Goal: Information Seeking & Learning: Learn about a topic

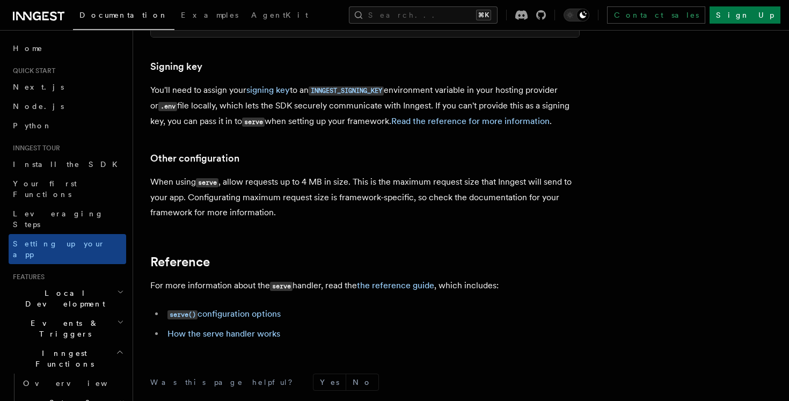
scroll to position [793, 0]
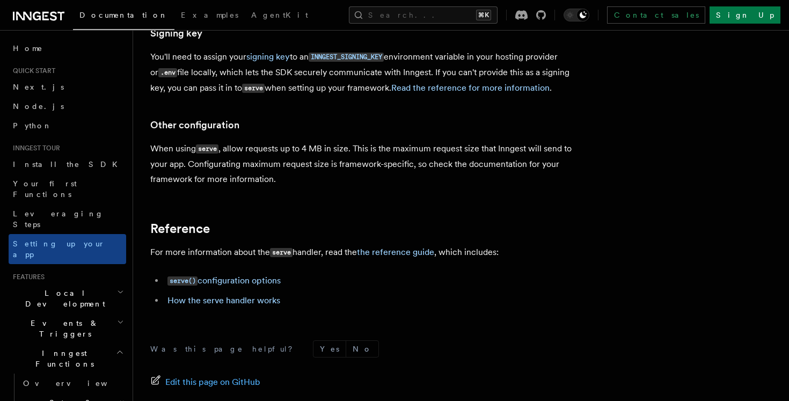
scroll to position [821, 0]
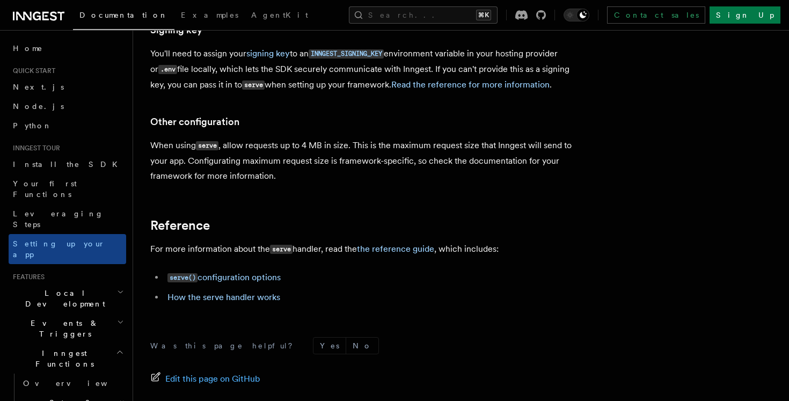
click at [75, 288] on span "Local Development" at bounding box center [63, 298] width 108 height 21
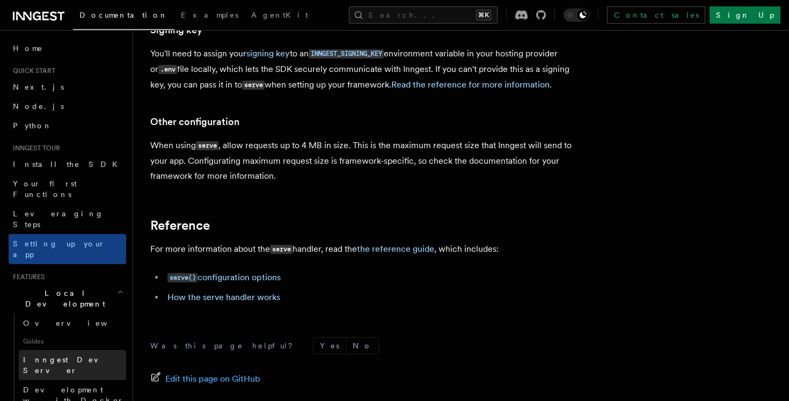
click at [58, 355] on span "Inngest Dev Server" at bounding box center [69, 364] width 92 height 19
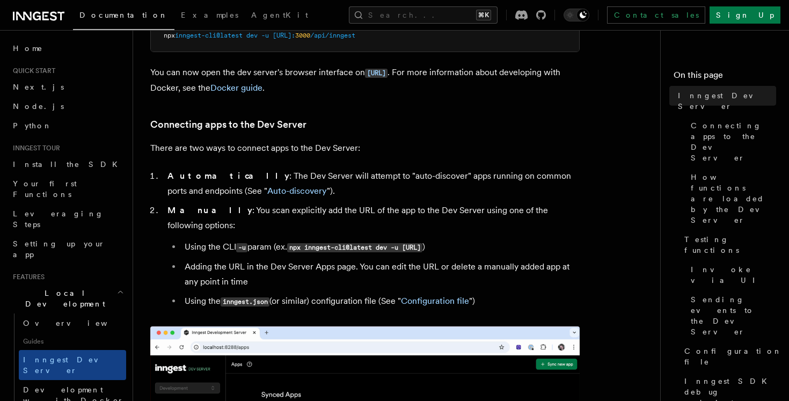
scroll to position [310, 0]
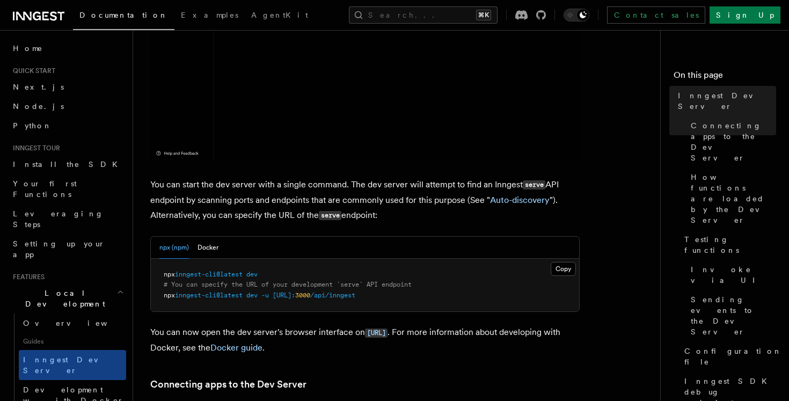
drag, startPoint x: 330, startPoint y: 297, endPoint x: 399, endPoint y: 301, distance: 68.8
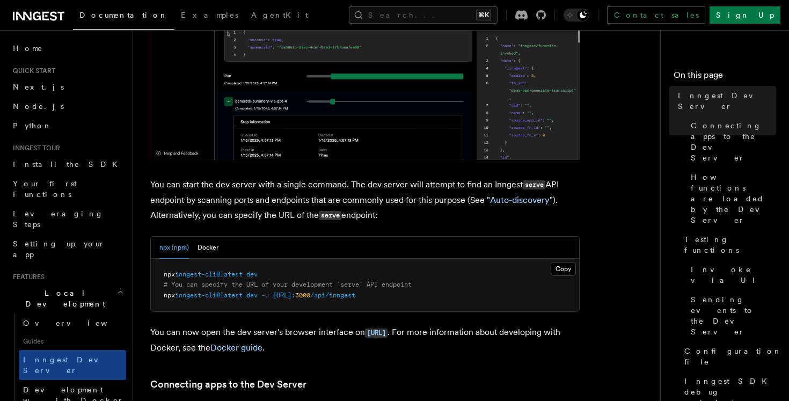
click at [397, 301] on pre "npx inngest-cli@latest dev # You can specify the URL of your development `serve…" at bounding box center [365, 285] width 428 height 53
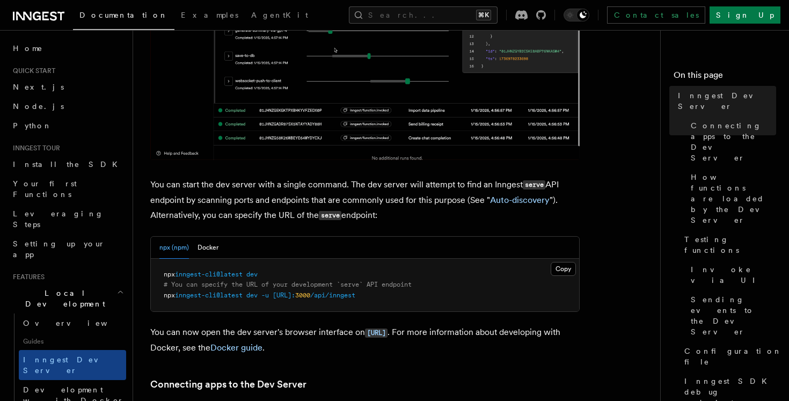
click at [399, 301] on pre "npx inngest-cli@latest dev # You can specify the URL of your development `serve…" at bounding box center [365, 285] width 428 height 53
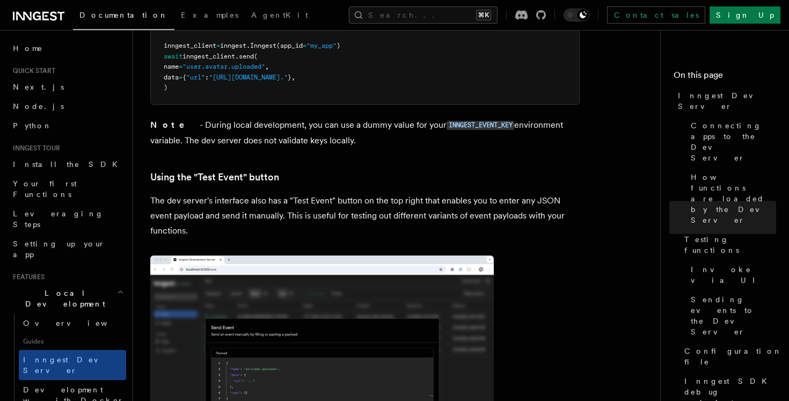
scroll to position [2235, 0]
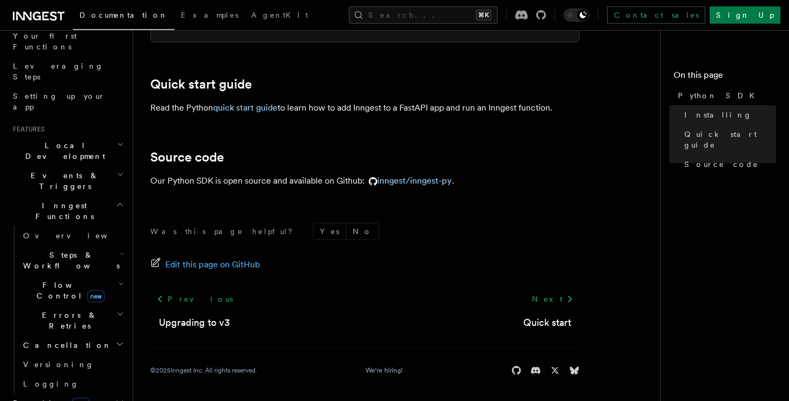
scroll to position [151, 0]
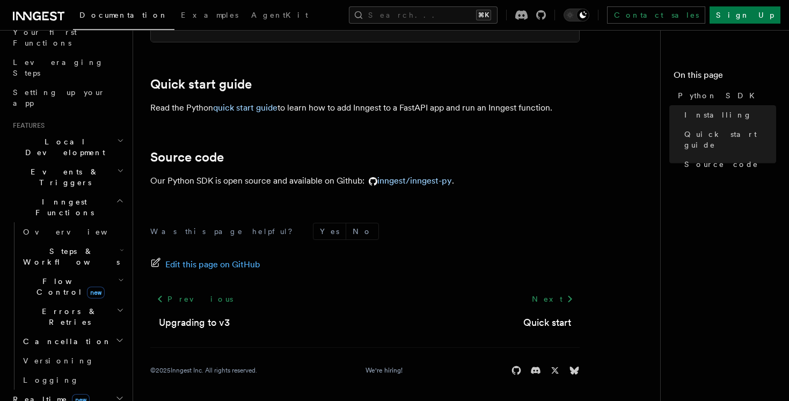
click at [81, 246] on span "Steps & Workflows" at bounding box center [69, 256] width 101 height 21
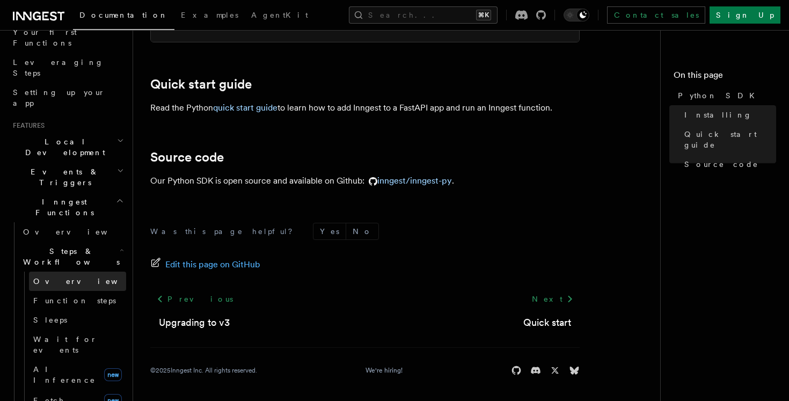
click at [73, 271] on link "Overview" at bounding box center [77, 280] width 97 height 19
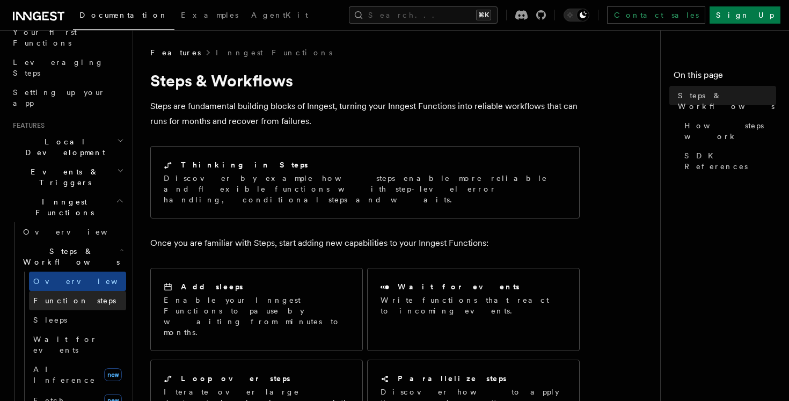
click at [80, 296] on span "Function steps" at bounding box center [74, 300] width 83 height 9
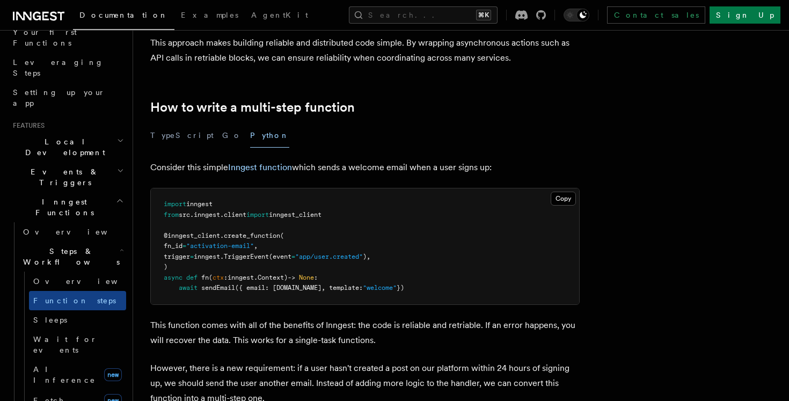
scroll to position [290, 0]
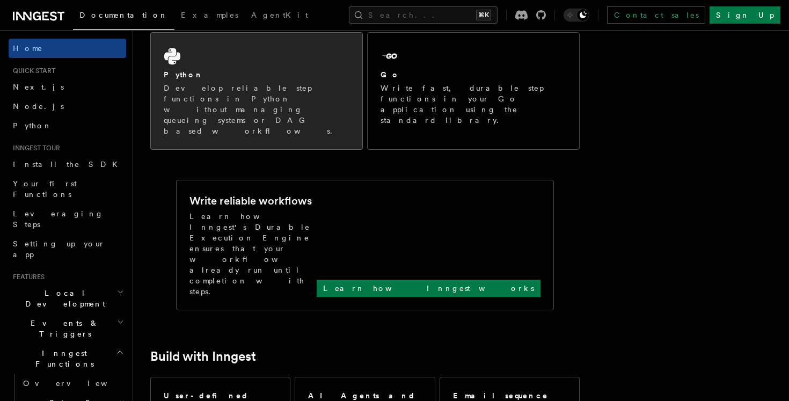
scroll to position [171, 0]
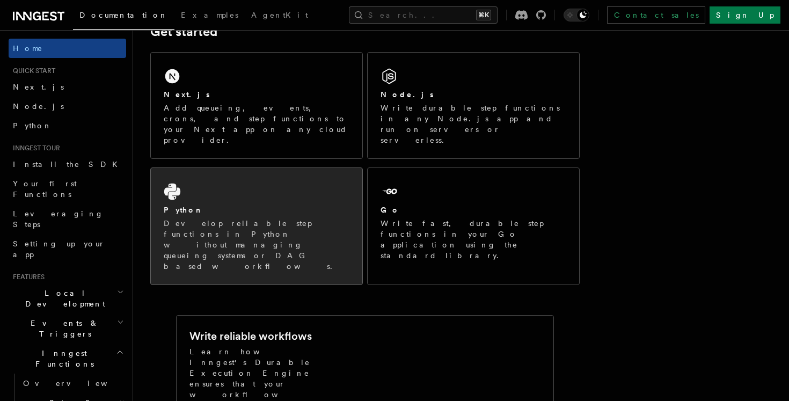
click at [289, 204] on div "Python" at bounding box center [257, 209] width 186 height 11
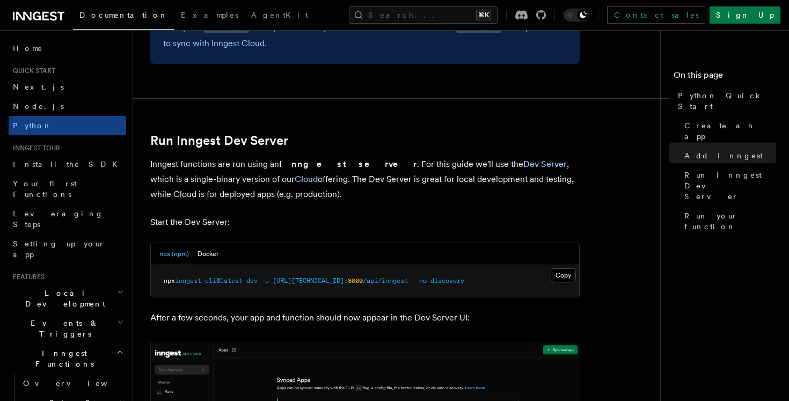
scroll to position [1204, 0]
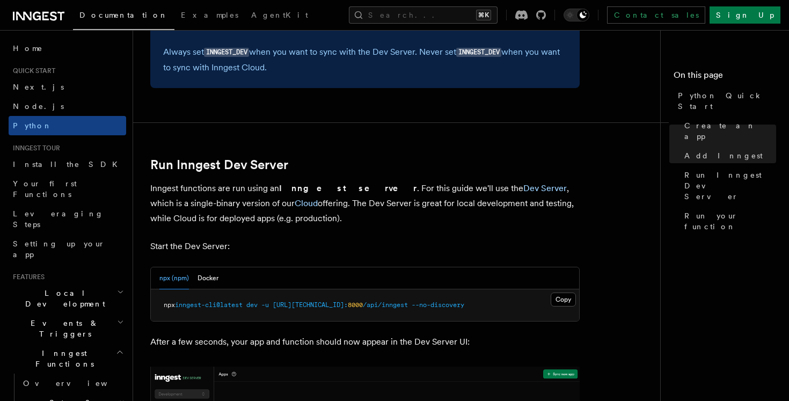
click at [321, 195] on p "Inngest functions are run using an Inngest server . For this guide we'll use th…" at bounding box center [364, 203] width 429 height 45
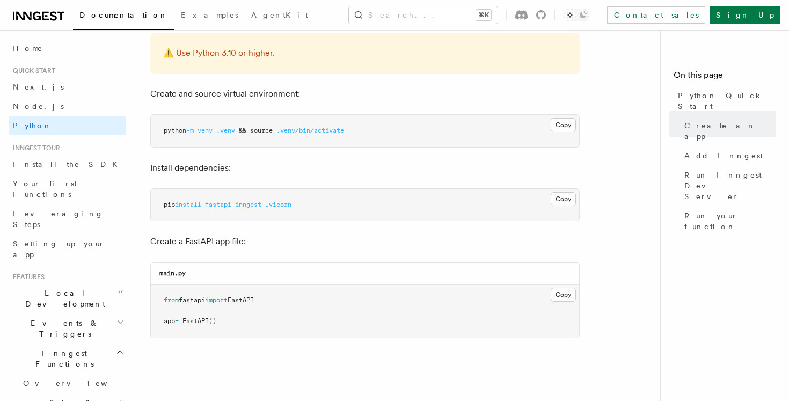
scroll to position [0, 0]
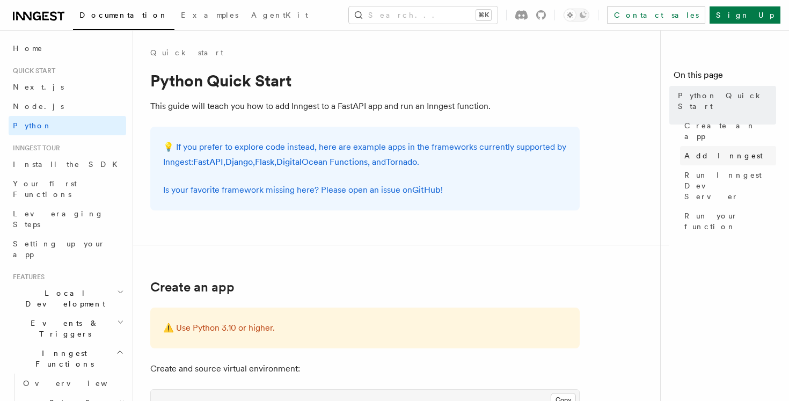
click at [712, 150] on span "Add Inngest" at bounding box center [723, 155] width 78 height 11
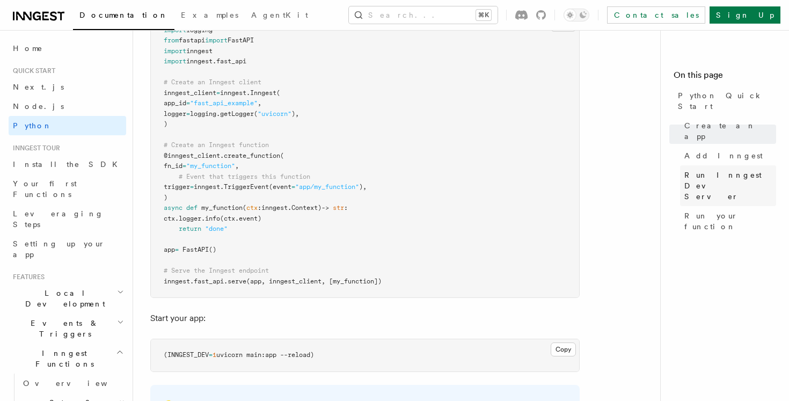
click at [726, 170] on span "Run Inngest Dev Server" at bounding box center [730, 186] width 92 height 32
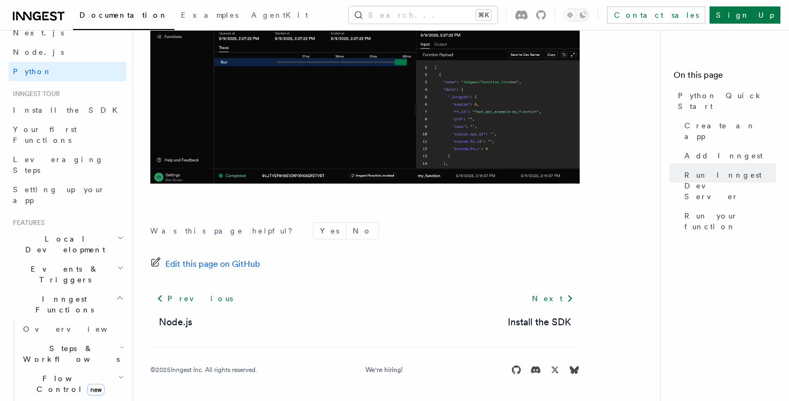
scroll to position [62, 0]
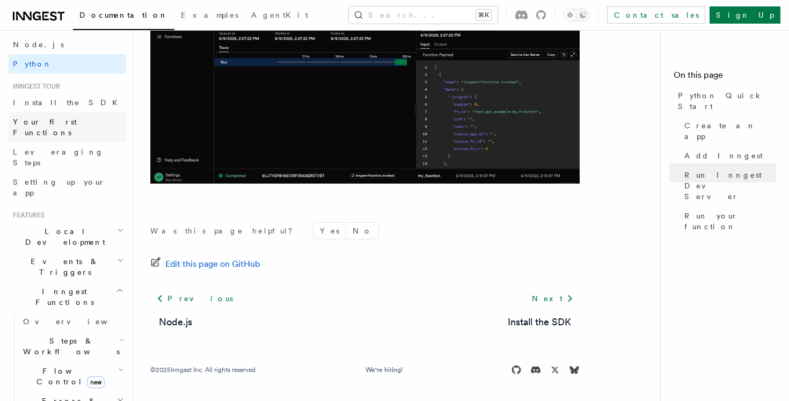
click at [60, 116] on span "Your first Functions" at bounding box center [69, 126] width 113 height 21
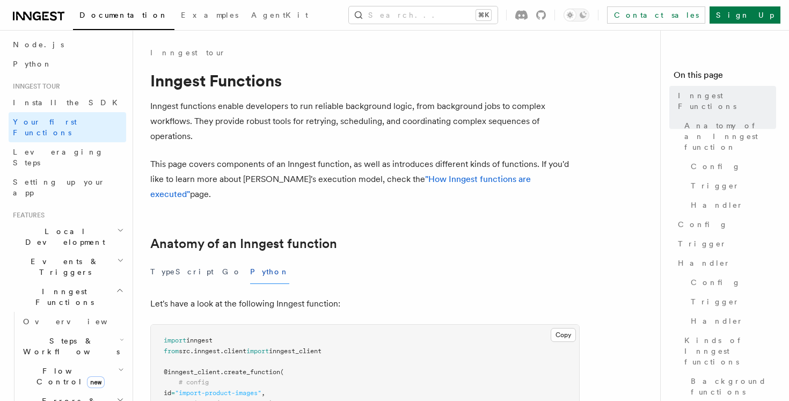
click at [62, 110] on link "Install the SDK" at bounding box center [67, 102] width 117 height 19
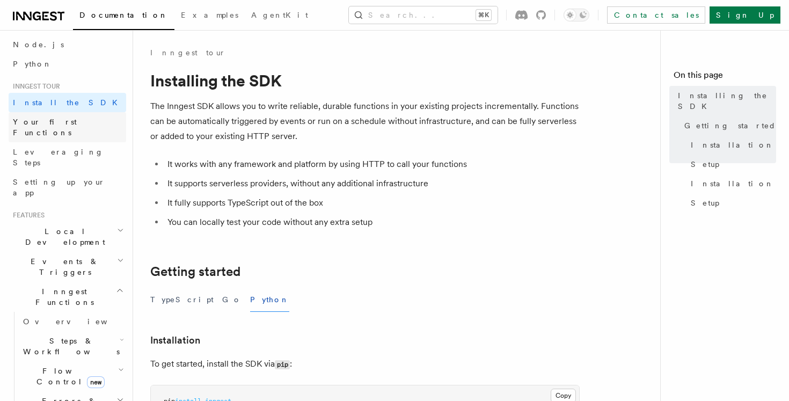
click at [56, 119] on span "Your first Functions" at bounding box center [45, 126] width 64 height 19
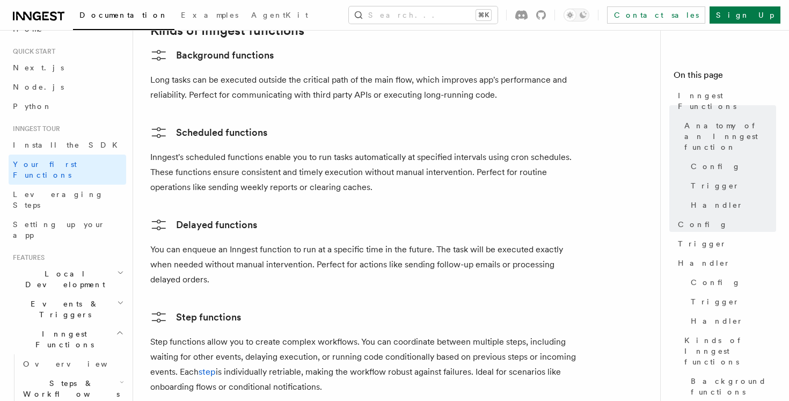
scroll to position [4, 0]
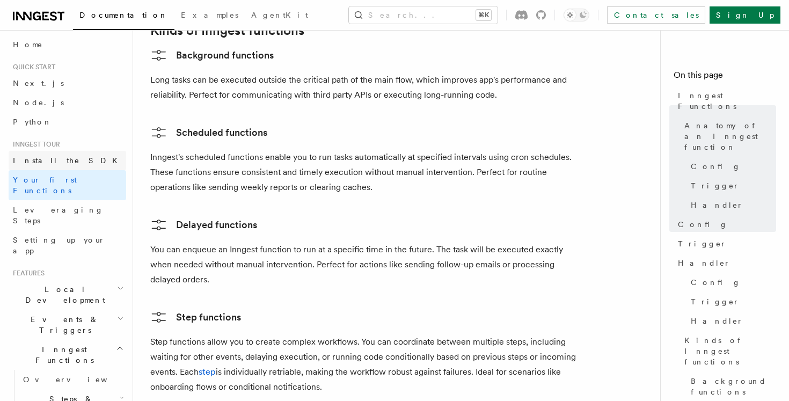
click at [70, 165] on link "Install the SDK" at bounding box center [67, 160] width 117 height 19
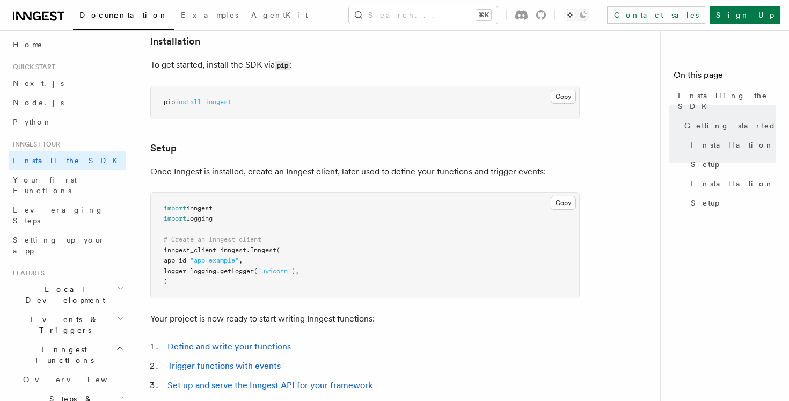
scroll to position [298, 0]
click at [61, 159] on span "Install the SDK" at bounding box center [68, 160] width 111 height 9
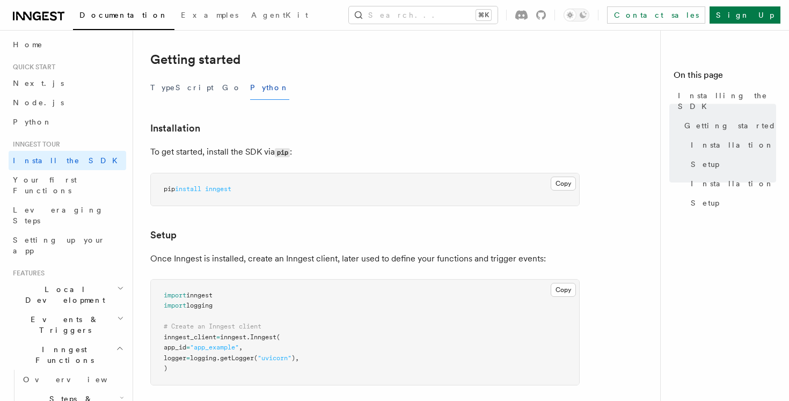
scroll to position [0, 0]
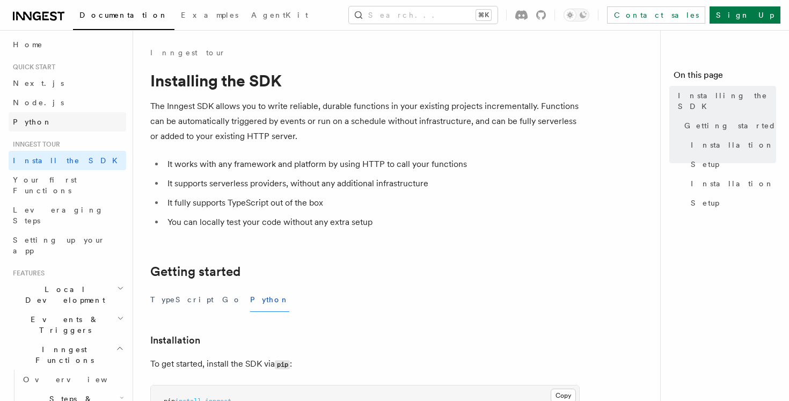
click at [42, 115] on link "Python" at bounding box center [67, 121] width 117 height 19
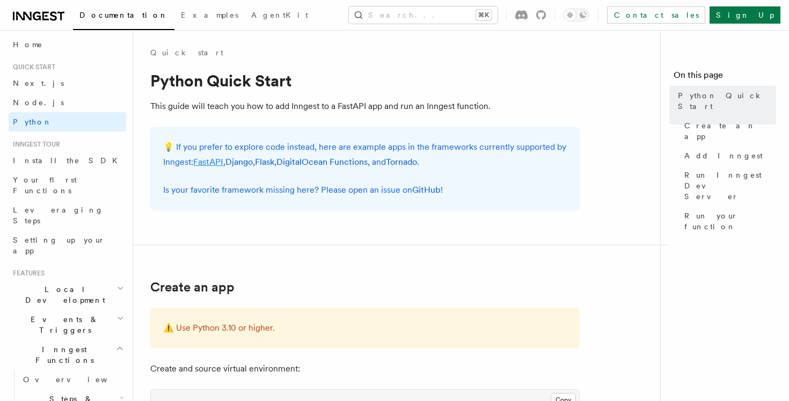
click at [206, 165] on link "FastAPI" at bounding box center [208, 162] width 30 height 10
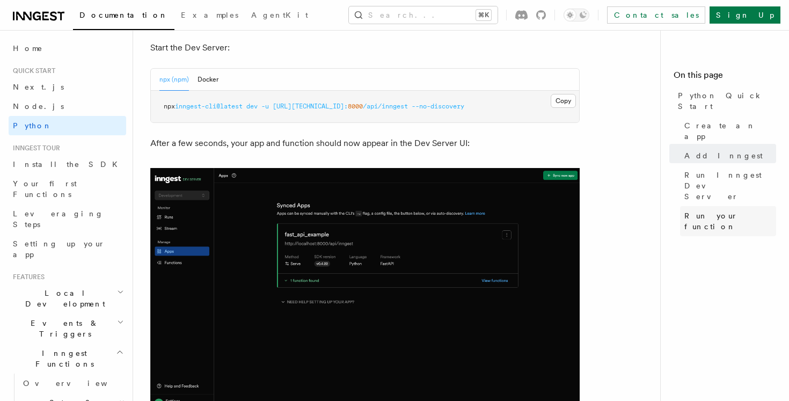
scroll to position [1405, 0]
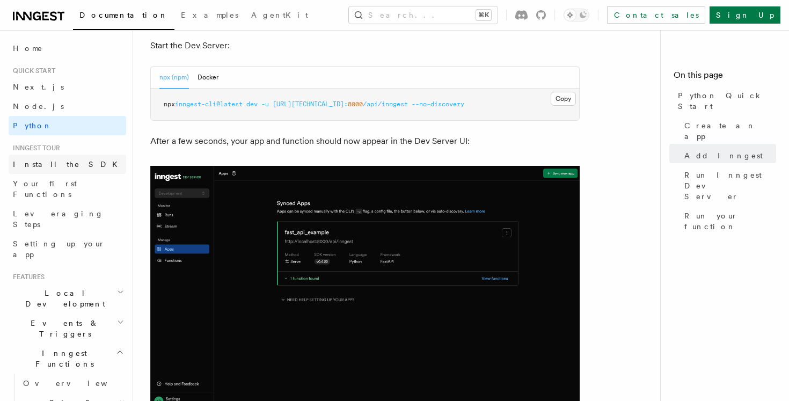
click at [63, 166] on link "Install the SDK" at bounding box center [67, 164] width 117 height 19
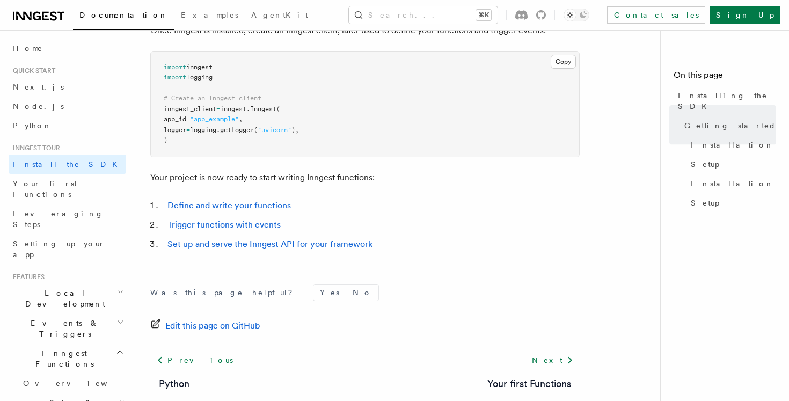
scroll to position [379, 0]
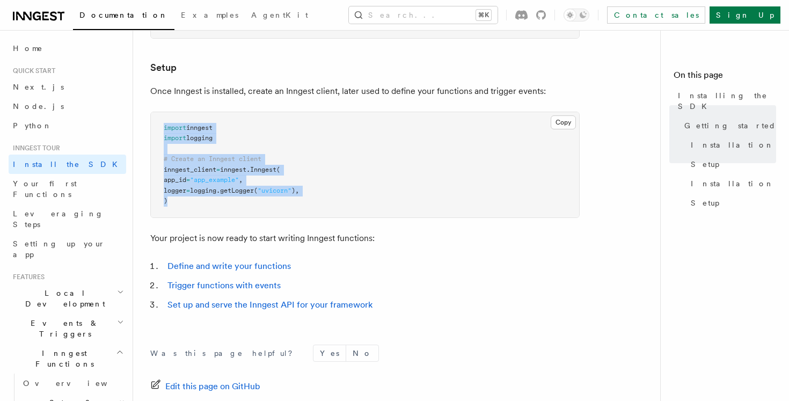
drag, startPoint x: 198, startPoint y: 212, endPoint x: 156, endPoint y: 120, distance: 102.3
click at [156, 120] on pre "import inngest import logging # Create an Inngest client inngest_client = innge…" at bounding box center [365, 164] width 428 height 105
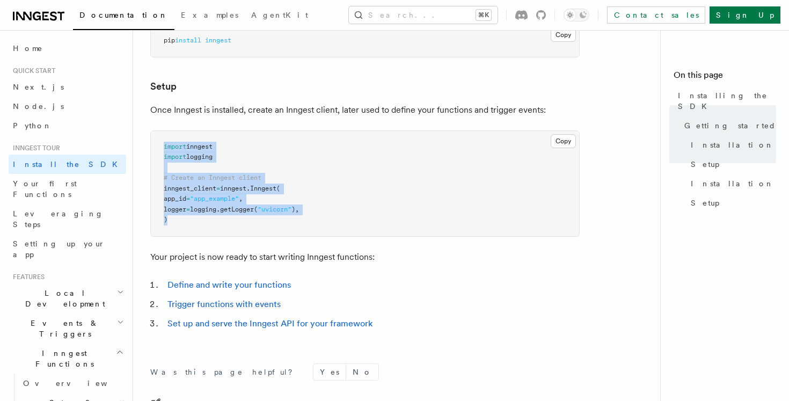
scroll to position [342, 0]
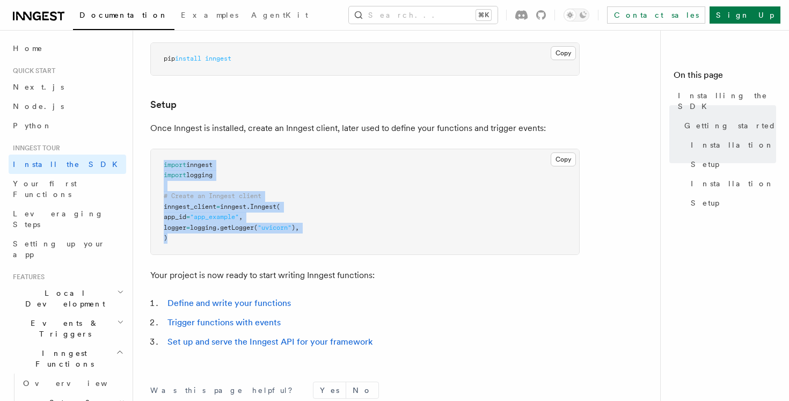
click at [194, 135] on p "Once Inngest is installed, create an Inngest client, later used to define your …" at bounding box center [364, 128] width 429 height 15
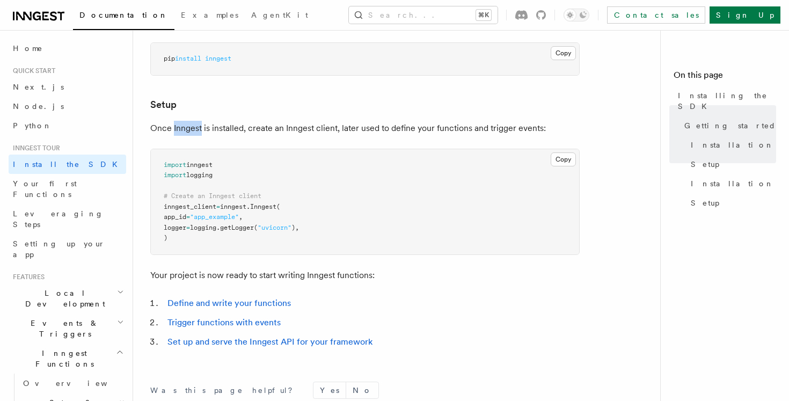
click at [194, 135] on p "Once Inngest is installed, create an Inngest client, later used to define your …" at bounding box center [364, 128] width 429 height 15
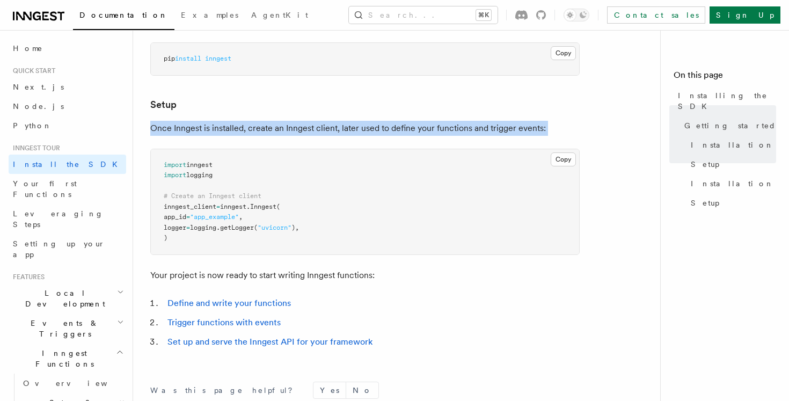
click at [174, 113] on article "Inngest tour Installing the SDK The Inngest SDK allows you to write reliable, d…" at bounding box center [400, 132] width 501 height 855
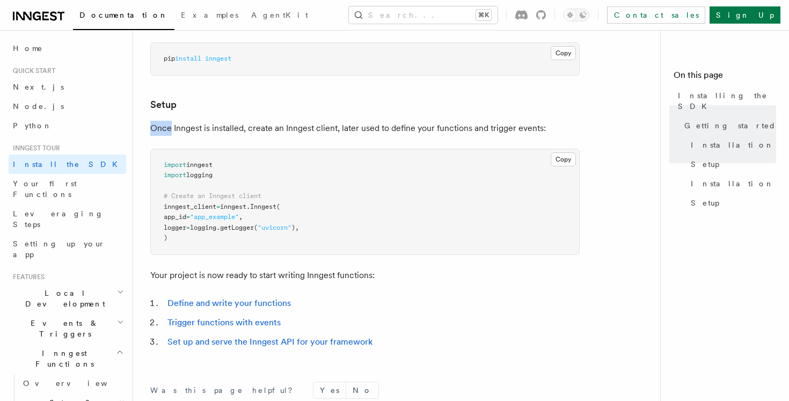
click at [174, 113] on article "Inngest tour Installing the SDK The Inngest SDK allows you to write reliable, d…" at bounding box center [400, 132] width 501 height 855
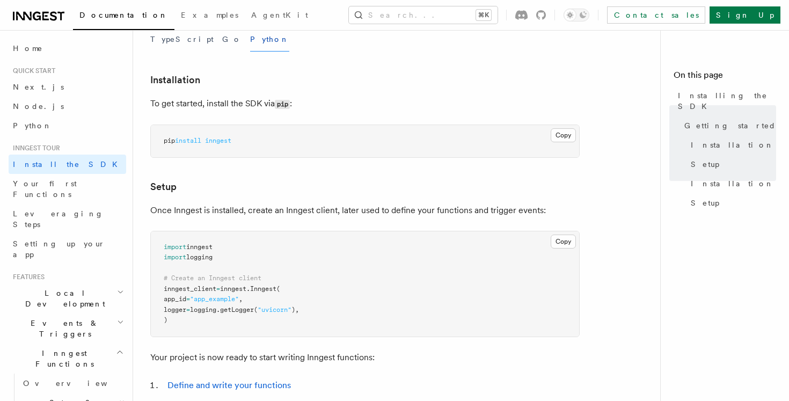
click at [318, 171] on article "Inngest tour Installing the SDK The Inngest SDK allows you to write reliable, d…" at bounding box center [400, 214] width 501 height 855
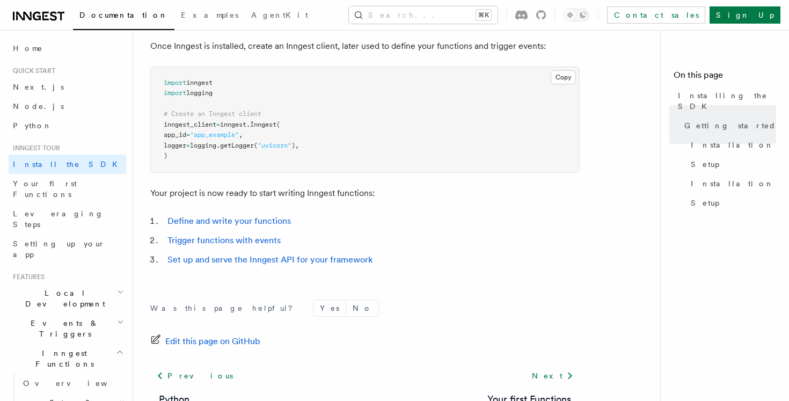
scroll to position [416, 0]
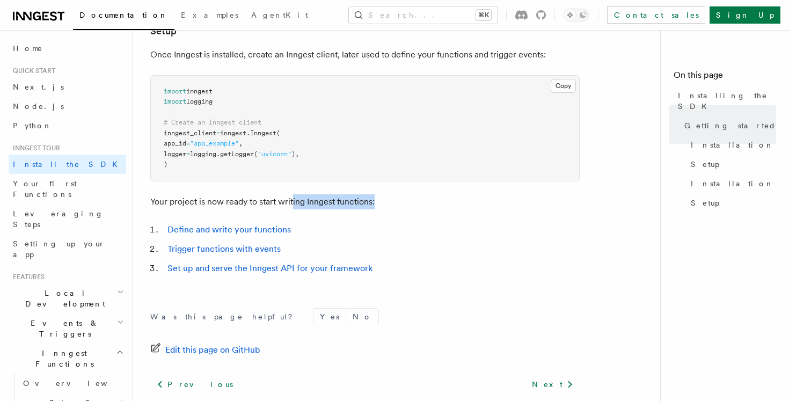
drag, startPoint x: 447, startPoint y: 196, endPoint x: 285, endPoint y: 196, distance: 162.6
click at [285, 196] on p "Your project is now ready to start writing Inngest functions:" at bounding box center [364, 201] width 429 height 15
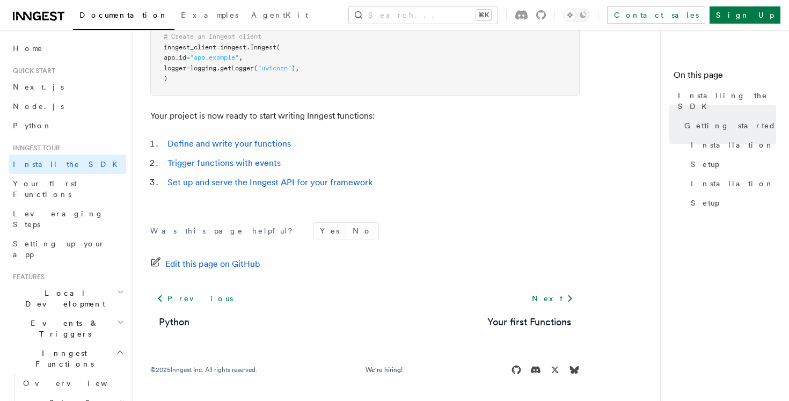
scroll to position [0, 0]
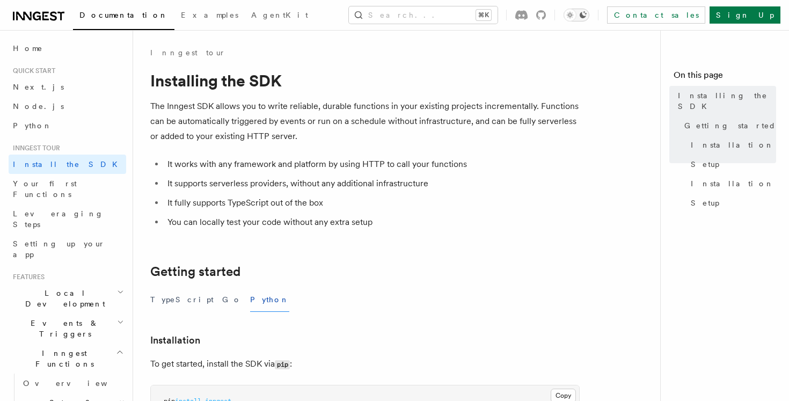
click at [575, 15] on icon "Toggle dark mode" at bounding box center [569, 15] width 11 height 11
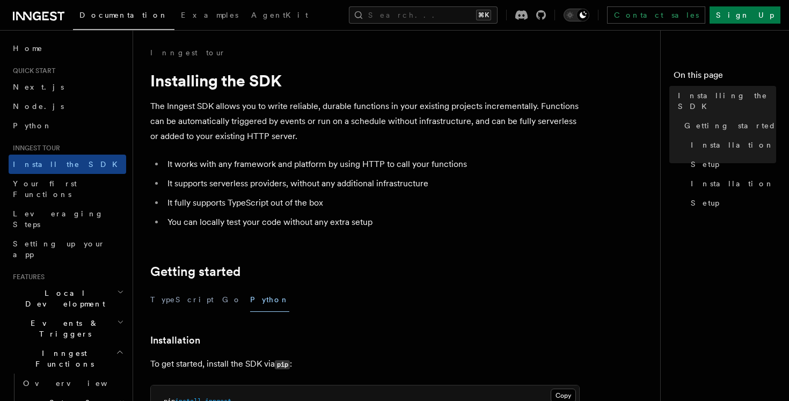
click at [575, 15] on icon "Toggle dark mode" at bounding box center [569, 15] width 11 height 11
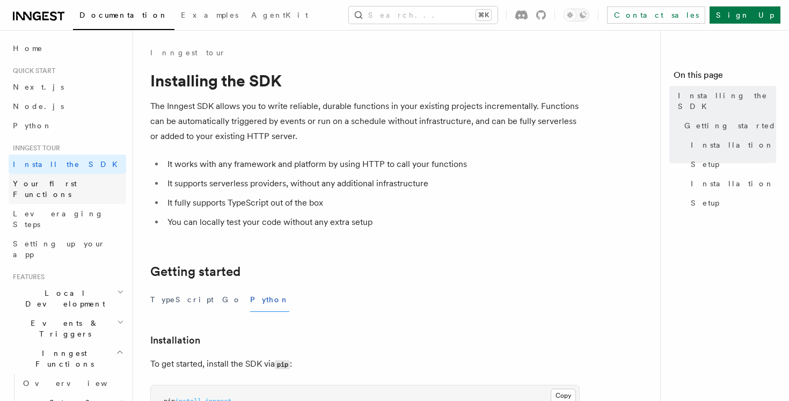
click at [53, 187] on span "Your first Functions" at bounding box center [45, 188] width 64 height 19
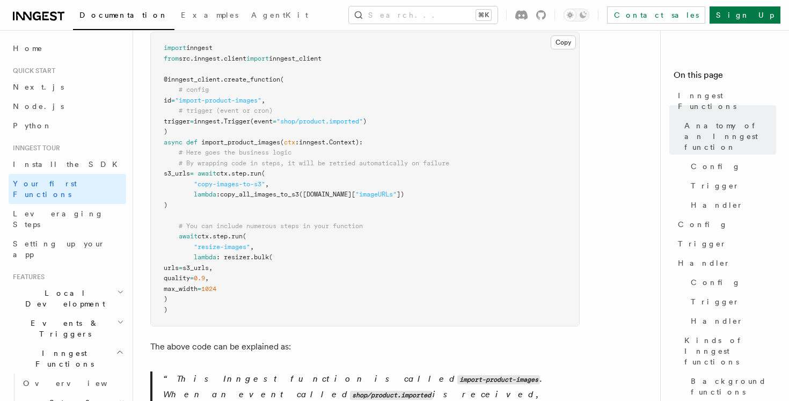
scroll to position [109, 0]
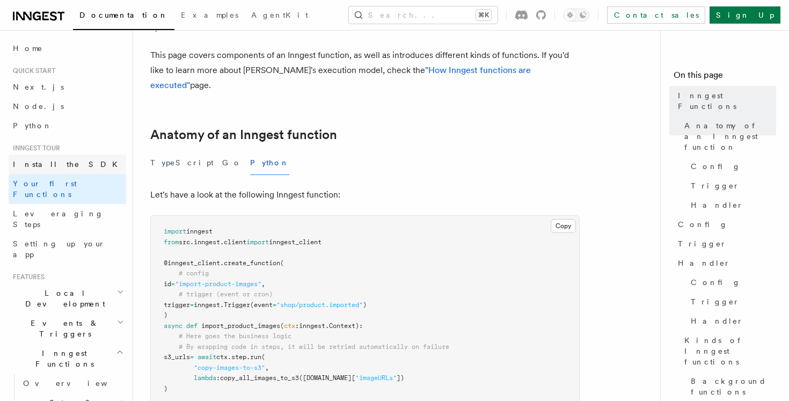
click at [60, 164] on span "Install the SDK" at bounding box center [68, 164] width 111 height 9
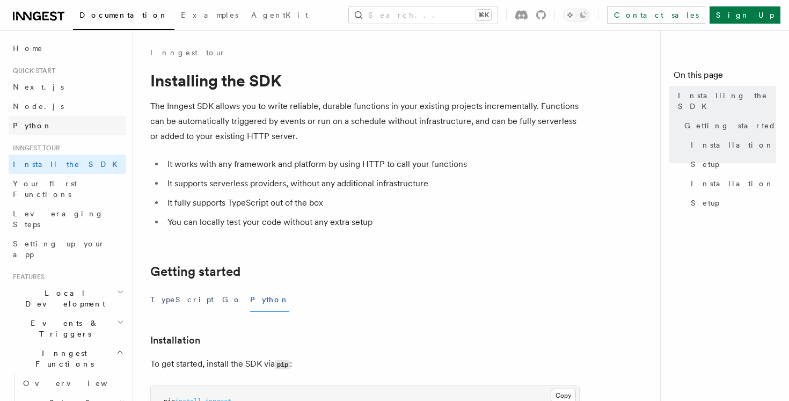
click at [50, 127] on link "Python" at bounding box center [67, 125] width 117 height 19
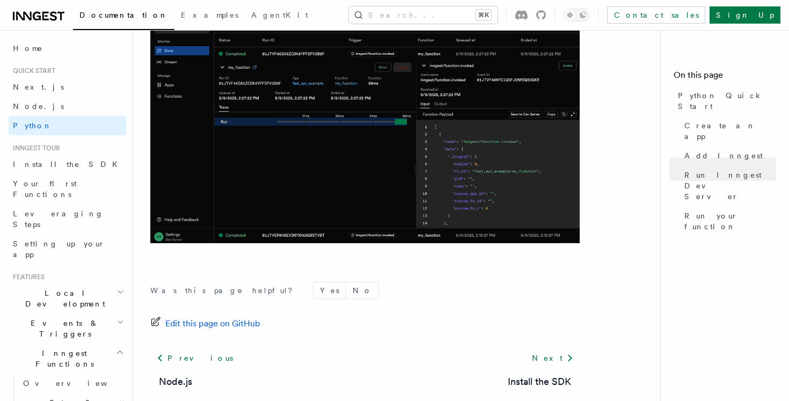
scroll to position [2312, 0]
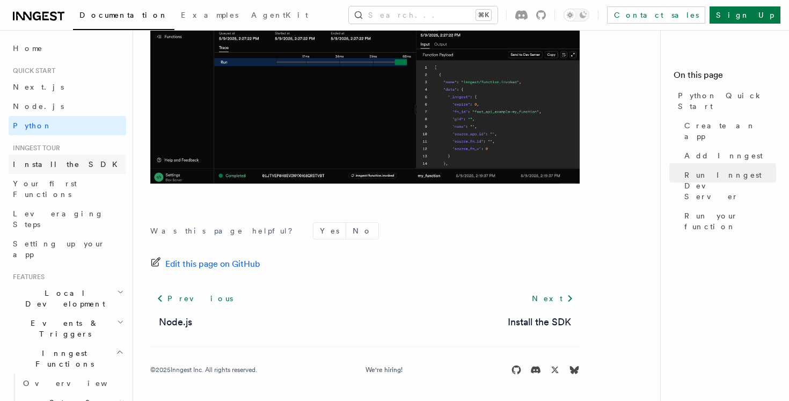
click at [57, 162] on span "Install the SDK" at bounding box center [68, 164] width 111 height 9
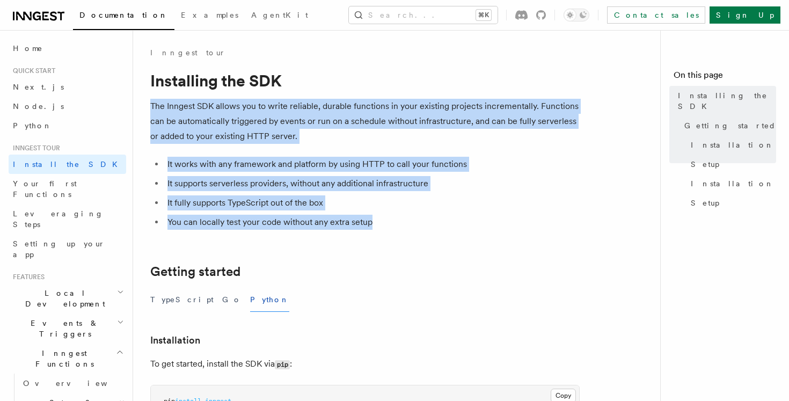
drag, startPoint x: 148, startPoint y: 104, endPoint x: 413, endPoint y: 234, distance: 295.3
drag, startPoint x: 472, startPoint y: 238, endPoint x: 146, endPoint y: 81, distance: 360.9
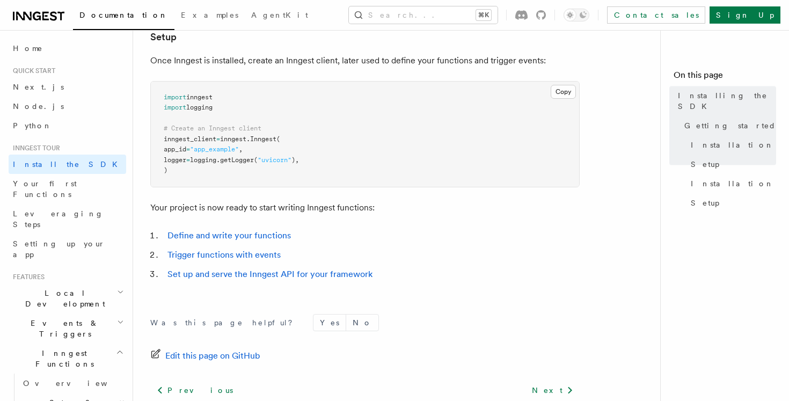
scroll to position [502, 0]
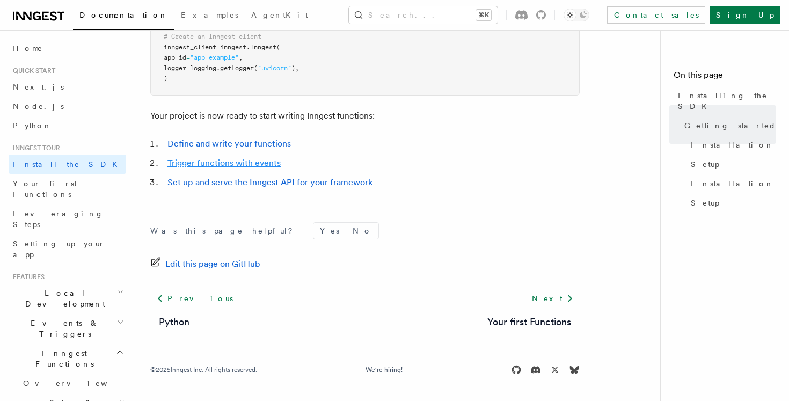
click at [241, 166] on link "Trigger functions with events" at bounding box center [223, 163] width 113 height 10
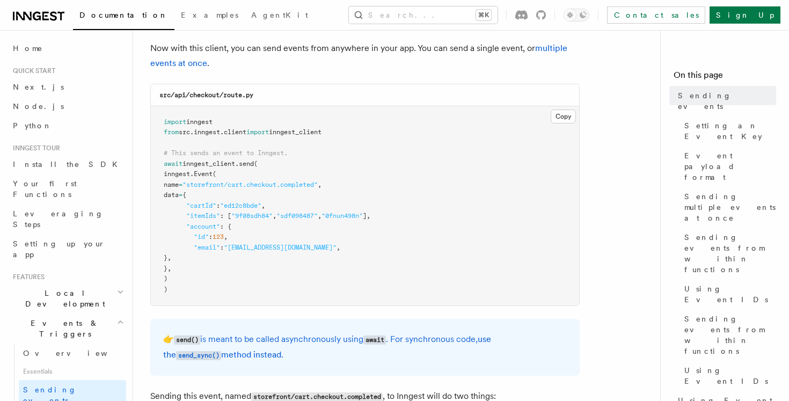
scroll to position [271, 0]
drag, startPoint x: 171, startPoint y: 171, endPoint x: 248, endPoint y: 279, distance: 133.4
click at [252, 279] on pre "import inngest from src . inngest . client import inngest_client # This sends a…" at bounding box center [365, 205] width 428 height 200
click at [248, 279] on pre "import inngest from src . inngest . client import inngest_client # This sends a…" at bounding box center [365, 205] width 428 height 200
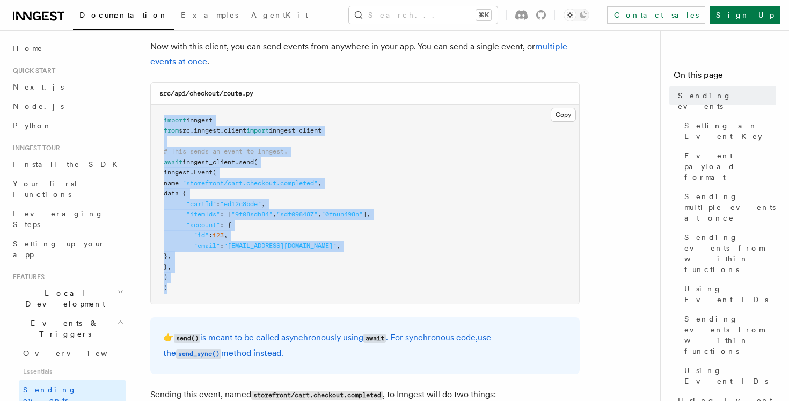
drag, startPoint x: 163, startPoint y: 116, endPoint x: 202, endPoint y: 287, distance: 175.6
click at [202, 287] on pre "import inngest from src . inngest . client import inngest_client # This sends a…" at bounding box center [365, 205] width 428 height 200
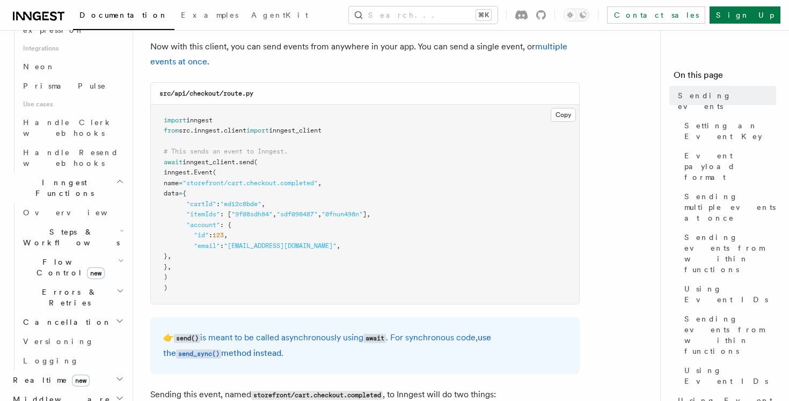
scroll to position [681, 0]
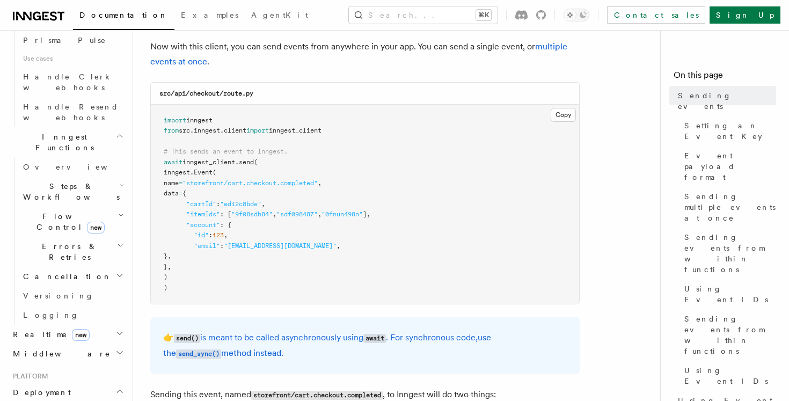
scroll to position [757, 0]
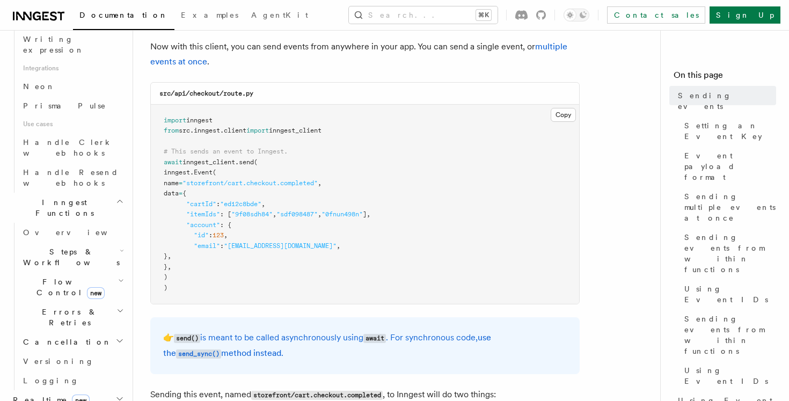
scroll to position [672, 0]
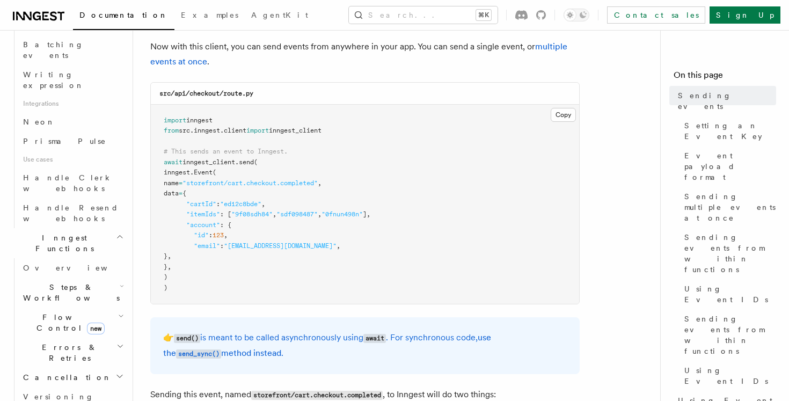
scroll to position [637, 0]
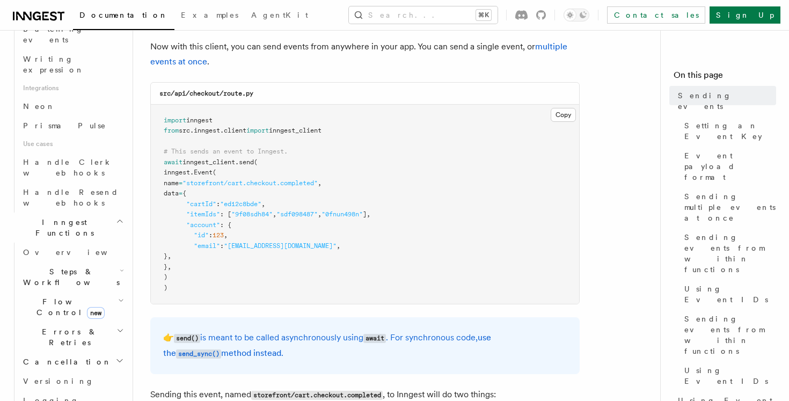
scroll to position [663, 0]
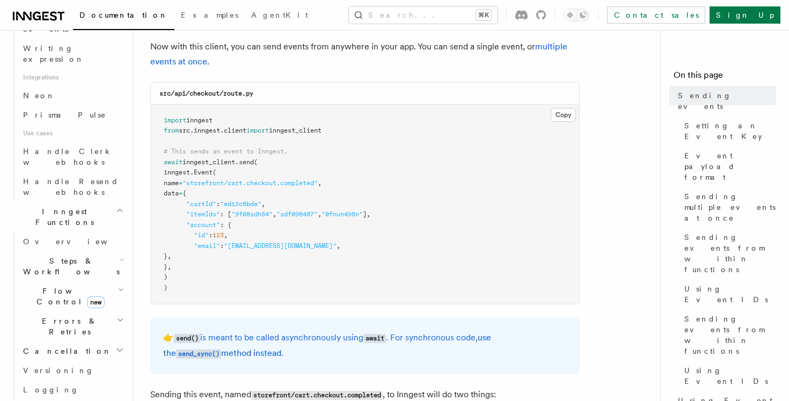
scroll to position [651, 0]
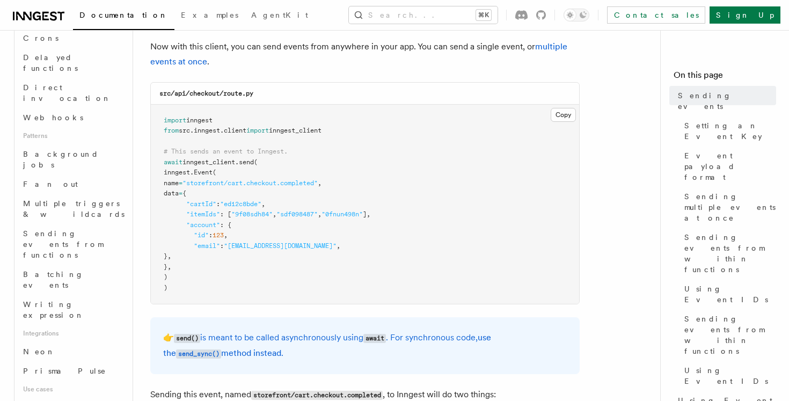
scroll to position [403, 0]
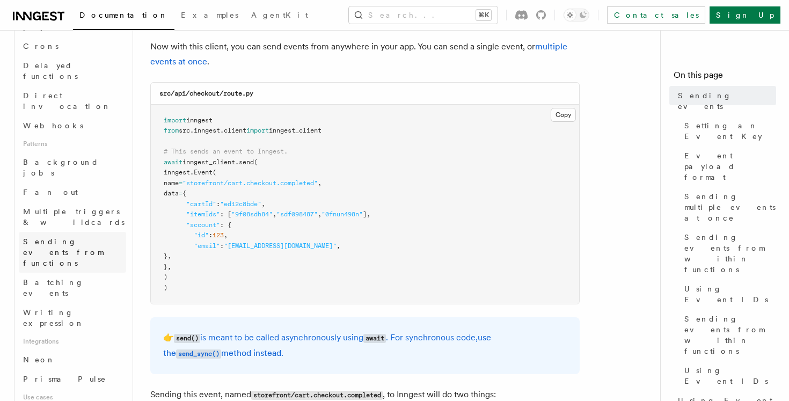
click at [73, 232] on link "Sending events from functions" at bounding box center [72, 252] width 107 height 41
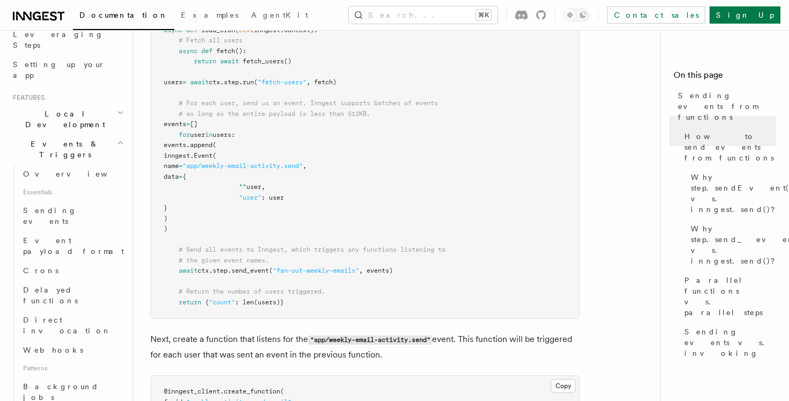
scroll to position [180, 0]
click at [398, 21] on button "Search... ⌘K" at bounding box center [423, 14] width 149 height 17
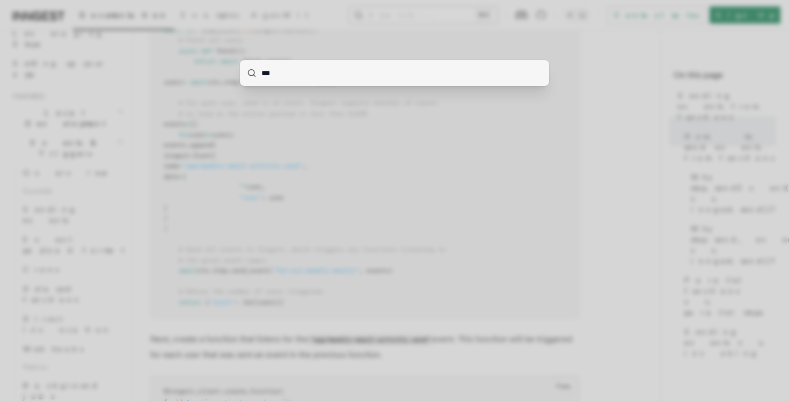
type input "****"
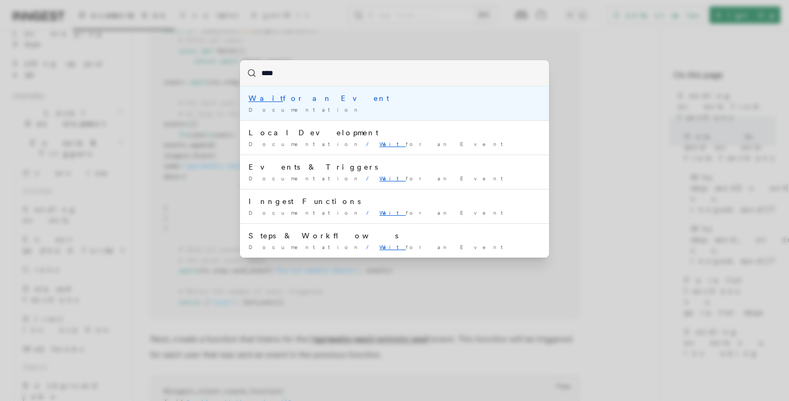
click at [383, 105] on li "Wait for an Event Documentation /" at bounding box center [394, 103] width 309 height 34
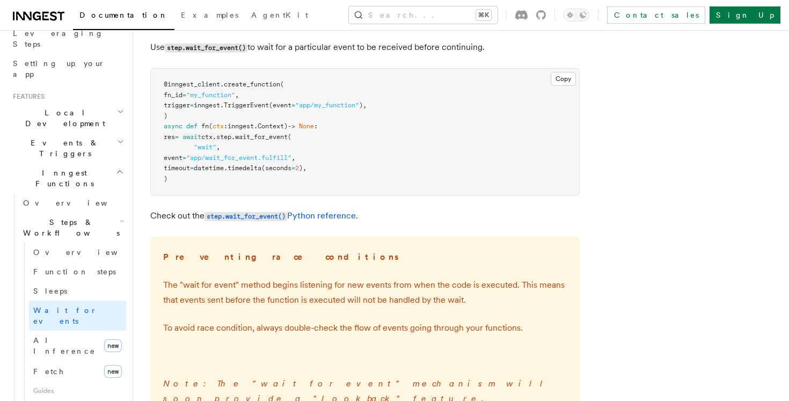
scroll to position [158, 0]
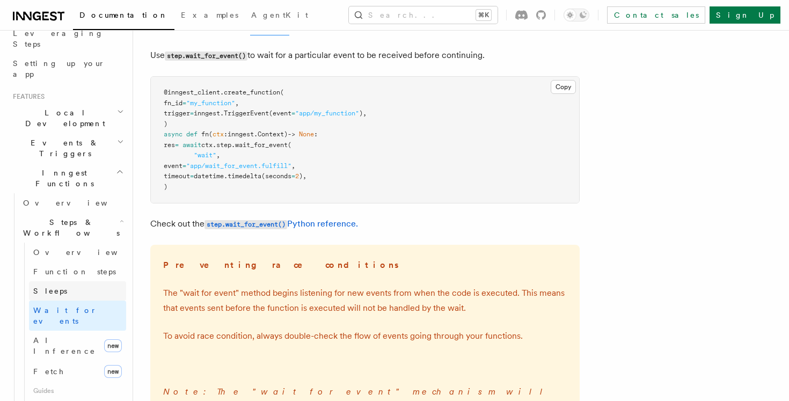
click at [49, 286] on span "Sleeps" at bounding box center [50, 290] width 34 height 9
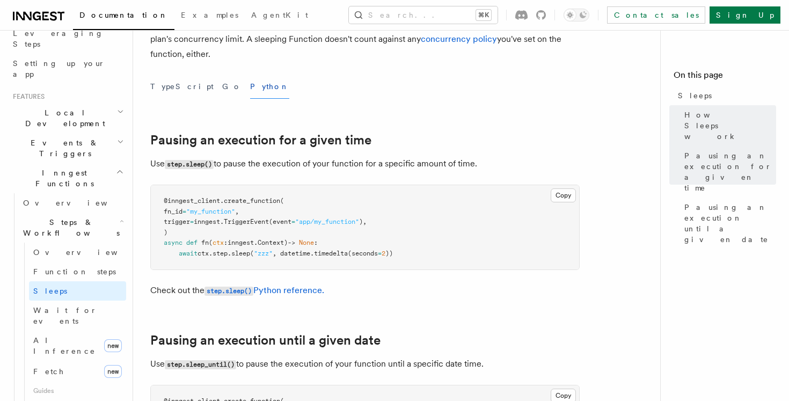
scroll to position [314, 0]
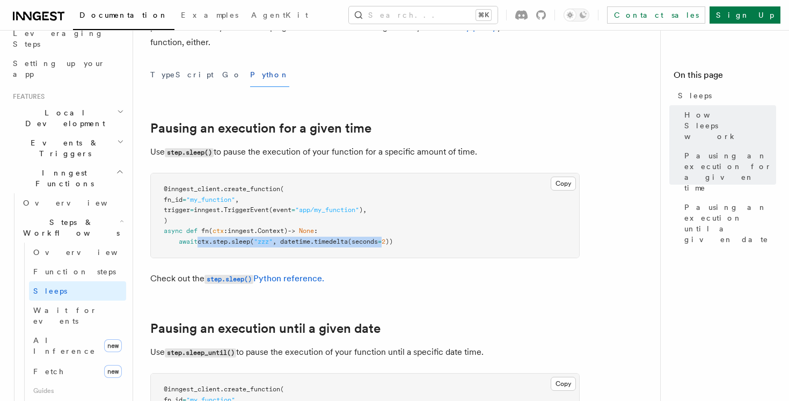
drag, startPoint x: 200, startPoint y: 242, endPoint x: 391, endPoint y: 241, distance: 191.5
click at [391, 242] on span "await ctx . step . sleep ( "zzz" , datetime. timedelta (seconds = 2 ))" at bounding box center [278, 242] width 229 height 8
click at [385, 241] on span "2" at bounding box center [383, 242] width 4 height 8
drag, startPoint x: 437, startPoint y: 244, endPoint x: 154, endPoint y: 238, distance: 282.8
click at [154, 238] on pre "@inngest_client . create_function ( fn_id = "my_function" , trigger = inngest. …" at bounding box center [365, 215] width 428 height 84
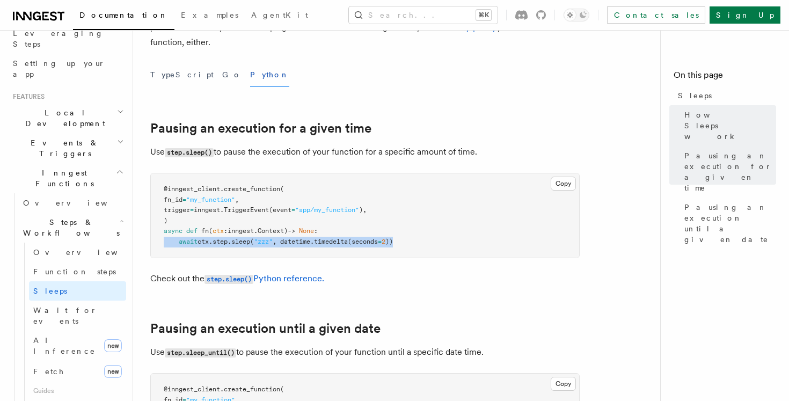
click at [154, 238] on pre "@inngest_client . create_function ( fn_id = "my_function" , trigger = inngest. …" at bounding box center [365, 215] width 428 height 84
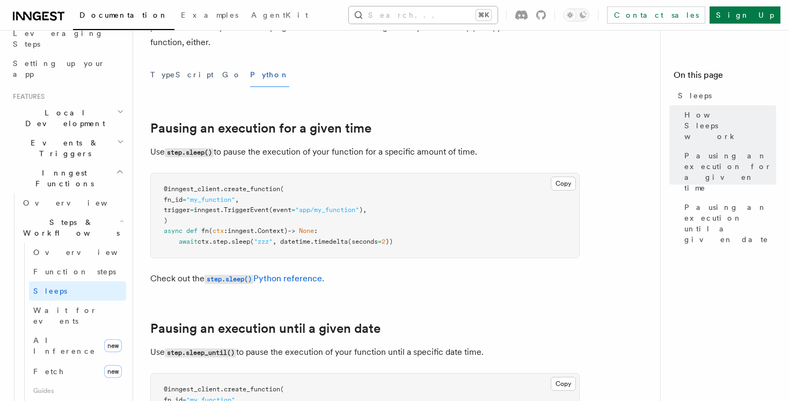
click at [497, 15] on button "Search... ⌘K" at bounding box center [423, 14] width 149 height 17
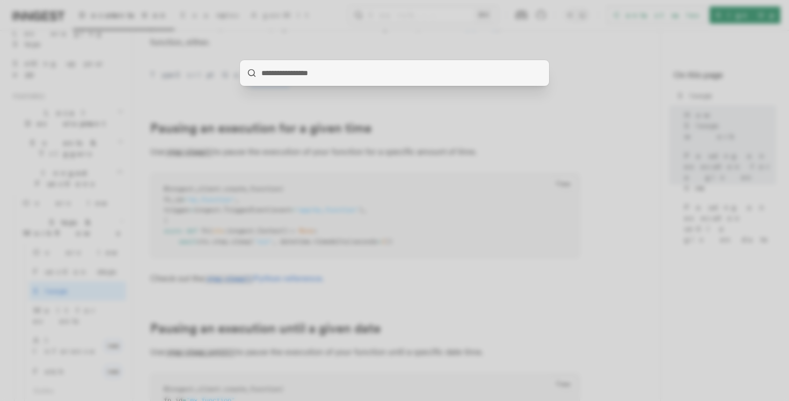
click at [399, 138] on div at bounding box center [394, 200] width 789 height 401
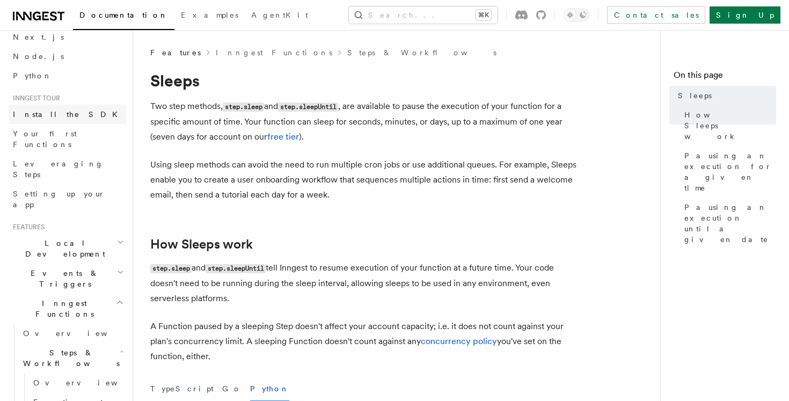
scroll to position [46, 0]
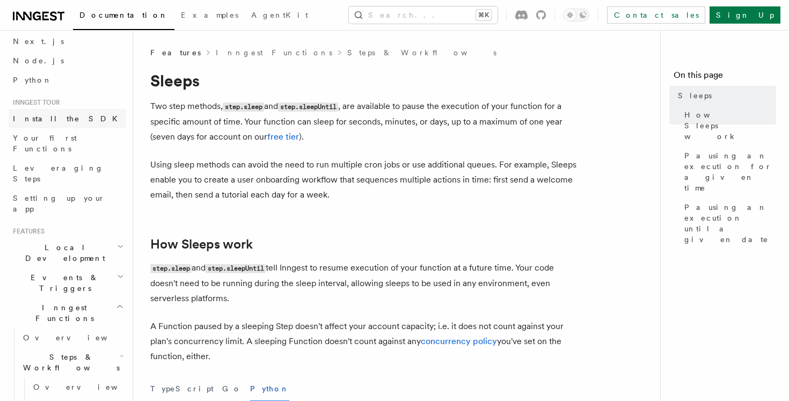
click at [47, 120] on span "Install the SDK" at bounding box center [68, 118] width 111 height 9
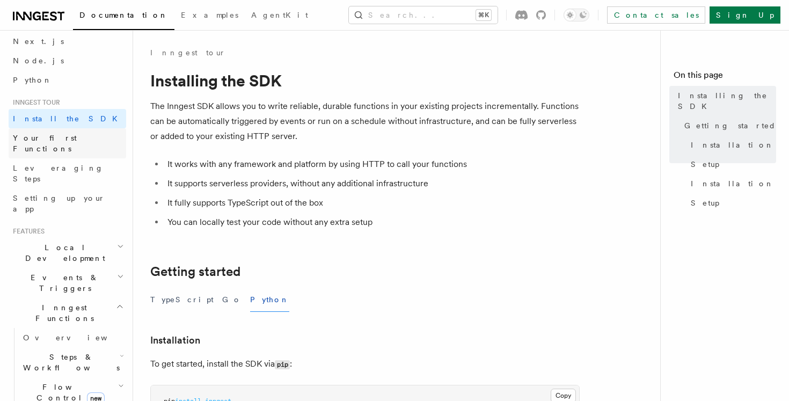
click at [55, 135] on span "Your first Functions" at bounding box center [45, 143] width 64 height 19
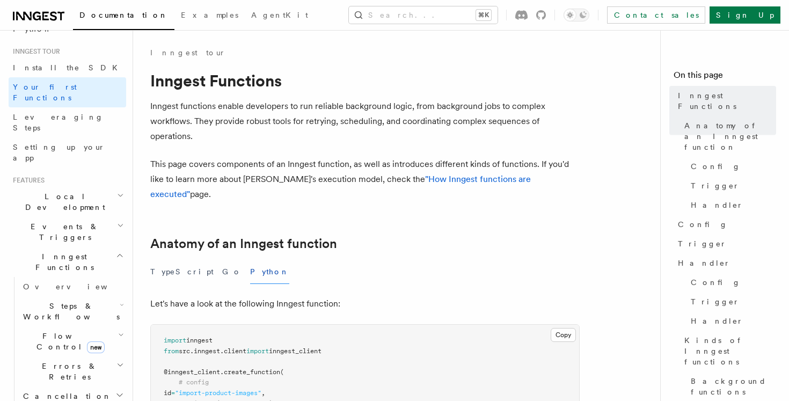
scroll to position [104, 0]
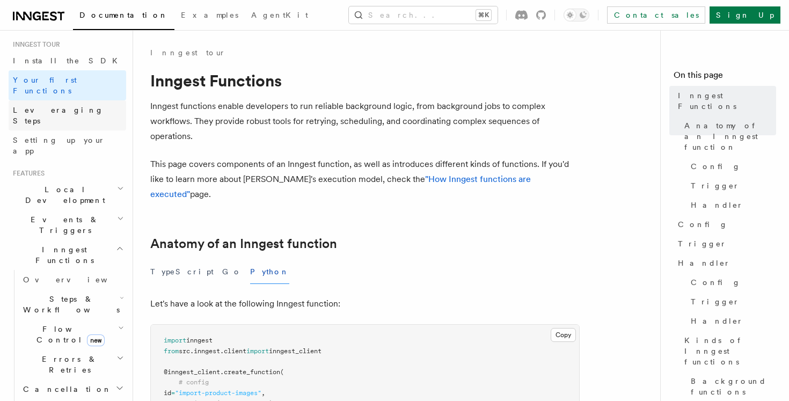
click at [52, 106] on span "Leveraging Steps" at bounding box center [58, 115] width 91 height 19
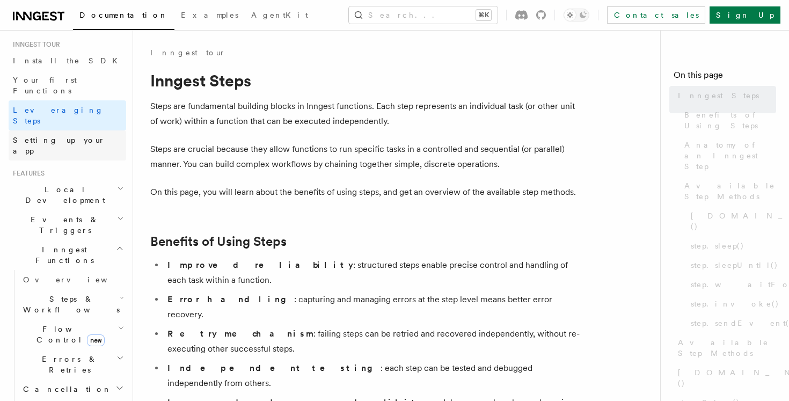
click at [57, 130] on link "Setting up your app" at bounding box center [67, 145] width 117 height 30
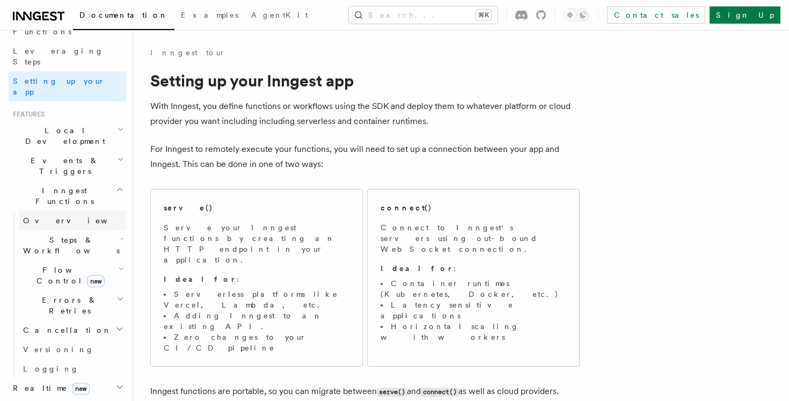
scroll to position [175, 0]
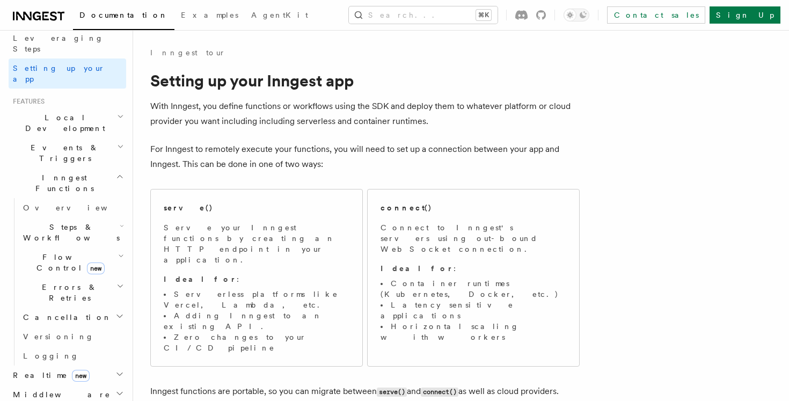
click at [73, 217] on h2 "Steps & Workflows" at bounding box center [72, 232] width 107 height 30
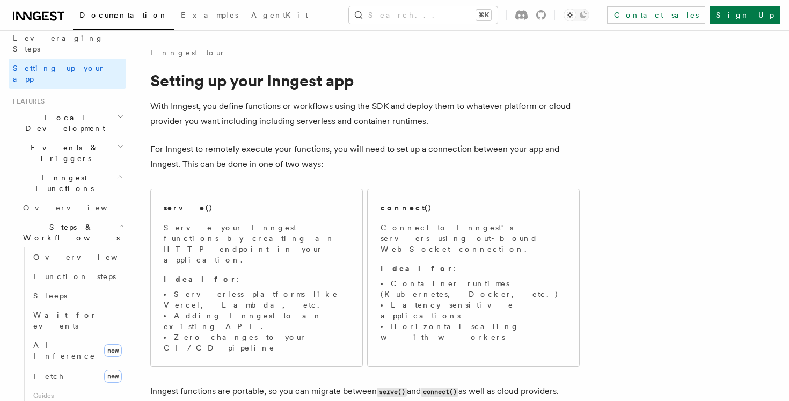
click at [61, 222] on span "Steps & Workflows" at bounding box center [69, 232] width 101 height 21
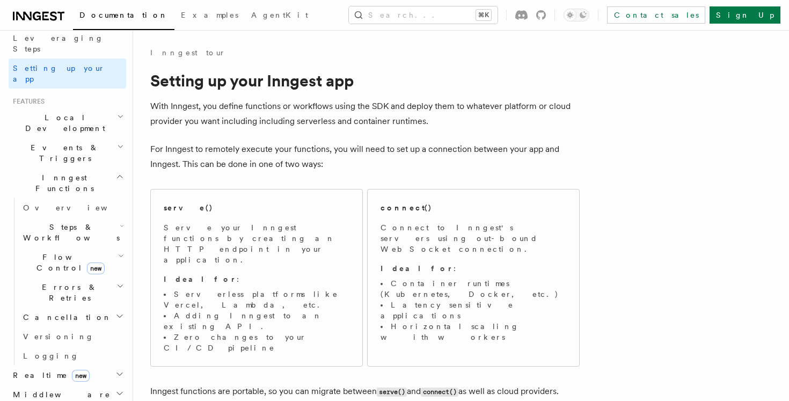
click at [64, 252] on span "Flow Control new" at bounding box center [68, 262] width 99 height 21
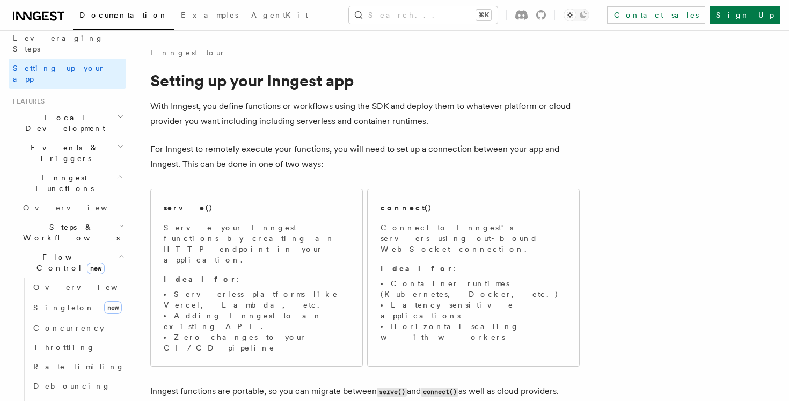
click at [64, 252] on span "Flow Control new" at bounding box center [68, 262] width 99 height 21
click at [64, 283] on span "Overview" at bounding box center [88, 287] width 111 height 9
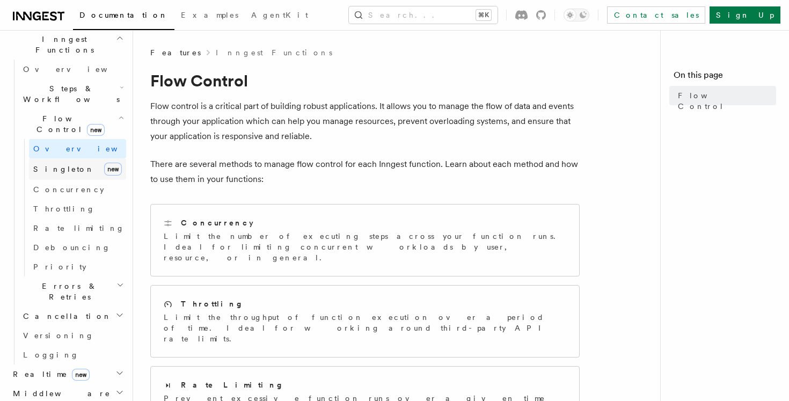
scroll to position [314, 0]
click at [53, 163] on span "Singleton" at bounding box center [63, 168] width 61 height 11
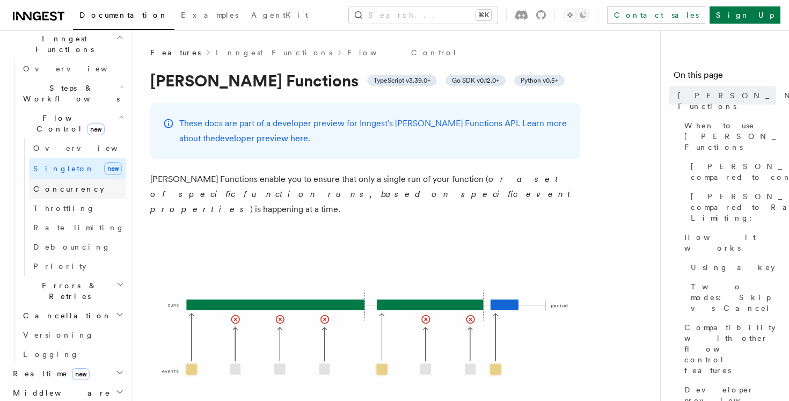
click at [60, 185] on span "Concurrency" at bounding box center [68, 189] width 71 height 9
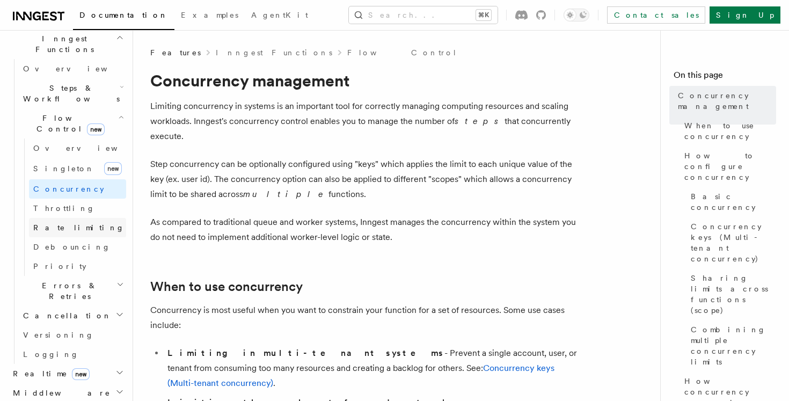
click at [73, 218] on link "Rate limiting" at bounding box center [77, 227] width 97 height 19
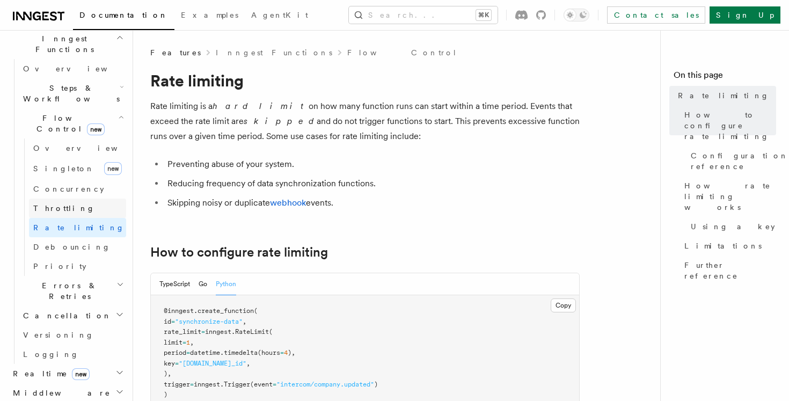
click at [68, 198] on link "Throttling" at bounding box center [77, 207] width 97 height 19
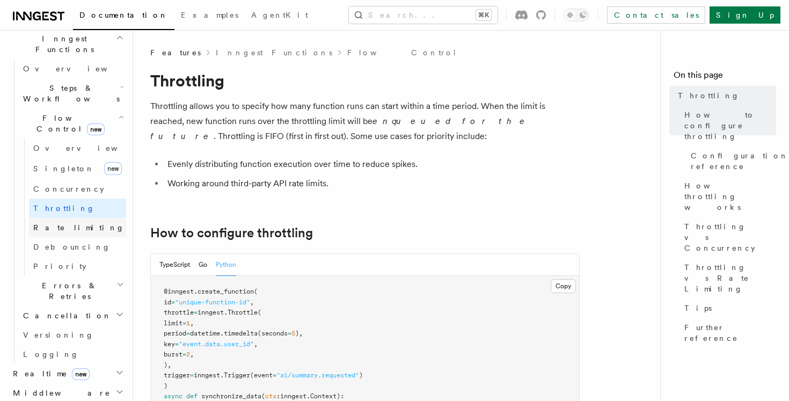
click at [68, 223] on span "Rate limiting" at bounding box center [78, 227] width 91 height 9
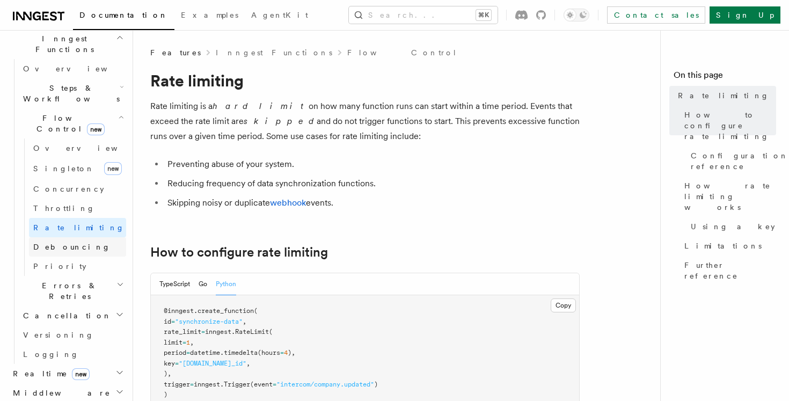
click at [72, 242] on span "Debouncing" at bounding box center [71, 246] width 77 height 9
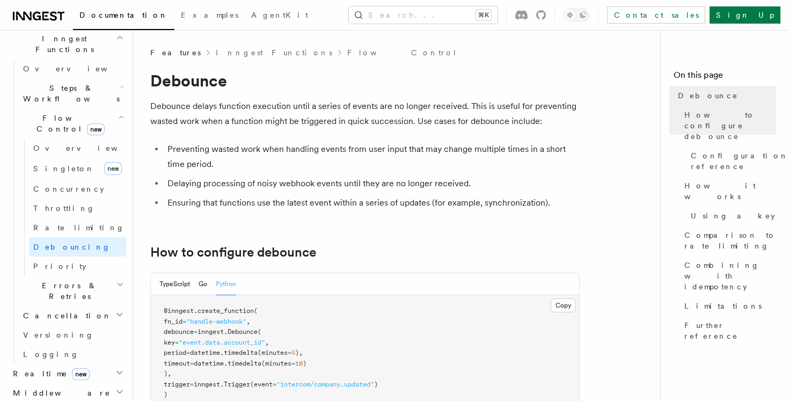
scroll to position [319, 0]
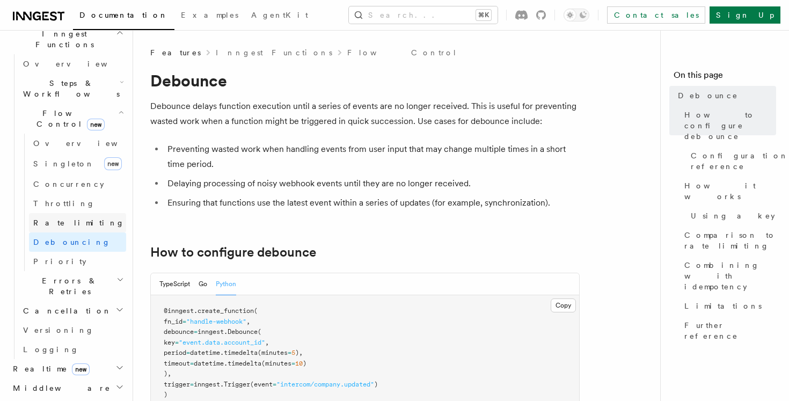
click at [68, 218] on span "Rate limiting" at bounding box center [78, 222] width 91 height 9
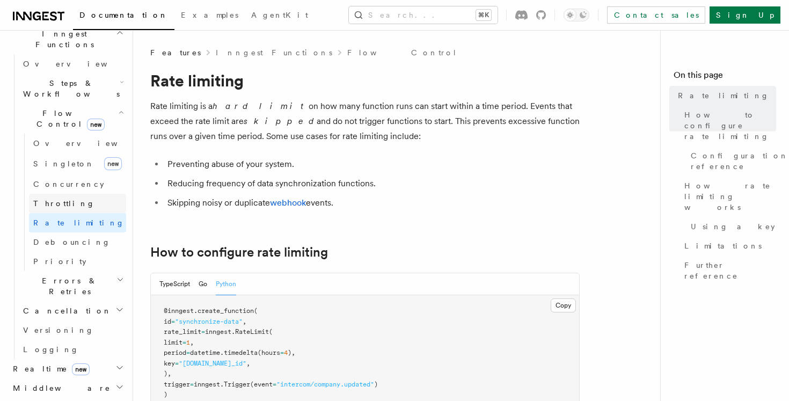
click at [68, 194] on link "Throttling" at bounding box center [77, 203] width 97 height 19
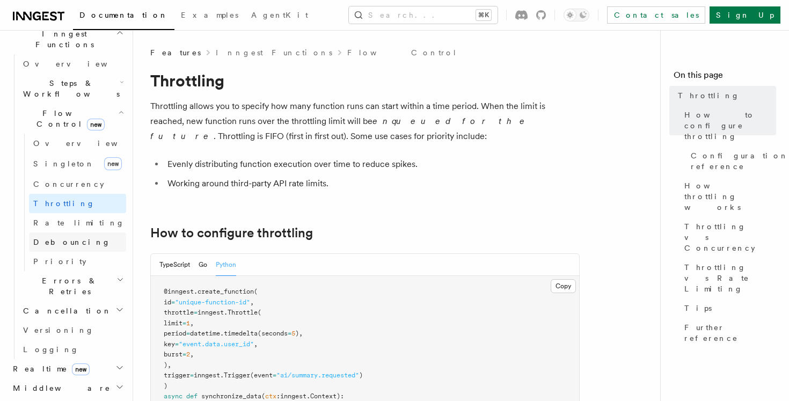
click at [73, 237] on span "Debouncing" at bounding box center [71, 242] width 77 height 11
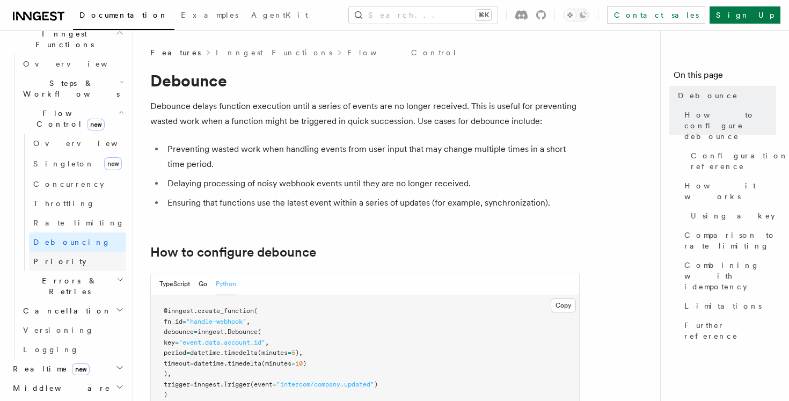
click at [75, 252] on link "Priority" at bounding box center [77, 261] width 97 height 19
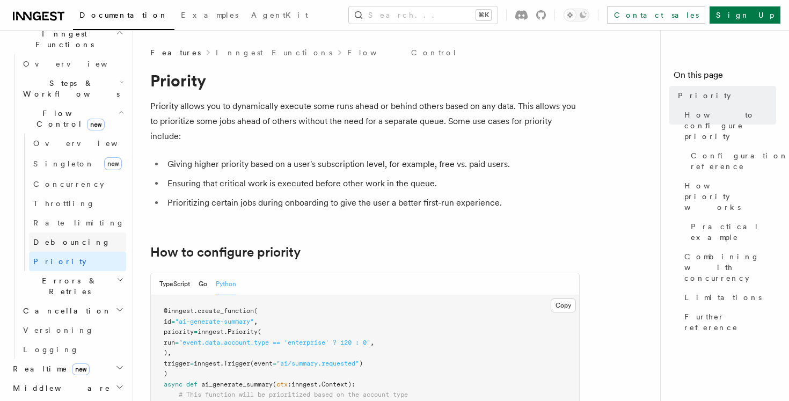
click at [69, 238] on span "Debouncing" at bounding box center [71, 242] width 77 height 9
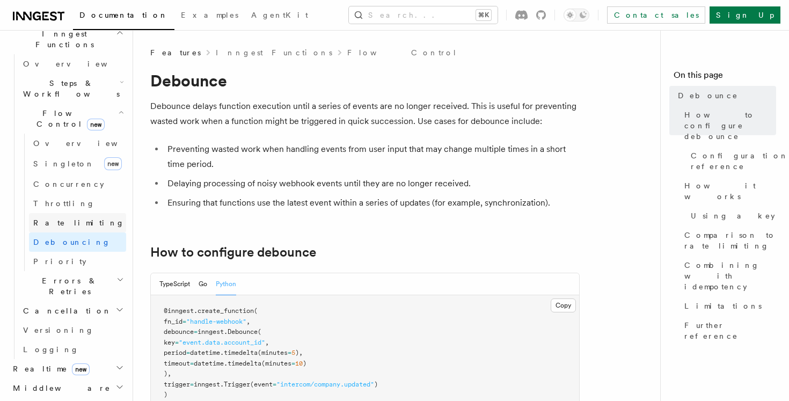
click at [72, 218] on span "Rate limiting" at bounding box center [78, 222] width 91 height 9
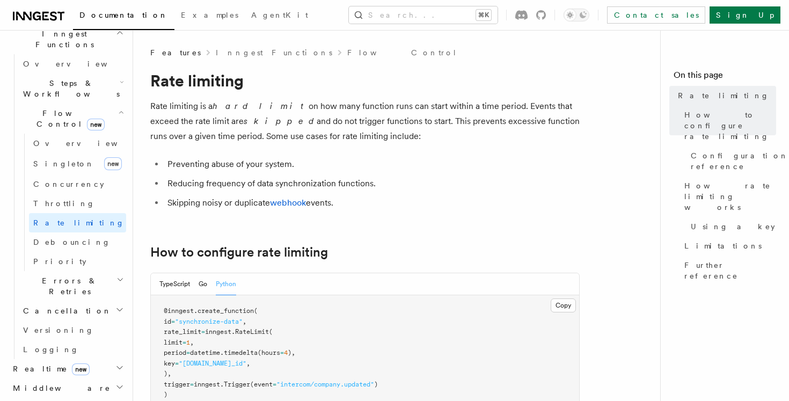
scroll to position [327, 0]
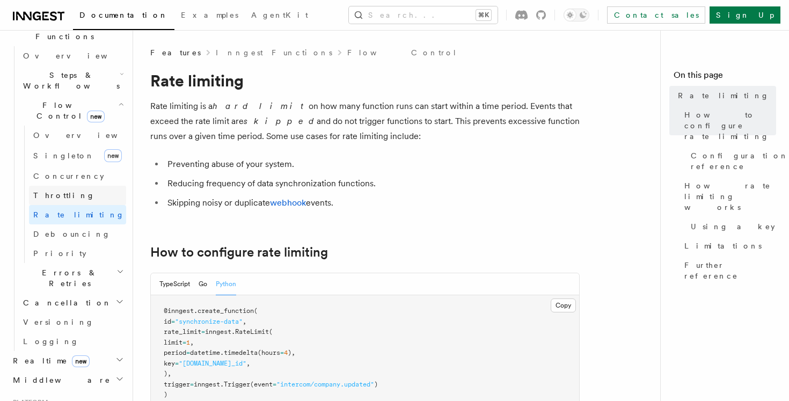
click at [69, 186] on link "Throttling" at bounding box center [77, 195] width 97 height 19
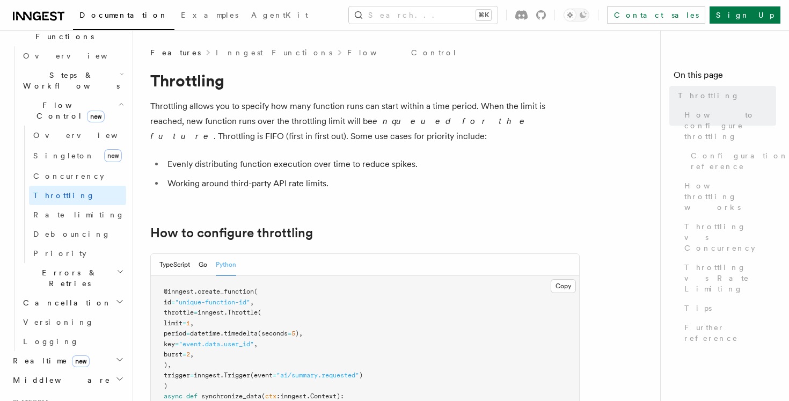
click at [72, 210] on span "Rate limiting" at bounding box center [78, 214] width 91 height 9
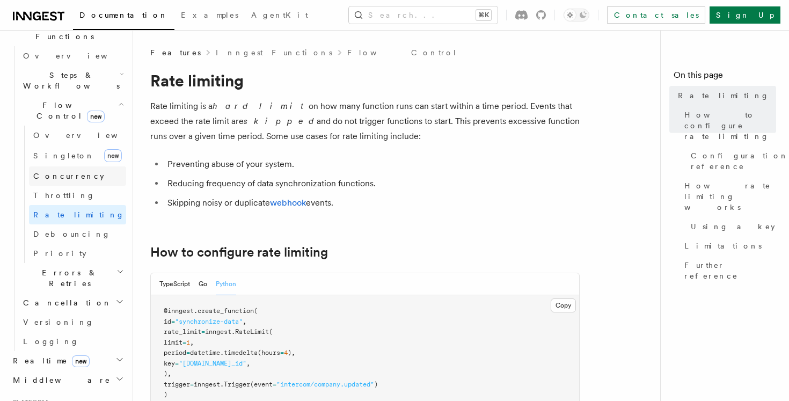
click at [68, 166] on link "Concurrency" at bounding box center [77, 175] width 97 height 19
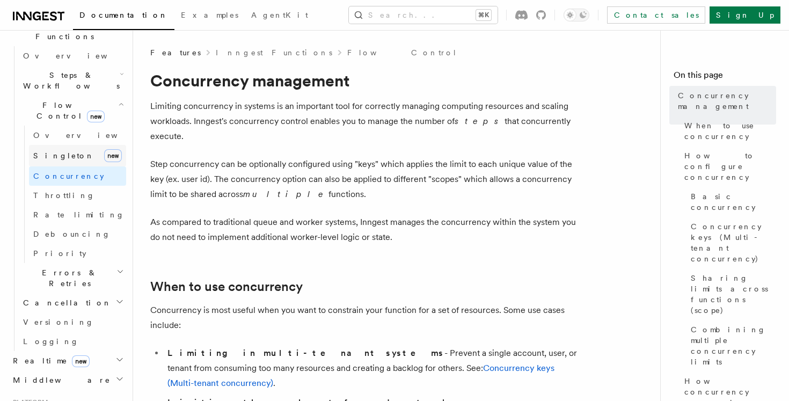
click at [60, 151] on span "Singleton" at bounding box center [63, 155] width 61 height 9
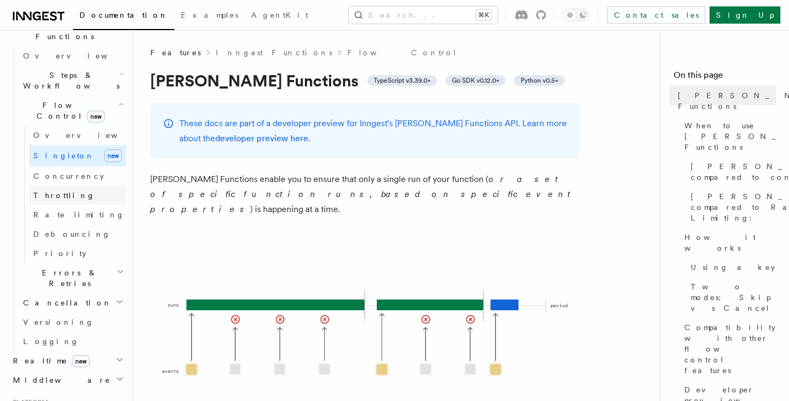
click at [71, 186] on link "Throttling" at bounding box center [77, 195] width 97 height 19
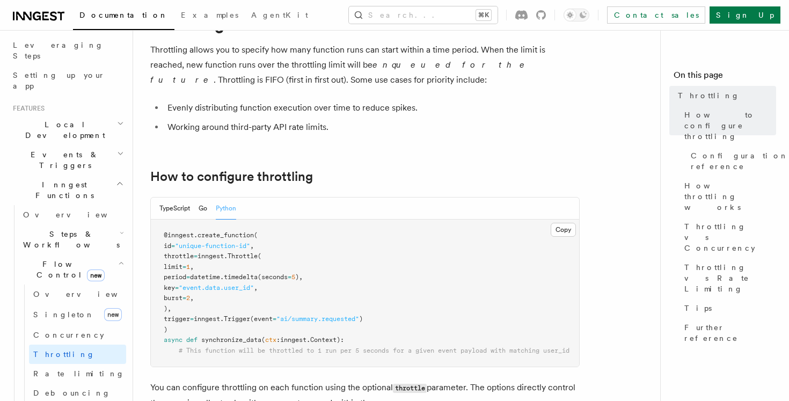
scroll to position [143, 0]
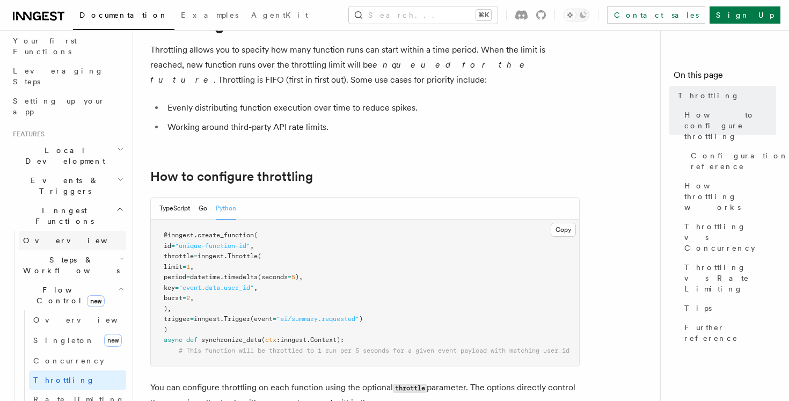
click at [72, 231] on link "Overview" at bounding box center [72, 240] width 107 height 19
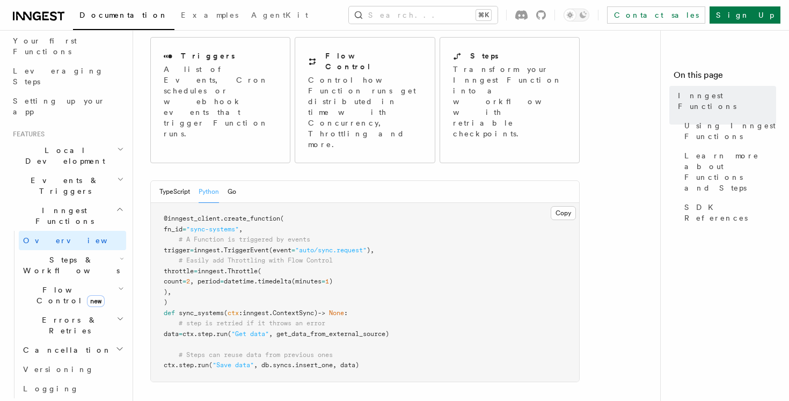
scroll to position [142, 0]
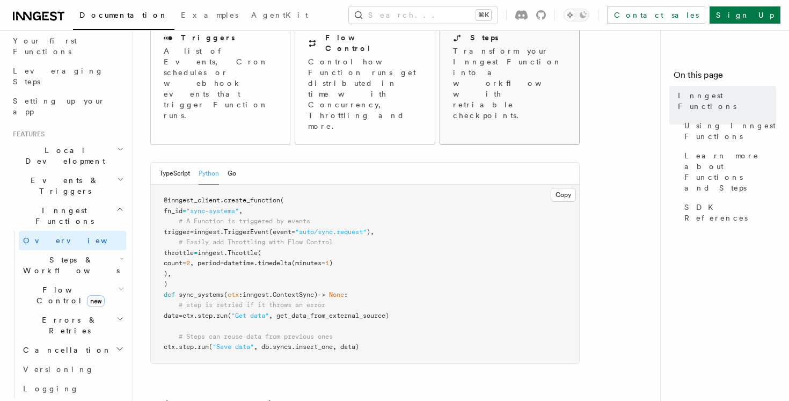
click at [519, 72] on p "Transform your Inngest Function into a workflow with retriable checkpoints." at bounding box center [510, 83] width 115 height 75
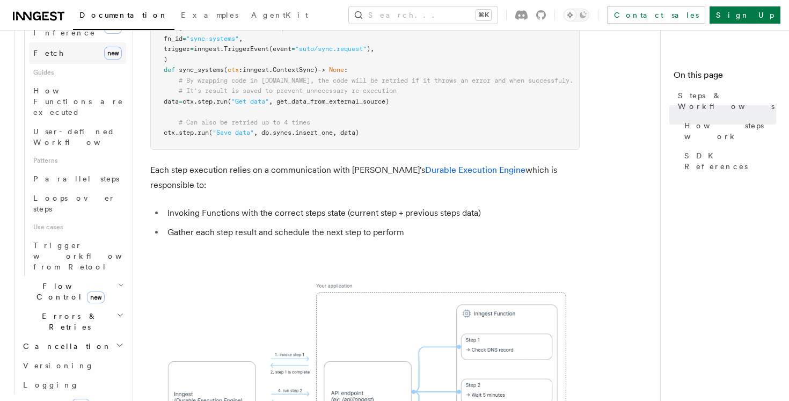
scroll to position [512, 0]
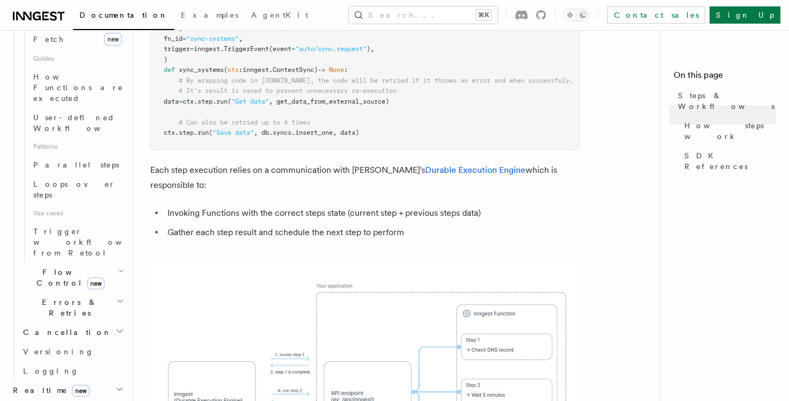
click at [122, 267] on icon "button" at bounding box center [121, 271] width 6 height 9
click at [118, 267] on icon "button" at bounding box center [121, 271] width 6 height 9
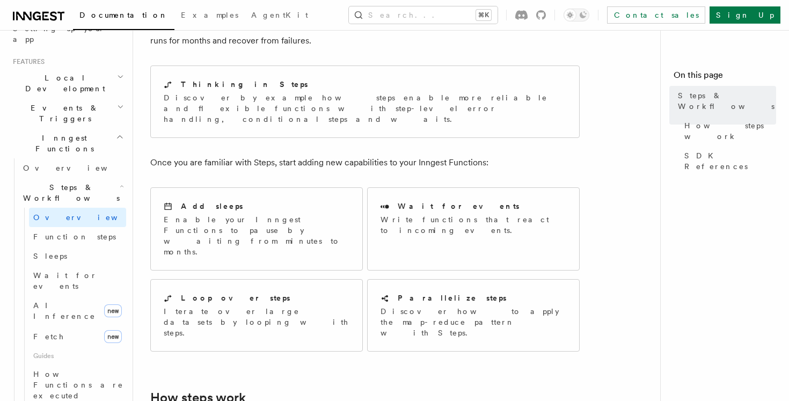
scroll to position [79, 0]
click at [178, 156] on p "Once you are familiar with Steps, start adding new capabilities to your Inngest…" at bounding box center [364, 163] width 429 height 15
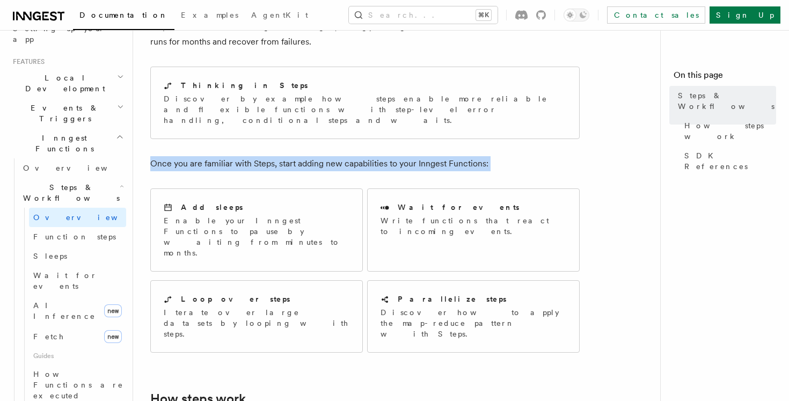
click at [204, 158] on p "Once you are familiar with Steps, start adding new capabilities to your Inngest…" at bounding box center [364, 163] width 429 height 15
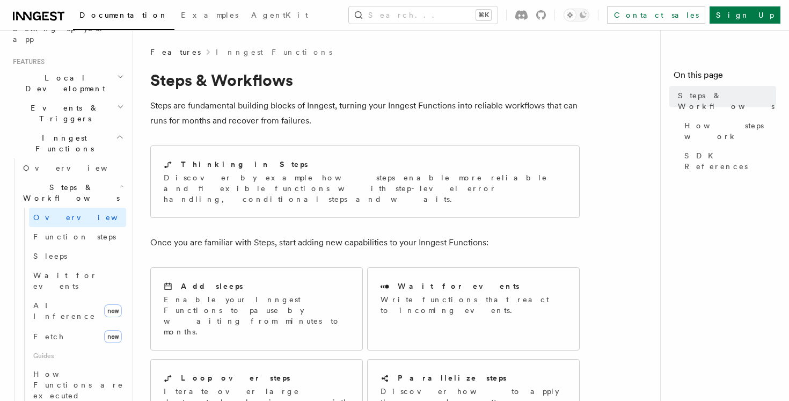
scroll to position [0, 0]
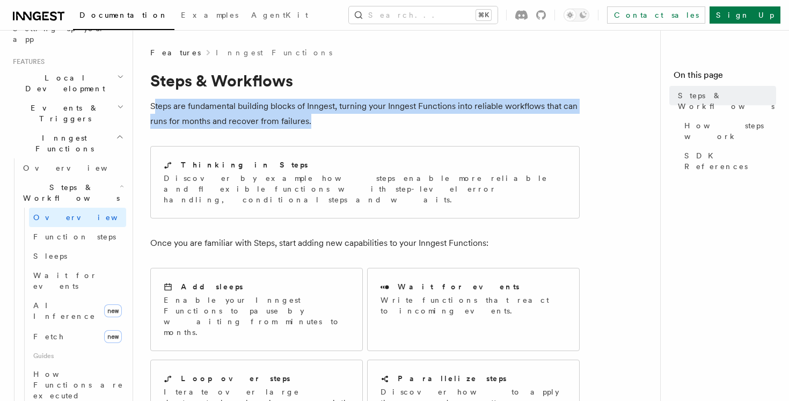
drag, startPoint x: 155, startPoint y: 104, endPoint x: 315, endPoint y: 120, distance: 160.7
click at [315, 120] on p "Steps are fundamental building blocks of Inngest, turning your Inngest Function…" at bounding box center [364, 114] width 429 height 30
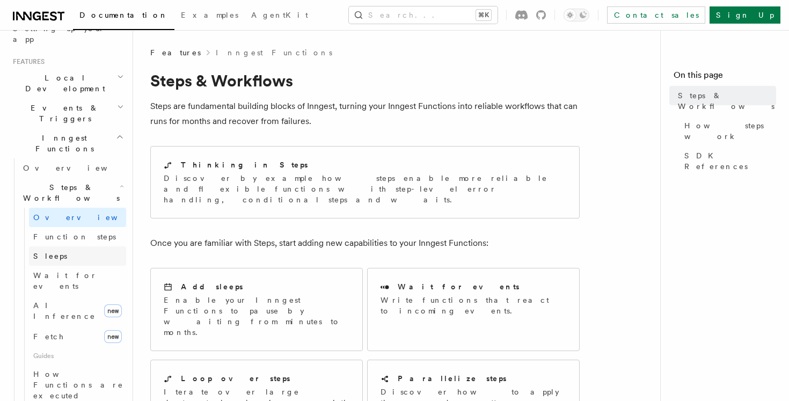
click at [52, 252] on span "Sleeps" at bounding box center [50, 256] width 34 height 9
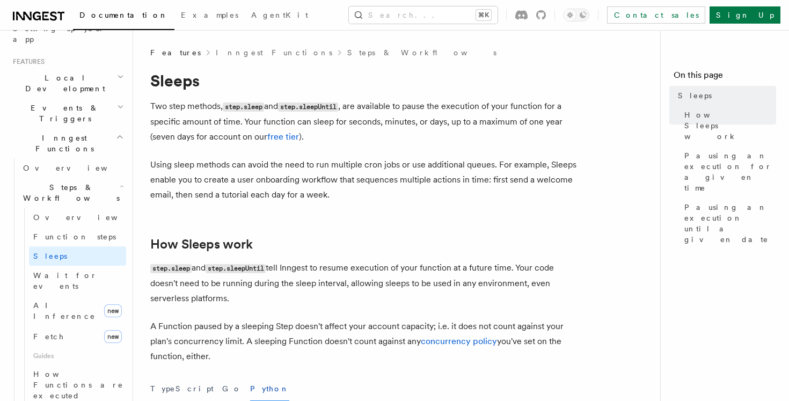
drag, startPoint x: 155, startPoint y: 73, endPoint x: 286, endPoint y: 180, distance: 169.3
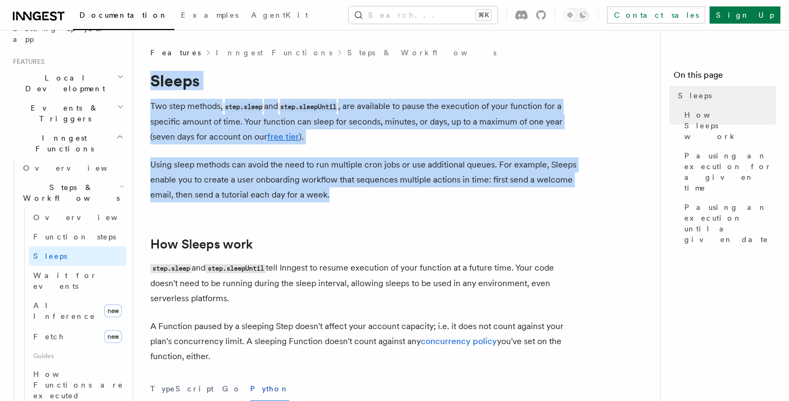
drag, startPoint x: 343, startPoint y: 198, endPoint x: 149, endPoint y: 84, distance: 224.9
drag, startPoint x: 151, startPoint y: 82, endPoint x: 327, endPoint y: 205, distance: 214.6
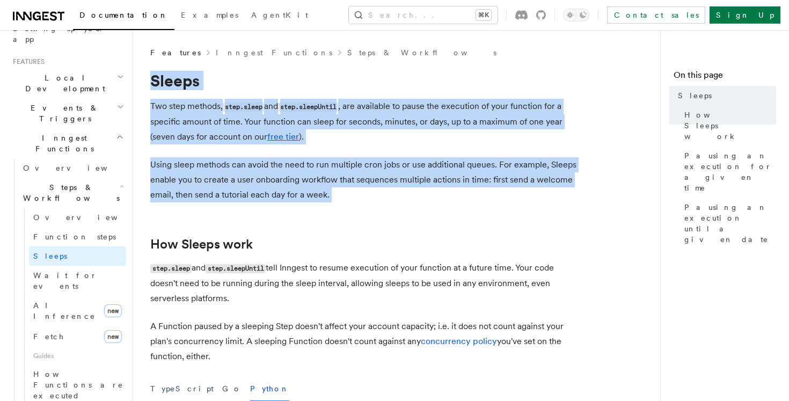
drag, startPoint x: 348, startPoint y: 205, endPoint x: 145, endPoint y: 77, distance: 239.9
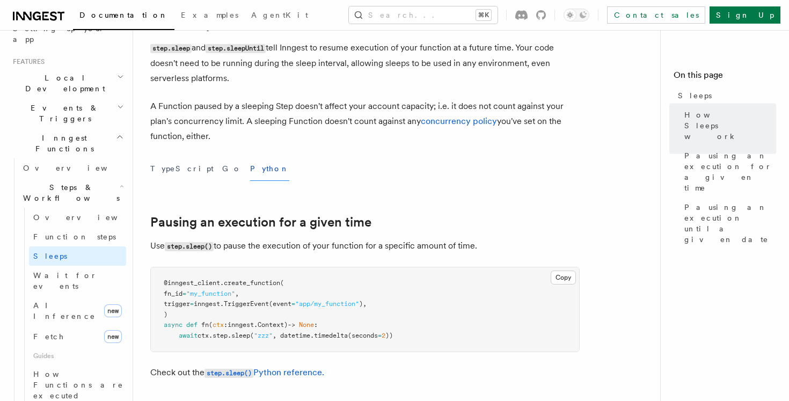
scroll to position [221, 0]
click at [323, 317] on pre "@inngest_client . create_function ( fn_id = "my_function" , trigger = inngest. …" at bounding box center [365, 308] width 428 height 84
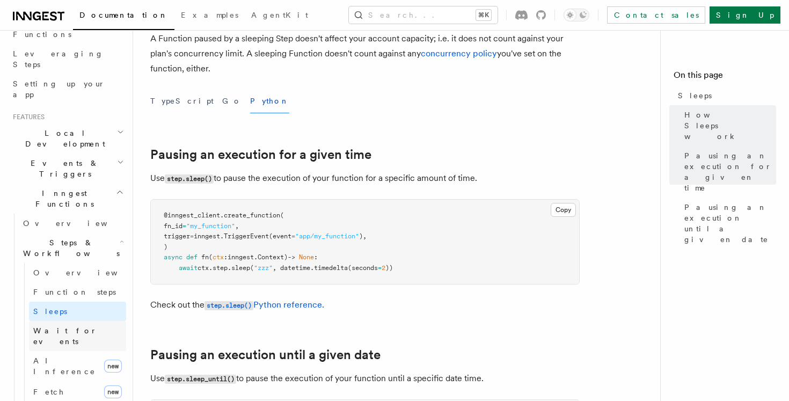
scroll to position [118, 0]
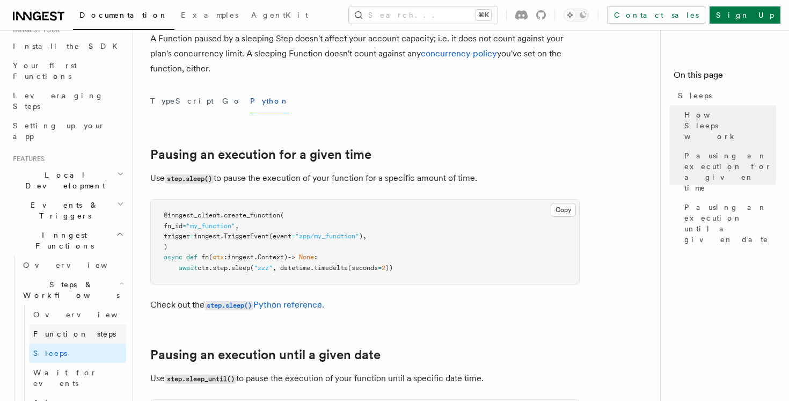
click at [73, 328] on span "Function steps" at bounding box center [74, 333] width 83 height 11
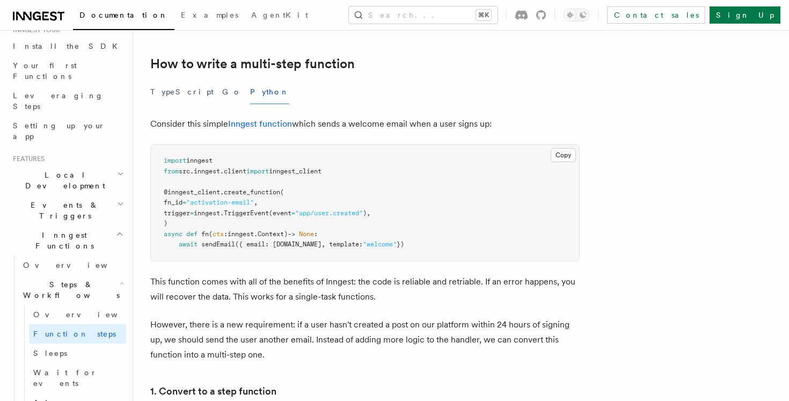
scroll to position [338, 0]
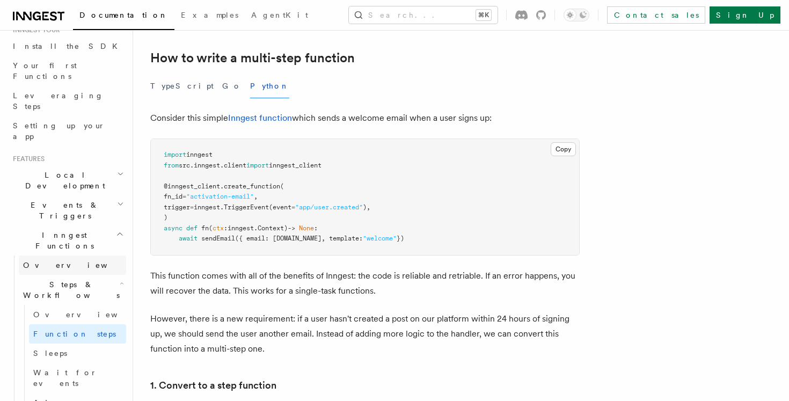
click at [77, 255] on link "Overview" at bounding box center [72, 264] width 107 height 19
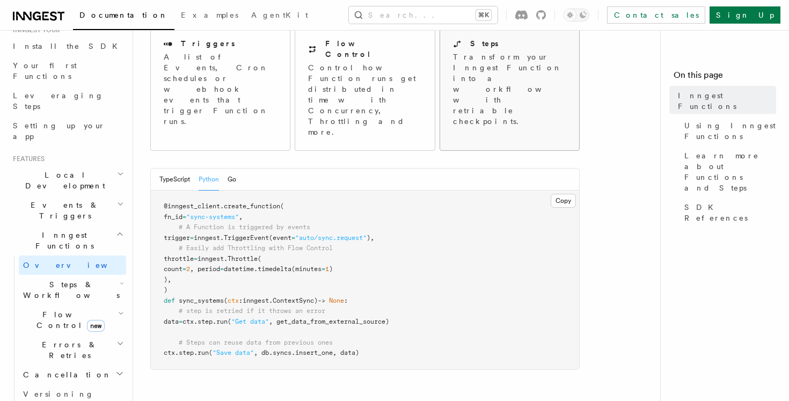
scroll to position [150, 0]
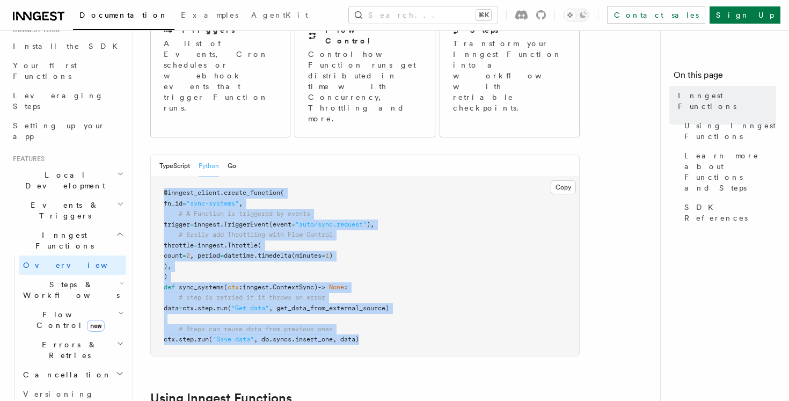
drag, startPoint x: 158, startPoint y: 146, endPoint x: 404, endPoint y: 292, distance: 285.8
click at [404, 292] on pre "@inngest_client . create_function ( fn_id = "sync-systems" , # A Function is tr…" at bounding box center [365, 266] width 428 height 179
drag, startPoint x: 412, startPoint y: 297, endPoint x: 170, endPoint y: 141, distance: 287.9
click at [170, 177] on pre "@inngest_client . create_function ( fn_id = "sync-systems" , # A Function is tr…" at bounding box center [365, 266] width 428 height 179
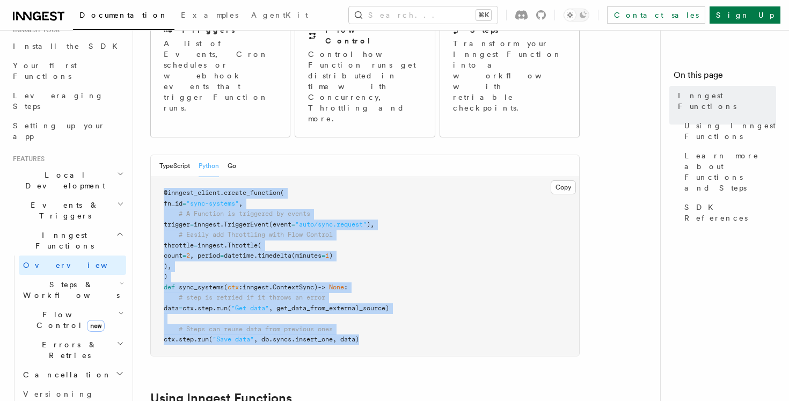
click at [170, 177] on pre "@inngest_client . create_function ( fn_id = "sync-systems" , # A Function is tr…" at bounding box center [365, 266] width 428 height 179
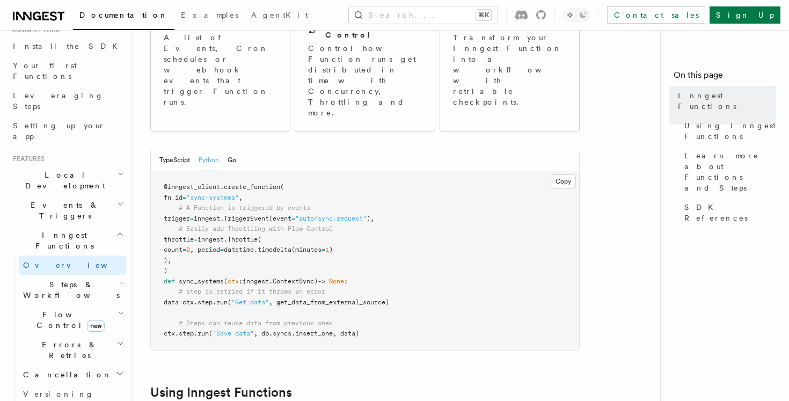
scroll to position [157, 0]
drag, startPoint x: 230, startPoint y: 237, endPoint x: 321, endPoint y: 240, distance: 90.7
click at [321, 276] on span "def sync_systems ( ctx : inngest . ContextSync) -> None :" at bounding box center [256, 280] width 184 height 8
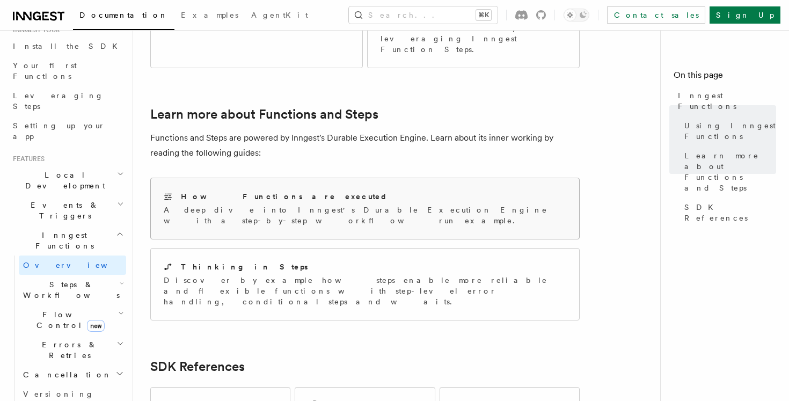
scroll to position [838, 0]
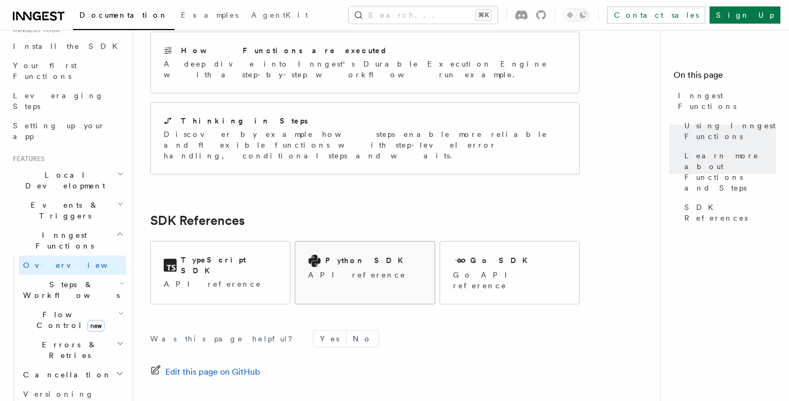
click at [356, 269] on p "API reference" at bounding box center [358, 274] width 101 height 11
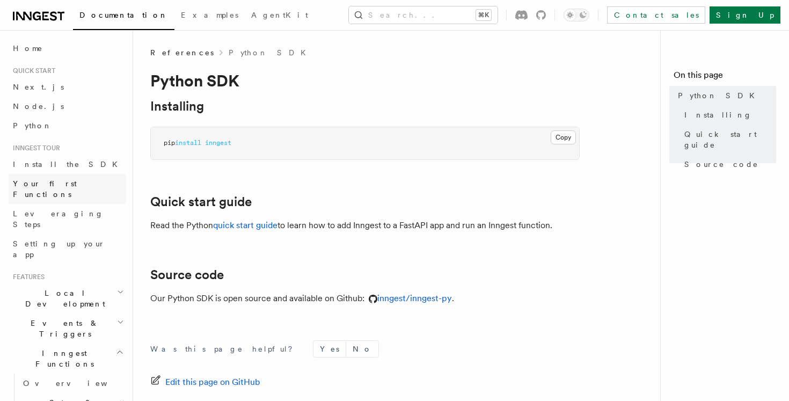
click at [58, 189] on link "Your first Functions" at bounding box center [67, 189] width 117 height 30
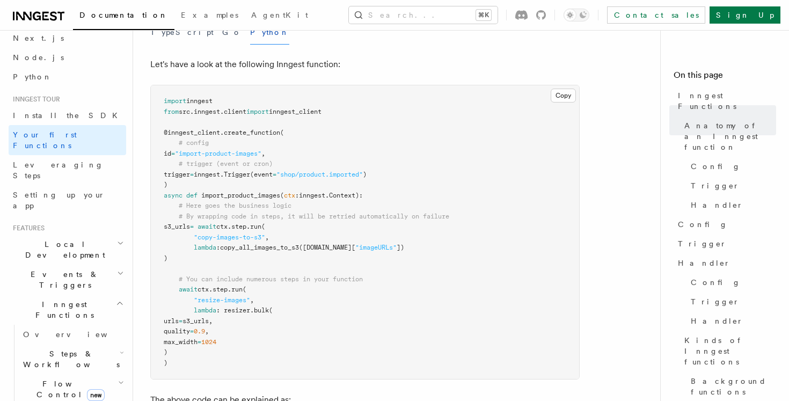
scroll to position [89, 0]
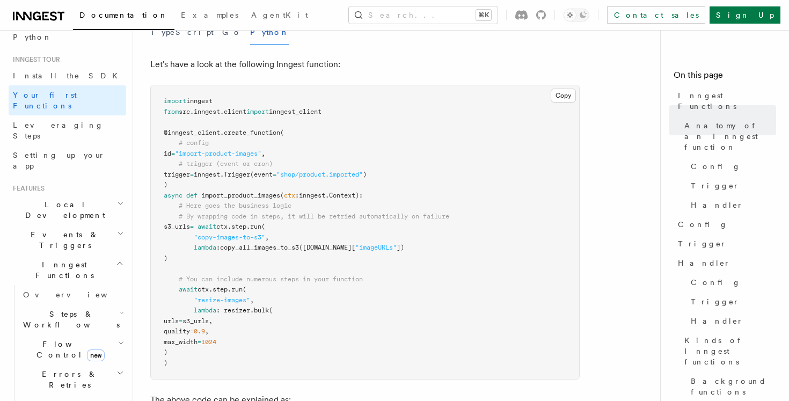
click at [87, 308] on span "Steps & Workflows" at bounding box center [69, 318] width 101 height 21
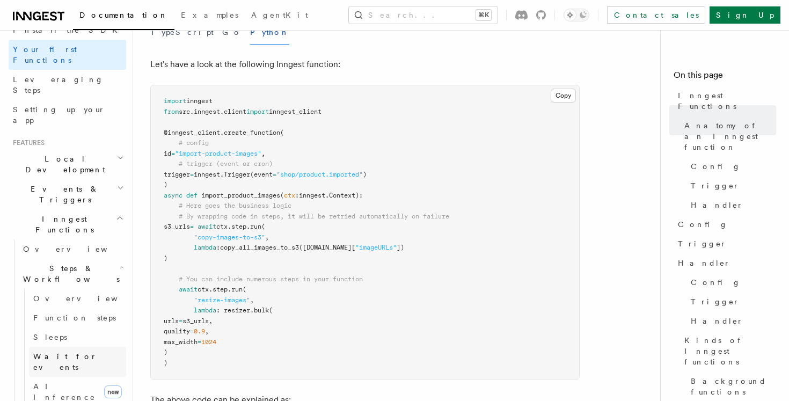
click at [75, 352] on span "Wait for events" at bounding box center [65, 361] width 64 height 19
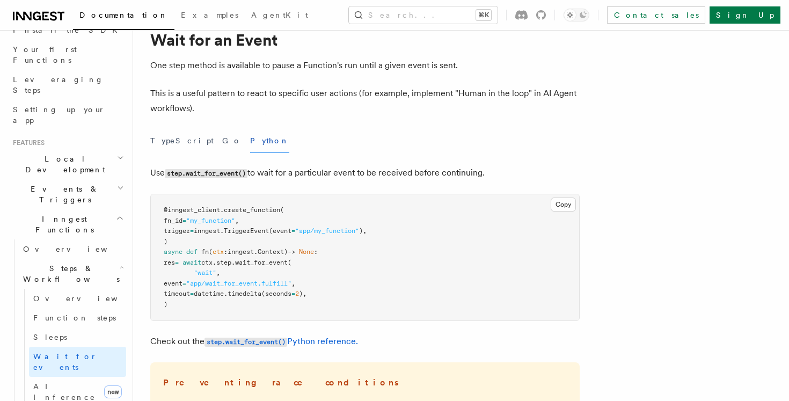
scroll to position [47, 0]
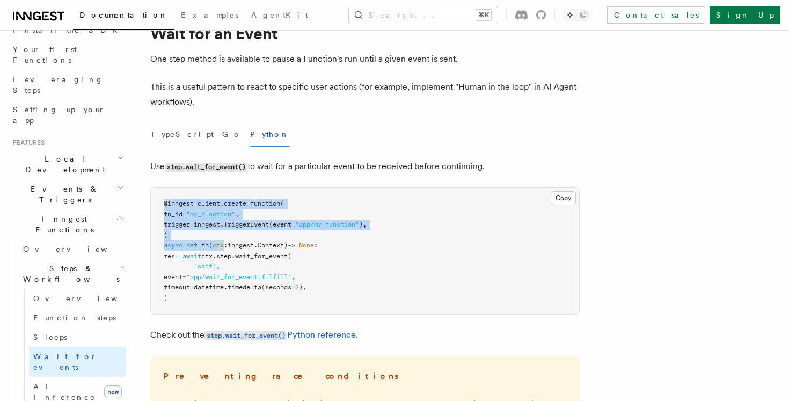
drag, startPoint x: 162, startPoint y: 207, endPoint x: 225, endPoint y: 241, distance: 71.5
click at [225, 241] on pre "@inngest_client . create_function ( fn_id = "my_function" , trigger = inngest. …" at bounding box center [365, 251] width 428 height 126
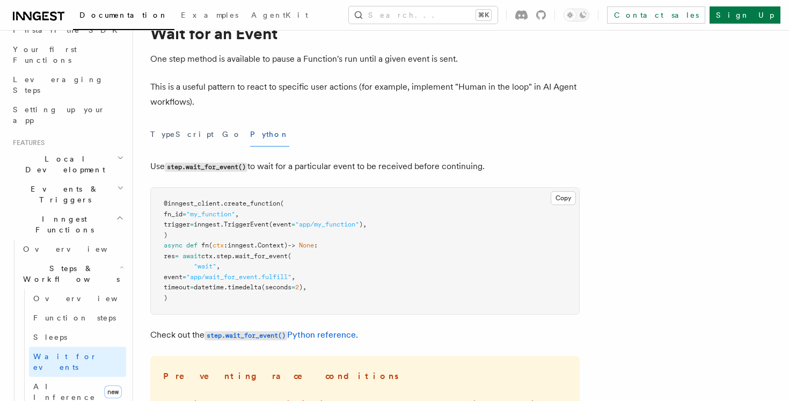
click at [212, 234] on pre "@inngest_client . create_function ( fn_id = "my_function" , trigger = inngest. …" at bounding box center [365, 251] width 428 height 126
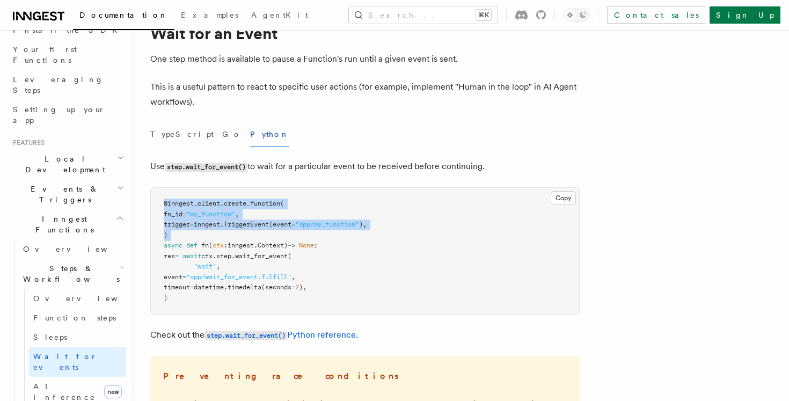
drag, startPoint x: 212, startPoint y: 234, endPoint x: 157, endPoint y: 200, distance: 65.5
click at [157, 200] on pre "@inngest_client . create_function ( fn_id = "my_function" , trigger = inngest. …" at bounding box center [365, 251] width 428 height 126
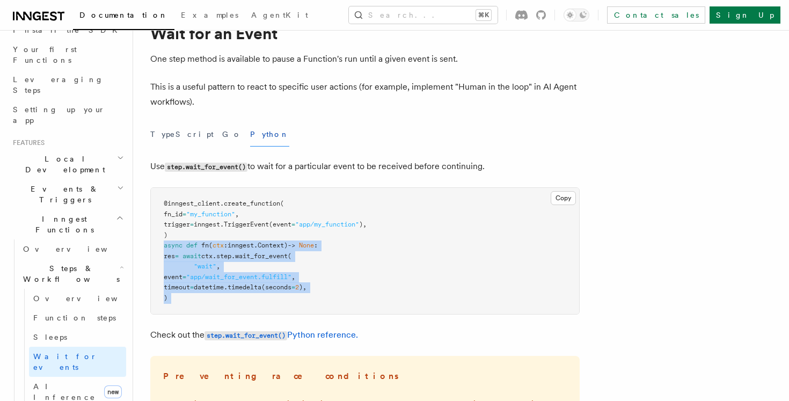
drag, startPoint x: 161, startPoint y: 244, endPoint x: 224, endPoint y: 304, distance: 86.9
click at [224, 304] on pre "@inngest_client . create_function ( fn_id = "my_function" , trigger = inngest. …" at bounding box center [365, 251] width 428 height 126
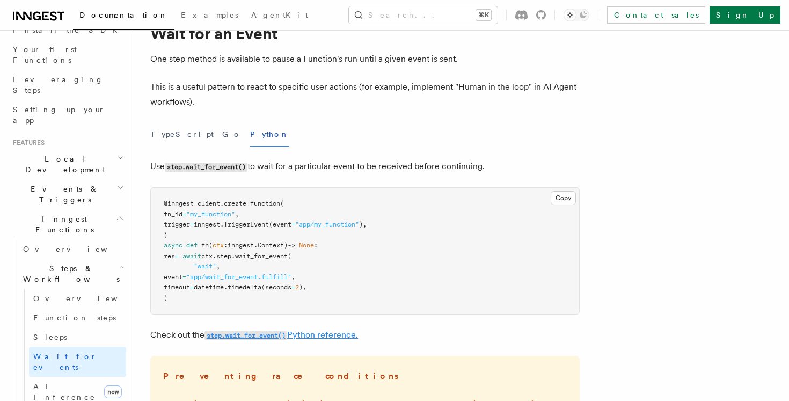
click at [249, 333] on code "step.wait_for_event()" at bounding box center [245, 335] width 83 height 9
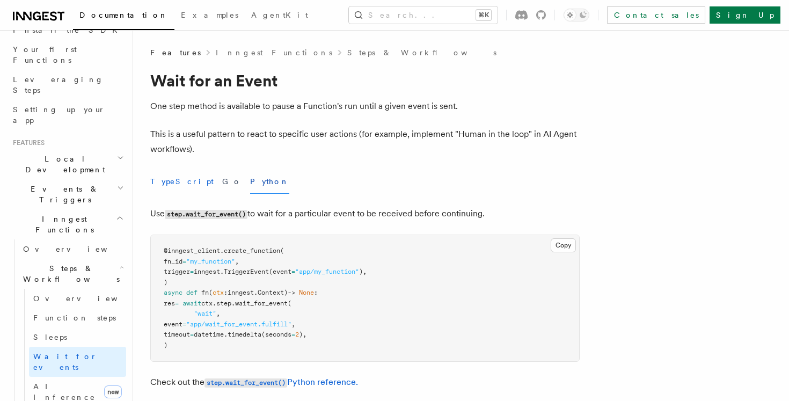
click at [169, 185] on button "TypeScript" at bounding box center [181, 182] width 63 height 24
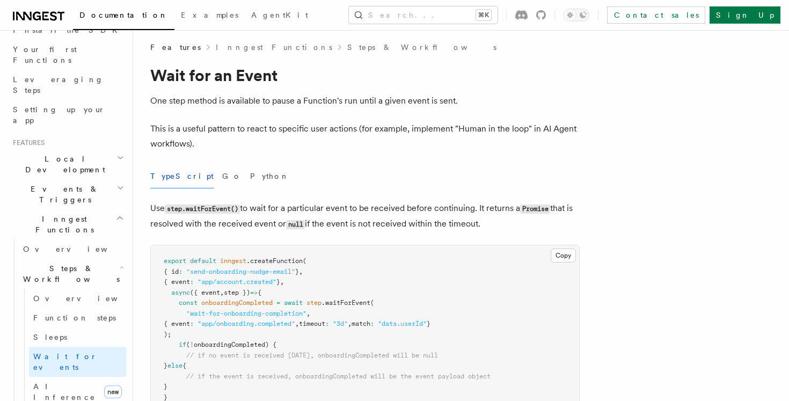
scroll to position [73, 0]
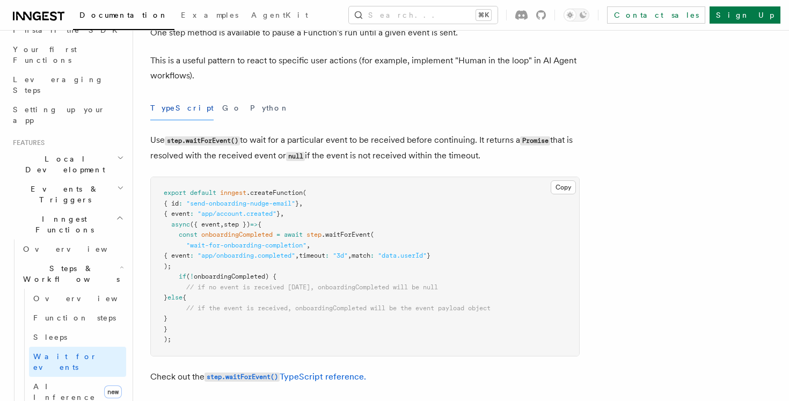
drag, startPoint x: 165, startPoint y: 193, endPoint x: 347, endPoint y: 226, distance: 184.9
click at [347, 226] on pre "export default inngest .createFunction ( { id : "send-onboarding-nudge-email" }…" at bounding box center [365, 266] width 428 height 179
drag, startPoint x: 214, startPoint y: 289, endPoint x: 373, endPoint y: 289, distance: 159.9
click at [373, 289] on span "// if no event is received [DATE], onboardingCompleted will be null" at bounding box center [312, 287] width 252 height 8
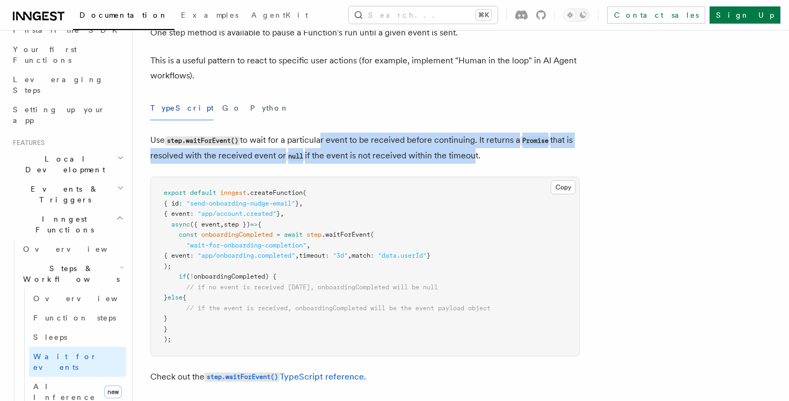
drag, startPoint x: 321, startPoint y: 141, endPoint x: 482, endPoint y: 150, distance: 161.2
click at [481, 150] on p "Use step.waitForEvent() to wait for a particular event to be received before co…" at bounding box center [364, 148] width 429 height 31
click at [482, 150] on p "Use step.waitForEvent() to wait for a particular event to be received before co…" at bounding box center [364, 148] width 429 height 31
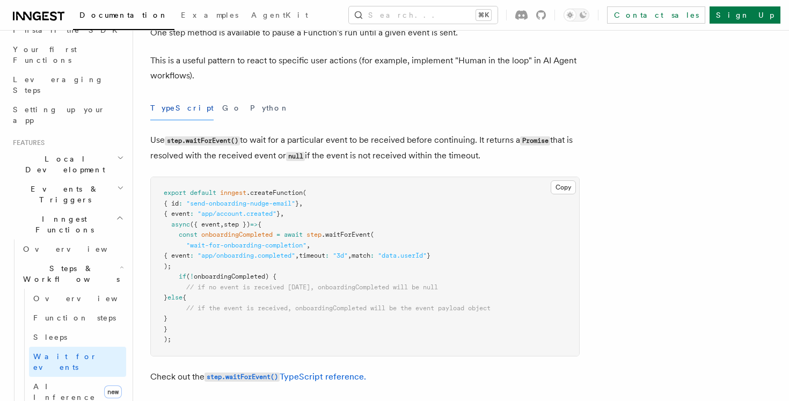
drag, startPoint x: 511, startPoint y: 157, endPoint x: 300, endPoint y: 129, distance: 212.7
click at [284, 142] on p "Use step.waitForEvent() to wait for a particular event to be received before co…" at bounding box center [364, 148] width 429 height 31
click at [250, 113] on button "Python" at bounding box center [269, 108] width 39 height 24
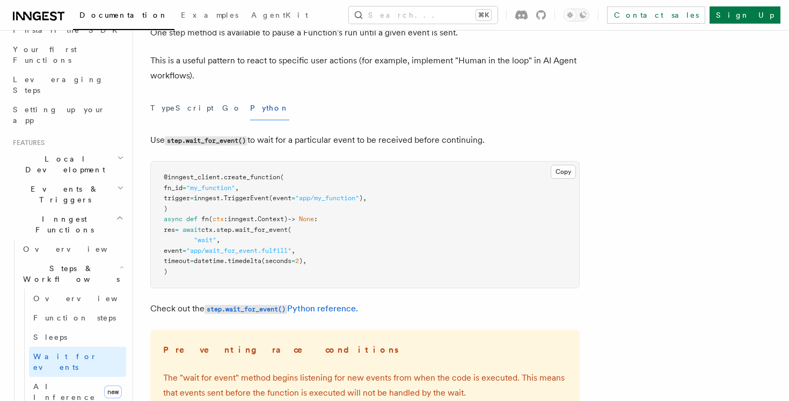
click at [207, 113] on div "TypeScript Go Python" at bounding box center [364, 108] width 429 height 24
click at [222, 113] on button "Go" at bounding box center [231, 108] width 19 height 24
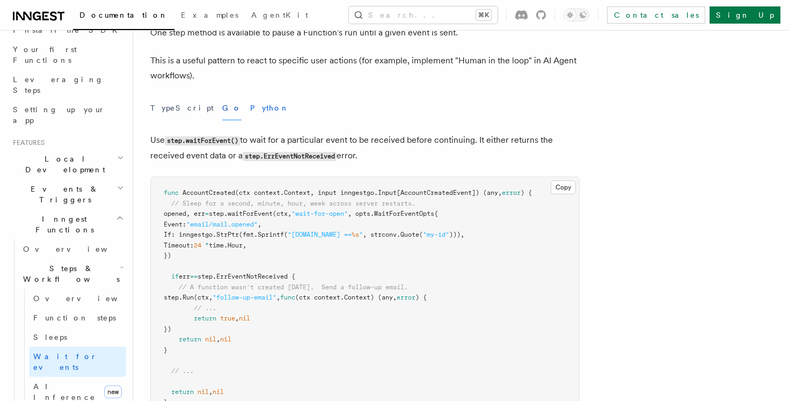
click at [250, 113] on button "Python" at bounding box center [269, 108] width 39 height 24
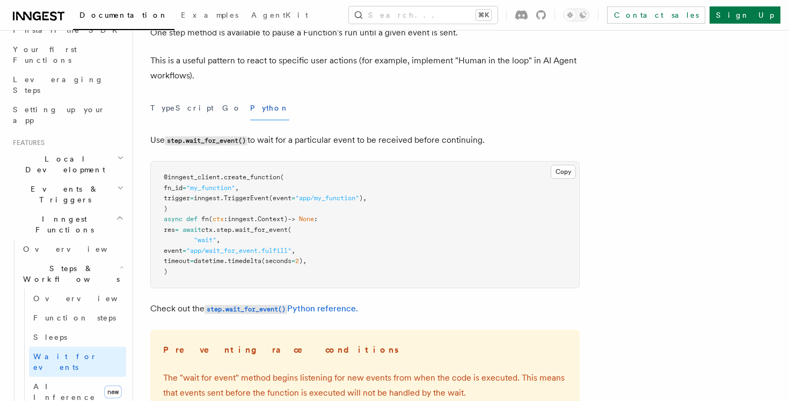
scroll to position [99, 0]
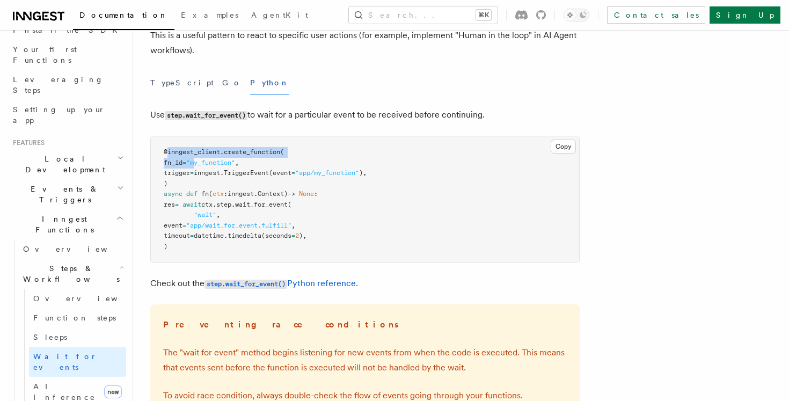
drag, startPoint x: 166, startPoint y: 151, endPoint x: 248, endPoint y: 173, distance: 85.5
click at [248, 173] on code "@inngest_client . create_function ( fn_id = "my_function" , trigger = inngest. …" at bounding box center [265, 199] width 203 height 102
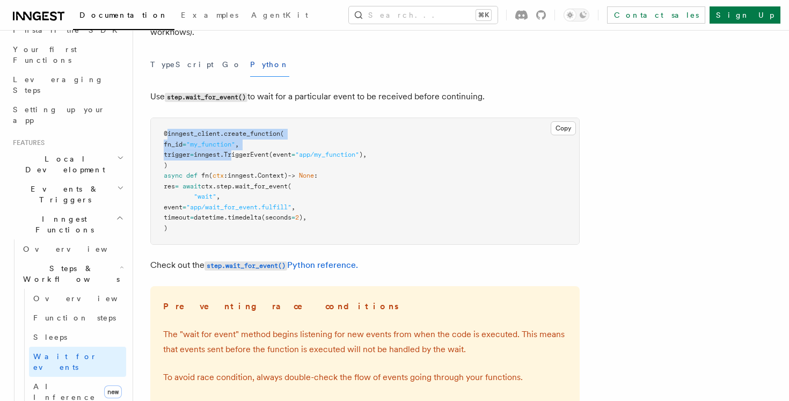
click at [349, 161] on pre "@inngest_client . create_function ( fn_id = "my_function" , trigger = inngest. …" at bounding box center [365, 181] width 428 height 126
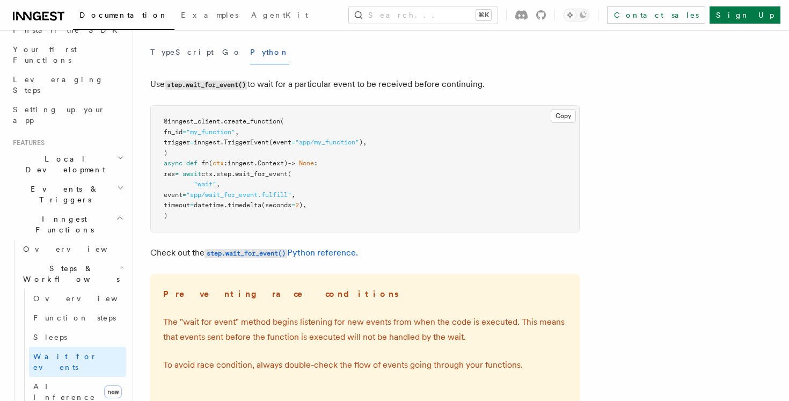
scroll to position [130, 0]
drag, startPoint x: 210, startPoint y: 211, endPoint x: 160, endPoint y: 121, distance: 103.0
click at [161, 121] on pre "@inngest_client . create_function ( fn_id = "my_function" , trigger = inngest. …" at bounding box center [365, 168] width 428 height 126
click at [160, 121] on pre "@inngest_client . create_function ( fn_id = "my_function" , trigger = inngest. …" at bounding box center [365, 168] width 428 height 126
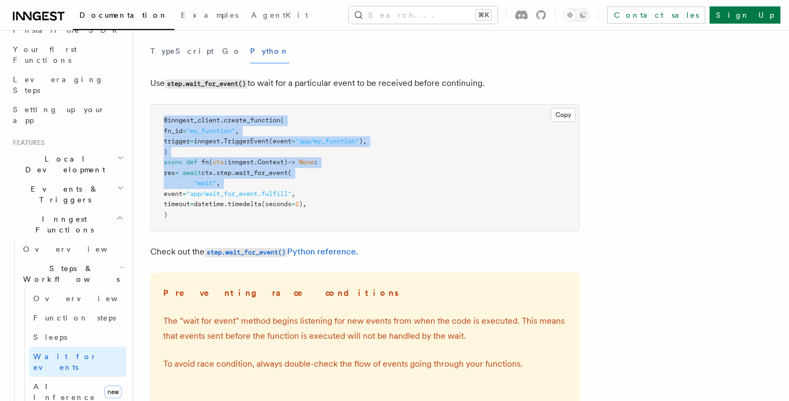
drag, startPoint x: 160, startPoint y: 121, endPoint x: 228, endPoint y: 189, distance: 96.4
click at [228, 189] on pre "@inngest_client . create_function ( fn_id = "my_function" , trigger = inngest. …" at bounding box center [365, 168] width 428 height 126
drag, startPoint x: 239, startPoint y: 220, endPoint x: 164, endPoint y: 119, distance: 126.2
click at [164, 119] on pre "@inngest_client . create_function ( fn_id = "my_function" , trigger = inngest. …" at bounding box center [365, 168] width 428 height 126
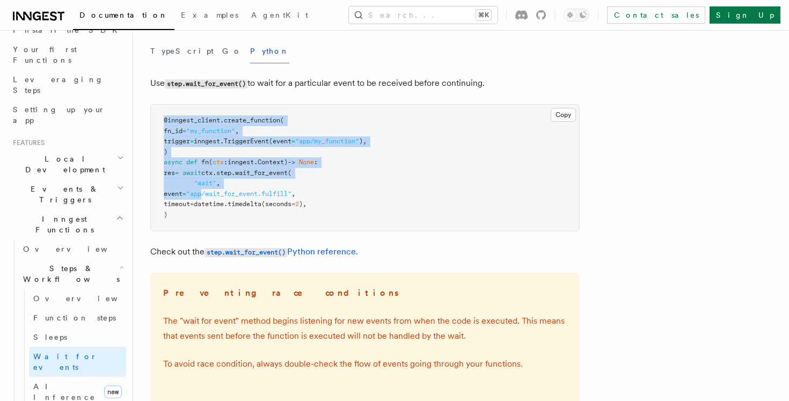
click at [164, 119] on span "@inngest_client" at bounding box center [192, 120] width 56 height 8
drag, startPoint x: 164, startPoint y: 119, endPoint x: 188, endPoint y: 212, distance: 95.9
click at [188, 212] on pre "@inngest_client . create_function ( fn_id = "my_function" , trigger = inngest. …" at bounding box center [365, 168] width 428 height 126
drag, startPoint x: 188, startPoint y: 212, endPoint x: 163, endPoint y: 115, distance: 100.5
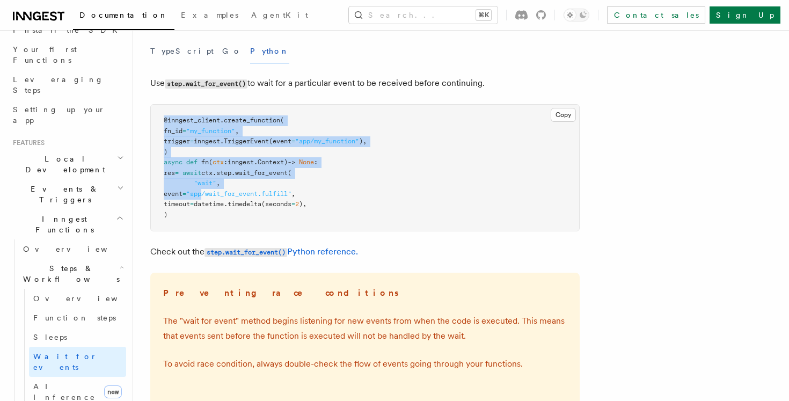
click at [163, 115] on pre "@inngest_client . create_function ( fn_id = "my_function" , trigger = inngest. …" at bounding box center [365, 168] width 428 height 126
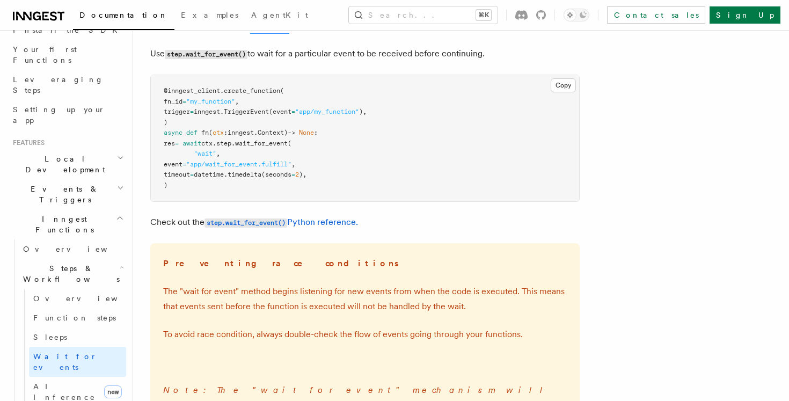
scroll to position [159, 0]
click at [270, 226] on code "step.wait_for_event()" at bounding box center [245, 223] width 83 height 9
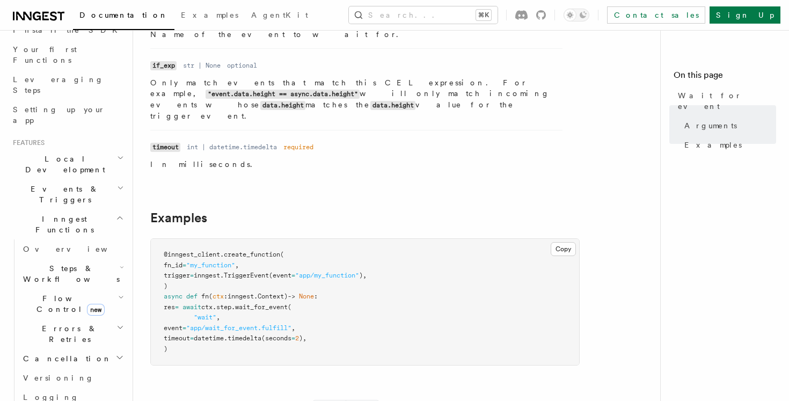
scroll to position [279, 0]
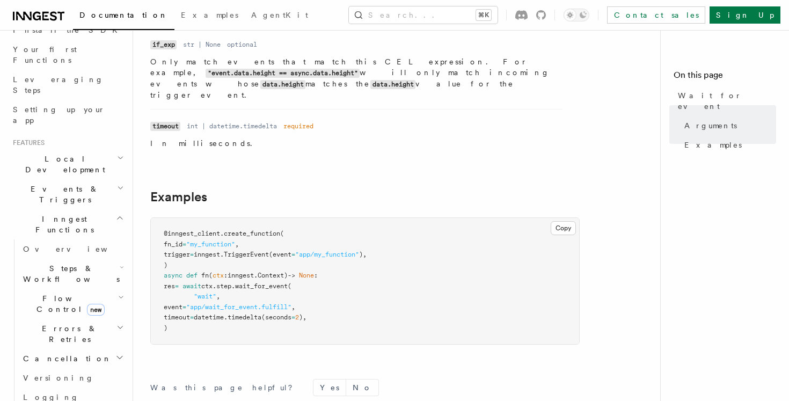
drag, startPoint x: 222, startPoint y: 312, endPoint x: 154, endPoint y: 213, distance: 119.9
click at [154, 218] on pre "@inngest_client . create_function ( fn_id = "my_function" , trigger = inngest. …" at bounding box center [365, 281] width 428 height 126
click at [412, 21] on button "Search... ⌘K" at bounding box center [423, 14] width 149 height 17
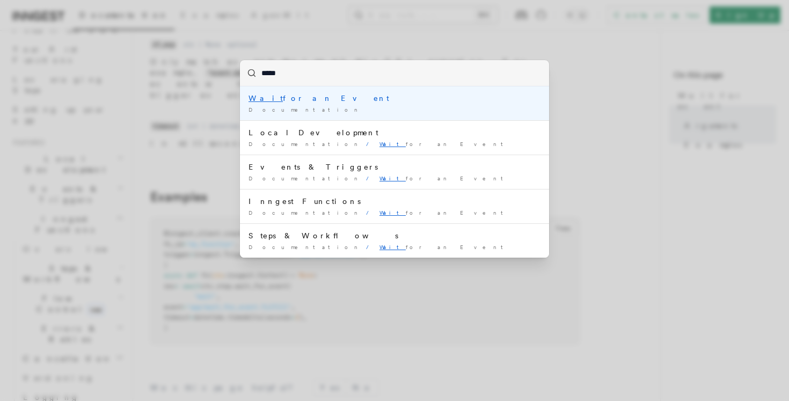
type input "******"
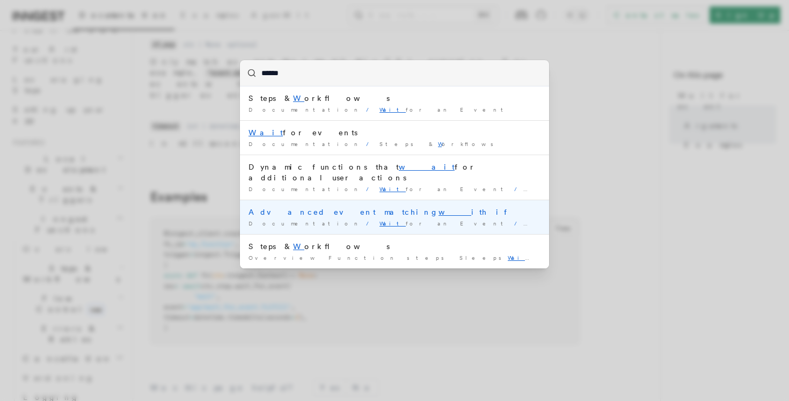
click at [349, 207] on div "Advanced event matching w ith if" at bounding box center [394, 212] width 292 height 11
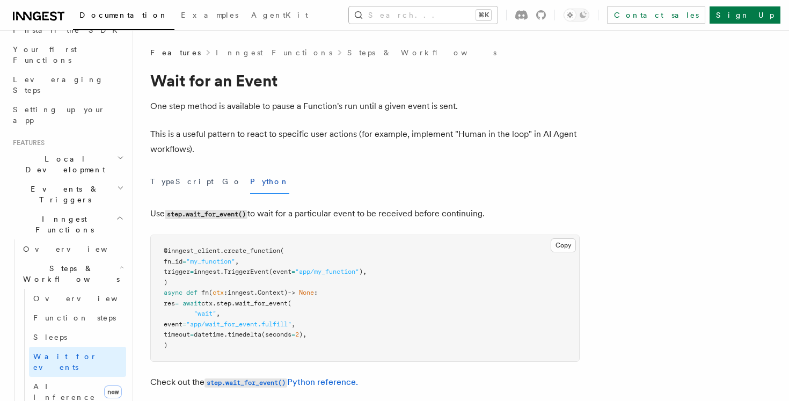
click at [394, 12] on button "Search... ⌘K" at bounding box center [423, 14] width 149 height 17
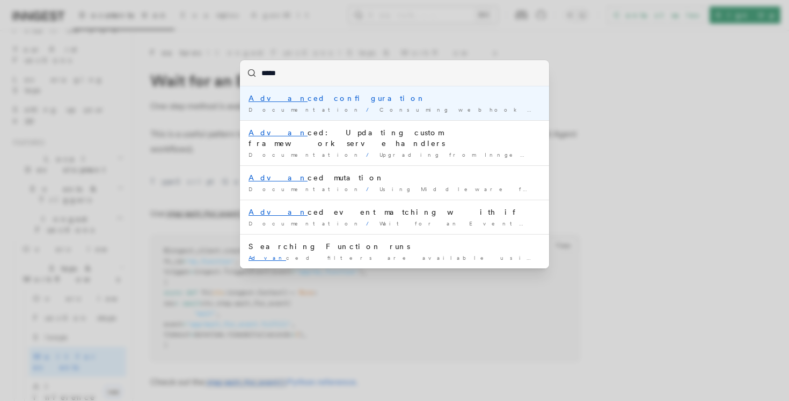
type input "******"
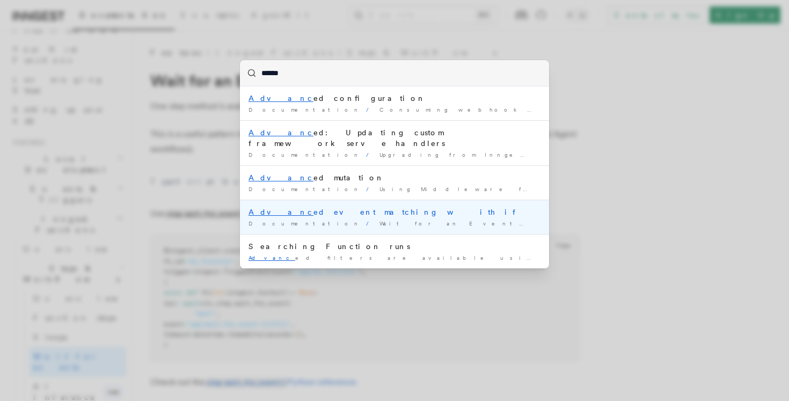
click at [276, 207] on div "Advanc ed event matching with if" at bounding box center [394, 212] width 292 height 11
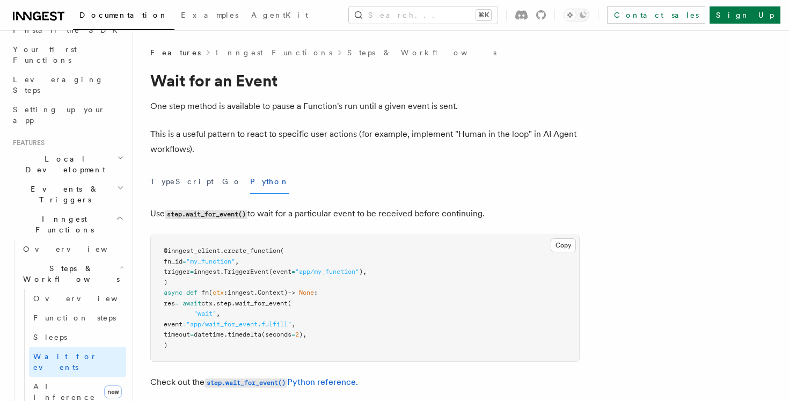
scroll to position [92, 0]
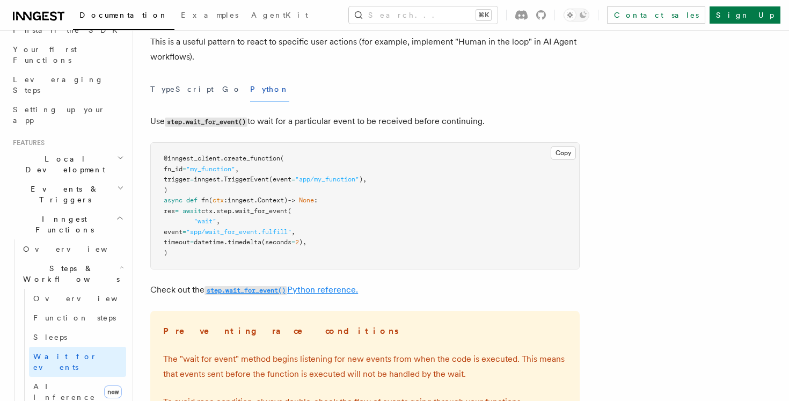
click at [283, 285] on link "step.wait_for_event() Python reference." at bounding box center [280, 289] width 153 height 10
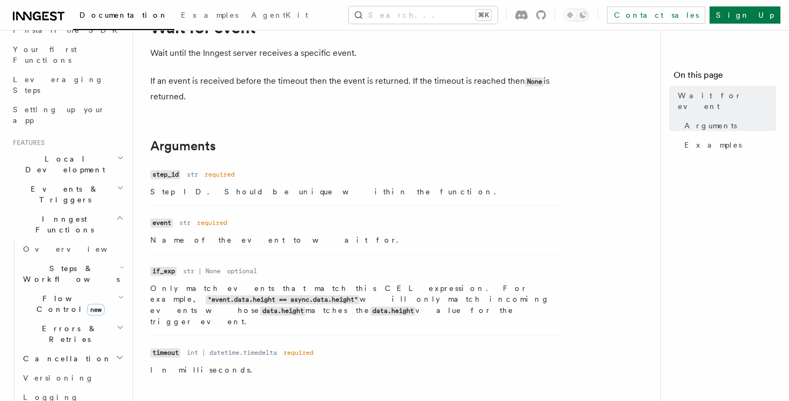
scroll to position [64, 0]
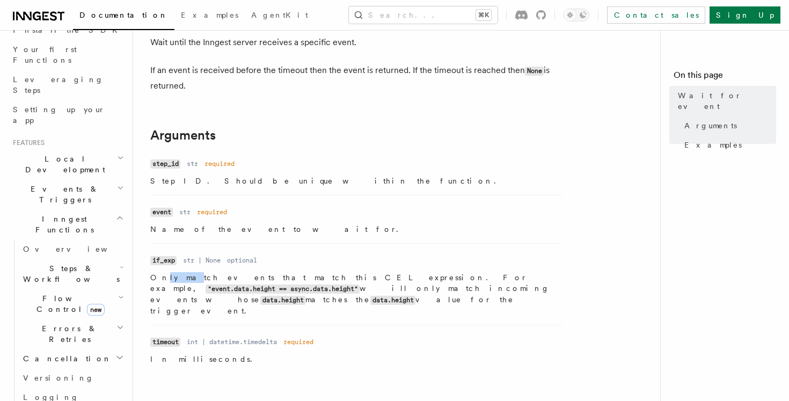
drag, startPoint x: 165, startPoint y: 283, endPoint x: 212, endPoint y: 283, distance: 47.2
click at [208, 283] on p "Only match events that match this CEL expression. For example, "event.data.heig…" at bounding box center [356, 294] width 412 height 44
click at [212, 283] on p "Only match events that match this CEL expression. For example, "event.data.heig…" at bounding box center [356, 294] width 412 height 44
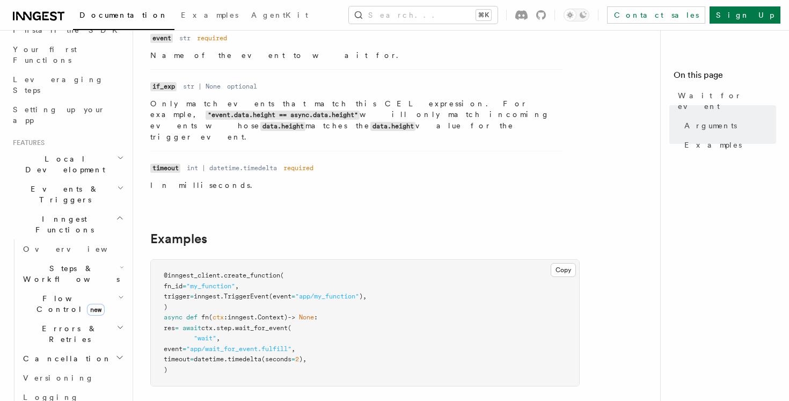
scroll to position [238, 0]
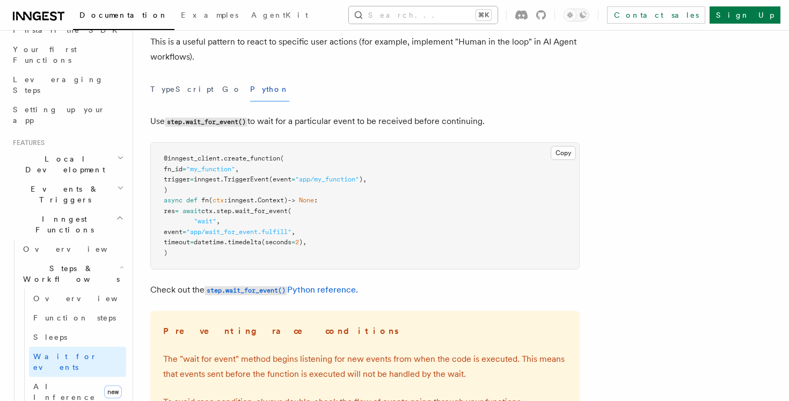
click at [420, 20] on button "Search... ⌘K" at bounding box center [423, 14] width 149 height 17
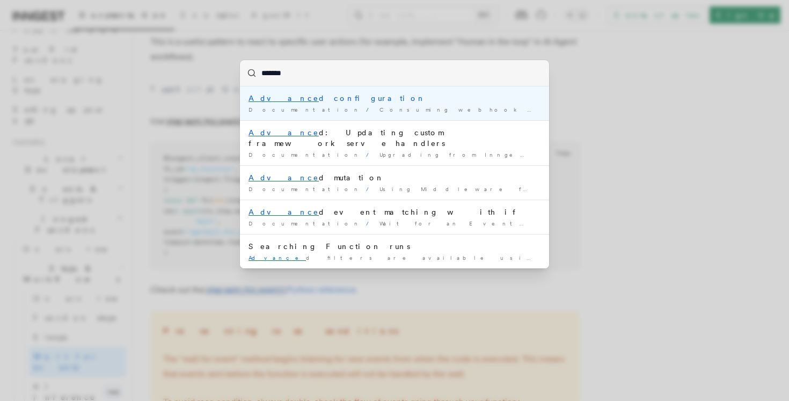
type input "********"
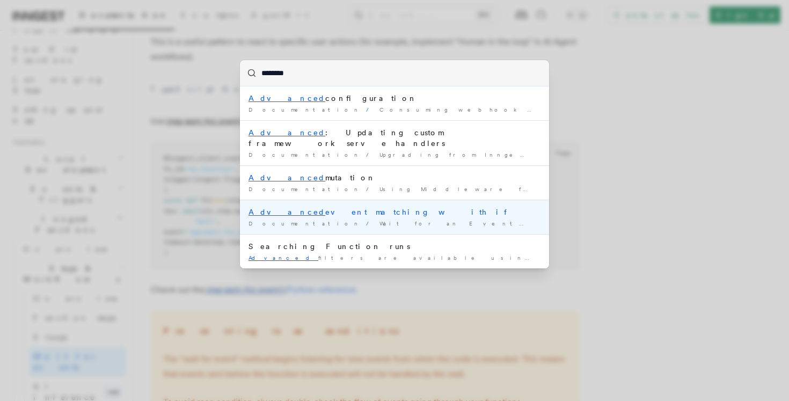
click at [379, 220] on span "Wait for an Event" at bounding box center [455, 223] width 152 height 6
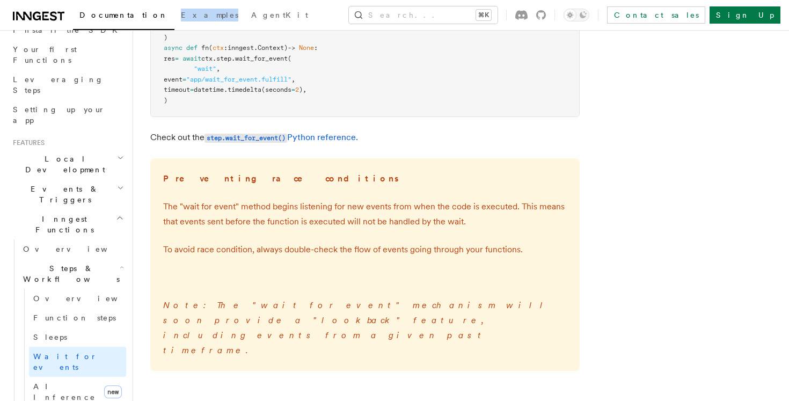
scroll to position [227, 0]
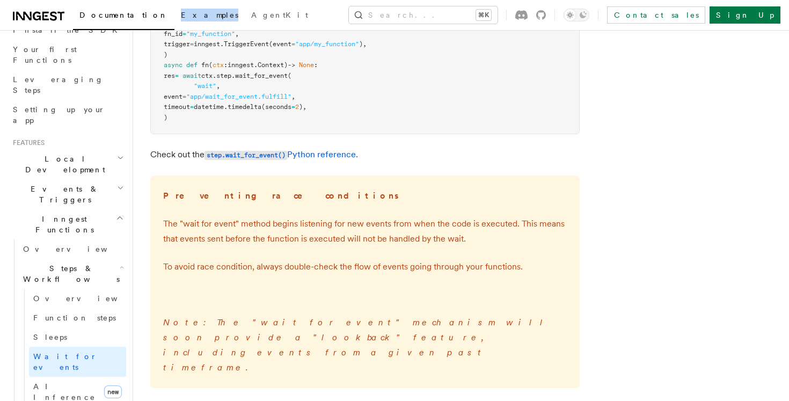
click at [181, 13] on span "Examples" at bounding box center [209, 15] width 57 height 9
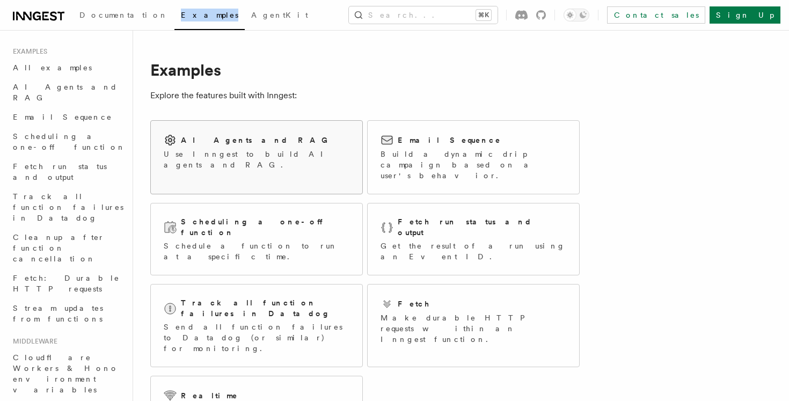
scroll to position [44, 0]
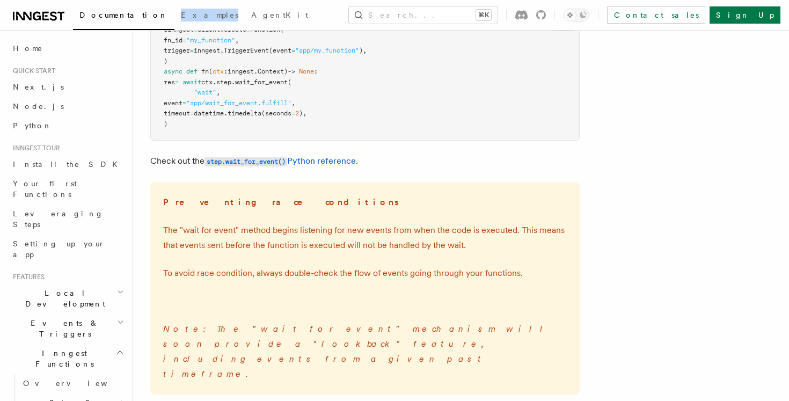
scroll to position [220, 0]
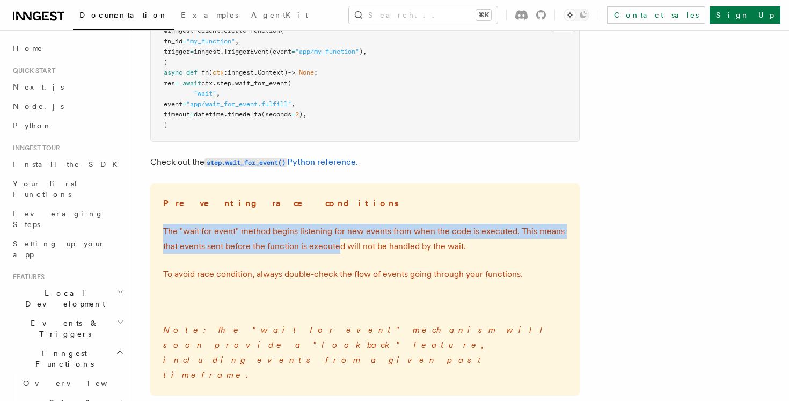
drag, startPoint x: 243, startPoint y: 222, endPoint x: 426, endPoint y: 280, distance: 192.6
click at [421, 278] on div "Preventing race conditions The "wait for event" method begins listening for new…" at bounding box center [364, 289] width 429 height 212
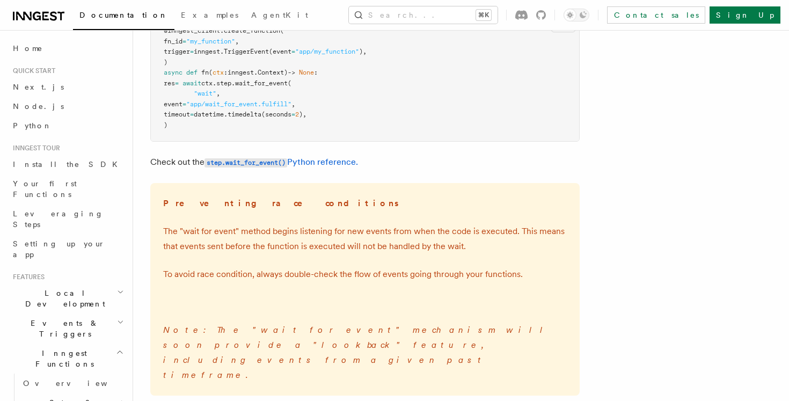
click at [426, 280] on p "To avoid race condition, always double-check the flow of events going through y…" at bounding box center [364, 274] width 403 height 15
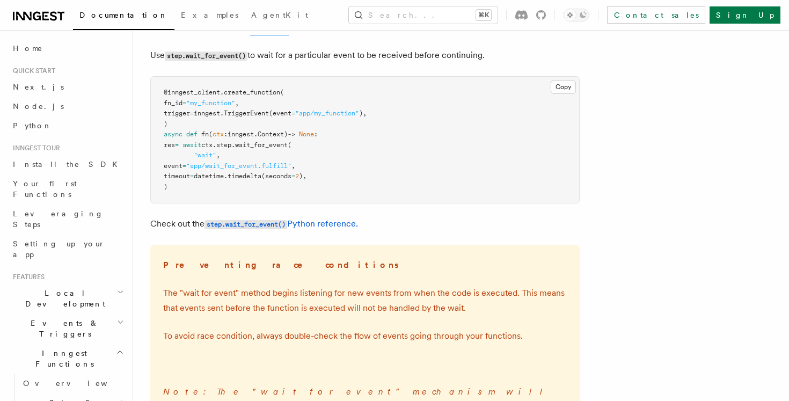
scroll to position [139, 0]
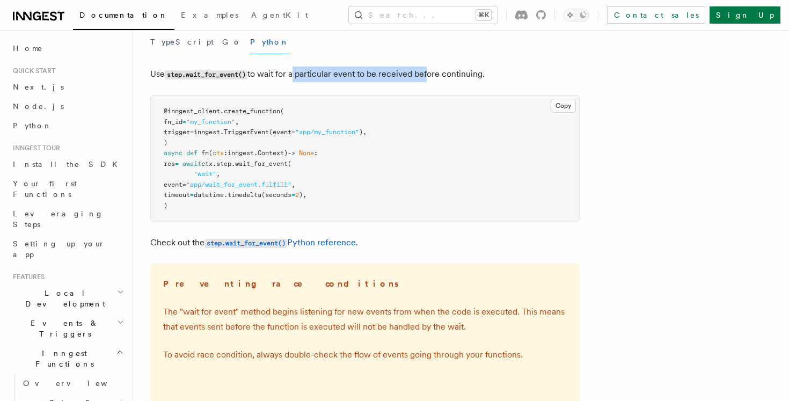
drag, startPoint x: 293, startPoint y: 76, endPoint x: 448, endPoint y: 80, distance: 154.6
click at [446, 80] on p "Use step.wait_for_event() to wait for a particular event to be received before …" at bounding box center [364, 75] width 429 height 16
click at [448, 80] on p "Use step.wait_for_event() to wait for a particular event to be received before …" at bounding box center [364, 75] width 429 height 16
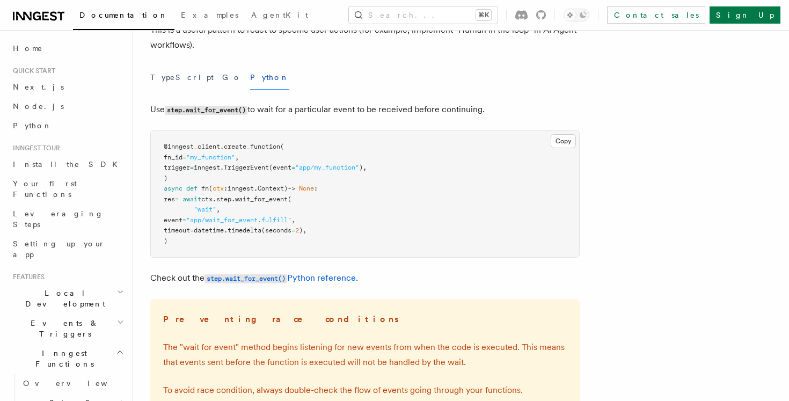
scroll to position [100, 0]
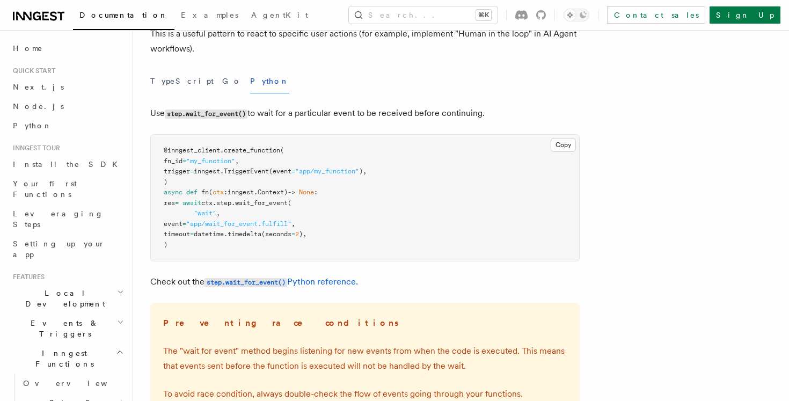
drag, startPoint x: 160, startPoint y: 148, endPoint x: 276, endPoint y: 256, distance: 159.0
click at [276, 256] on pre "@inngest_client . create_function ( fn_id = "my_function" , trigger = inngest. …" at bounding box center [365, 198] width 428 height 126
click at [430, 16] on button "Search... ⌘K" at bounding box center [423, 14] width 149 height 17
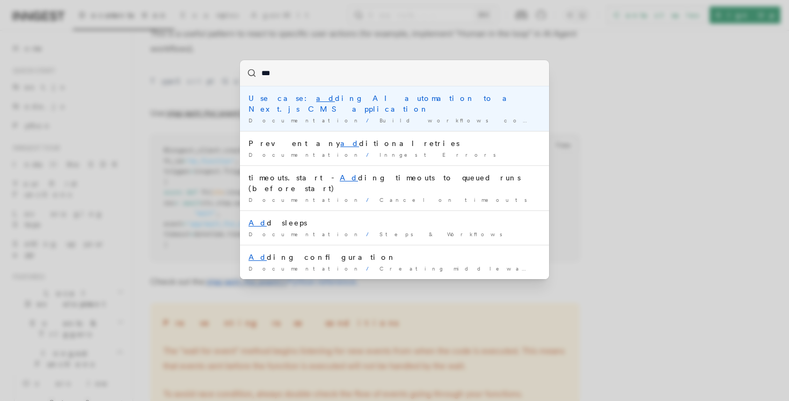
type input "****"
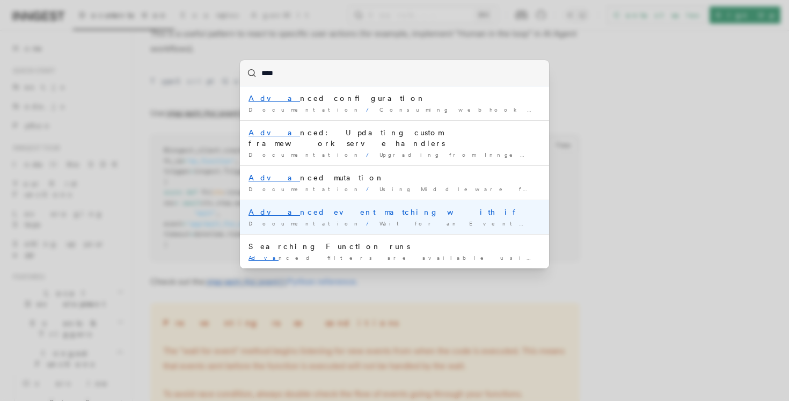
click at [374, 219] on div "Documentation / Wait for an Event / Examples /" at bounding box center [394, 223] width 292 height 8
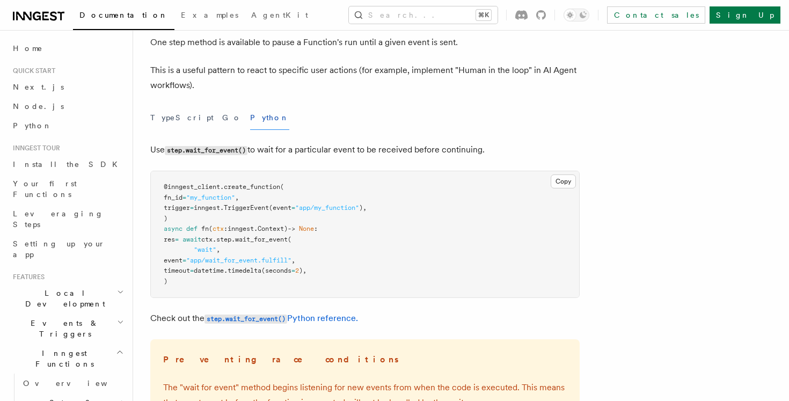
scroll to position [76, 0]
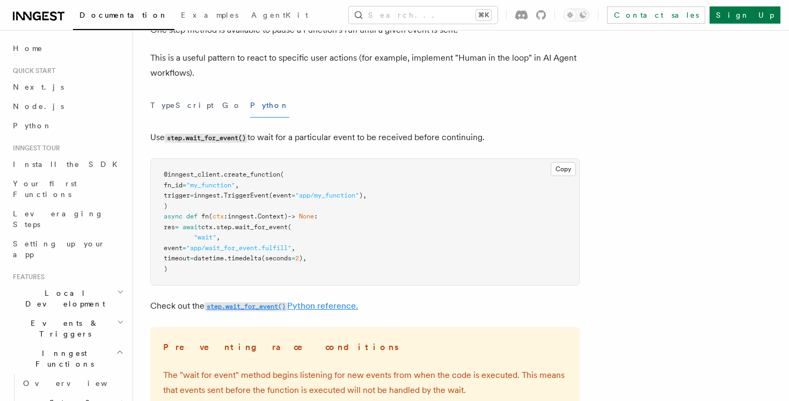
click at [251, 304] on code "step.wait_for_event()" at bounding box center [245, 306] width 83 height 9
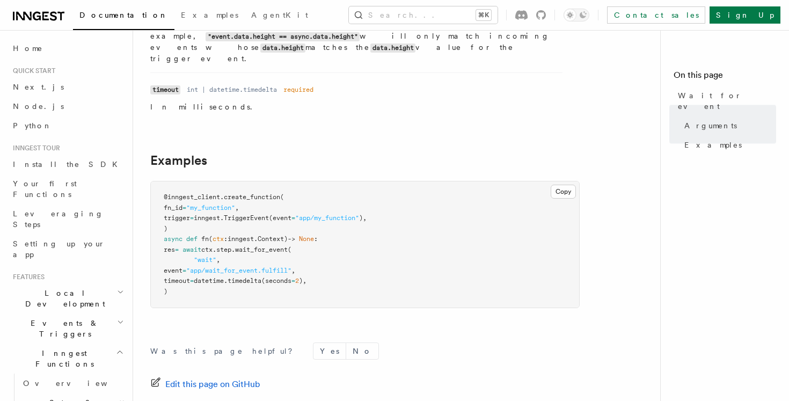
scroll to position [317, 0]
drag, startPoint x: 168, startPoint y: 179, endPoint x: 293, endPoint y: 288, distance: 165.4
click at [293, 287] on article "References Python SDK Steps Wait for event Wait until the Inngest server receiv…" at bounding box center [400, 125] width 501 height 790
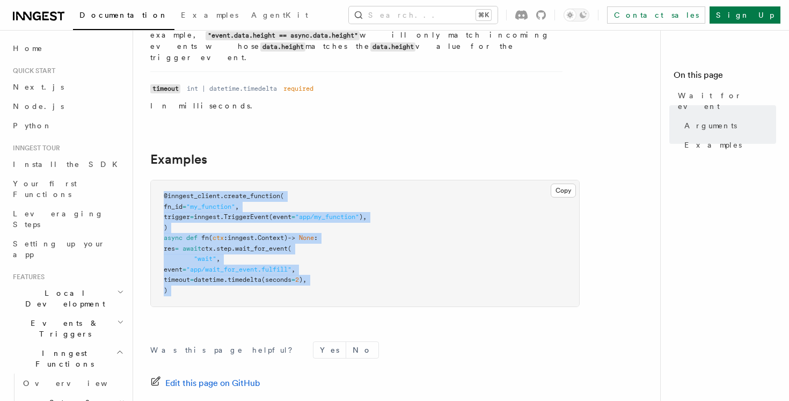
click at [293, 288] on article "References Python SDK Steps Wait for event Wait until the Inngest server receiv…" at bounding box center [400, 125] width 501 height 790
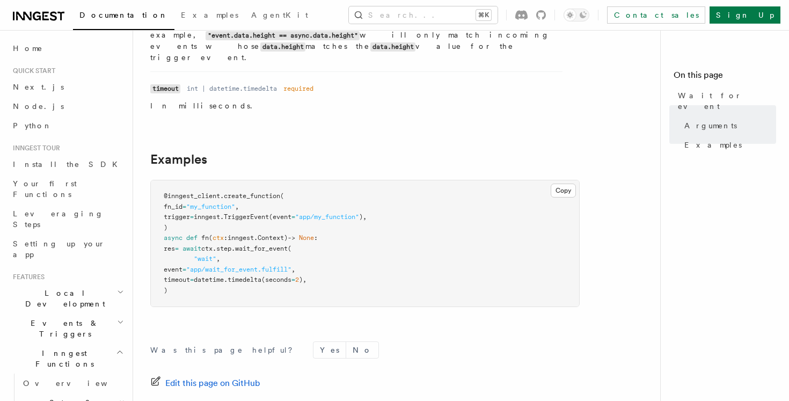
drag, startPoint x: 163, startPoint y: 174, endPoint x: 229, endPoint y: 267, distance: 113.9
click at [229, 267] on pre "@inngest_client . create_function ( fn_id = "my_function" , trigger = inngest. …" at bounding box center [365, 243] width 428 height 126
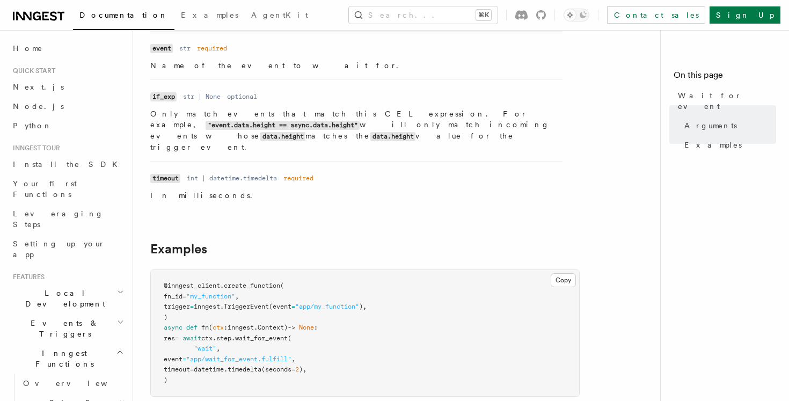
scroll to position [219, 0]
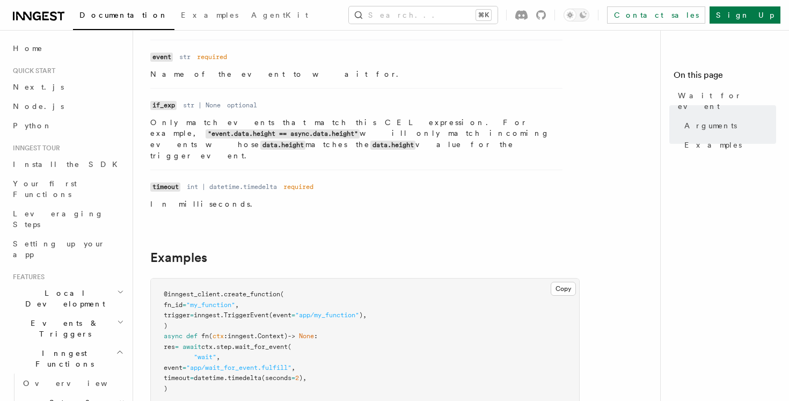
click at [242, 106] on dd "optional" at bounding box center [242, 105] width 30 height 9
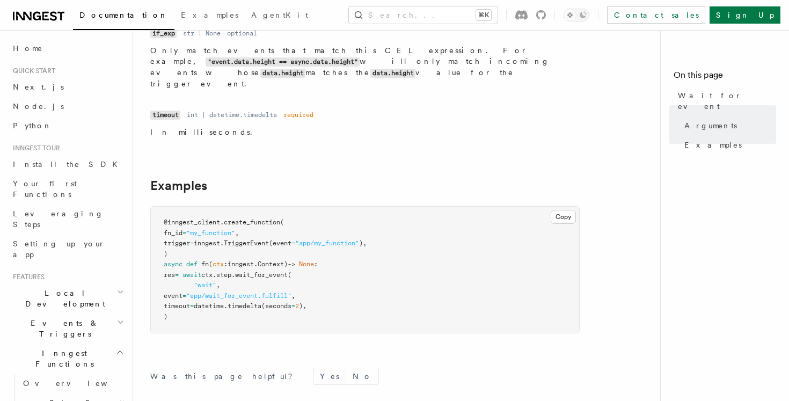
scroll to position [313, 0]
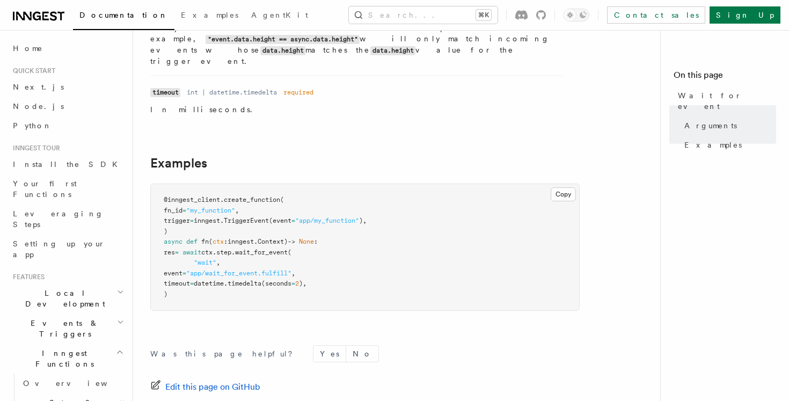
drag, startPoint x: 162, startPoint y: 181, endPoint x: 217, endPoint y: 275, distance: 108.9
click at [217, 275] on pre "@inngest_client . create_function ( fn_id = "my_function" , trigger = inngest. …" at bounding box center [365, 247] width 428 height 126
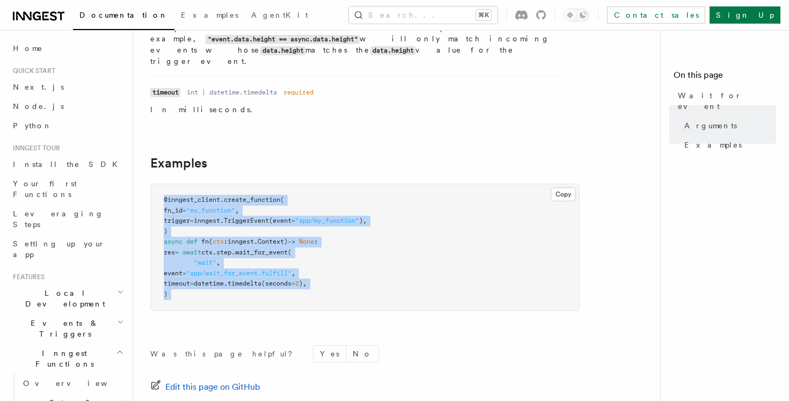
drag, startPoint x: 217, startPoint y: 275, endPoint x: 162, endPoint y: 180, distance: 110.3
click at [162, 184] on pre "@inngest_client . create_function ( fn_id = "my_function" , trigger = inngest. …" at bounding box center [365, 247] width 428 height 126
drag, startPoint x: 162, startPoint y: 180, endPoint x: 207, endPoint y: 285, distance: 114.9
click at [207, 285] on pre "@inngest_client . create_function ( fn_id = "my_function" , trigger = inngest. …" at bounding box center [365, 247] width 428 height 126
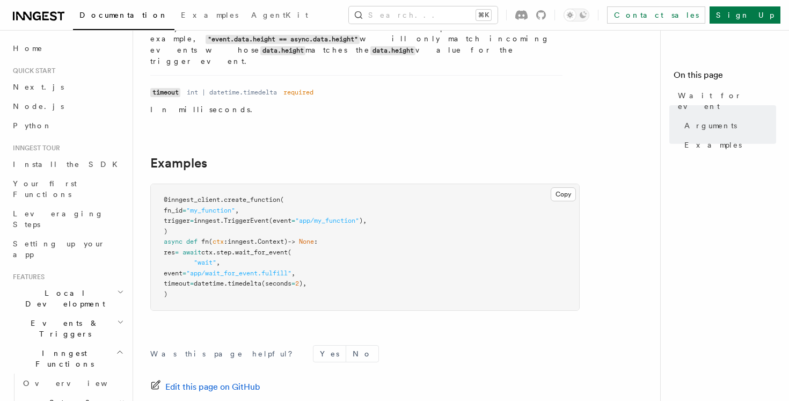
click at [228, 279] on pre "@inngest_client . create_function ( fn_id = "my_function" , trigger = inngest. …" at bounding box center [365, 247] width 428 height 126
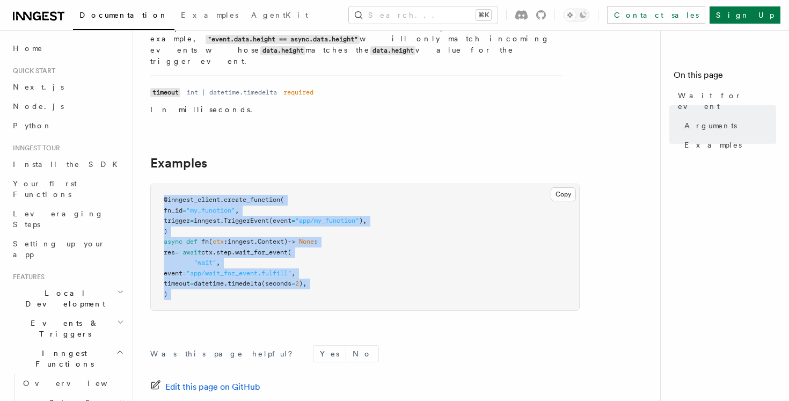
drag, startPoint x: 237, startPoint y: 278, endPoint x: 161, endPoint y: 180, distance: 124.0
click at [161, 184] on pre "@inngest_client . create_function ( fn_id = "my_function" , trigger = inngest. …" at bounding box center [365, 247] width 428 height 126
click at [163, 184] on pre "@inngest_client . create_function ( fn_id = "my_function" , trigger = inngest. …" at bounding box center [365, 247] width 428 height 126
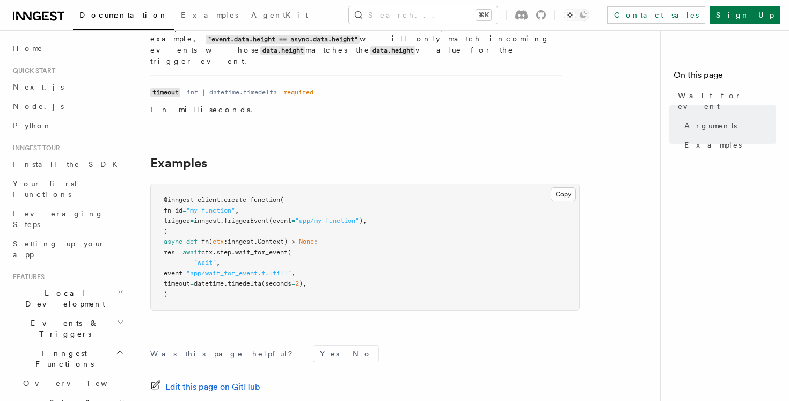
click at [163, 184] on pre "@inngest_client . create_function ( fn_id = "my_function" , trigger = inngest. …" at bounding box center [365, 247] width 428 height 126
click at [160, 186] on pre "@inngest_client . create_function ( fn_id = "my_function" , trigger = inngest. …" at bounding box center [365, 247] width 428 height 126
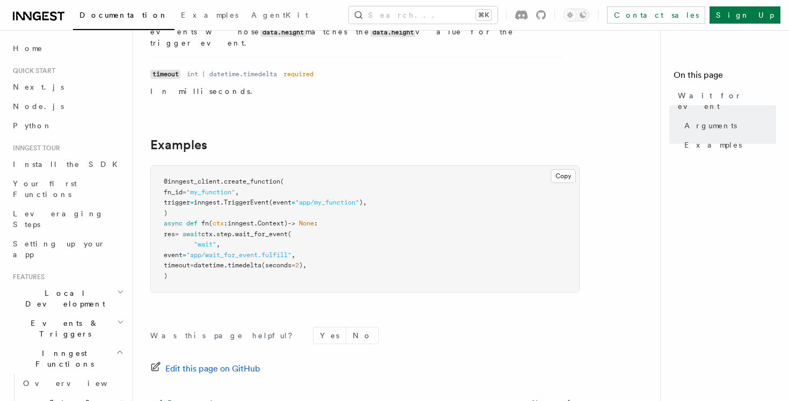
drag, startPoint x: 196, startPoint y: 263, endPoint x: 155, endPoint y: 163, distance: 108.8
click at [155, 166] on pre "@inngest_client . create_function ( fn_id = "my_function" , trigger = inngest. …" at bounding box center [365, 229] width 428 height 126
drag, startPoint x: 155, startPoint y: 157, endPoint x: 211, endPoint y: 257, distance: 115.1
click at [211, 257] on pre "@inngest_client . create_function ( fn_id = "my_function" , trigger = inngest. …" at bounding box center [365, 229] width 428 height 126
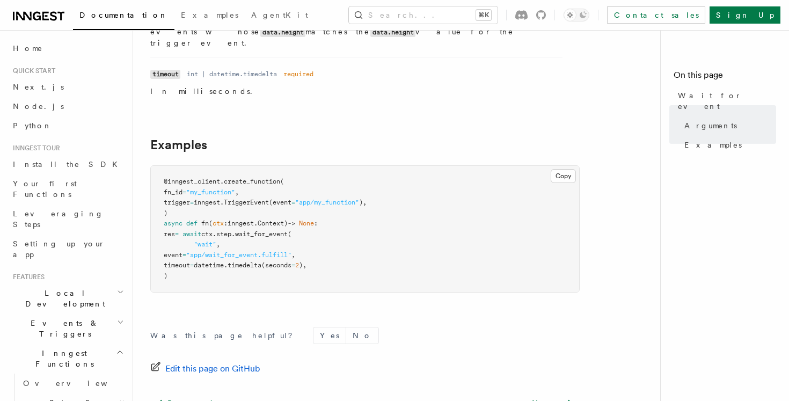
click at [211, 257] on pre "@inngest_client . create_function ( fn_id = "my_function" , trigger = inngest. …" at bounding box center [365, 229] width 428 height 126
drag, startPoint x: 211, startPoint y: 257, endPoint x: 158, endPoint y: 159, distance: 111.6
click at [158, 166] on pre "@inngest_client . create_function ( fn_id = "my_function" , trigger = inngest. …" at bounding box center [365, 229] width 428 height 126
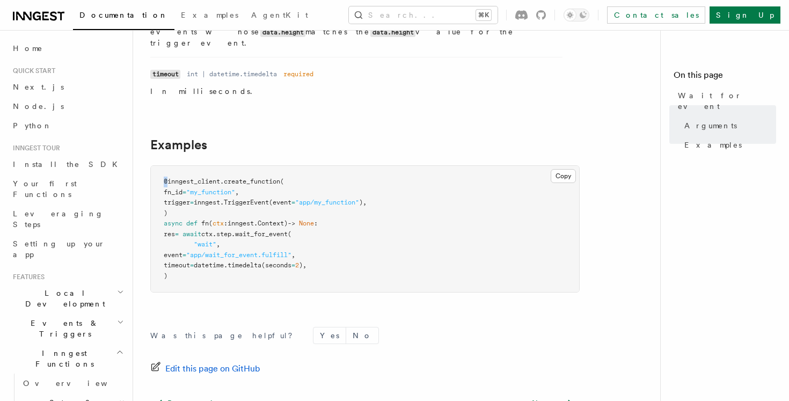
click at [158, 166] on pre "@inngest_client . create_function ( fn_id = "my_function" , trigger = inngest. …" at bounding box center [365, 229] width 428 height 126
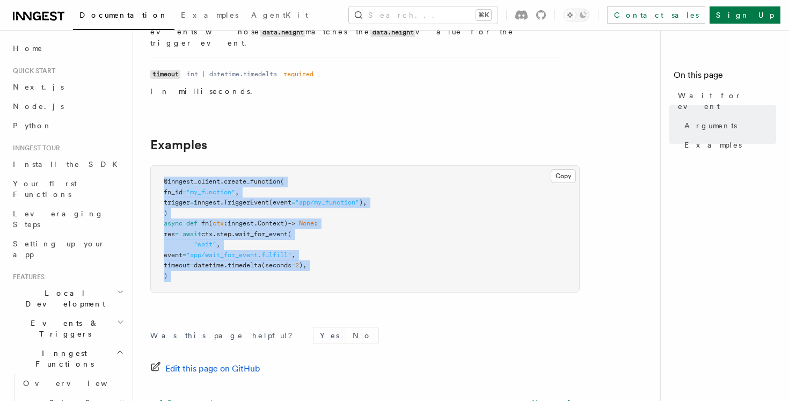
drag, startPoint x: 158, startPoint y: 159, endPoint x: 200, endPoint y: 257, distance: 106.7
click at [200, 257] on pre "@inngest_client . create_function ( fn_id = "my_function" , trigger = inngest. …" at bounding box center [365, 229] width 428 height 126
drag, startPoint x: 210, startPoint y: 256, endPoint x: 148, endPoint y: 160, distance: 114.9
click at [148, 160] on div "References Python SDK Steps Wait for event Wait until the Inngest server receiv…" at bounding box center [418, 86] width 570 height 837
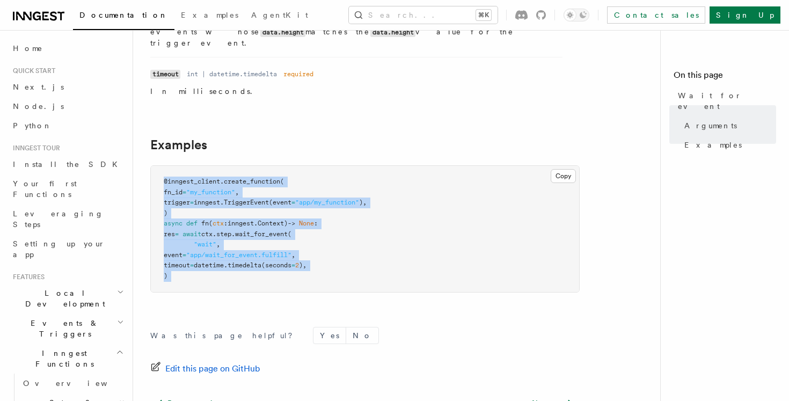
click at [148, 160] on div "References Python SDK Steps Wait for event Wait until the Inngest server receiv…" at bounding box center [418, 86] width 570 height 837
drag, startPoint x: 151, startPoint y: 150, endPoint x: 221, endPoint y: 266, distance: 135.1
click at [221, 266] on pre "@inngest_client . create_function ( fn_id = "my_function" , trigger = inngest. …" at bounding box center [365, 229] width 428 height 126
click at [224, 259] on pre "@inngest_client . create_function ( fn_id = "my_function" , trigger = inngest. …" at bounding box center [365, 229] width 428 height 126
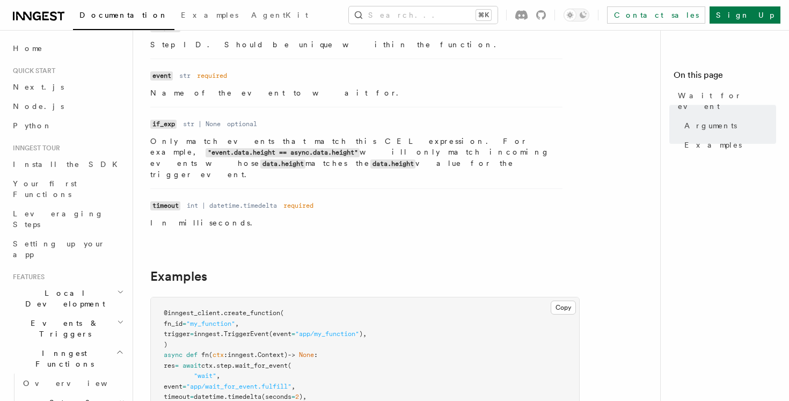
scroll to position [208, 0]
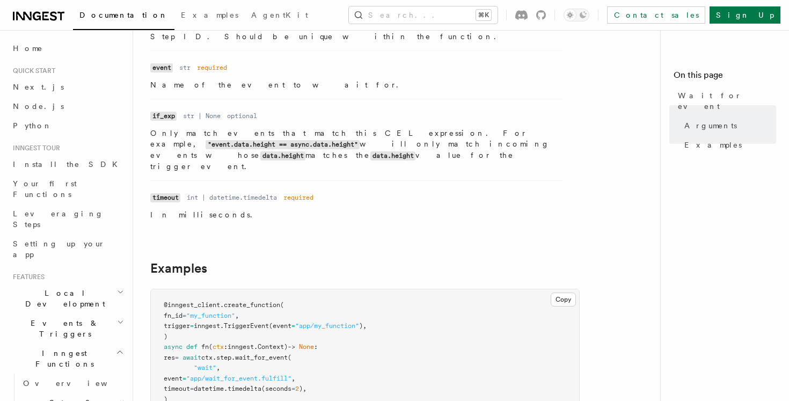
click at [166, 114] on code "if_exp" at bounding box center [163, 116] width 26 height 9
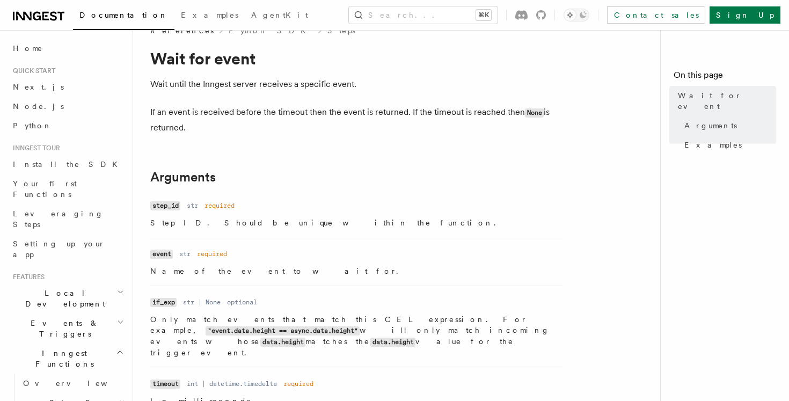
scroll to position [0, 0]
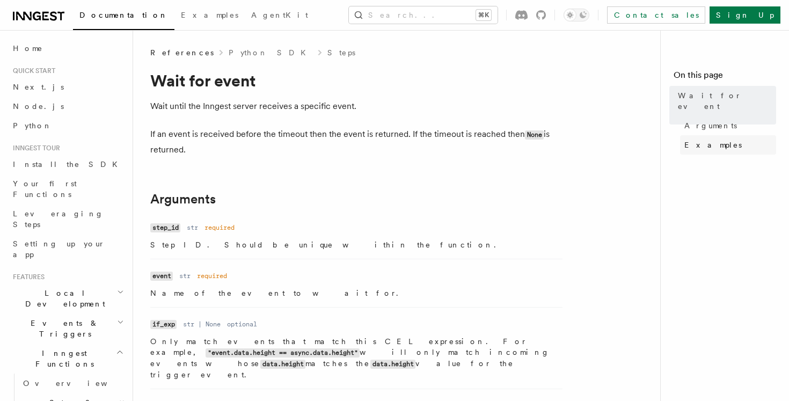
click at [717, 135] on link "Examples" at bounding box center [728, 144] width 96 height 19
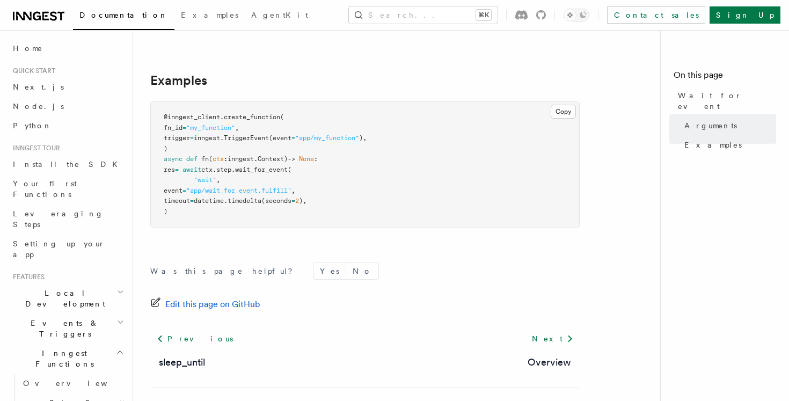
scroll to position [397, 0]
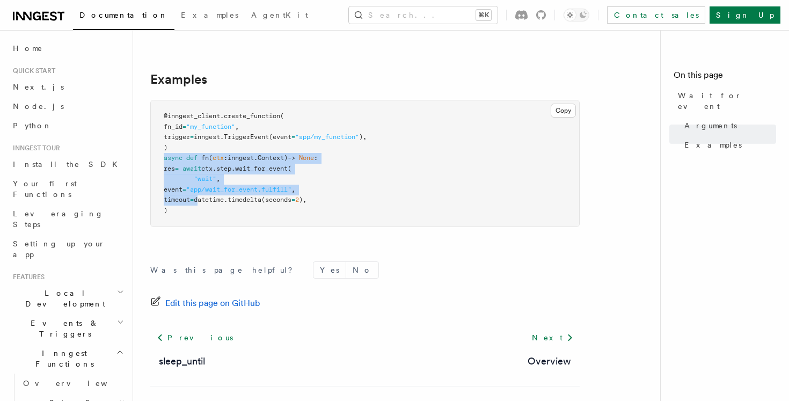
drag, startPoint x: 160, startPoint y: 141, endPoint x: 234, endPoint y: 182, distance: 84.8
click at [234, 181] on pre "@inngest_client . create_function ( fn_id = "my_function" , trigger = inngest. …" at bounding box center [365, 163] width 428 height 126
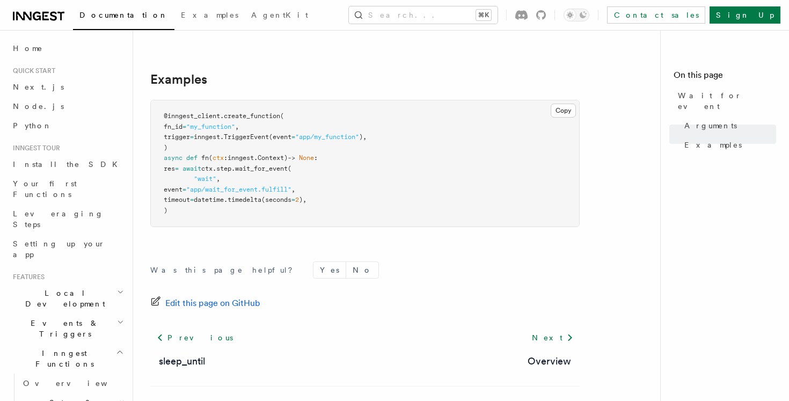
click at [330, 188] on pre "@inngest_client . create_function ( fn_id = "my_function" , trigger = inngest. …" at bounding box center [365, 163] width 428 height 126
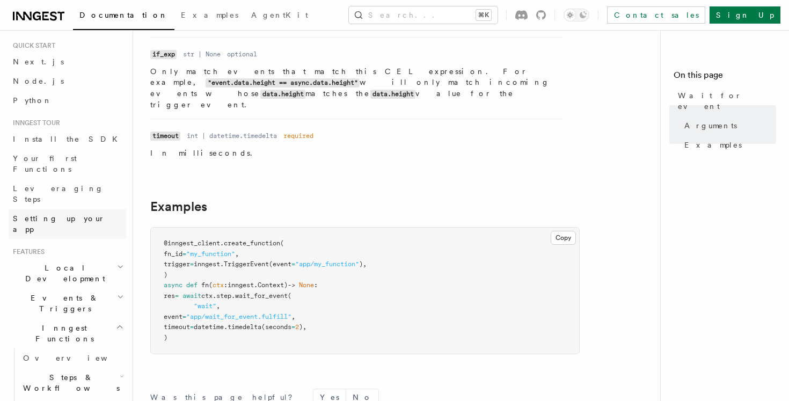
scroll to position [36, 0]
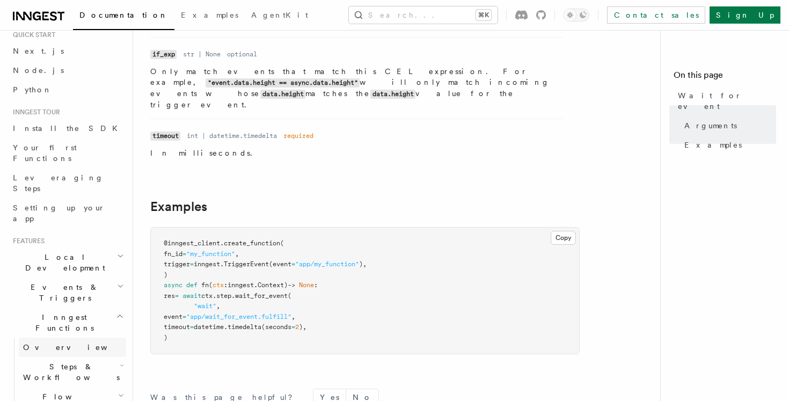
click at [54, 337] on link "Overview" at bounding box center [72, 346] width 107 height 19
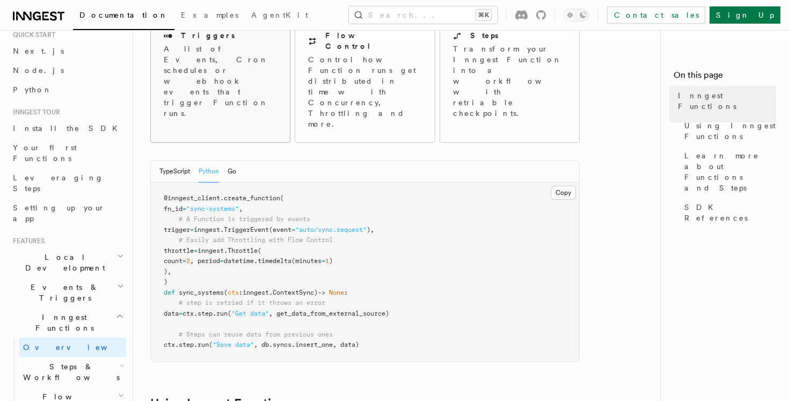
scroll to position [145, 0]
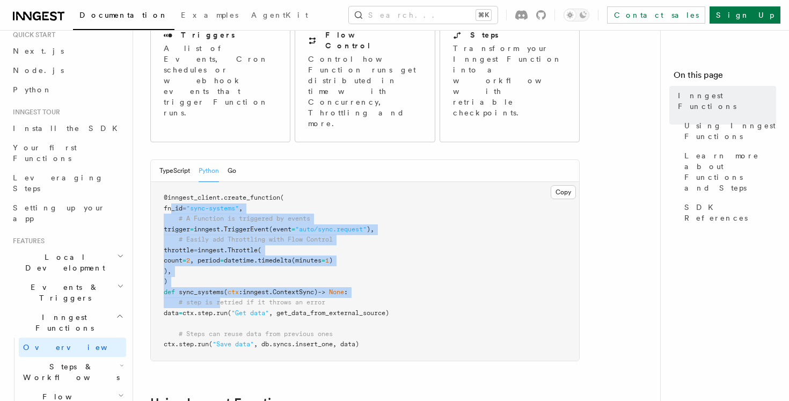
drag, startPoint x: 171, startPoint y: 160, endPoint x: 223, endPoint y: 260, distance: 113.0
click at [223, 260] on pre "@inngest_client . create_function ( fn_id = "sync-systems" , # A Function is tr…" at bounding box center [365, 271] width 428 height 179
click at [223, 298] on span "# step is retried if it throws an error" at bounding box center [252, 302] width 146 height 8
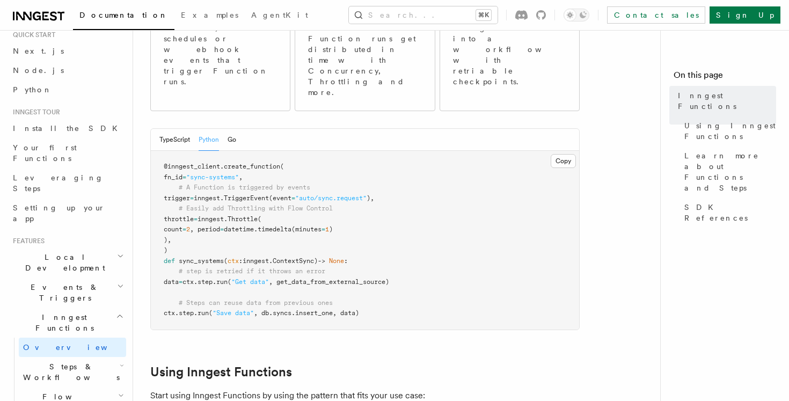
scroll to position [233, 0]
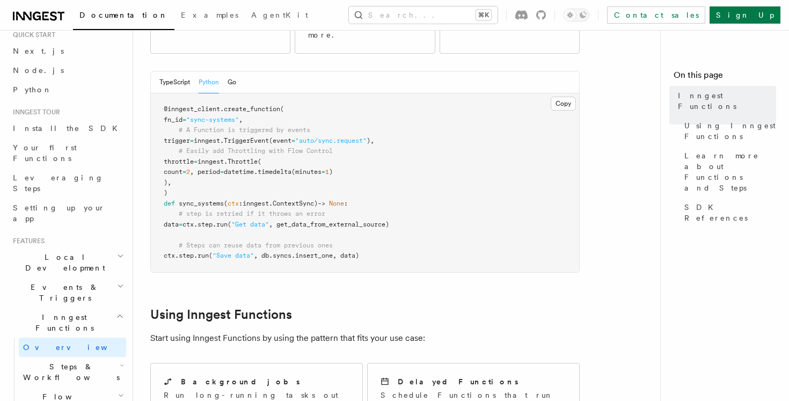
click at [80, 361] on span "Steps & Workflows" at bounding box center [69, 371] width 101 height 21
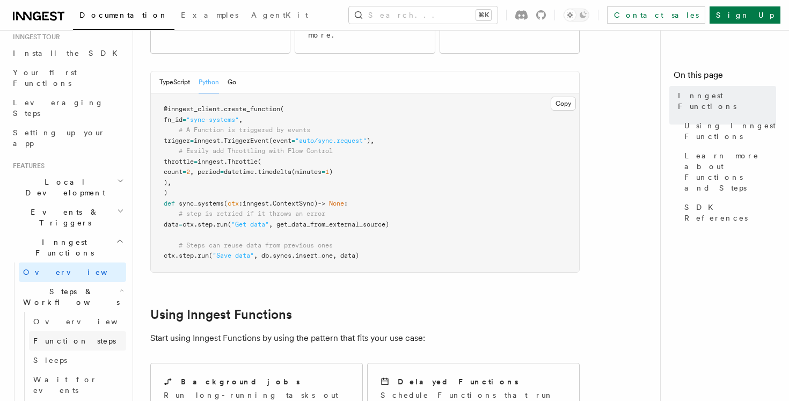
scroll to position [115, 0]
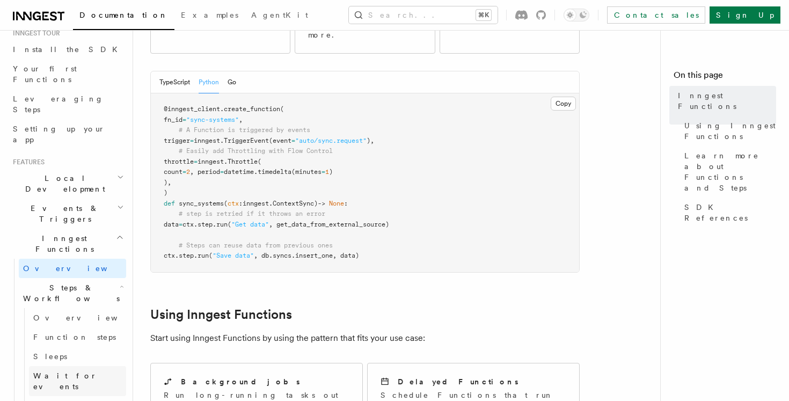
click at [62, 371] on span "Wait for events" at bounding box center [65, 380] width 64 height 19
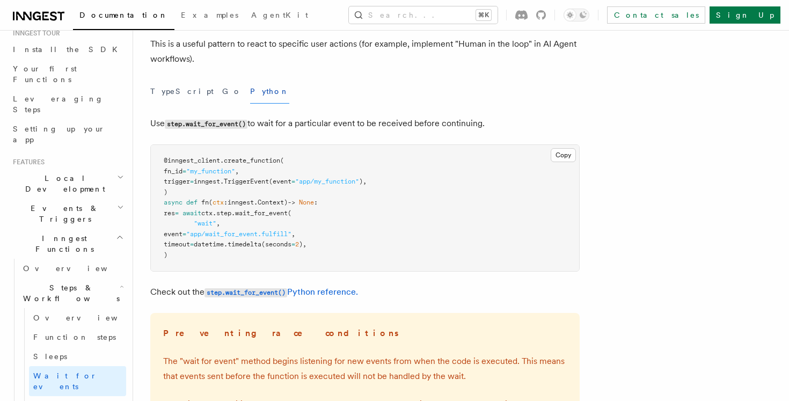
scroll to position [95, 0]
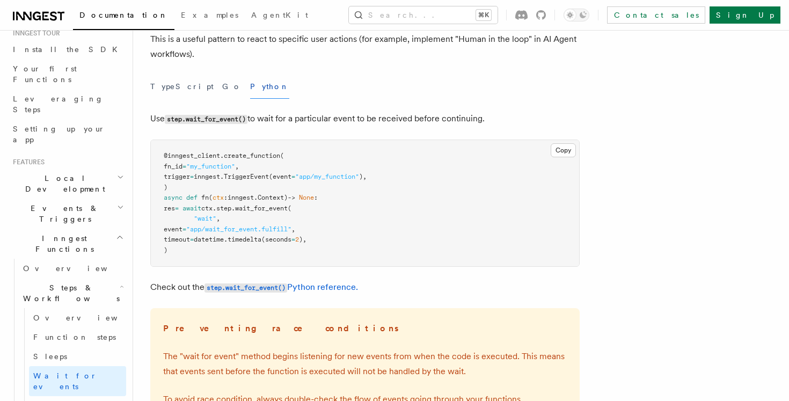
drag, startPoint x: 260, startPoint y: 253, endPoint x: 185, endPoint y: 172, distance: 110.9
click at [185, 172] on pre "@inngest_client . create_function ( fn_id = "my_function" , trigger = inngest. …" at bounding box center [365, 203] width 428 height 126
click at [218, 222] on span "," at bounding box center [218, 219] width 4 height 8
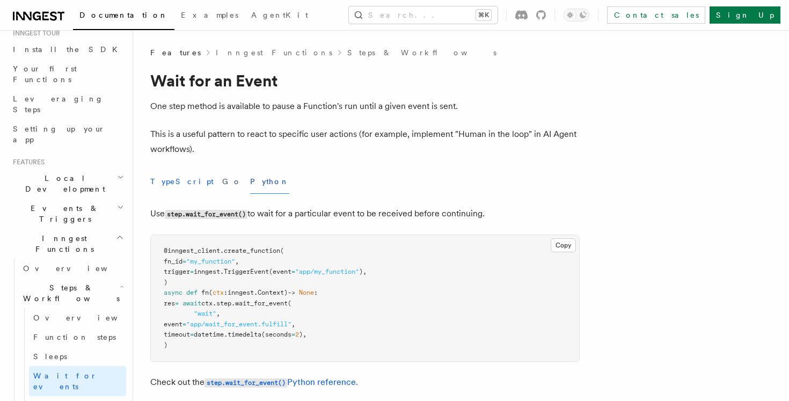
click at [181, 182] on button "TypeScript" at bounding box center [181, 182] width 63 height 24
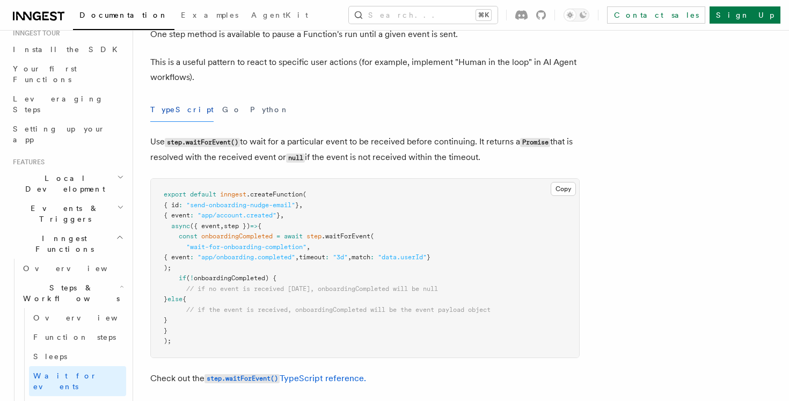
scroll to position [93, 0]
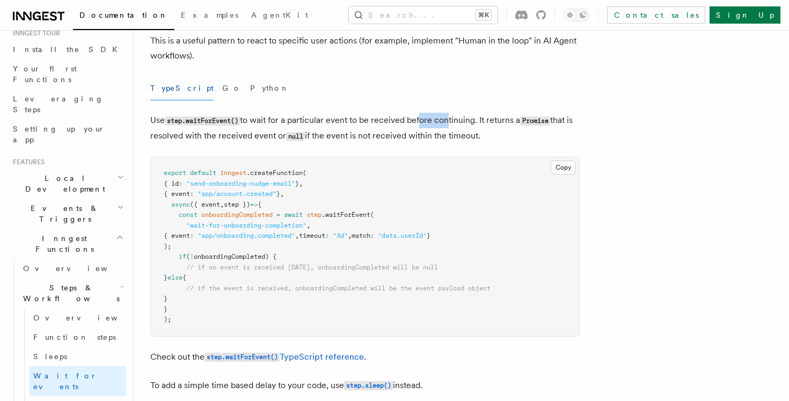
drag, startPoint x: 420, startPoint y: 117, endPoint x: 476, endPoint y: 136, distance: 59.9
click at [474, 134] on p "Use step.waitForEvent() to wait for a particular event to be received before co…" at bounding box center [364, 128] width 429 height 31
click at [476, 136] on p "Use step.waitForEvent() to wait for a particular event to be received before co…" at bounding box center [364, 128] width 429 height 31
drag, startPoint x: 503, startPoint y: 142, endPoint x: 279, endPoint y: 128, distance: 224.2
click at [279, 128] on p "Use step.waitForEvent() to wait for a particular event to be received before co…" at bounding box center [364, 128] width 429 height 31
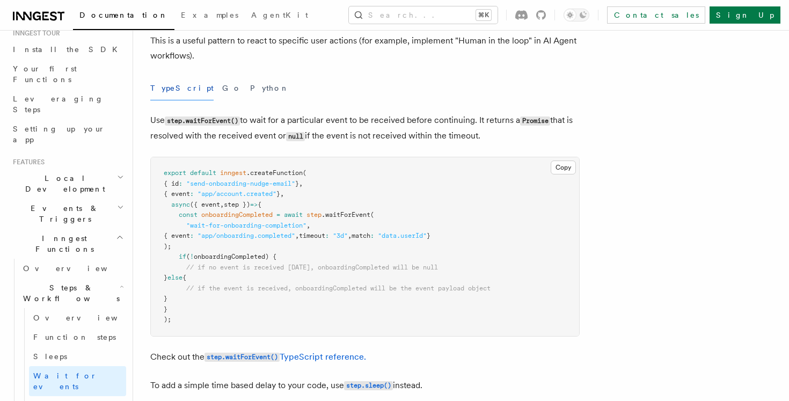
click at [279, 128] on p "Use step.waitForEvent() to wait for a particular event to be received before co…" at bounding box center [364, 128] width 429 height 31
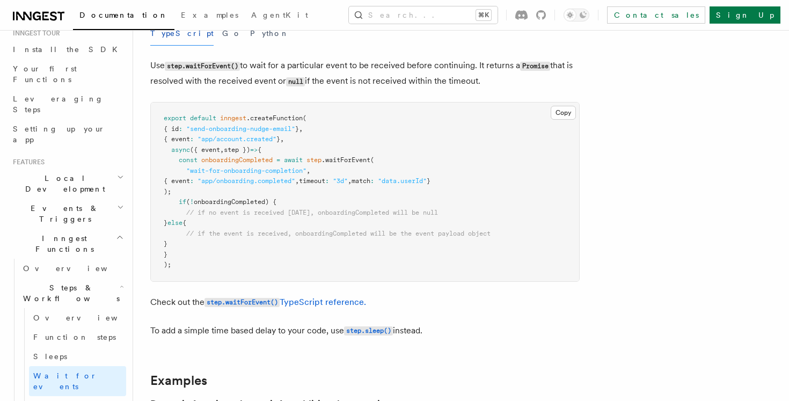
scroll to position [150, 0]
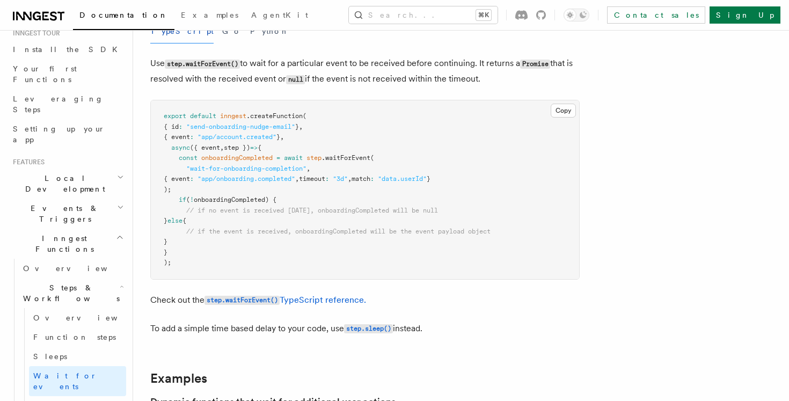
drag, startPoint x: 176, startPoint y: 127, endPoint x: 210, endPoint y: 262, distance: 139.4
click at [210, 262] on pre "export default inngest .createFunction ( { id : "send-onboarding-nudge-email" }…" at bounding box center [365, 189] width 428 height 179
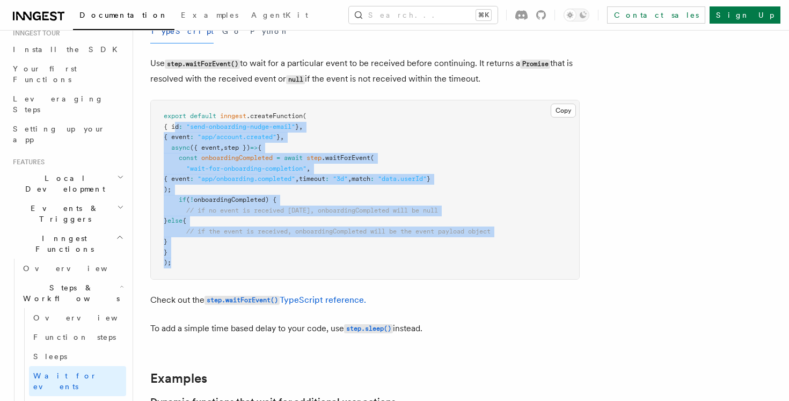
click at [210, 262] on pre "export default inngest .createFunction ( { id : "send-onboarding-nudge-email" }…" at bounding box center [365, 189] width 428 height 179
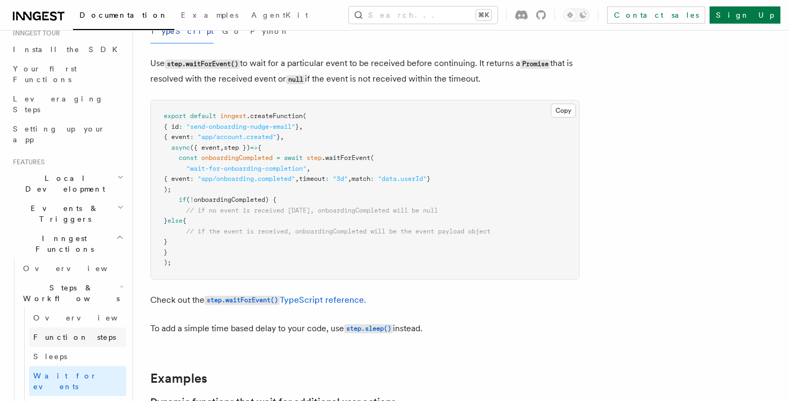
click at [47, 333] on span "Function steps" at bounding box center [74, 337] width 83 height 9
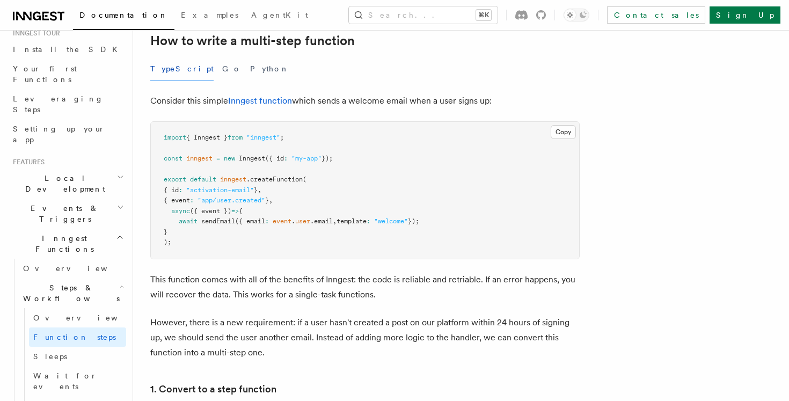
scroll to position [369, 0]
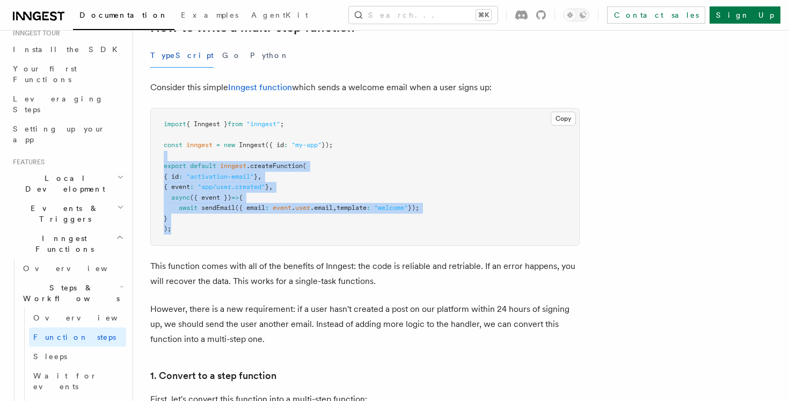
drag, startPoint x: 227, startPoint y: 234, endPoint x: 165, endPoint y: 150, distance: 104.4
click at [165, 150] on pre "import { Inngest } from "inngest" ; const inngest = new Inngest ({ id : "my-app…" at bounding box center [365, 176] width 428 height 137
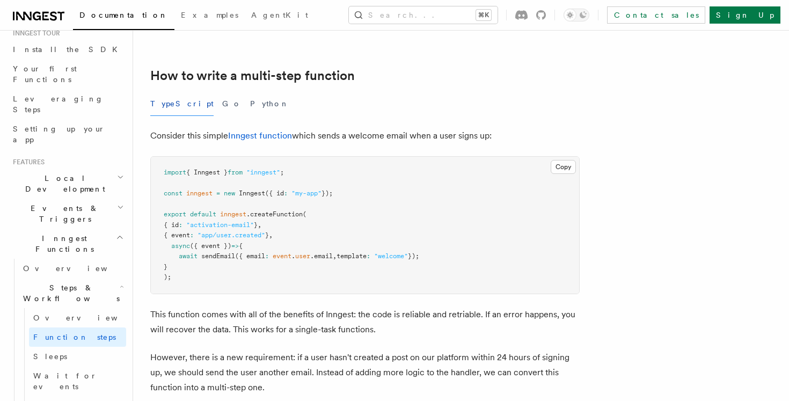
scroll to position [318, 0]
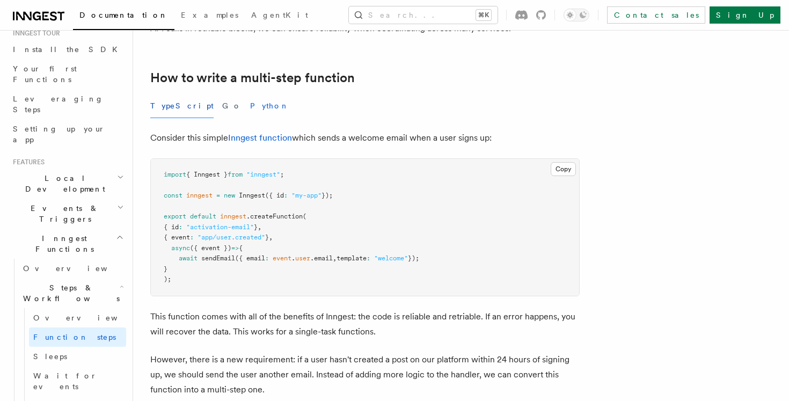
click at [250, 95] on button "Python" at bounding box center [269, 106] width 39 height 24
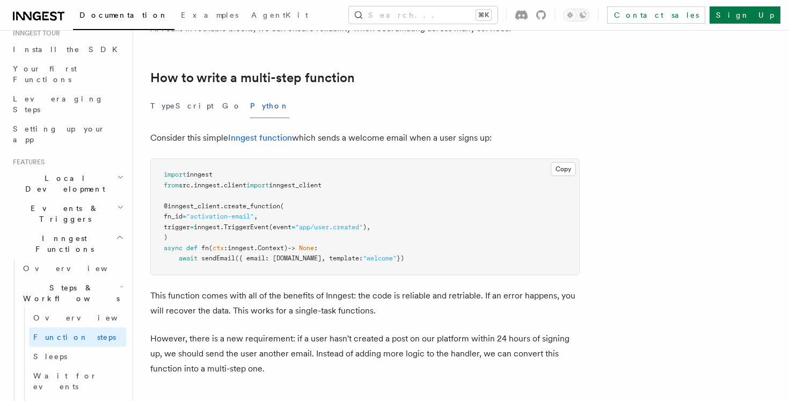
click at [250, 107] on button "Python" at bounding box center [269, 106] width 39 height 24
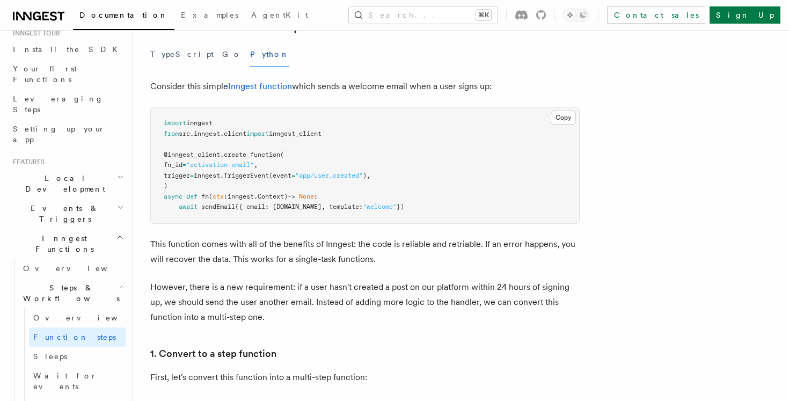
scroll to position [390, 0]
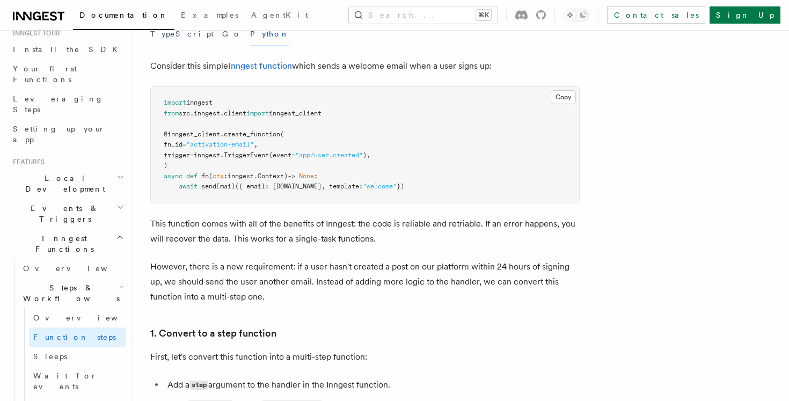
drag, startPoint x: 464, startPoint y: 189, endPoint x: 164, endPoint y: 97, distance: 313.6
click at [164, 97] on pre "import inngest from src . inngest . client import inngest_client @inngest_clien…" at bounding box center [365, 145] width 428 height 116
click at [218, 163] on pre "import inngest from src . inngest . client import inngest_client @inngest_clien…" at bounding box center [365, 145] width 428 height 116
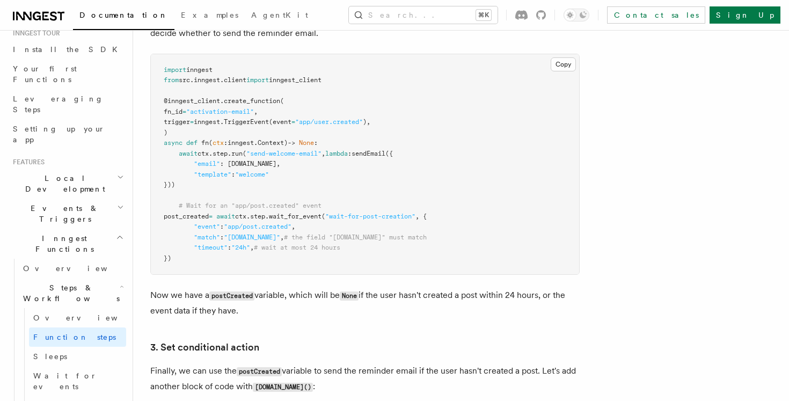
scroll to position [1160, 0]
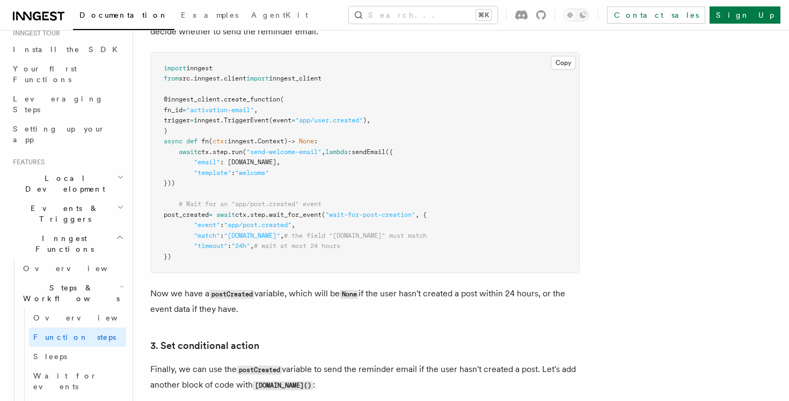
drag, startPoint x: 231, startPoint y: 220, endPoint x: 308, endPoint y: 249, distance: 82.7
click at [307, 249] on pre "import inngest from src . inngest . client import inngest_client @inngest_clien…" at bounding box center [365, 163] width 428 height 220
click at [308, 249] on span "# wait at most 24 hours" at bounding box center [297, 246] width 86 height 8
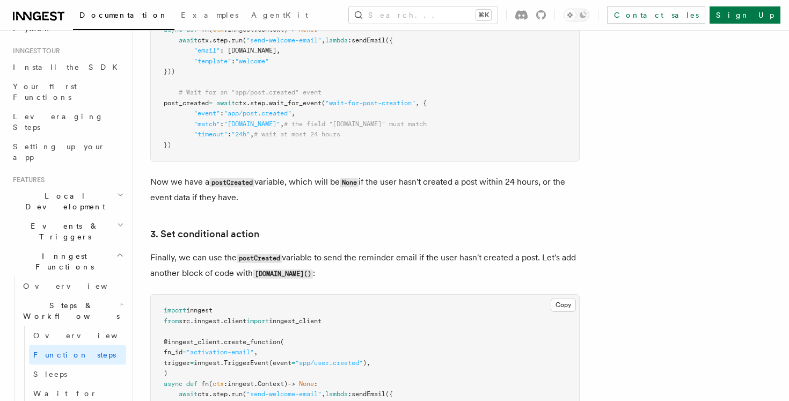
scroll to position [1257, 0]
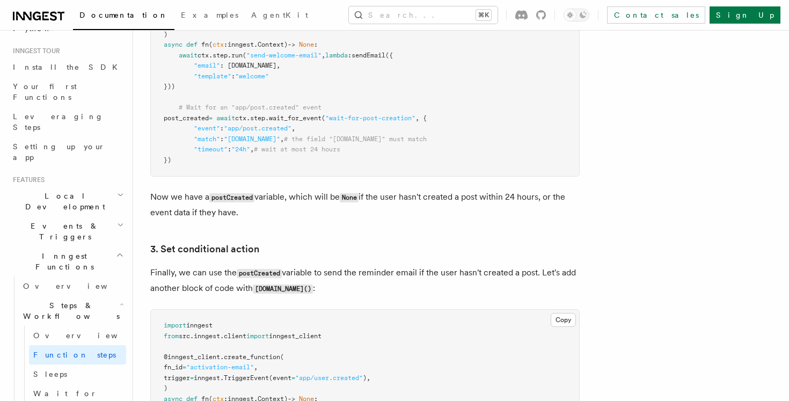
drag, startPoint x: 305, startPoint y: 160, endPoint x: 197, endPoint y: 118, distance: 115.4
click at [198, 118] on pre "import inngest from src . inngest . client import inngest_client @inngest_clien…" at bounding box center [365, 66] width 428 height 220
click at [197, 118] on span "post_created" at bounding box center [186, 118] width 45 height 8
drag, startPoint x: 183, startPoint y: 113, endPoint x: 211, endPoint y: 173, distance: 65.5
click at [211, 172] on pre "import inngest from src . inngest . client import inngest_client @inngest_clien…" at bounding box center [365, 66] width 428 height 220
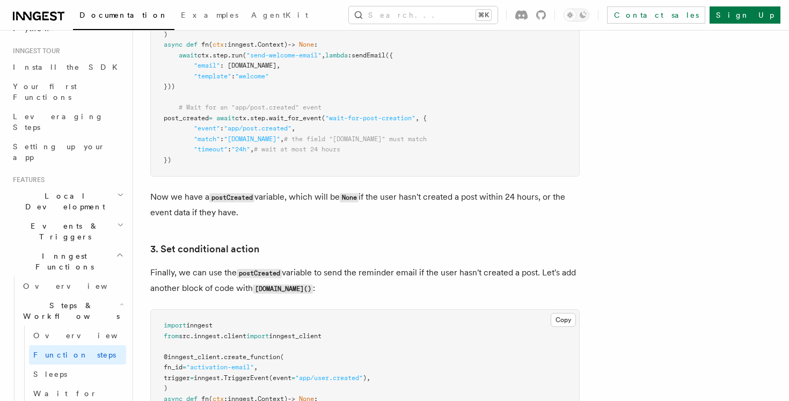
click at [211, 173] on pre "import inngest from src . inngest . client import inngest_client @inngest_clien…" at bounding box center [365, 66] width 428 height 220
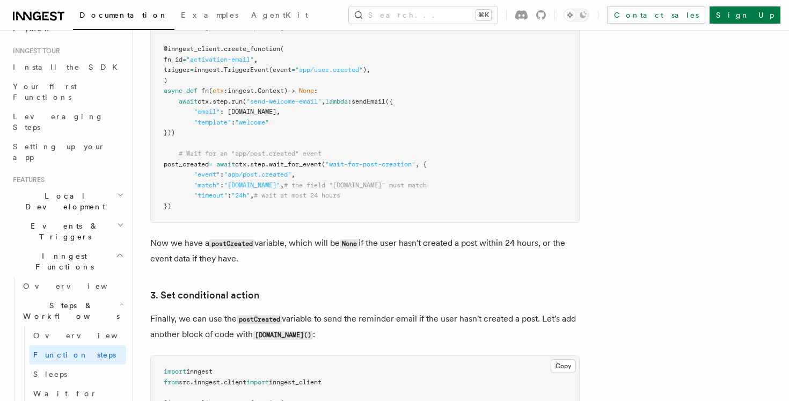
scroll to position [1201, 0]
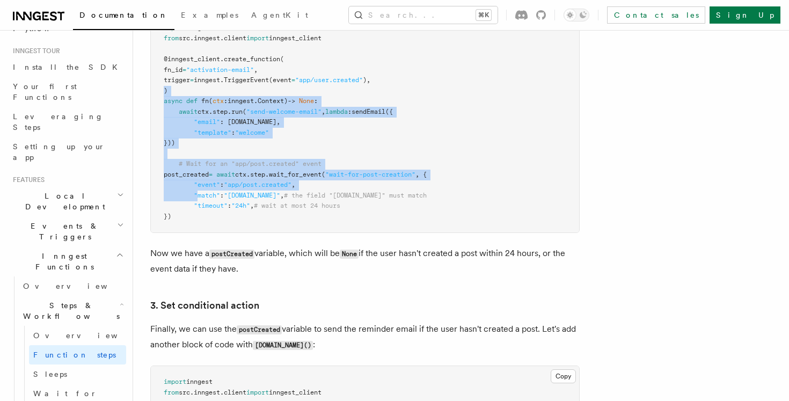
drag, startPoint x: 160, startPoint y: 92, endPoint x: 204, endPoint y: 204, distance: 120.7
click at [203, 204] on pre "import inngest from src . inngest . client import inngest_client @inngest_clien…" at bounding box center [365, 122] width 428 height 220
click at [204, 204] on span ""timeout"" at bounding box center [211, 206] width 34 height 8
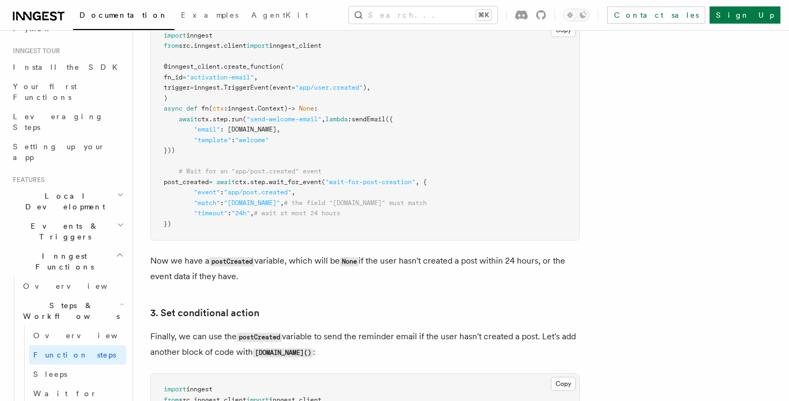
scroll to position [1189, 0]
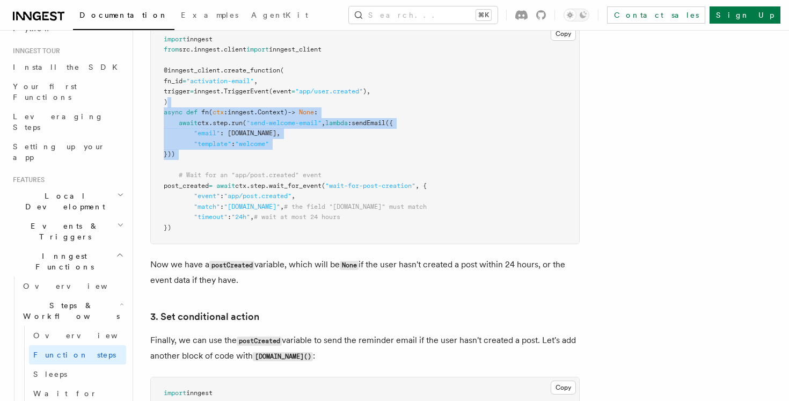
drag, startPoint x: 257, startPoint y: 108, endPoint x: 275, endPoint y: 188, distance: 81.9
click at [273, 186] on pre "import inngest from src . inngest . client import inngest_client @inngest_clien…" at bounding box center [365, 134] width 428 height 220
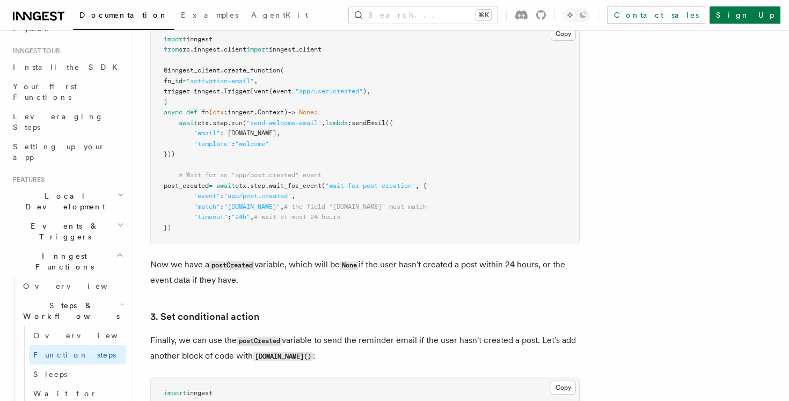
click at [250, 188] on span "." at bounding box center [248, 186] width 4 height 8
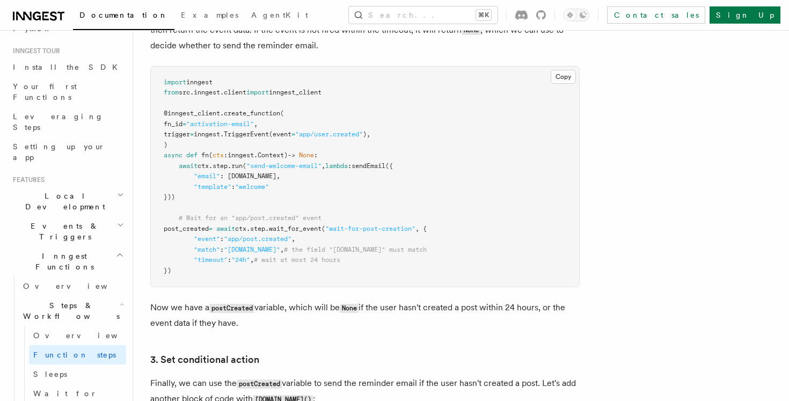
scroll to position [1140, 0]
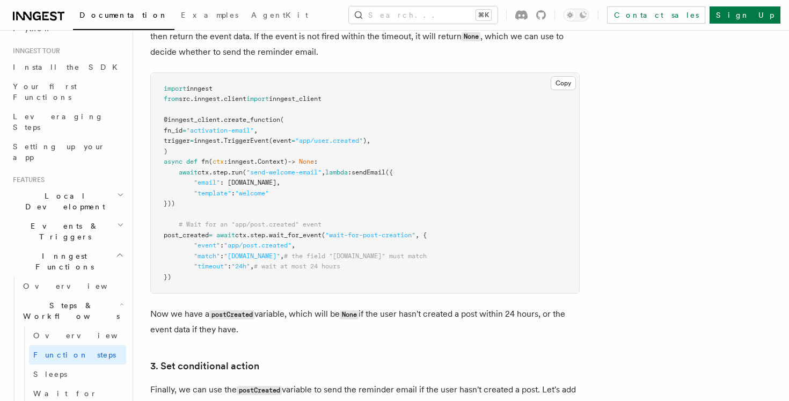
drag, startPoint x: 159, startPoint y: 91, endPoint x: 300, endPoint y: 281, distance: 236.6
click at [299, 281] on pre "import inngest from src . inngest . client import inngest_client @inngest_clien…" at bounding box center [365, 183] width 428 height 220
click at [300, 281] on pre "import inngest from src . inngest . client import inngest_client @inngest_clien…" at bounding box center [365, 183] width 428 height 220
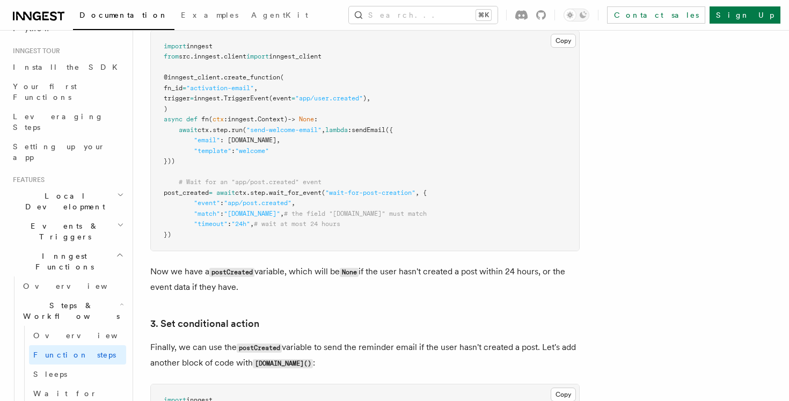
scroll to position [1192, 0]
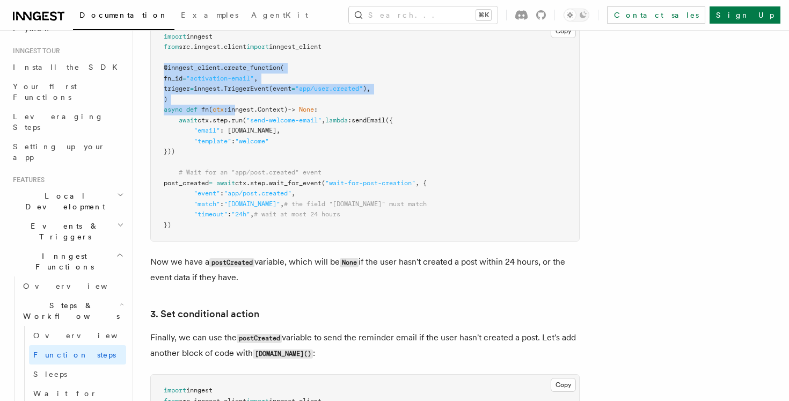
drag, startPoint x: 160, startPoint y: 68, endPoint x: 236, endPoint y: 108, distance: 85.5
click at [236, 108] on pre "import inngest from src . inngest . client import inngest_client @inngest_clien…" at bounding box center [365, 131] width 428 height 220
click at [226, 102] on pre "import inngest from src . inngest . client import inngest_client @inngest_clien…" at bounding box center [365, 131] width 428 height 220
drag, startPoint x: 226, startPoint y: 102, endPoint x: 150, endPoint y: 62, distance: 86.2
click at [151, 62] on pre "import inngest from src . inngest . client import inngest_client @inngest_clien…" at bounding box center [365, 131] width 428 height 220
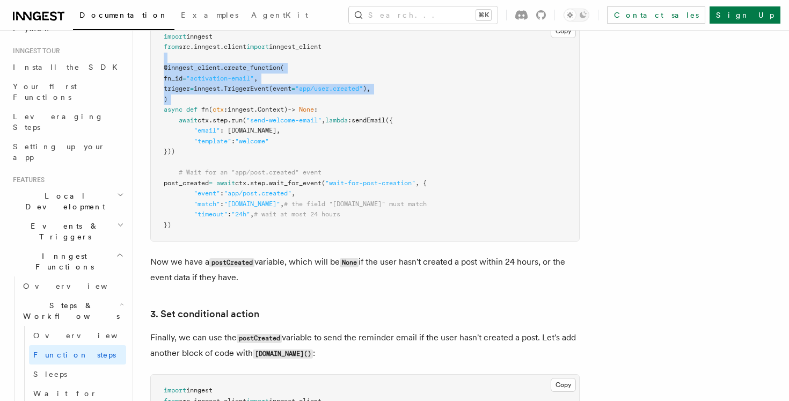
click at [185, 111] on span at bounding box center [184, 110] width 4 height 8
drag, startPoint x: 190, startPoint y: 101, endPoint x: 151, endPoint y: 69, distance: 50.3
click at [151, 69] on pre "import inngest from src . inngest . client import inngest_client @inngest_clien…" at bounding box center [365, 131] width 428 height 220
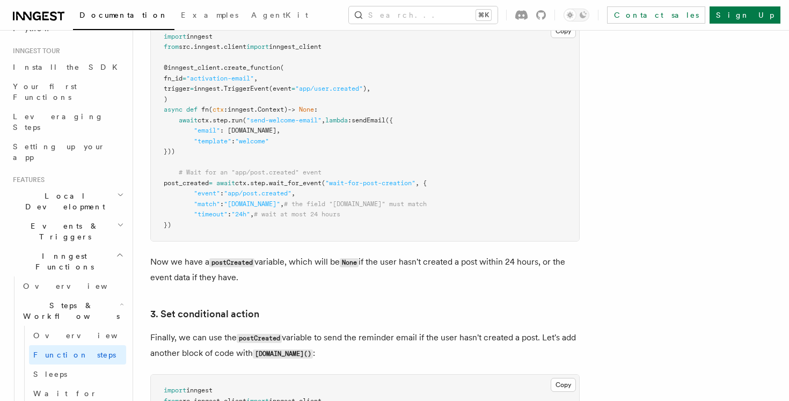
click at [156, 67] on pre "import inngest from src . inngest . client import inngest_client @inngest_clien…" at bounding box center [365, 131] width 428 height 220
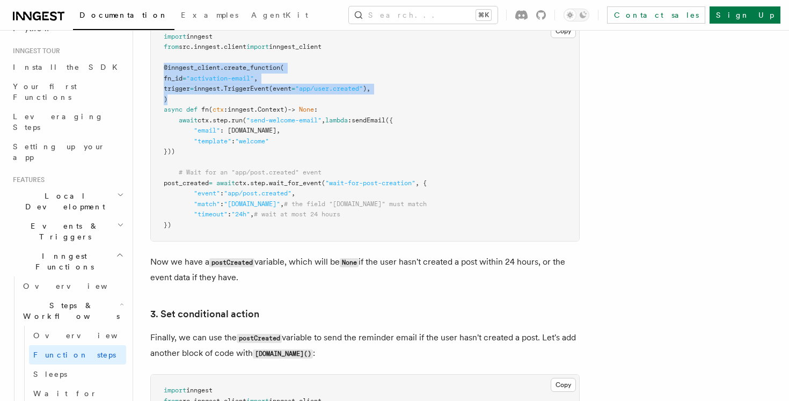
drag, startPoint x: 157, startPoint y: 65, endPoint x: 181, endPoint y: 102, distance: 44.5
click at [181, 102] on pre "import inngest from src . inngest . client import inngest_client @inngest_clien…" at bounding box center [365, 131] width 428 height 220
drag, startPoint x: 181, startPoint y: 102, endPoint x: 157, endPoint y: 68, distance: 42.0
click at [158, 68] on pre "import inngest from src . inngest . client import inngest_client @inngest_clien…" at bounding box center [365, 131] width 428 height 220
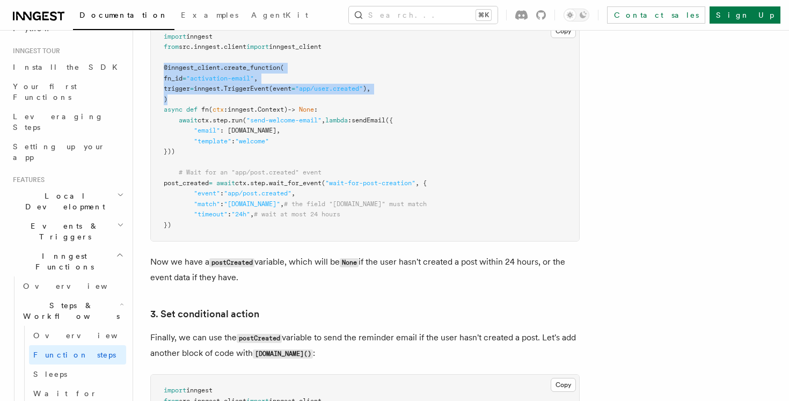
click at [205, 134] on span ""email"" at bounding box center [207, 131] width 26 height 8
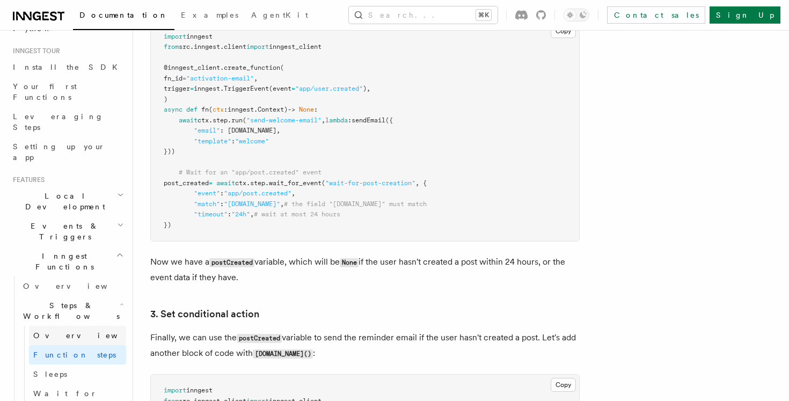
click at [61, 331] on span "Overview" at bounding box center [88, 335] width 111 height 9
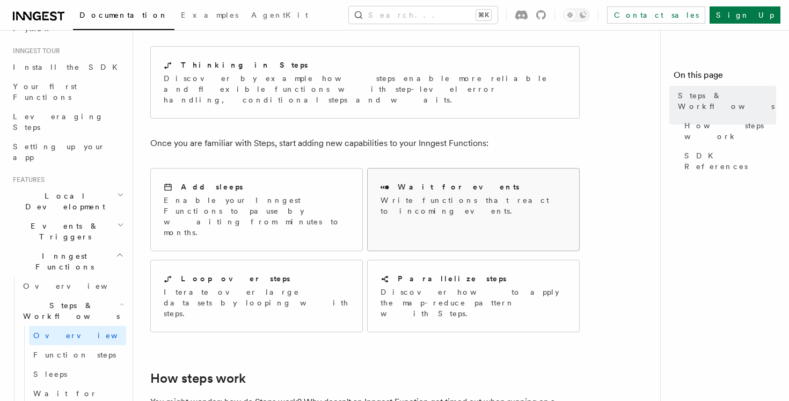
scroll to position [93, 0]
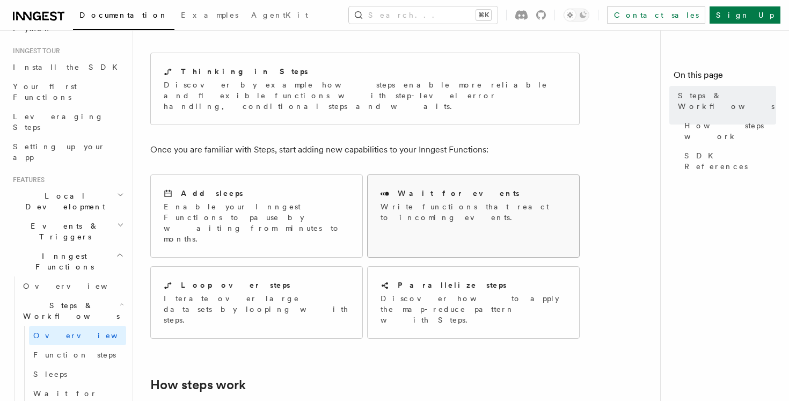
click at [425, 204] on div "Wait for events Write functions that react to incoming events." at bounding box center [472, 205] width 211 height 61
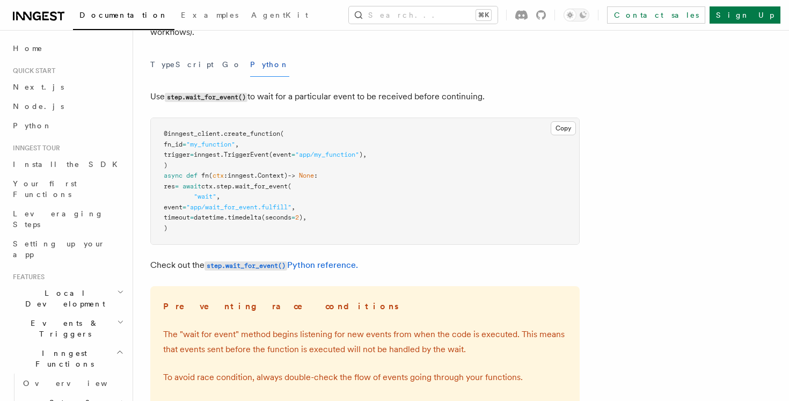
scroll to position [116, 0]
drag, startPoint x: 235, startPoint y: 154, endPoint x: 329, endPoint y: 158, distance: 94.5
click at [329, 158] on span "trigger = inngest. TriggerEvent (event = "app/my_function" )," at bounding box center [265, 156] width 203 height 8
click at [329, 158] on span ""app/my_function"" at bounding box center [327, 156] width 64 height 8
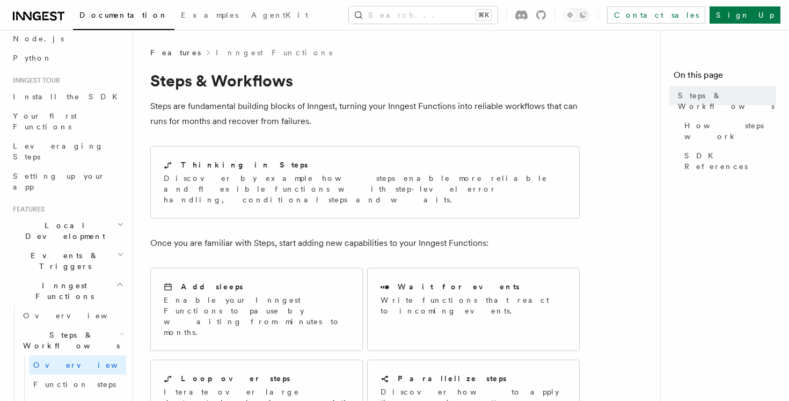
scroll to position [77, 0]
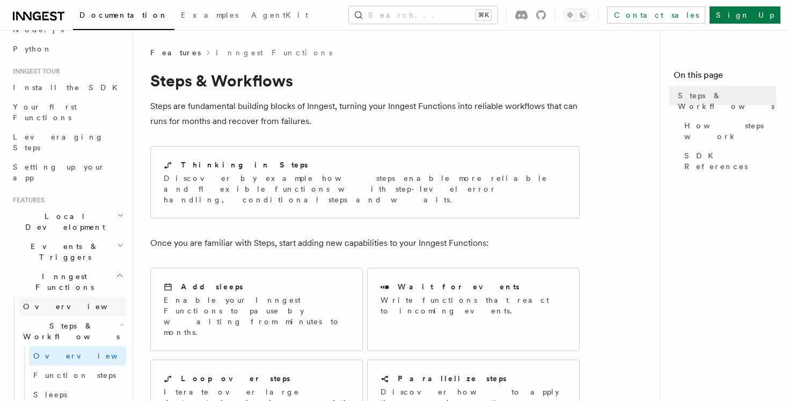
click at [54, 302] on span "Overview" at bounding box center [78, 306] width 111 height 9
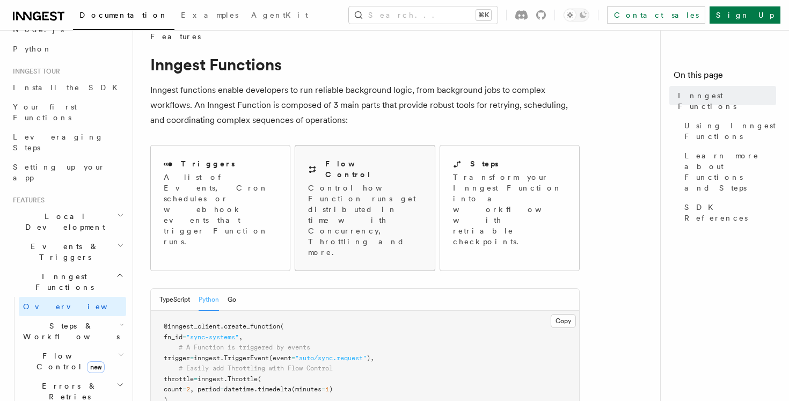
scroll to position [58, 0]
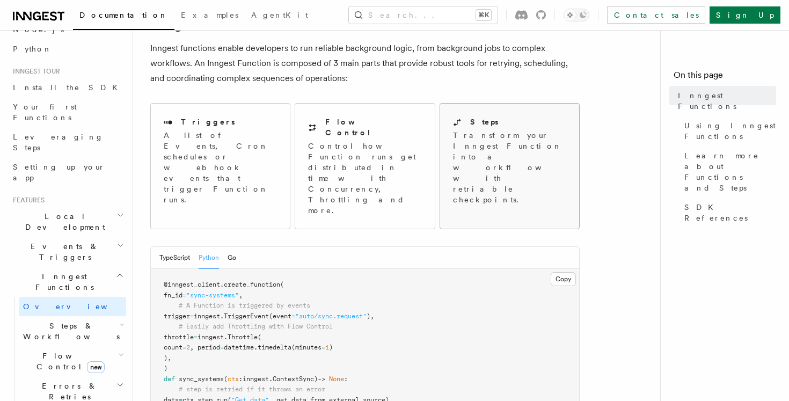
click at [496, 143] on p "Transform your Inngest Function into a workflow with retriable checkpoints." at bounding box center [510, 167] width 115 height 75
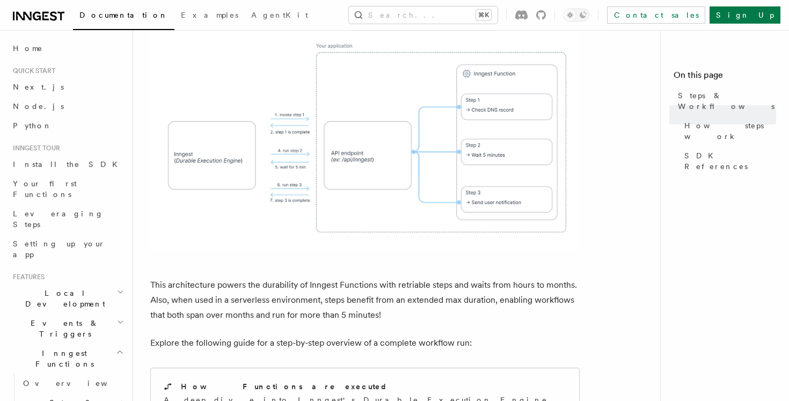
scroll to position [830, 0]
click at [334, 380] on div "How Functions are executed" at bounding box center [365, 385] width 402 height 11
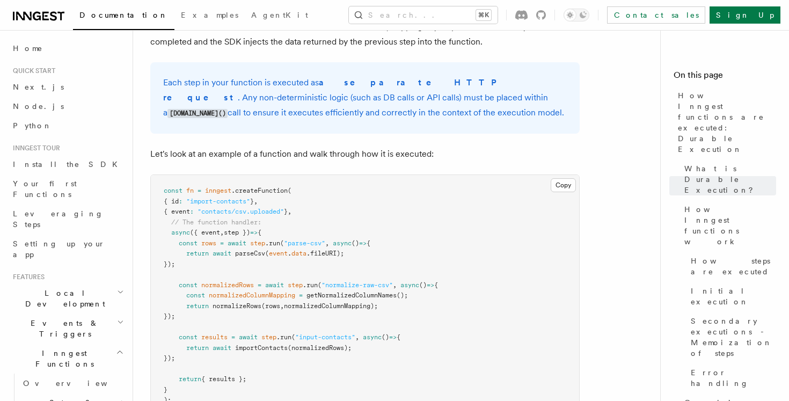
scroll to position [935, 0]
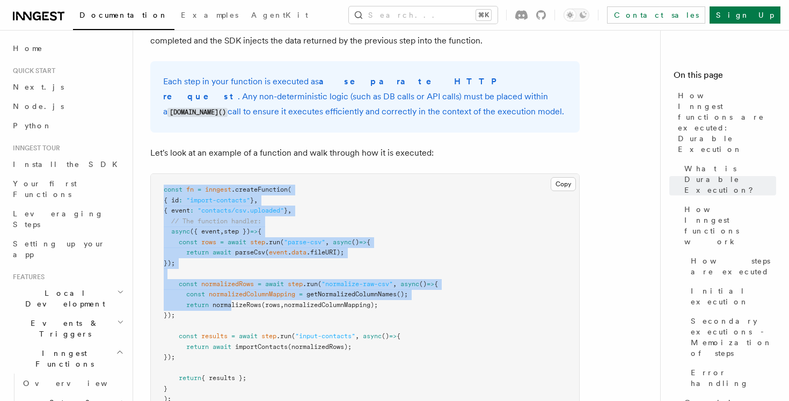
drag, startPoint x: 161, startPoint y: 159, endPoint x: 236, endPoint y: 275, distance: 137.3
click at [236, 275] on pre "const fn = inngest .createFunction ( { id : "import-contacts" } , { event : "co…" at bounding box center [365, 294] width 428 height 241
click at [236, 301] on span "normalizeRows" at bounding box center [236, 305] width 49 height 8
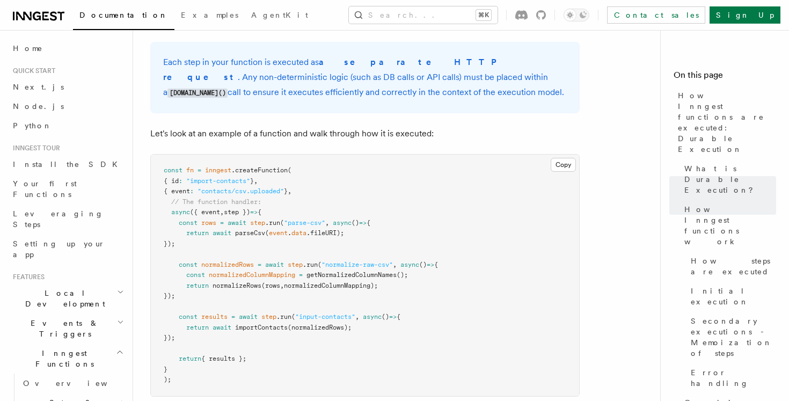
scroll to position [963, 0]
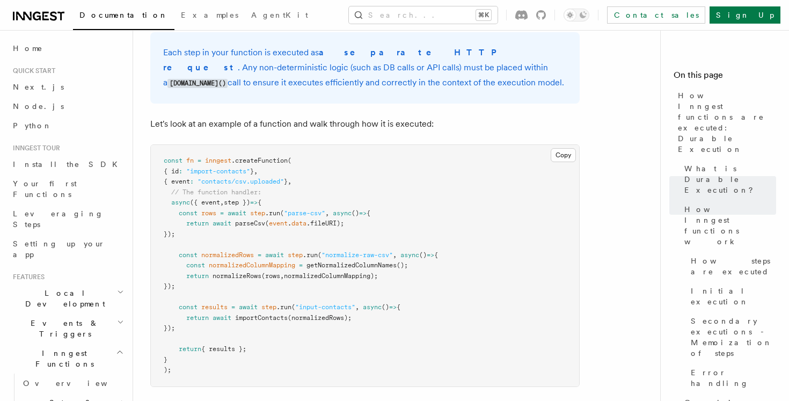
drag, startPoint x: 197, startPoint y: 190, endPoint x: 295, endPoint y: 202, distance: 98.3
click at [295, 202] on pre "const fn = inngest .createFunction ( { id : "import-contacts" } , { event : "co…" at bounding box center [365, 265] width 428 height 241
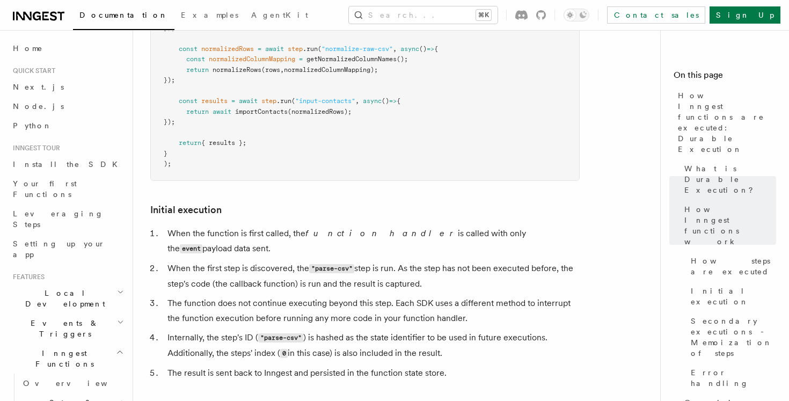
scroll to position [1181, 0]
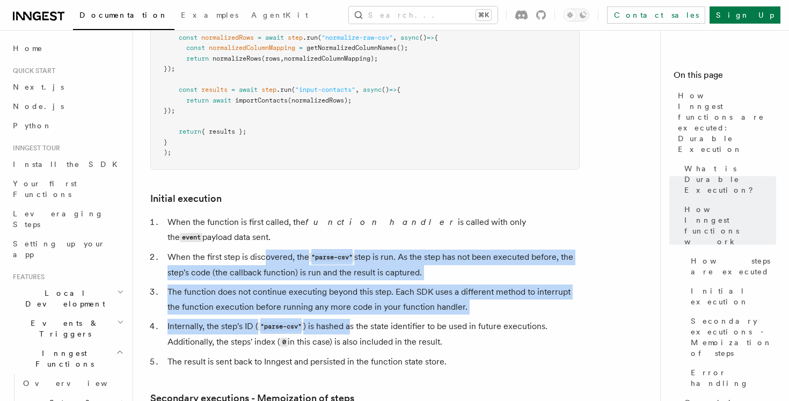
drag, startPoint x: 267, startPoint y: 210, endPoint x: 356, endPoint y: 290, distance: 119.3
click at [355, 289] on ol "When the function is first called, the function handler is called with only the…" at bounding box center [364, 292] width 429 height 155
click at [356, 319] on li "Internally, the step's ID ( "parse-csv" ) is hashed as the state identifier to …" at bounding box center [371, 334] width 415 height 31
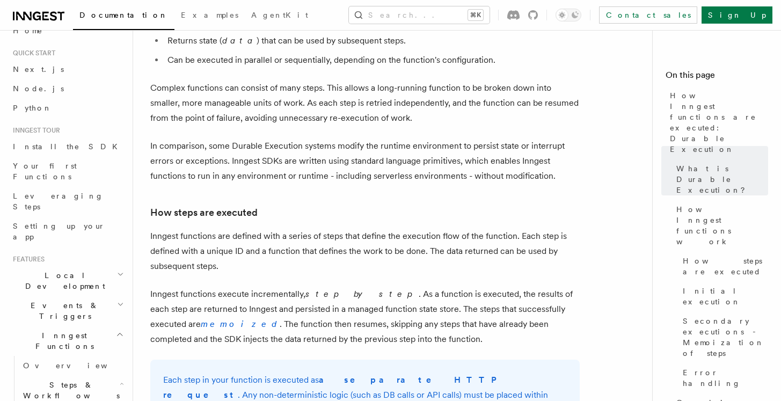
scroll to position [21, 0]
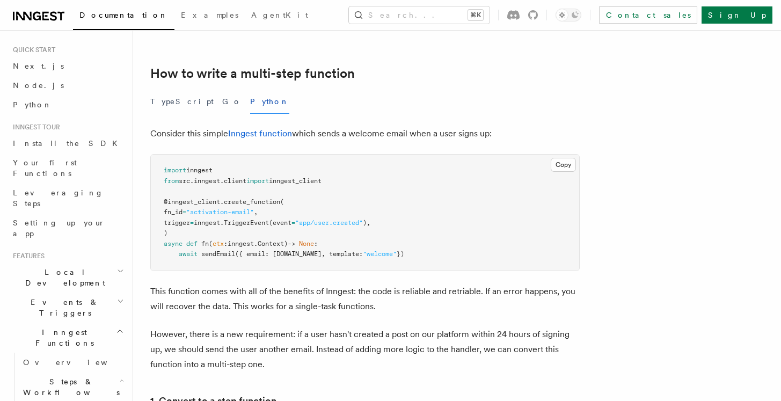
scroll to position [383, 0]
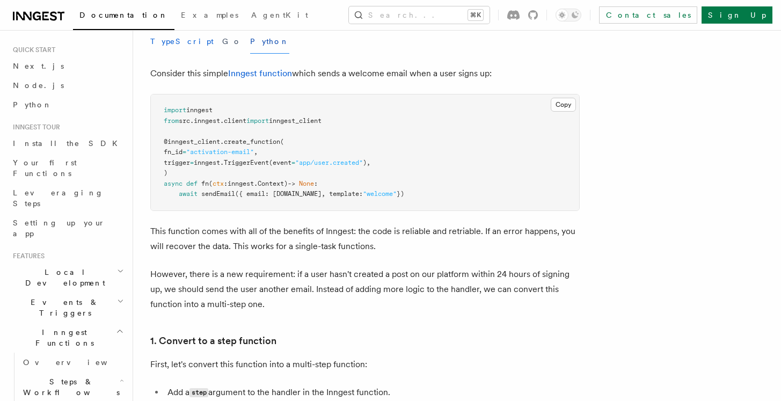
click at [170, 39] on button "TypeScript" at bounding box center [181, 42] width 63 height 24
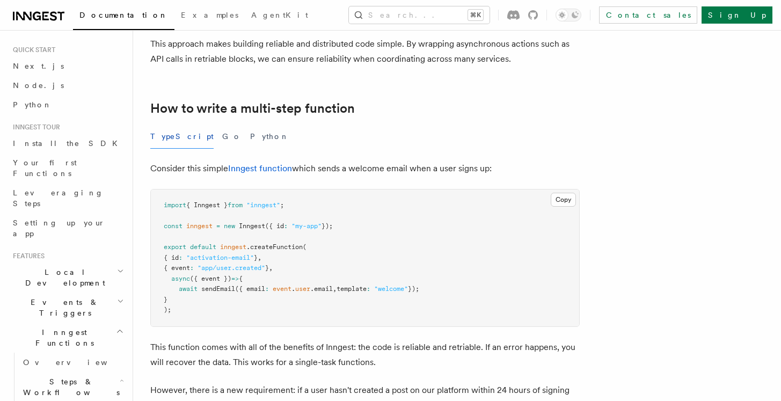
scroll to position [283, 0]
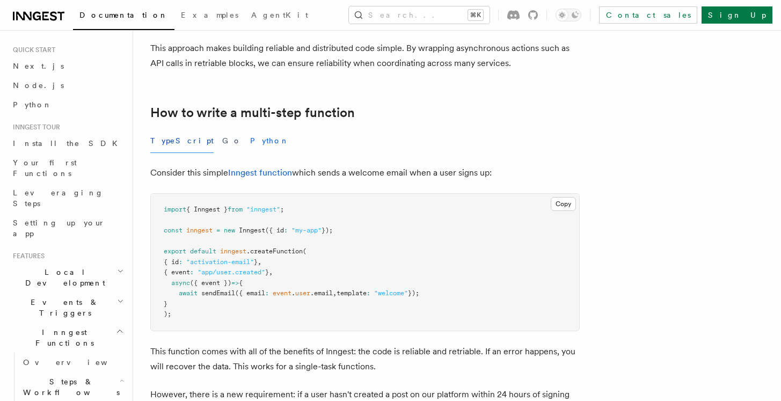
click at [250, 149] on button "Python" at bounding box center [269, 141] width 39 height 24
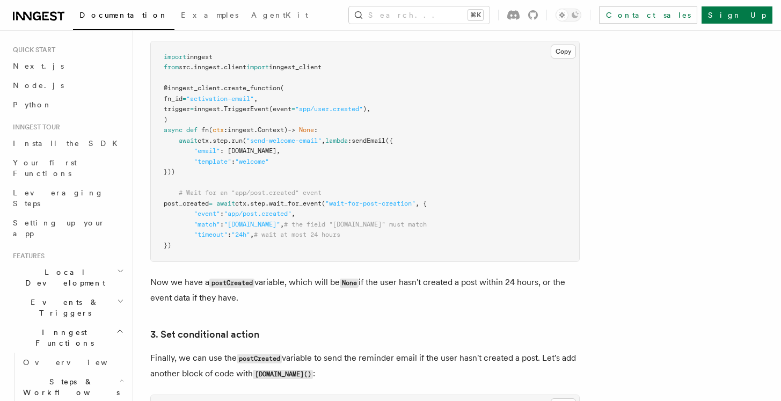
scroll to position [1144, 0]
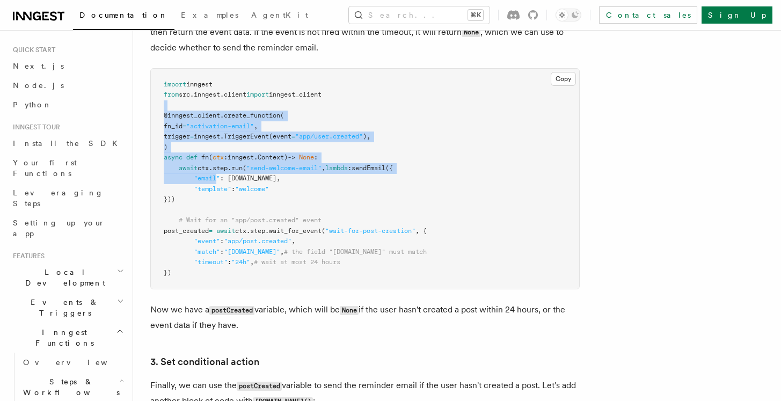
drag, startPoint x: 180, startPoint y: 109, endPoint x: 218, endPoint y: 176, distance: 77.1
click at [218, 176] on pre "import inngest from src . inngest . client import inngest_client @inngest_clien…" at bounding box center [365, 179] width 428 height 220
click at [218, 176] on span ""email"" at bounding box center [207, 178] width 26 height 8
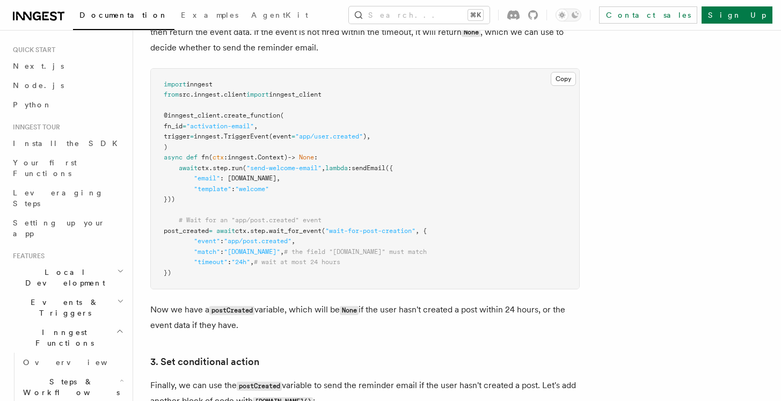
drag, startPoint x: 164, startPoint y: 158, endPoint x: 212, endPoint y: 162, distance: 47.9
click at [177, 158] on span "async" at bounding box center [173, 157] width 19 height 8
click at [233, 164] on pre "import inngest from src . inngest . client import inngest_client @inngest_clien…" at bounding box center [365, 179] width 428 height 220
drag, startPoint x: 194, startPoint y: 182, endPoint x: 310, endPoint y: 183, distance: 116.4
click at [280, 182] on span ""email" : ctx.event.user.email," at bounding box center [222, 178] width 116 height 8
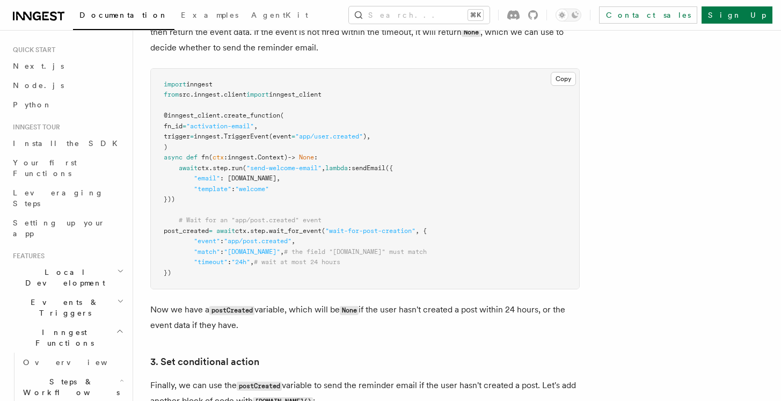
click at [280, 182] on span ": ctx.event.user.email," at bounding box center [250, 178] width 60 height 8
drag, startPoint x: 177, startPoint y: 171, endPoint x: 200, endPoint y: 201, distance: 37.1
click at [200, 201] on pre "import inngest from src . inngest . client import inngest_client @inngest_clien…" at bounding box center [365, 179] width 428 height 220
click at [221, 201] on pre "import inngest from src . inngest . client import inngest_client @inngest_clien…" at bounding box center [365, 179] width 428 height 220
drag, startPoint x: 212, startPoint y: 198, endPoint x: 164, endPoint y: 171, distance: 55.0
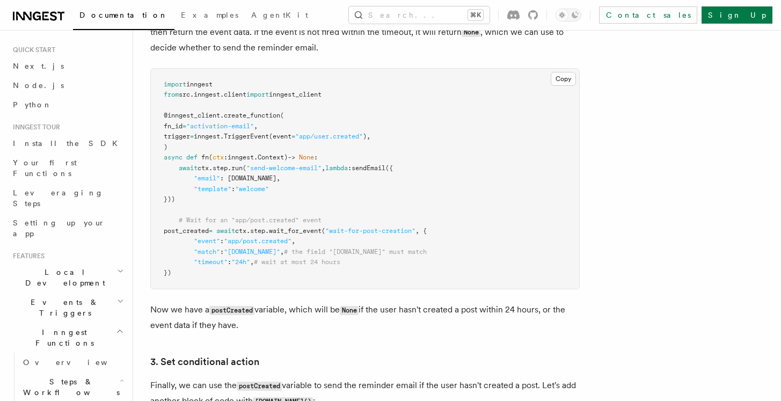
click at [164, 171] on pre "import inngest from src . inngest . client import inngest_client @inngest_clien…" at bounding box center [365, 179] width 428 height 220
click at [164, 171] on span at bounding box center [171, 168] width 15 height 8
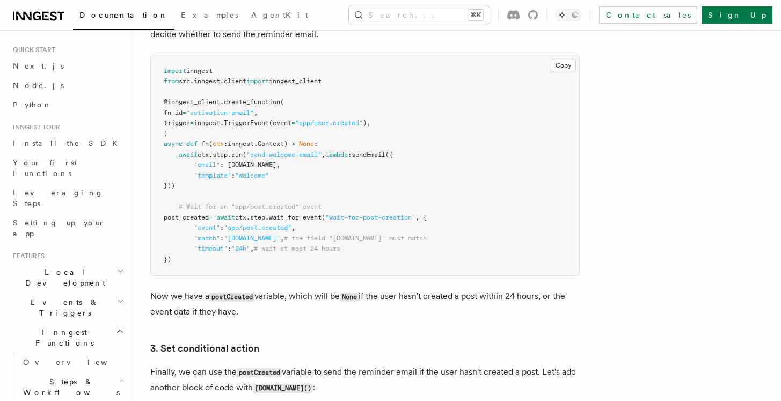
scroll to position [1158, 0]
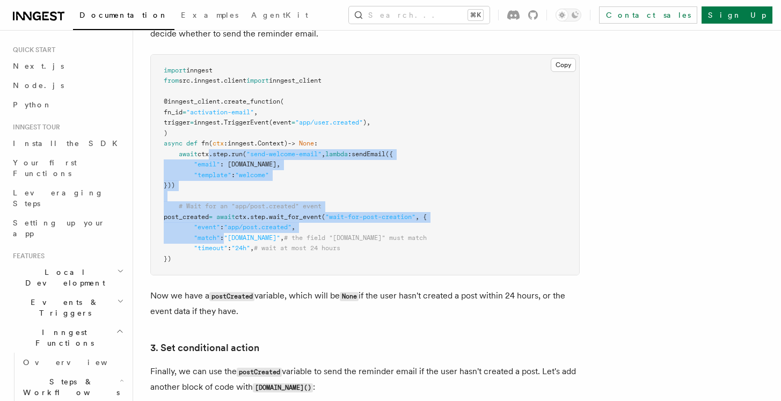
drag, startPoint x: 208, startPoint y: 157, endPoint x: 226, endPoint y: 239, distance: 84.5
click at [226, 239] on code "import inngest from src . inngest . client import inngest_client @inngest_clien…" at bounding box center [295, 165] width 263 height 196
click at [224, 239] on span ":" at bounding box center [222, 238] width 4 height 8
drag, startPoint x: 239, startPoint y: 273, endPoint x: 153, endPoint y: 148, distance: 151.9
click at [153, 148] on pre "import inngest from src . inngest . client import inngest_client @inngest_clien…" at bounding box center [365, 165] width 428 height 220
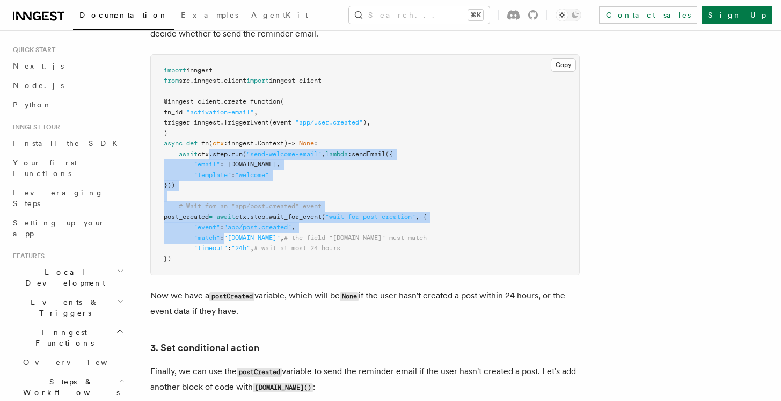
click at [153, 148] on pre "import inngest from src . inngest . client import inngest_client @inngest_clien…" at bounding box center [365, 165] width 428 height 220
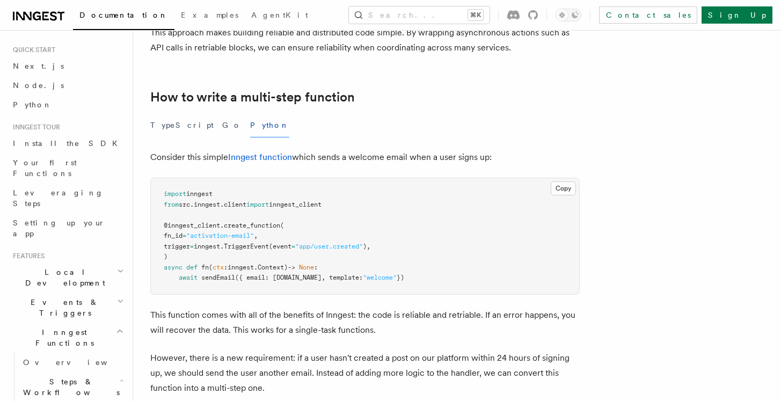
scroll to position [0, 0]
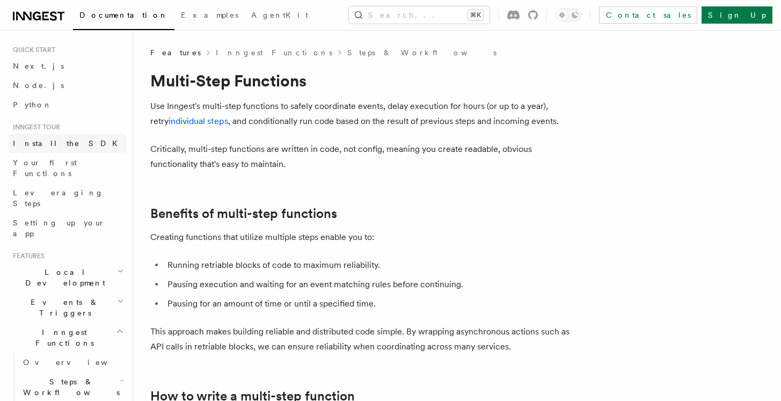
click at [61, 143] on span "Install the SDK" at bounding box center [68, 143] width 111 height 9
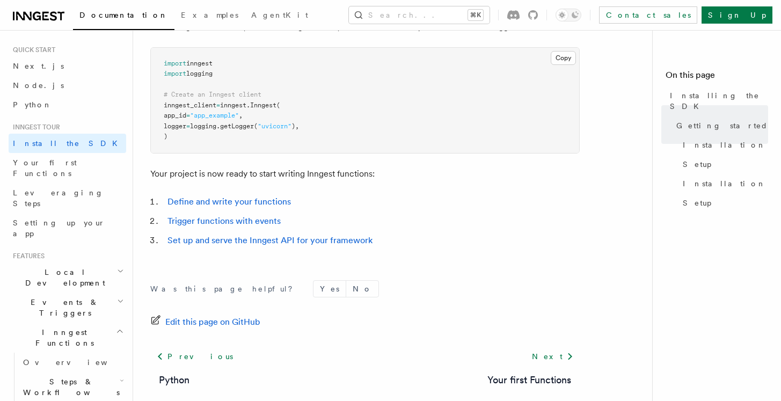
scroll to position [343, 0]
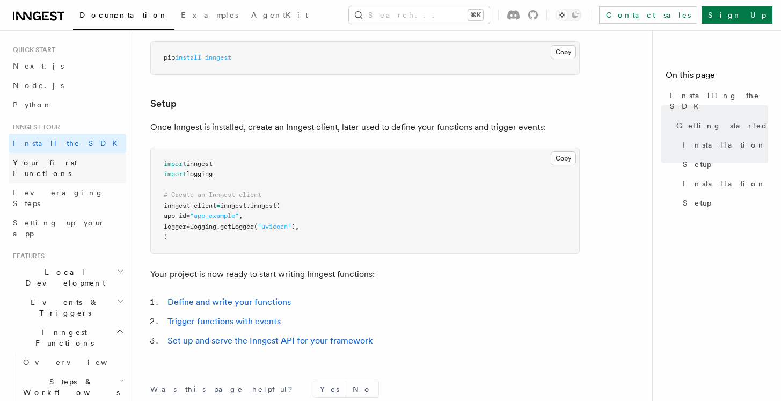
click at [75, 162] on span "Your first Functions" at bounding box center [45, 167] width 64 height 19
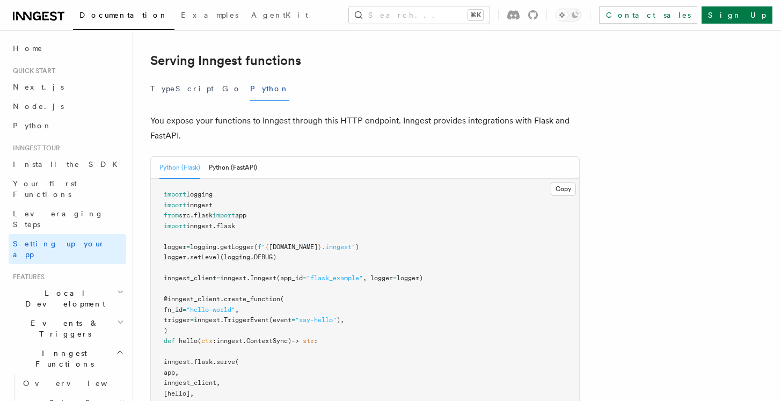
scroll to position [412, 0]
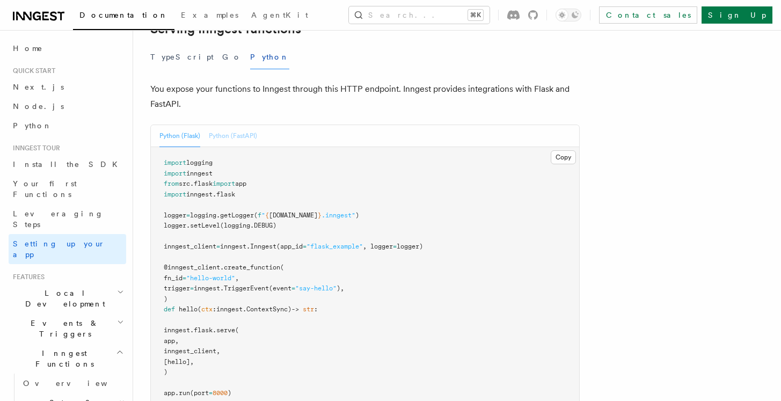
click at [242, 125] on button "Python (FastAPI)" at bounding box center [233, 136] width 48 height 22
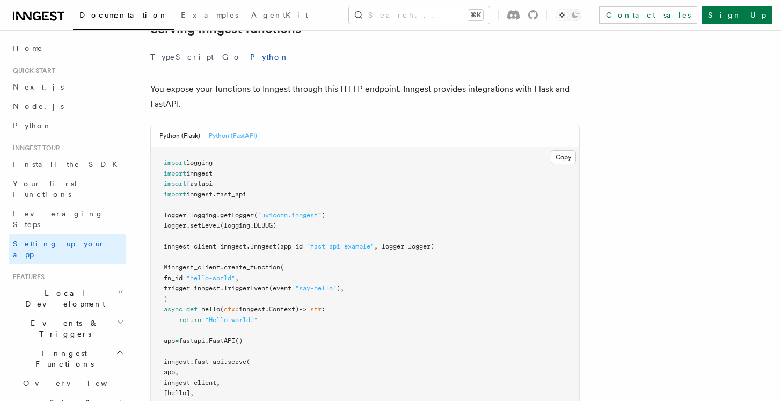
click at [246, 190] on span "fast_api" at bounding box center [231, 194] width 30 height 8
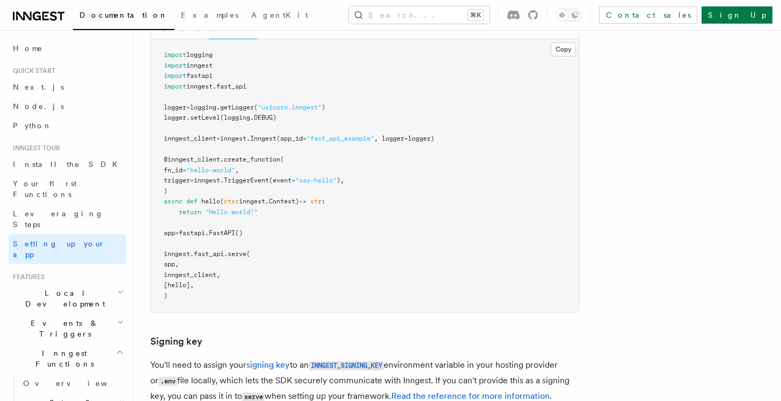
scroll to position [516, 0]
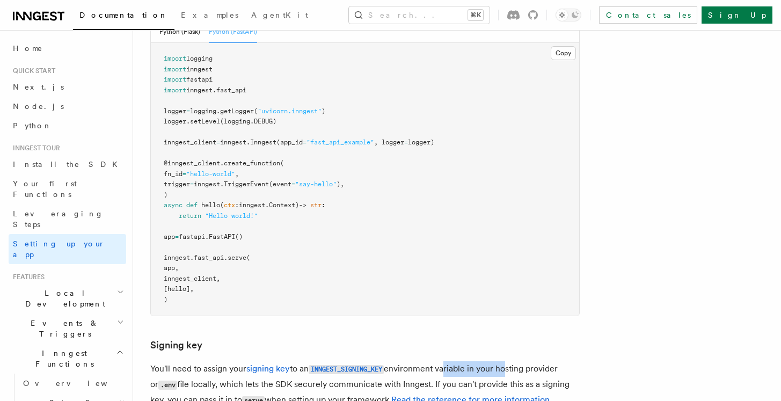
drag, startPoint x: 446, startPoint y: 311, endPoint x: 510, endPoint y: 319, distance: 64.3
click at [510, 361] on p "You'll need to assign your signing key to an INNGEST_SIGNING_KEY environment va…" at bounding box center [364, 384] width 429 height 47
drag, startPoint x: 455, startPoint y: 334, endPoint x: 520, endPoint y: 334, distance: 65.4
click at [522, 361] on p "You'll need to assign your signing key to an INNGEST_SIGNING_KEY environment va…" at bounding box center [364, 384] width 429 height 47
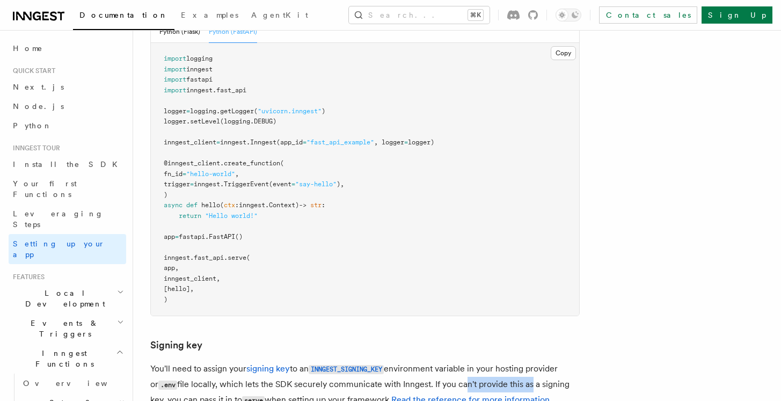
click at [520, 361] on p "You'll need to assign your signing key to an INNGEST_SIGNING_KEY environment va…" at bounding box center [364, 384] width 429 height 47
drag, startPoint x: 270, startPoint y: 344, endPoint x: 298, endPoint y: 350, distance: 28.0
click at [299, 361] on p "You'll need to assign your signing key to an INNGEST_SIGNING_KEY environment va…" at bounding box center [364, 384] width 429 height 47
click at [298, 361] on p "You'll need to assign your signing key to an INNGEST_SIGNING_KEY environment va…" at bounding box center [364, 384] width 429 height 47
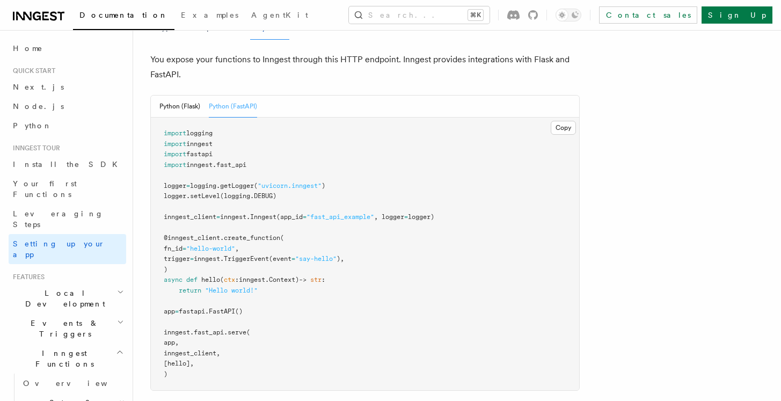
scroll to position [443, 0]
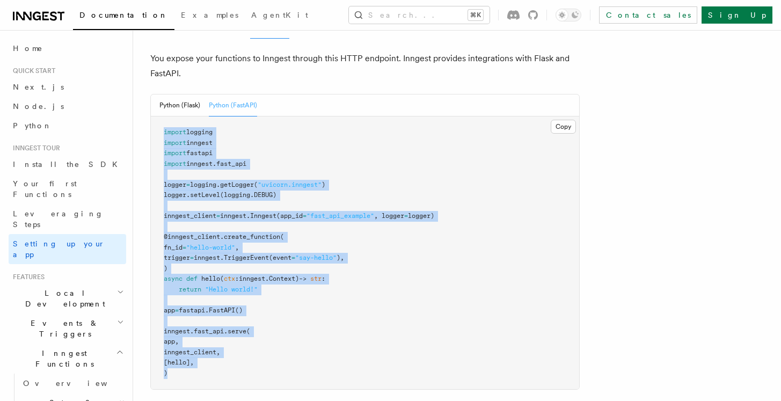
drag, startPoint x: 202, startPoint y: 319, endPoint x: 161, endPoint y: 79, distance: 242.7
click at [161, 116] on pre "import logging import inngest import fastapi import inngest . fast_api logger =…" at bounding box center [365, 252] width 428 height 273
drag, startPoint x: 161, startPoint y: 79, endPoint x: 174, endPoint y: 331, distance: 251.9
click at [174, 332] on pre "import logging import inngest import fastapi import inngest . fast_api logger =…" at bounding box center [365, 252] width 428 height 273
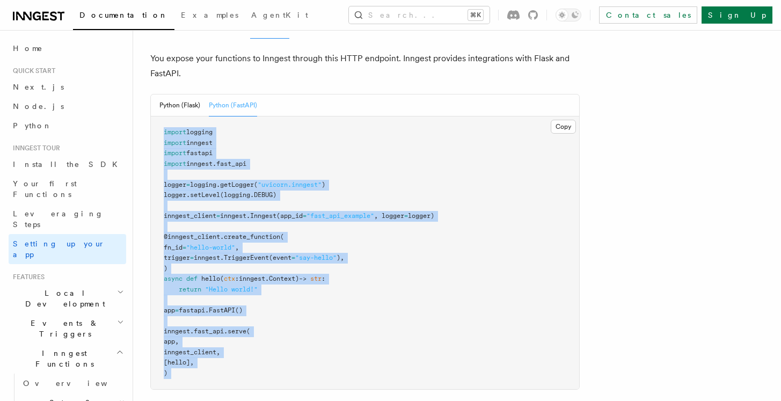
click at [174, 331] on pre "import logging import inngest import fastapi import inngest . fast_api logger =…" at bounding box center [365, 252] width 428 height 273
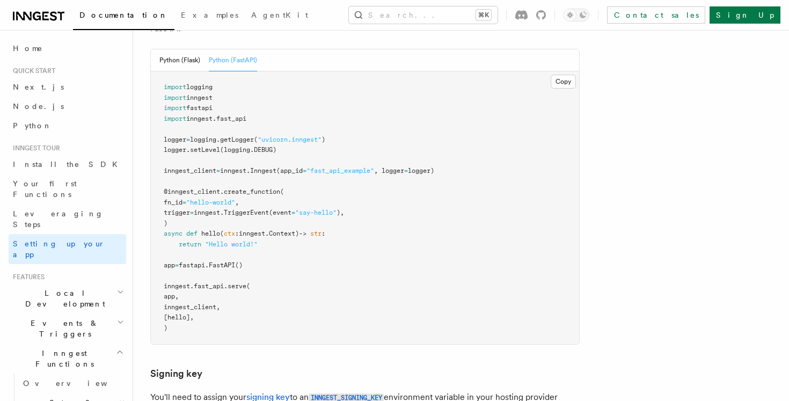
scroll to position [482, 0]
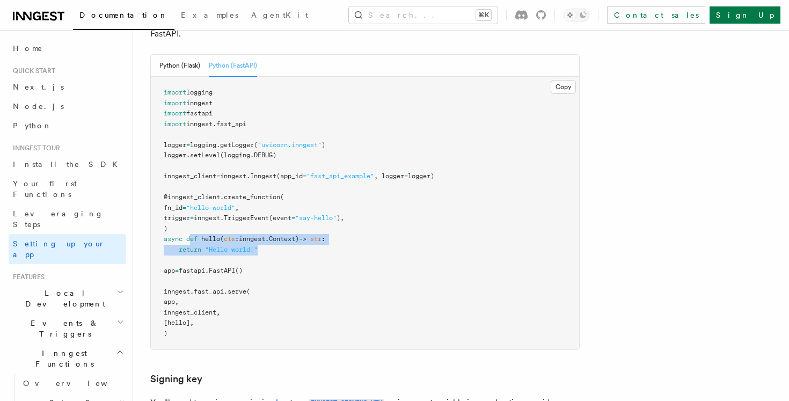
drag, startPoint x: 192, startPoint y: 185, endPoint x: 292, endPoint y: 196, distance: 101.5
click at [292, 196] on pre "import logging import inngest import fastapi import inngest . fast_api logger =…" at bounding box center [365, 213] width 428 height 273
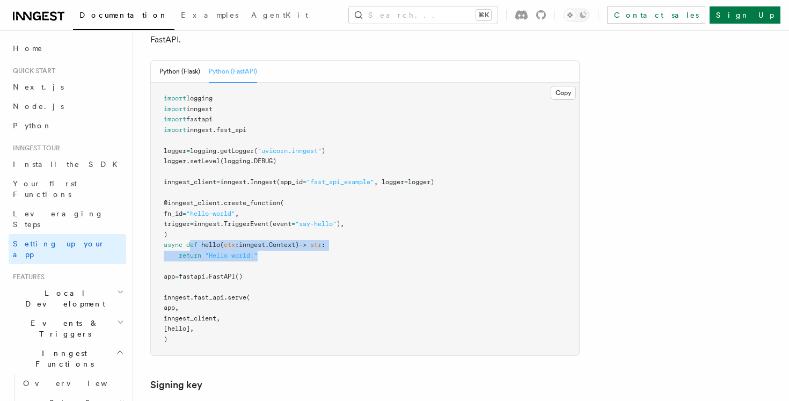
scroll to position [475, 0]
drag, startPoint x: 298, startPoint y: 210, endPoint x: 161, endPoint y: 188, distance: 138.5
click at [161, 188] on pre "import logging import inngest import fastapi import inngest . fast_api logger =…" at bounding box center [365, 220] width 428 height 273
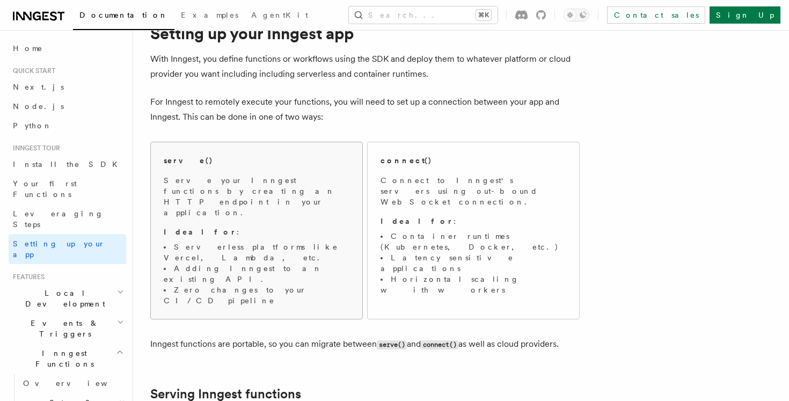
scroll to position [46, 0]
click at [239, 242] on li "Serverless platforms like Vercel, Lambda, etc." at bounding box center [257, 252] width 186 height 21
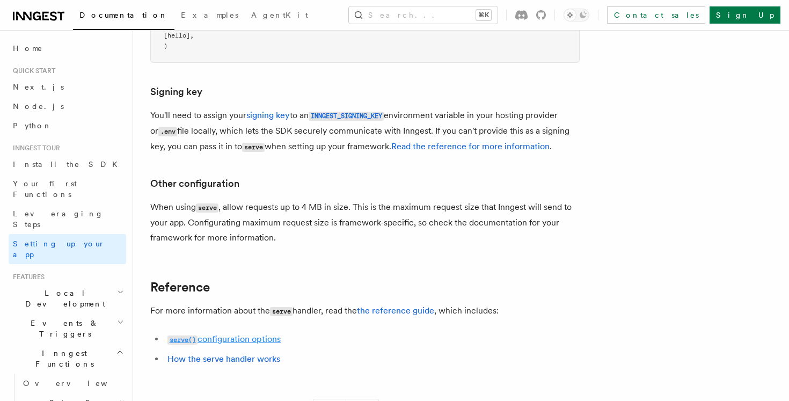
scroll to position [772, 0]
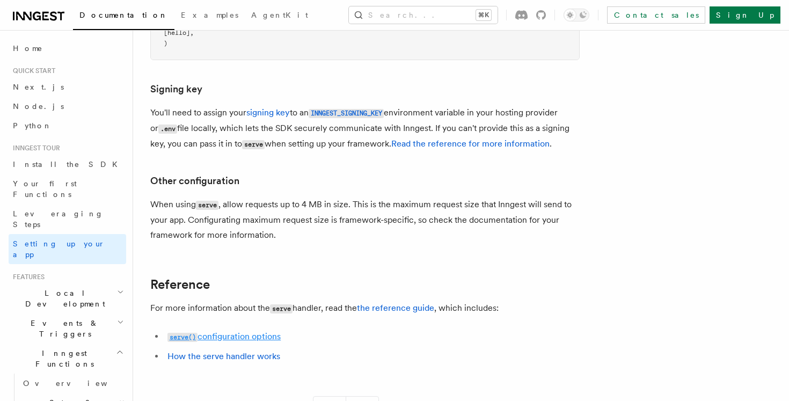
click at [221, 331] on link "serve() configuration options" at bounding box center [223, 336] width 113 height 10
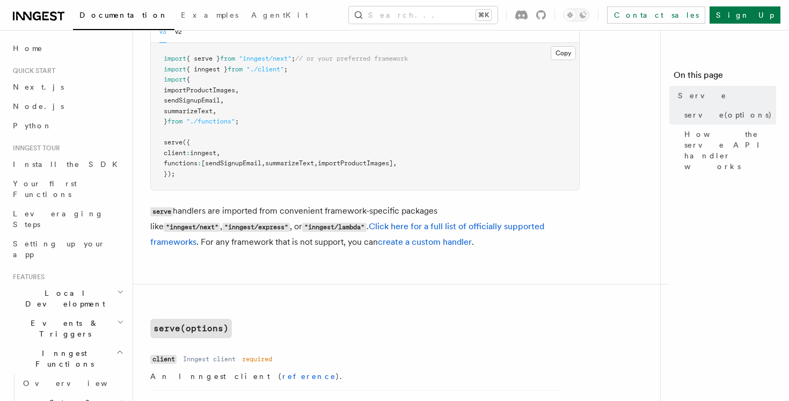
scroll to position [136, 0]
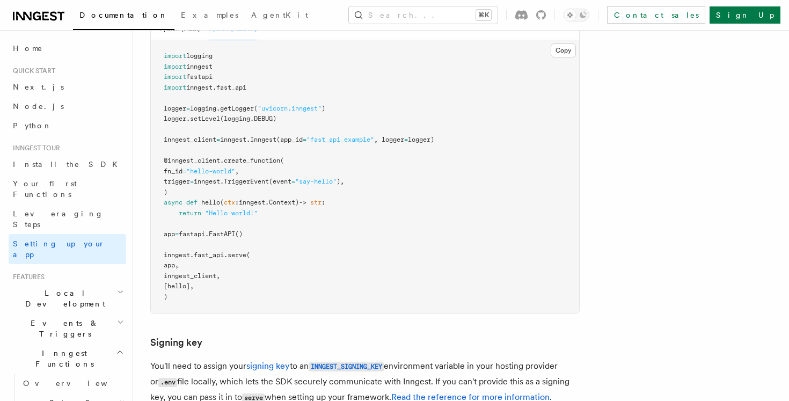
scroll to position [519, 0]
drag, startPoint x: 163, startPoint y: 200, endPoint x: 198, endPoint y: 243, distance: 56.0
click at [198, 243] on pre "import logging import inngest import fastapi import inngest . fast_api logger =…" at bounding box center [365, 176] width 428 height 273
copy code "inngest . fast_api . serve ( app, inngest_client, [hello], )"
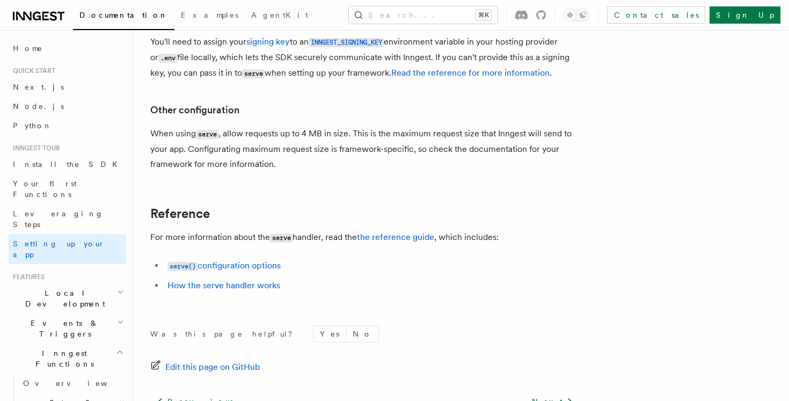
scroll to position [828, 0]
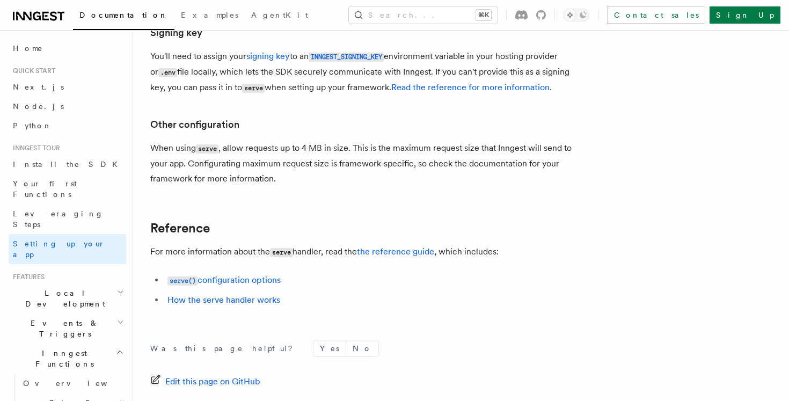
click at [215, 273] on li "serve() configuration options" at bounding box center [371, 281] width 415 height 16
click at [216, 275] on link "serve() configuration options" at bounding box center [223, 280] width 113 height 10
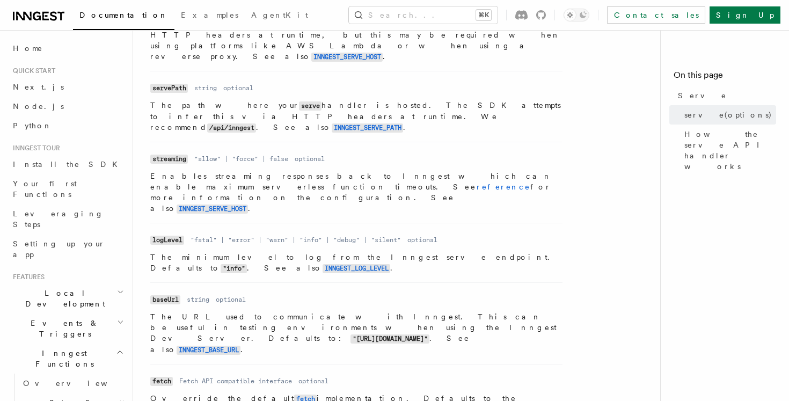
scroll to position [693, 0]
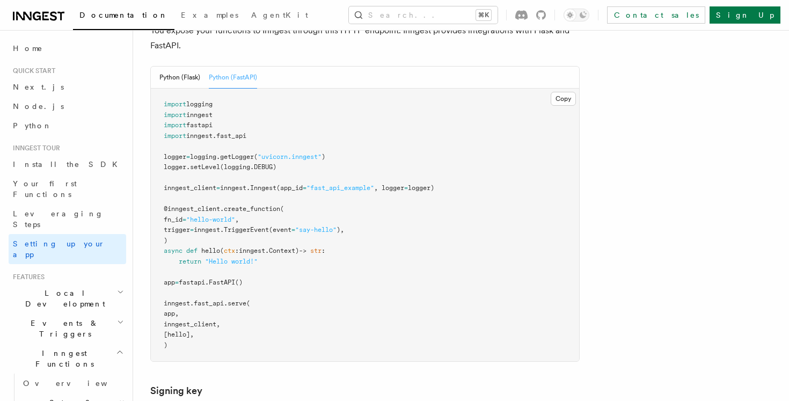
scroll to position [472, 0]
click at [370, 208] on pre "import logging import inngest import fastapi import inngest . fast_api logger =…" at bounding box center [365, 223] width 428 height 273
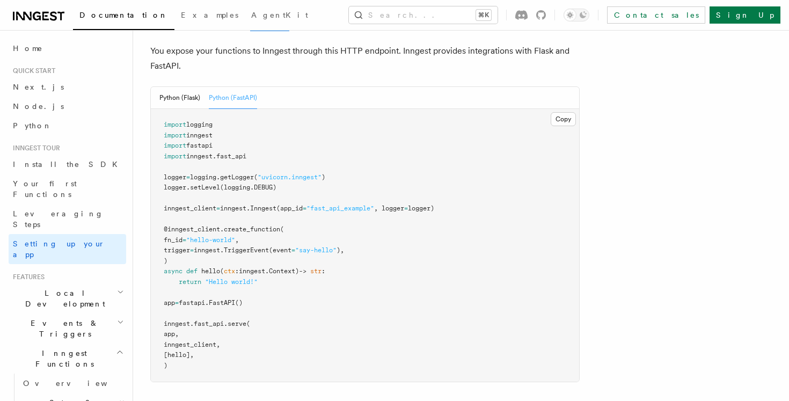
scroll to position [453, 0]
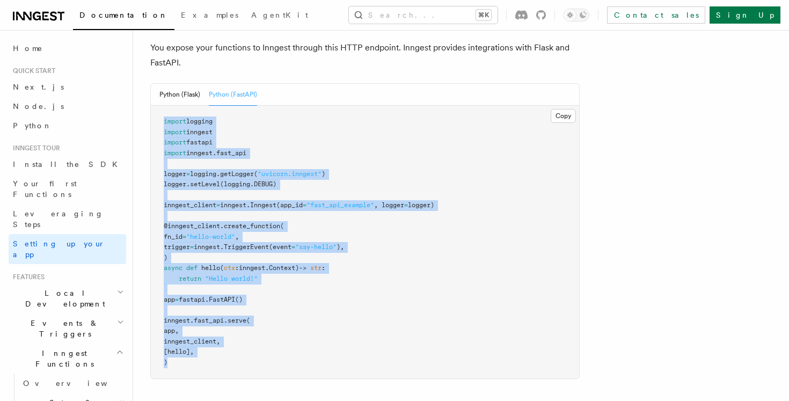
drag, startPoint x: 161, startPoint y: 63, endPoint x: 231, endPoint y: 320, distance: 265.7
click at [232, 320] on pre "import logging import inngest import fastapi import inngest . fast_api logger =…" at bounding box center [365, 242] width 428 height 273
click at [231, 320] on pre "import logging import inngest import fastapi import inngest . fast_api logger =…" at bounding box center [365, 242] width 428 height 273
drag, startPoint x: 219, startPoint y: 68, endPoint x: 266, endPoint y: 318, distance: 254.3
click at [266, 318] on pre "import logging import inngest import fastapi import inngest . fast_api logger =…" at bounding box center [365, 242] width 428 height 273
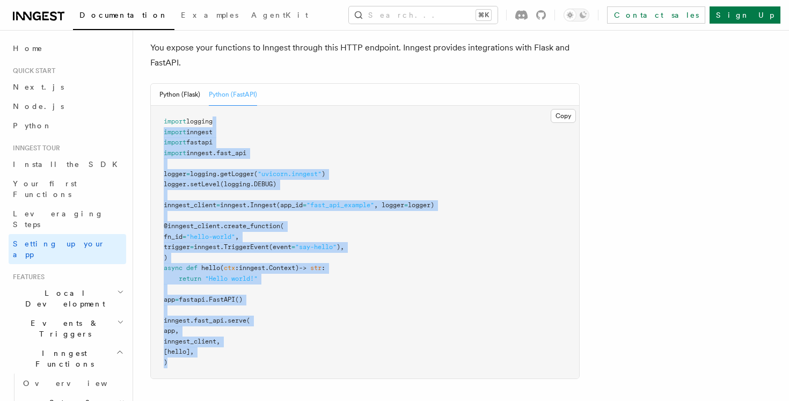
click at [266, 318] on pre "import logging import inngest import fastapi import inngest . fast_api logger =…" at bounding box center [365, 242] width 428 height 273
drag, startPoint x: 308, startPoint y: 318, endPoint x: 161, endPoint y: 63, distance: 293.9
click at [161, 106] on pre "import logging import inngest import fastapi import inngest . fast_api logger =…" at bounding box center [365, 242] width 428 height 273
drag, startPoint x: 161, startPoint y: 63, endPoint x: 209, endPoint y: 314, distance: 255.5
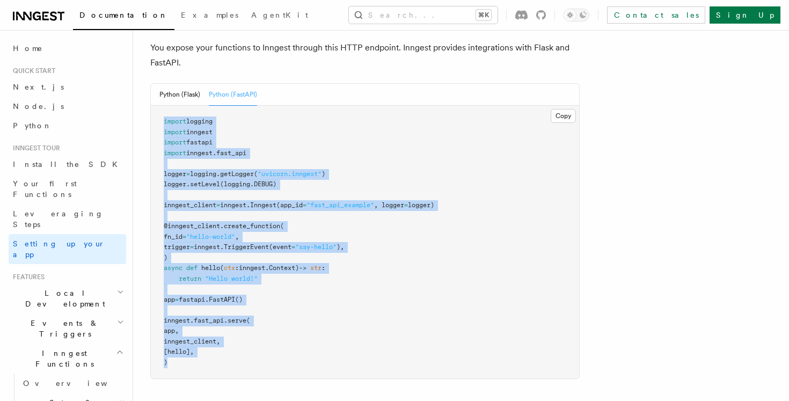
click at [209, 314] on pre "import logging import inngest import fastapi import inngest . fast_api logger =…" at bounding box center [365, 242] width 428 height 273
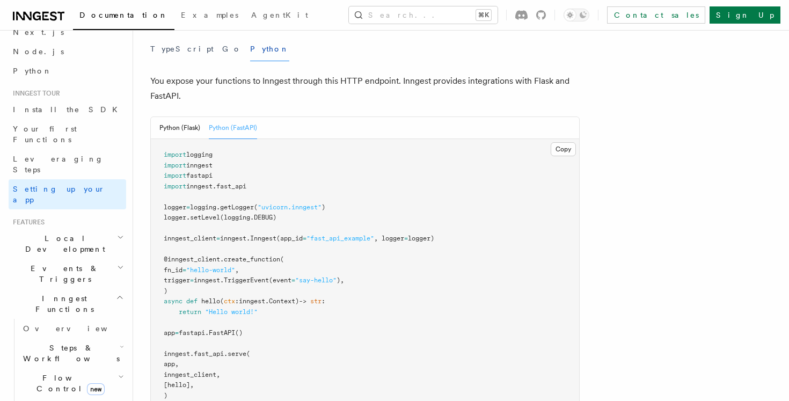
scroll to position [434, 0]
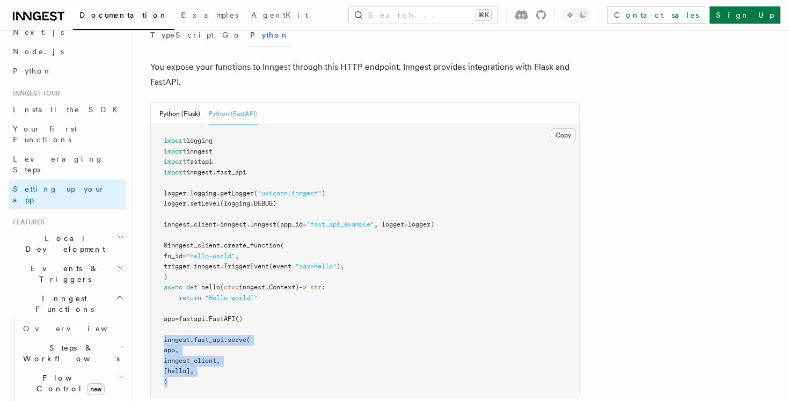
drag, startPoint x: 160, startPoint y: 283, endPoint x: 181, endPoint y: 328, distance: 49.4
click at [181, 328] on pre "import logging import inngest import fastapi import inngest . fast_api logger =…" at bounding box center [365, 261] width 428 height 273
copy code "inngest . fast_api . serve ( app, inngest_client, [hello], )"
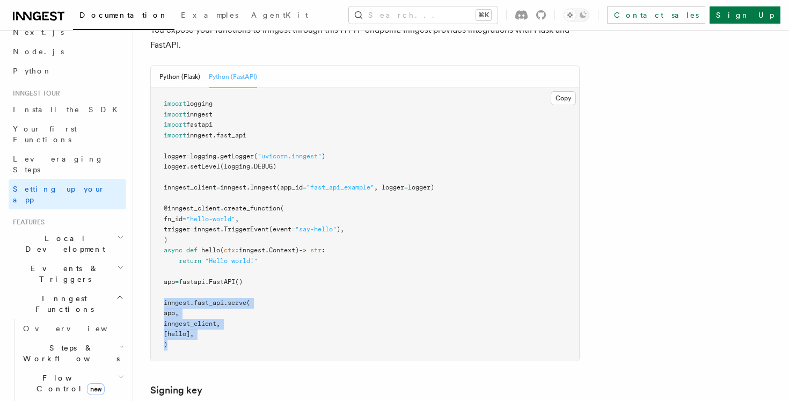
scroll to position [484, 0]
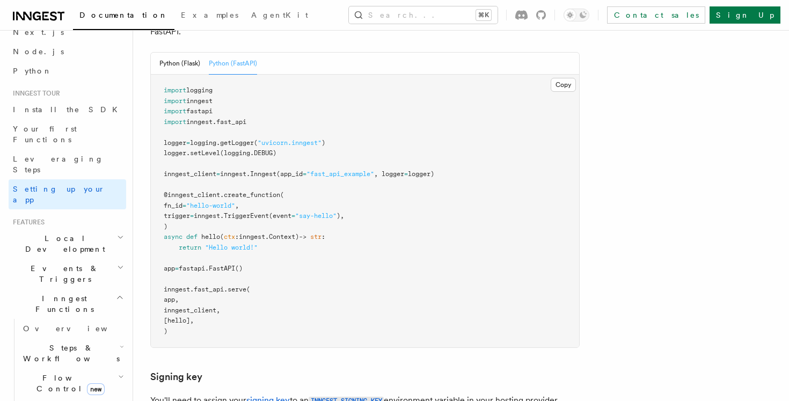
click at [201, 275] on pre "import logging import inngest import fastapi import inngest . fast_api logger =…" at bounding box center [365, 211] width 428 height 273
drag, startPoint x: 203, startPoint y: 281, endPoint x: 137, endPoint y: 232, distance: 81.7
click at [188, 268] on pre "import logging import inngest import fastapi import inngest . fast_api logger =…" at bounding box center [365, 211] width 428 height 273
click at [168, 285] on span "inngest" at bounding box center [177, 289] width 26 height 8
drag, startPoint x: 162, startPoint y: 235, endPoint x: 212, endPoint y: 289, distance: 73.3
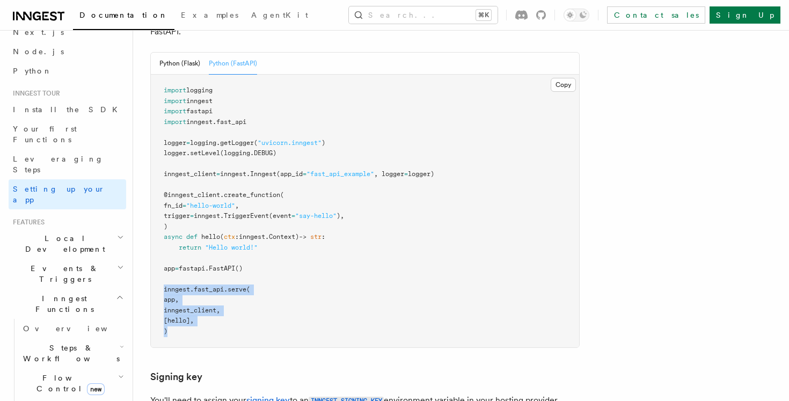
click at [212, 289] on pre "import logging import inngest import fastapi import inngest . fast_api logger =…" at bounding box center [365, 211] width 428 height 273
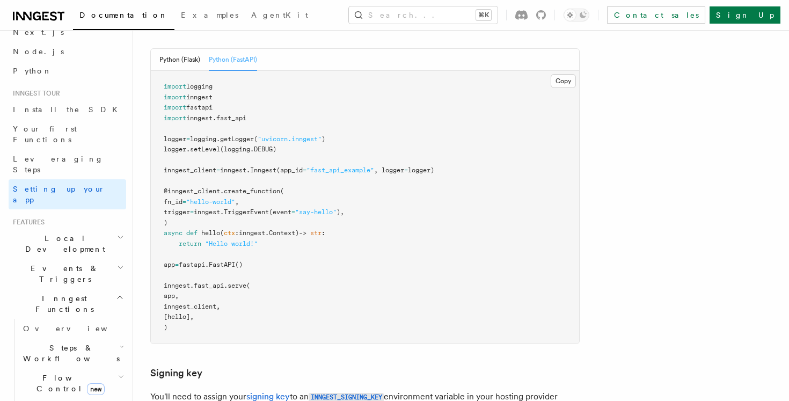
scroll to position [486, 0]
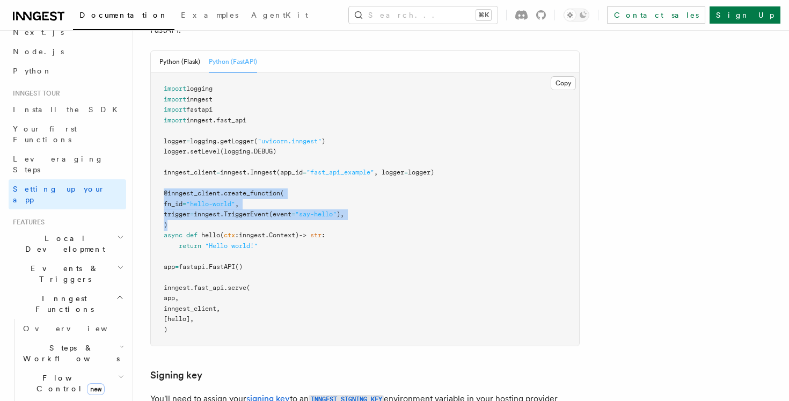
drag, startPoint x: 163, startPoint y: 141, endPoint x: 198, endPoint y: 170, distance: 46.2
click at [198, 170] on pre "import logging import inngest import fastapi import inngest . fast_api logger =…" at bounding box center [365, 209] width 428 height 273
copy code "@inngest_client . create_function ( fn_id = "hello-world" , trigger = inngest. …"
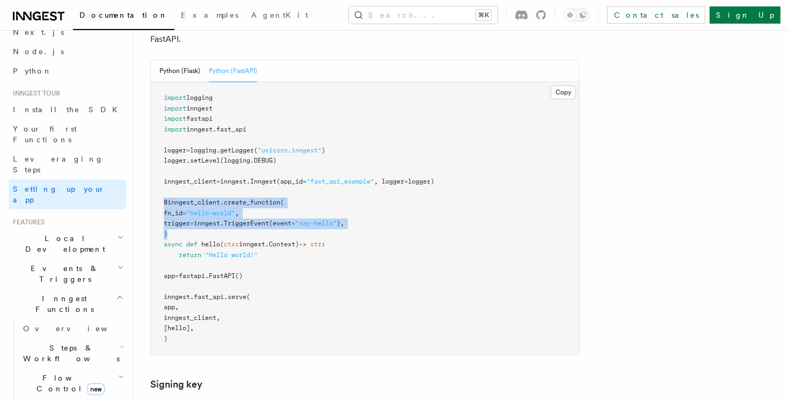
scroll to position [889, 0]
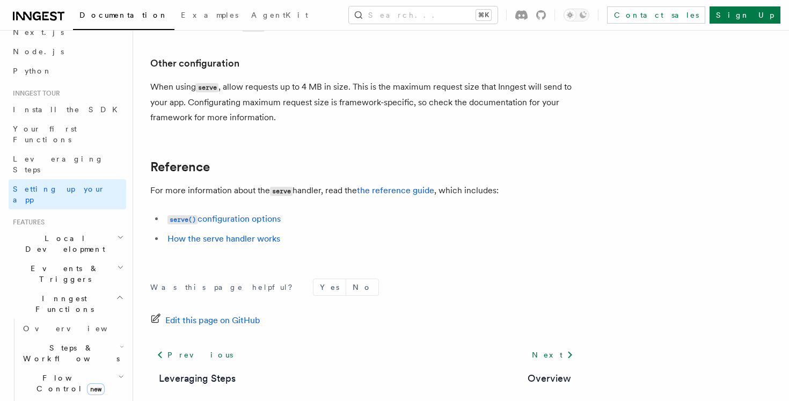
click at [82, 229] on h2 "Local Development" at bounding box center [67, 244] width 117 height 30
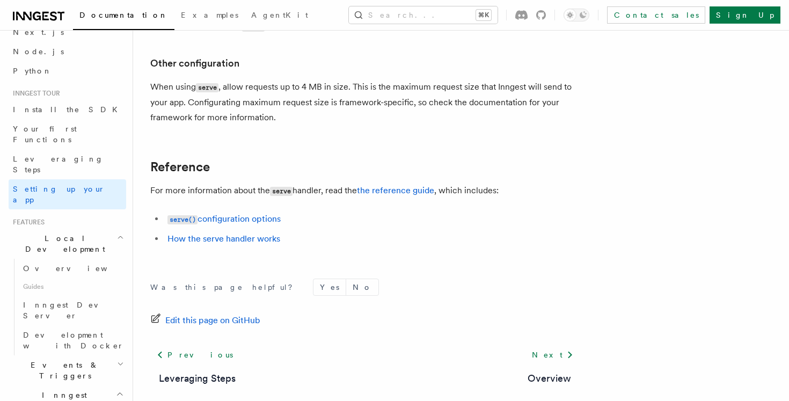
click at [82, 229] on h2 "Local Development" at bounding box center [67, 244] width 117 height 30
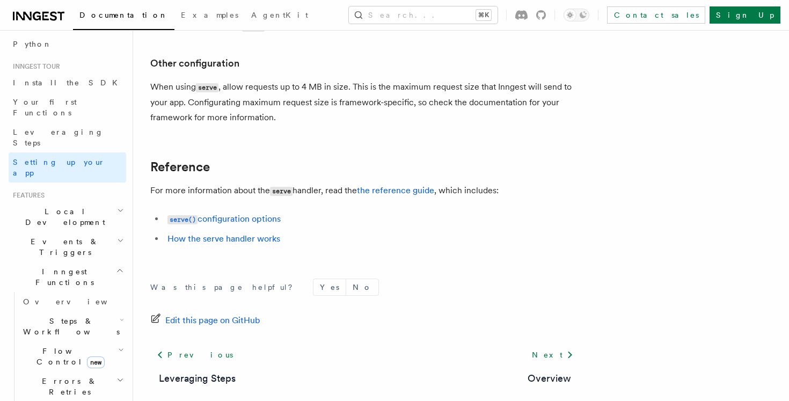
scroll to position [85, 0]
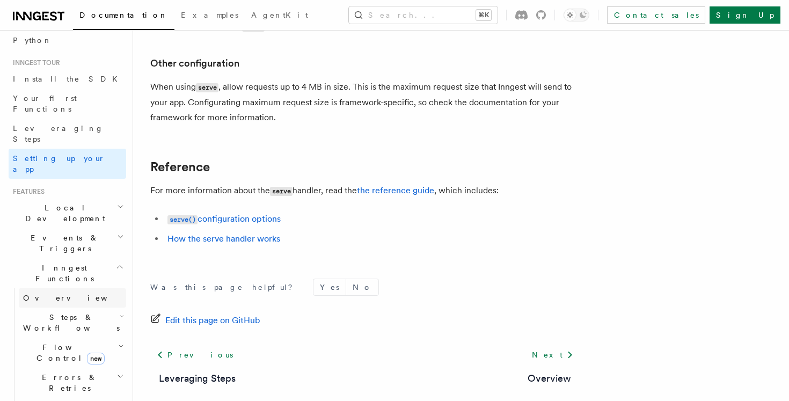
click at [64, 288] on link "Overview" at bounding box center [72, 297] width 107 height 19
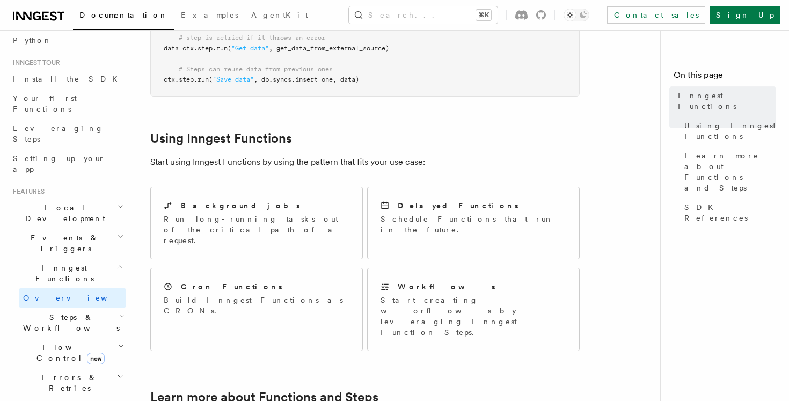
scroll to position [697, 0]
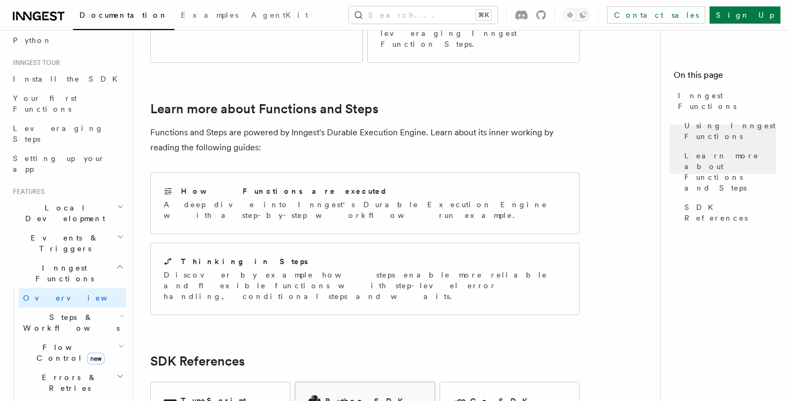
click at [342, 395] on h2 "Python SDK" at bounding box center [367, 400] width 84 height 11
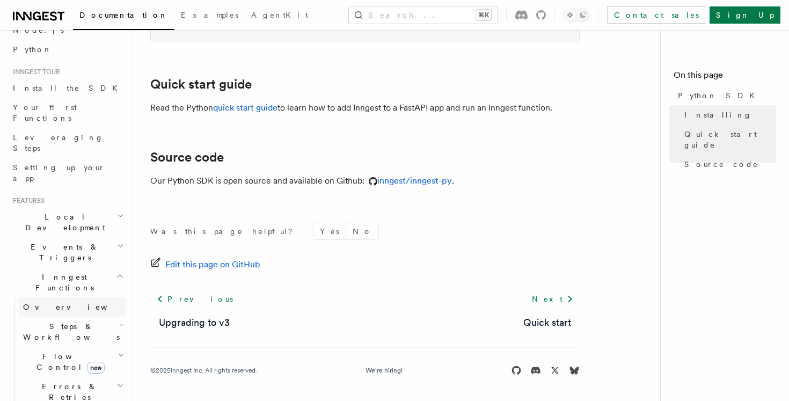
scroll to position [77, 0]
click at [64, 296] on link "Overview" at bounding box center [72, 305] width 107 height 19
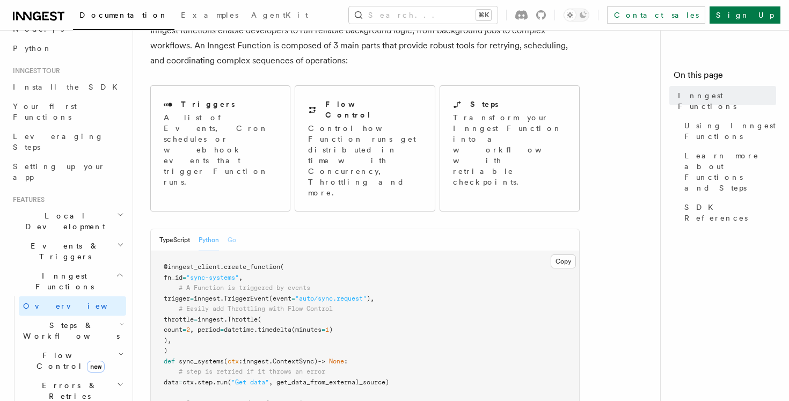
scroll to position [75, 0]
click at [479, 137] on p "Transform your Inngest Function into a workflow with retriable checkpoints." at bounding box center [510, 150] width 115 height 75
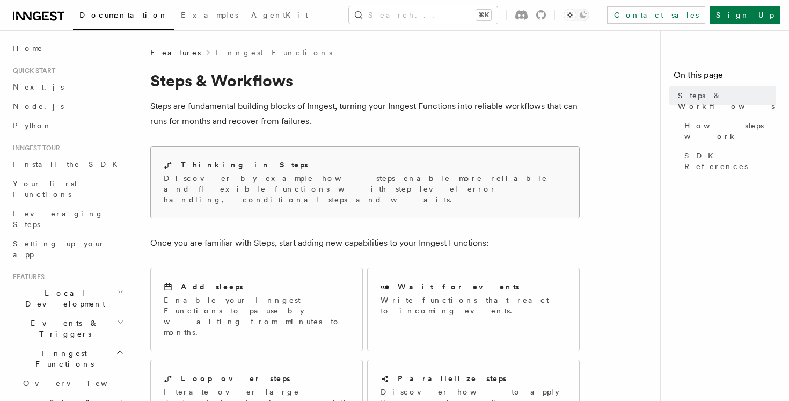
click at [270, 183] on p "Discover by example how steps enable more reliable and flexible functions with …" at bounding box center [365, 189] width 402 height 32
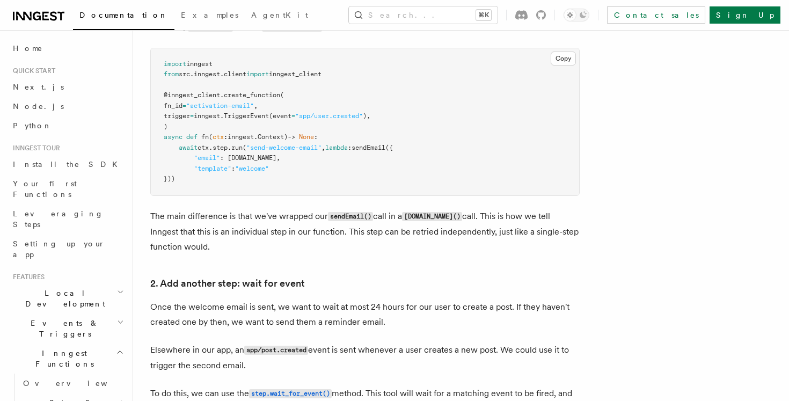
scroll to position [769, 0]
click at [404, 141] on pre "import inngest from src . inngest . client import inngest_client @inngest_clien…" at bounding box center [365, 120] width 428 height 147
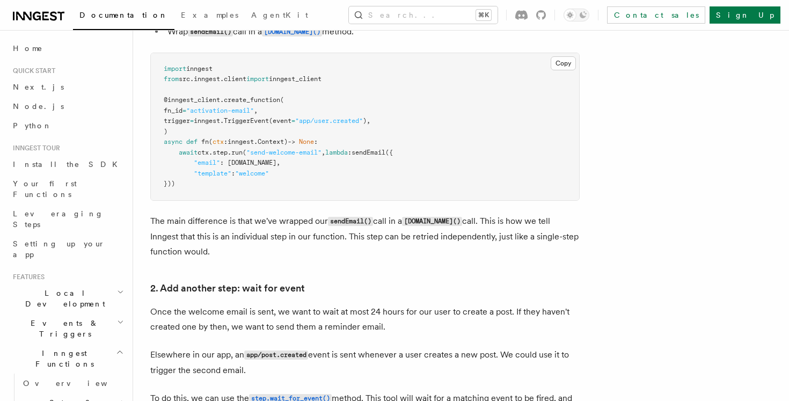
scroll to position [765, 0]
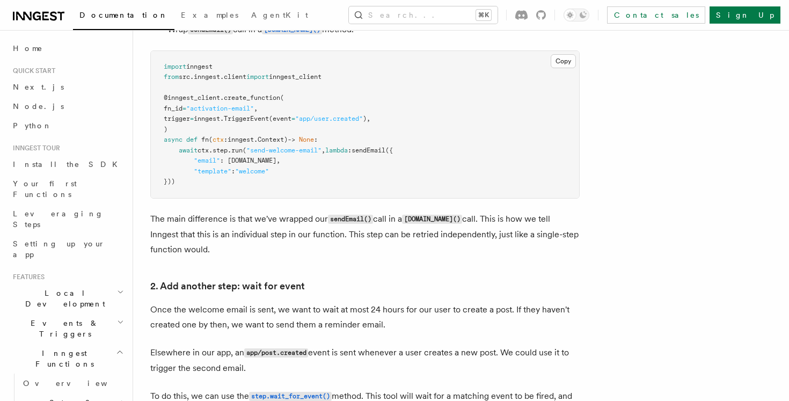
click at [337, 240] on p "The main difference is that we've wrapped our sendEmail() call in a [DOMAIN_NAM…" at bounding box center [364, 234] width 429 height 46
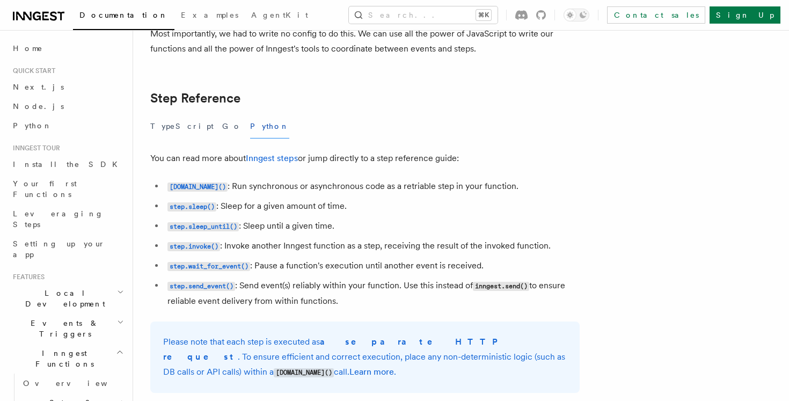
scroll to position [1895, 0]
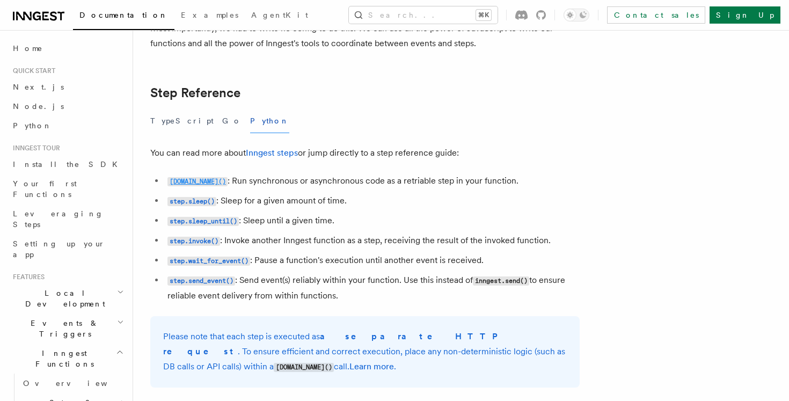
click at [195, 185] on code "[DOMAIN_NAME]()" at bounding box center [197, 181] width 60 height 9
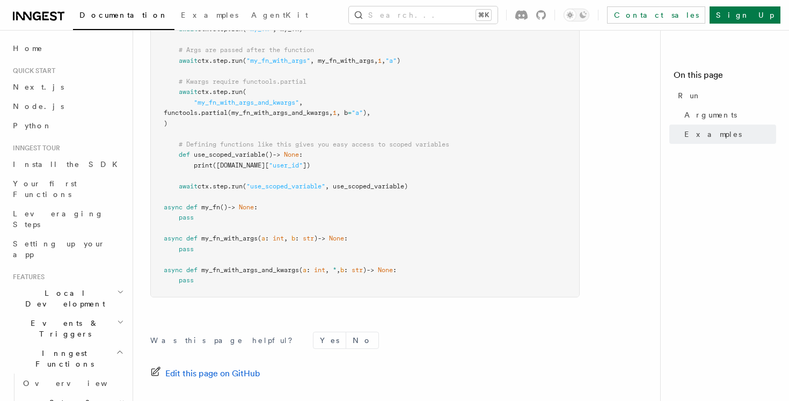
scroll to position [460, 0]
click at [194, 200] on pre "@inngest_client . create_function ( fn_id = "my_function" , trigger = inngest. …" at bounding box center [365, 123] width 428 height 346
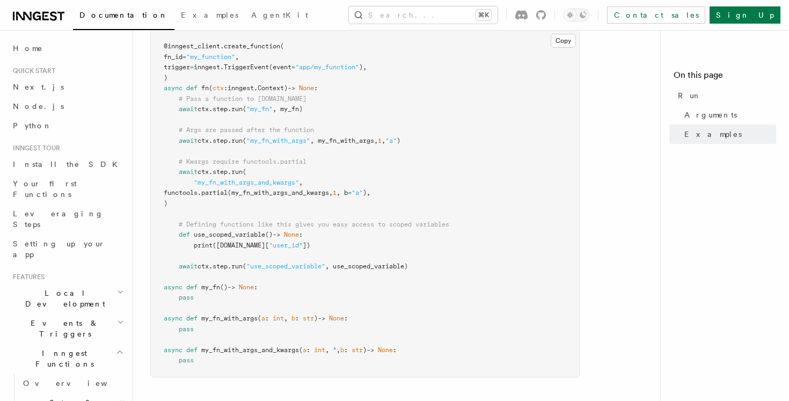
scroll to position [379, 0]
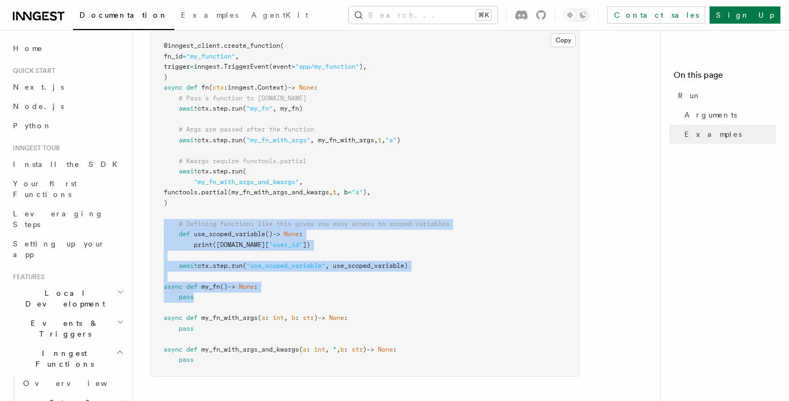
drag, startPoint x: 160, startPoint y: 200, endPoint x: 212, endPoint y: 279, distance: 94.9
click at [212, 279] on pre "@inngest_client . create_function ( fn_id = "my_function" , trigger = inngest. …" at bounding box center [365, 203] width 428 height 346
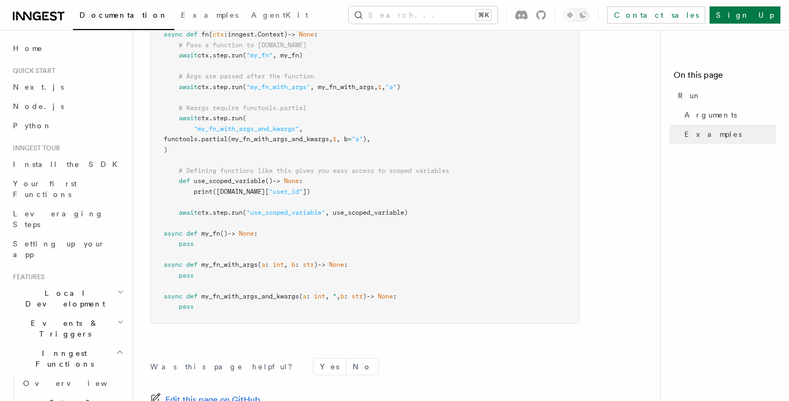
scroll to position [436, 0]
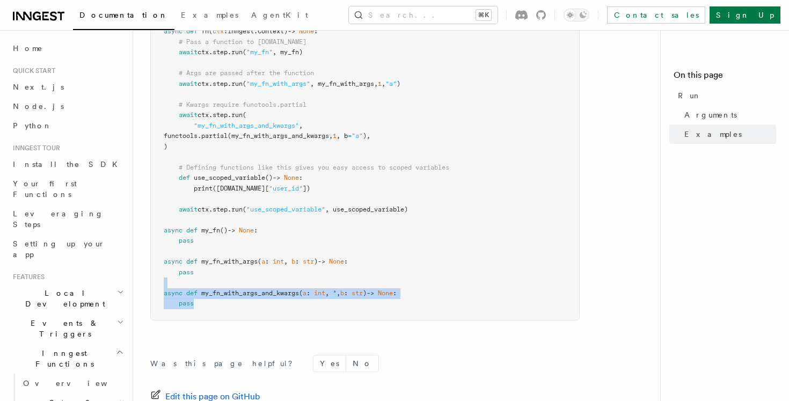
drag, startPoint x: 215, startPoint y: 284, endPoint x: 177, endPoint y: 253, distance: 48.8
click at [179, 254] on pre "@inngest_client . create_function ( fn_id = "my_function" , trigger = inngest. …" at bounding box center [365, 147] width 428 height 346
click at [177, 268] on span at bounding box center [171, 272] width 15 height 8
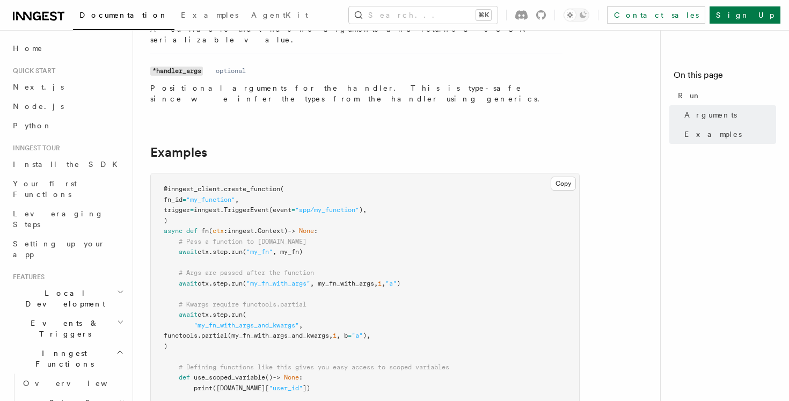
scroll to position [232, 0]
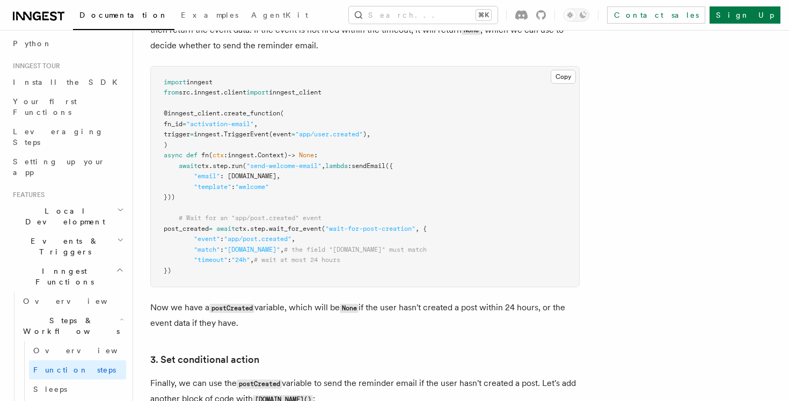
scroll to position [95, 0]
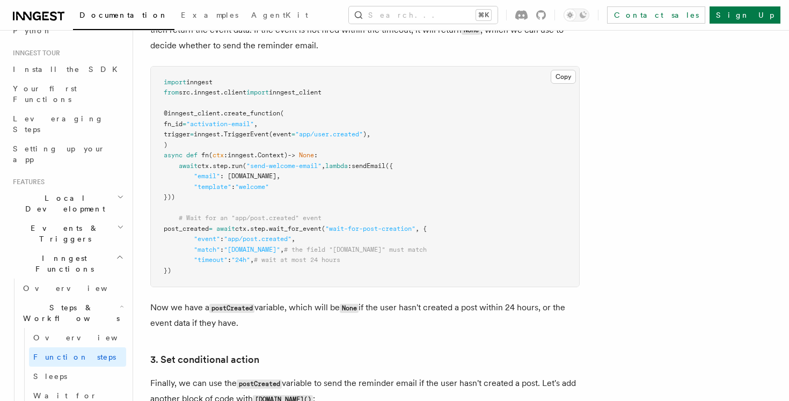
click at [119, 223] on icon "button" at bounding box center [120, 227] width 7 height 9
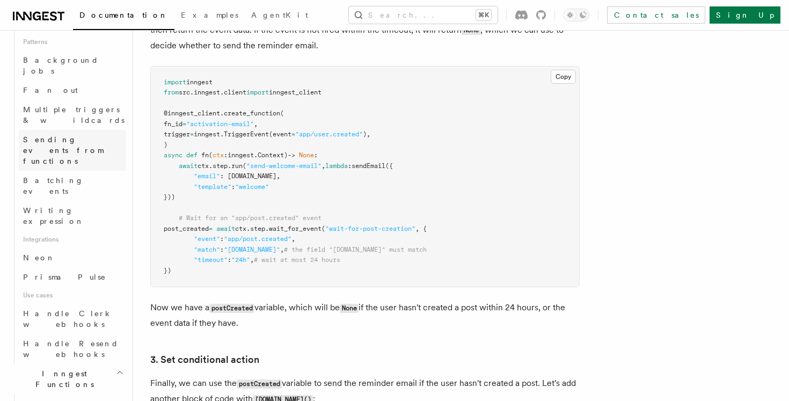
scroll to position [541, 0]
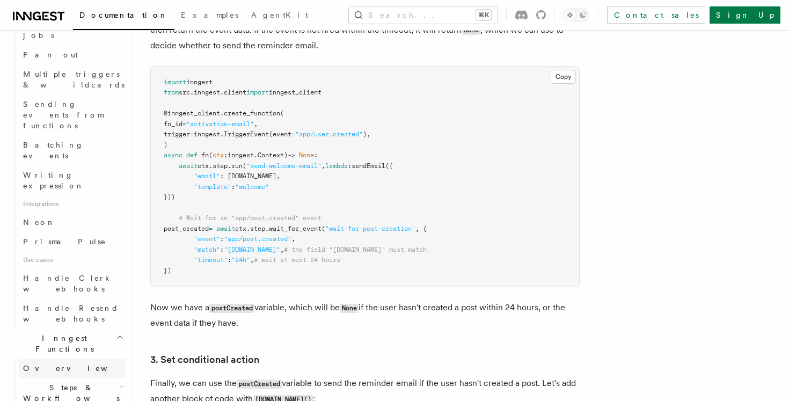
click at [89, 358] on link "Overview" at bounding box center [72, 367] width 107 height 19
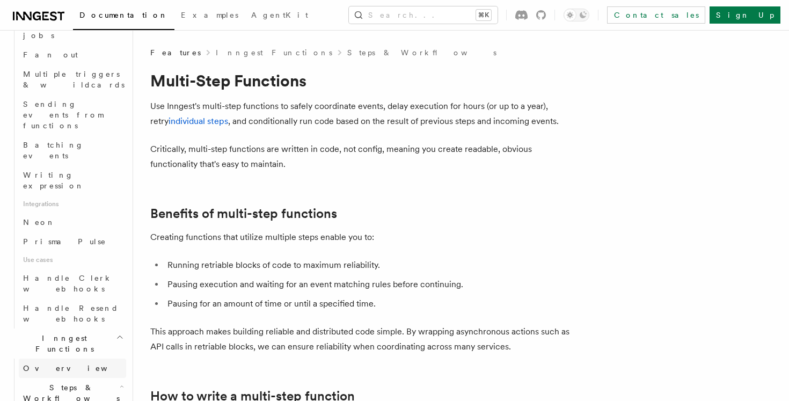
scroll to position [458, 0]
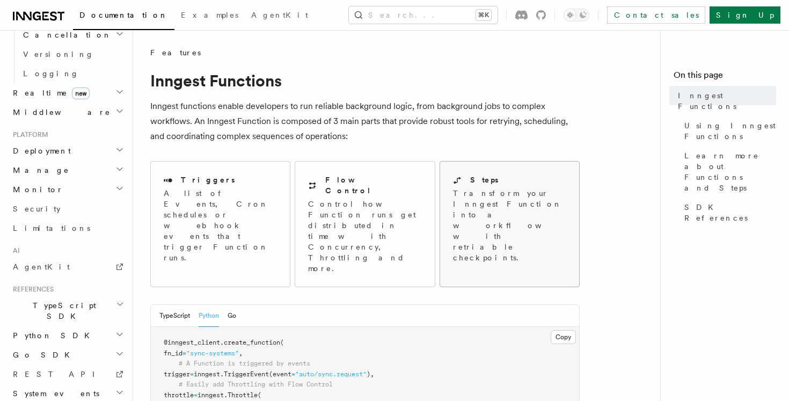
click at [479, 200] on p "Transform your Inngest Function into a workflow with retriable checkpoints." at bounding box center [510, 225] width 115 height 75
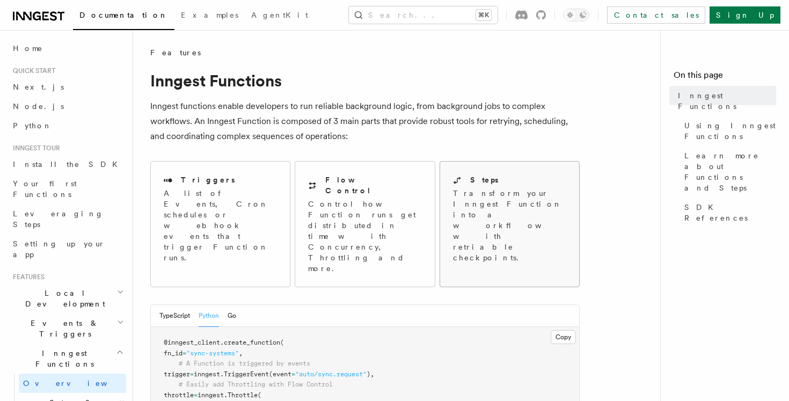
click at [519, 208] on p "Transform your Inngest Function into a workflow with retriable checkpoints." at bounding box center [510, 225] width 115 height 75
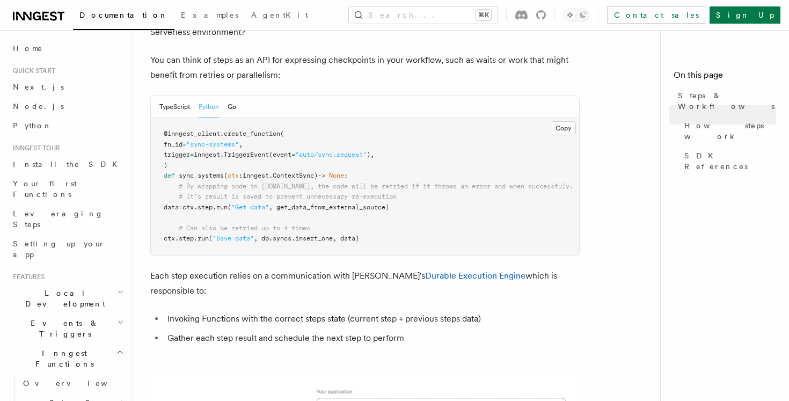
scroll to position [509, 0]
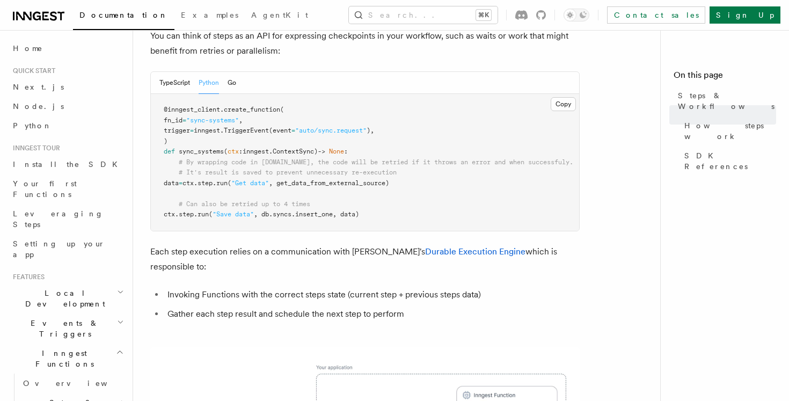
drag, startPoint x: 205, startPoint y: 127, endPoint x: 215, endPoint y: 127, distance: 9.7
click at [214, 168] on span "# It's result is saved to prevent unnecessary re-execution" at bounding box center [288, 172] width 218 height 8
click at [225, 168] on span "# It's result is saved to prevent unnecessary re-execution" at bounding box center [288, 172] width 218 height 8
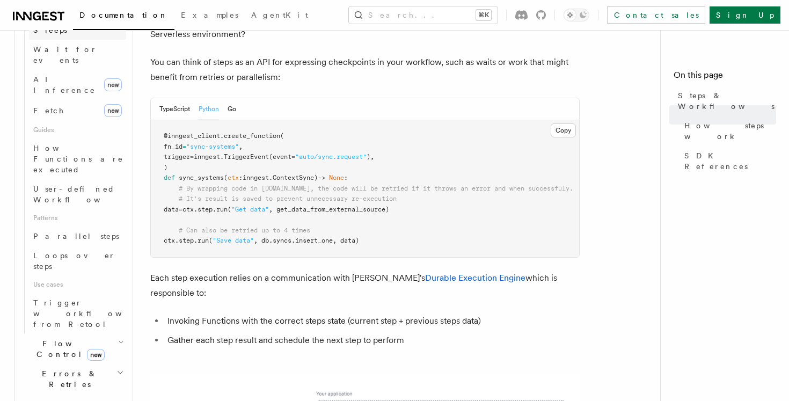
scroll to position [442, 0]
click at [119, 367] on icon "button" at bounding box center [120, 371] width 8 height 9
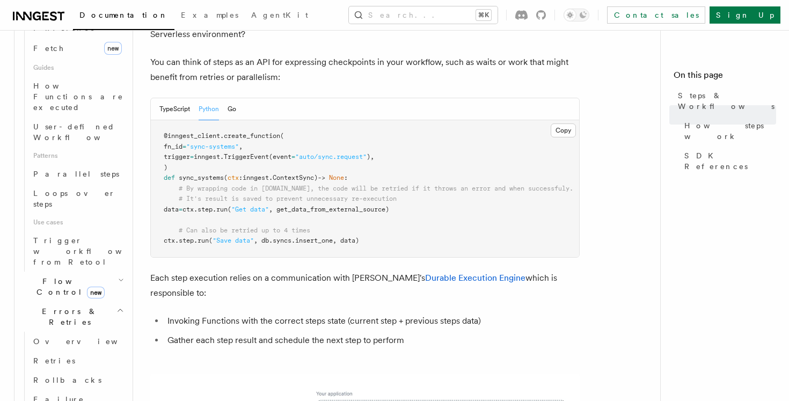
scroll to position [504, 0]
click at [69, 350] on link "Retries" at bounding box center [77, 359] width 97 height 19
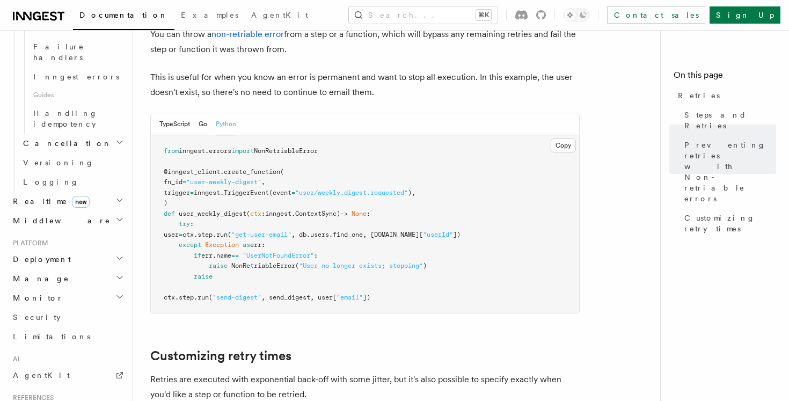
scroll to position [949, 0]
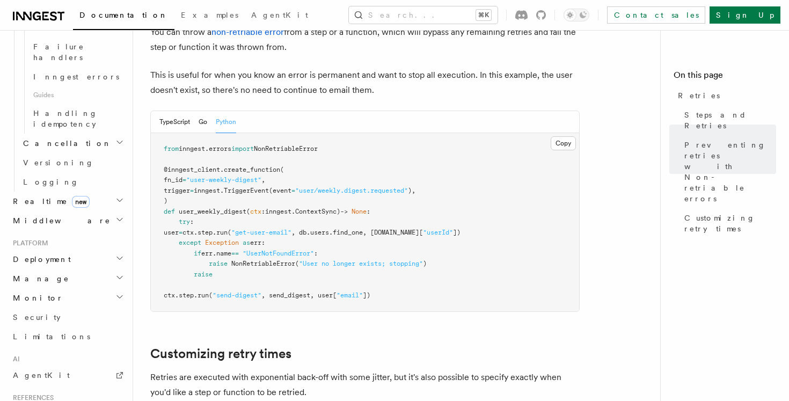
click at [261, 176] on span ""user-weekly-digest"" at bounding box center [223, 180] width 75 height 8
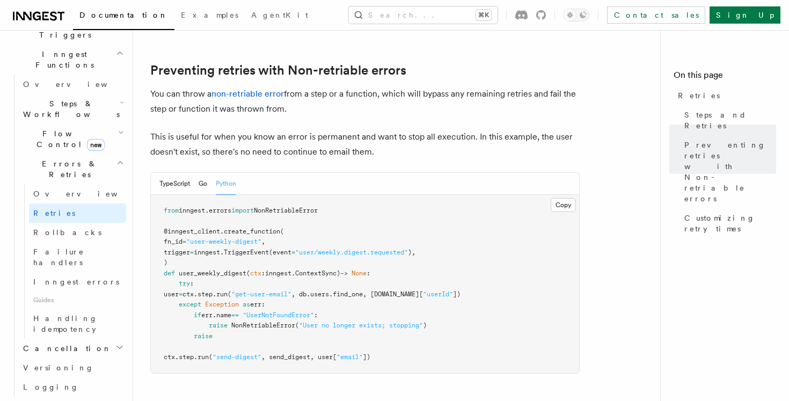
scroll to position [296, 0]
click at [121, 345] on icon "button" at bounding box center [119, 349] width 9 height 9
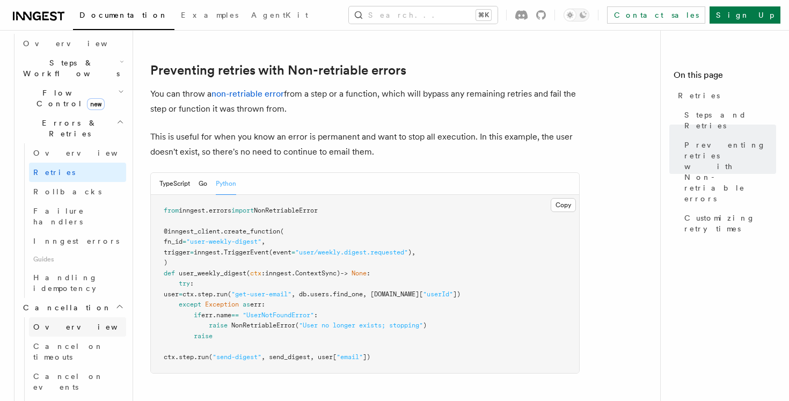
scroll to position [342, 0]
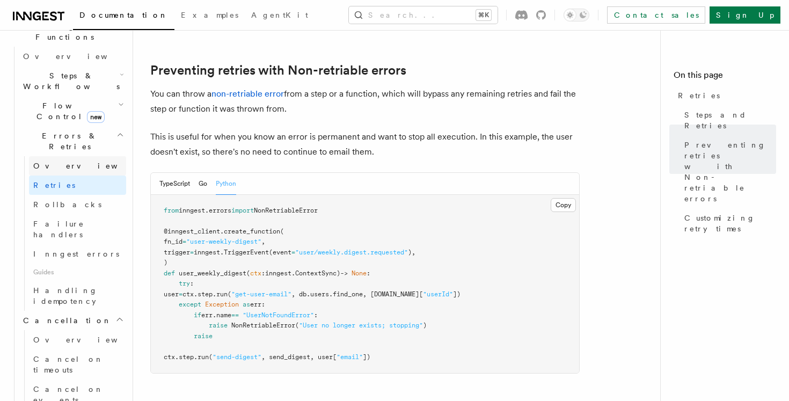
scroll to position [329, 0]
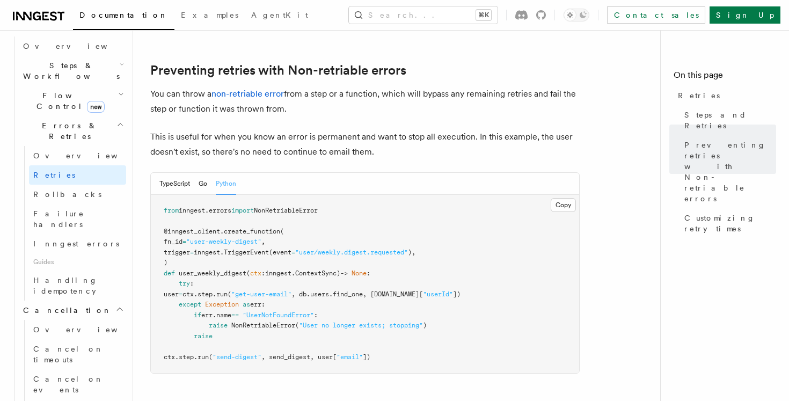
scroll to position [337, 0]
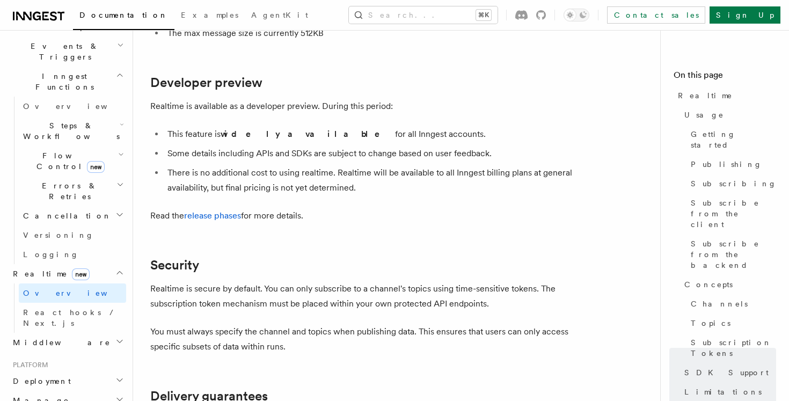
scroll to position [3461, 0]
drag, startPoint x: 206, startPoint y: 127, endPoint x: 340, endPoint y: 142, distance: 135.0
click at [340, 142] on ul "This feature is widely available for all Inngest accounts. Some details includi…" at bounding box center [364, 161] width 429 height 69
click at [340, 166] on li "There is no additional cost to using realtime. Realtime will be available to al…" at bounding box center [371, 181] width 415 height 30
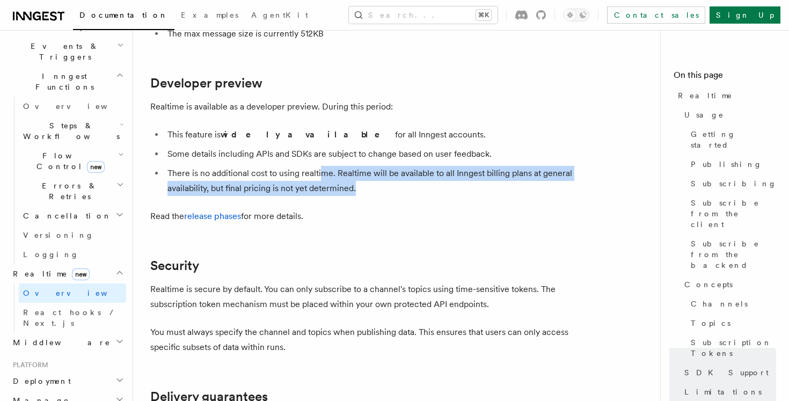
drag, startPoint x: 321, startPoint y: 146, endPoint x: 368, endPoint y: 164, distance: 49.9
click at [368, 166] on li "There is no additional cost to using realtime. Realtime will be available to al…" at bounding box center [371, 181] width 415 height 30
drag, startPoint x: 368, startPoint y: 164, endPoint x: 266, endPoint y: 130, distance: 107.7
click at [266, 131] on ul "This feature is widely available for all Inngest accounts. Some details includi…" at bounding box center [364, 161] width 429 height 69
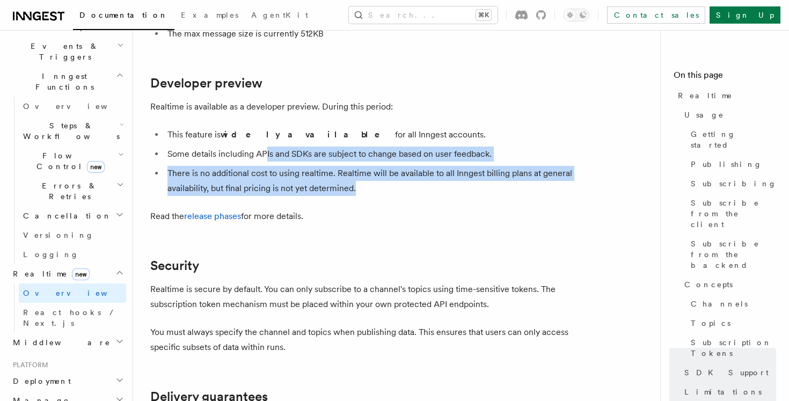
click at [266, 146] on li "Some details including APIs and SDKs are subject to change based on user feedba…" at bounding box center [371, 153] width 415 height 15
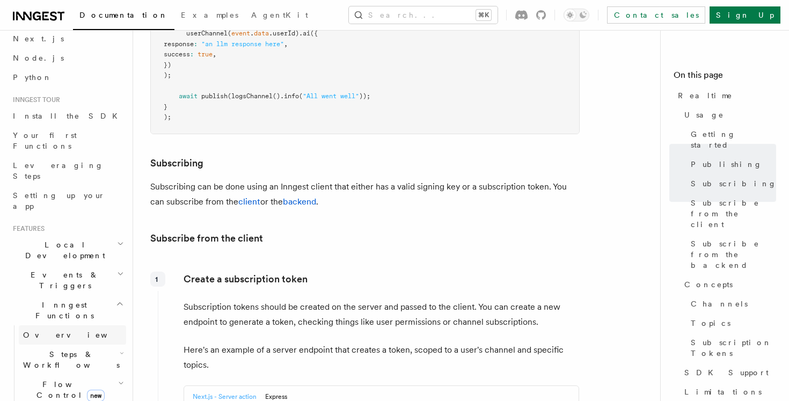
scroll to position [61, 0]
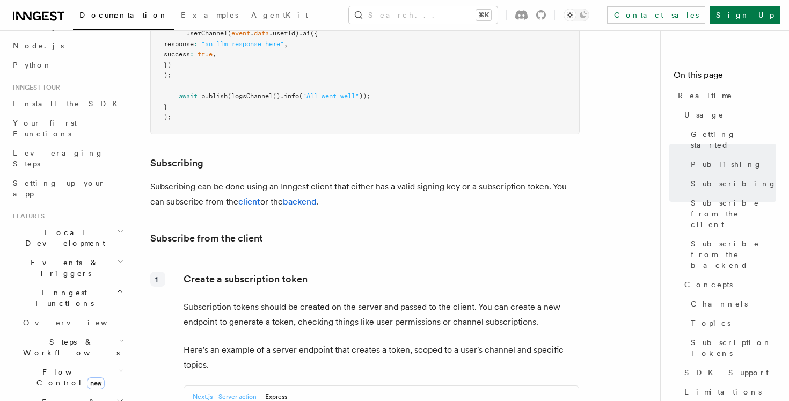
click at [58, 257] on span "Events & Triggers" at bounding box center [63, 267] width 108 height 21
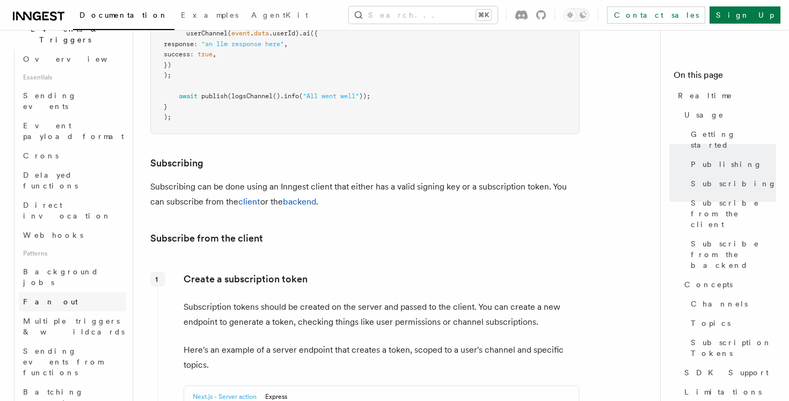
scroll to position [312, 0]
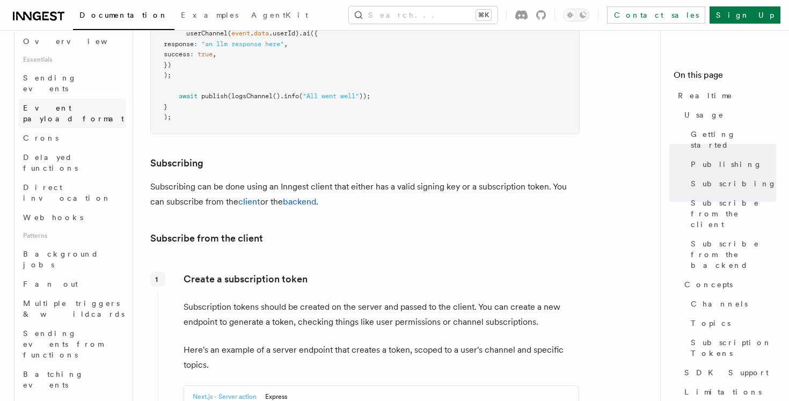
click at [79, 98] on link "Event payload format" at bounding box center [72, 113] width 107 height 30
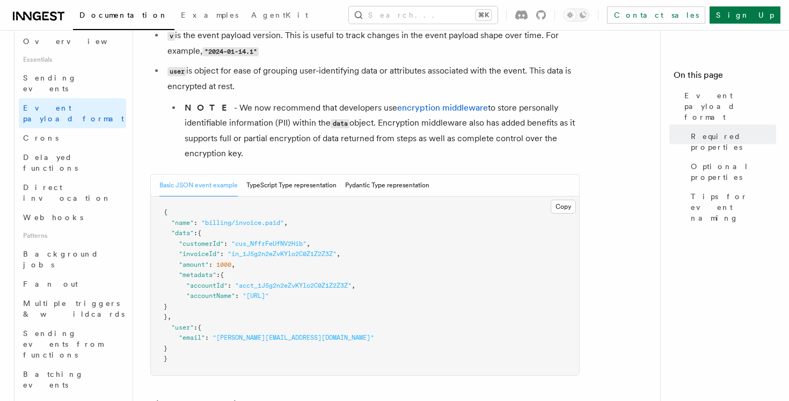
scroll to position [366, 0]
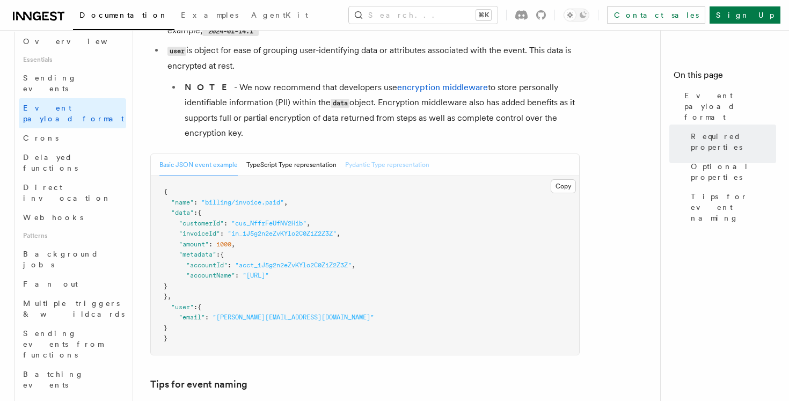
click at [357, 168] on button "Pydantic Type representation" at bounding box center [387, 165] width 84 height 22
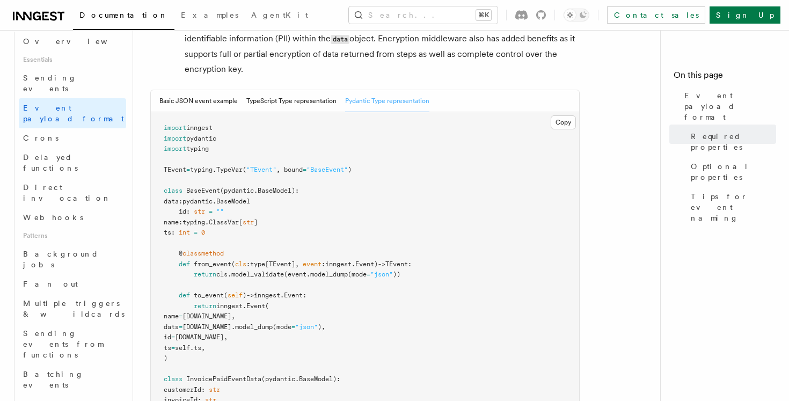
scroll to position [431, 0]
click at [273, 92] on button "TypeScript Type representation" at bounding box center [291, 100] width 90 height 22
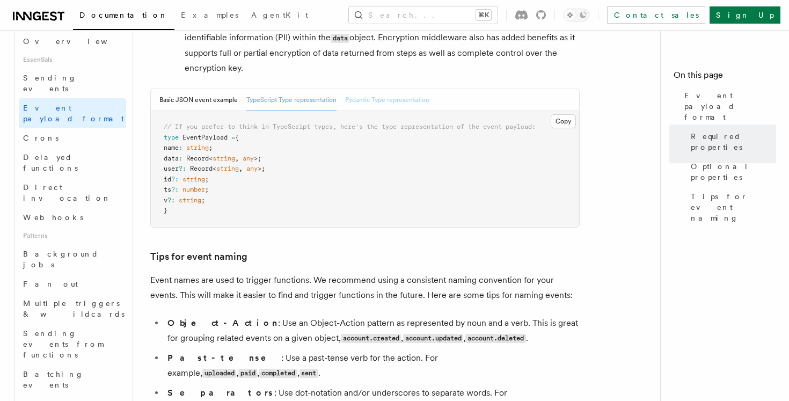
click at [366, 99] on button "Pydantic Type representation" at bounding box center [387, 100] width 84 height 22
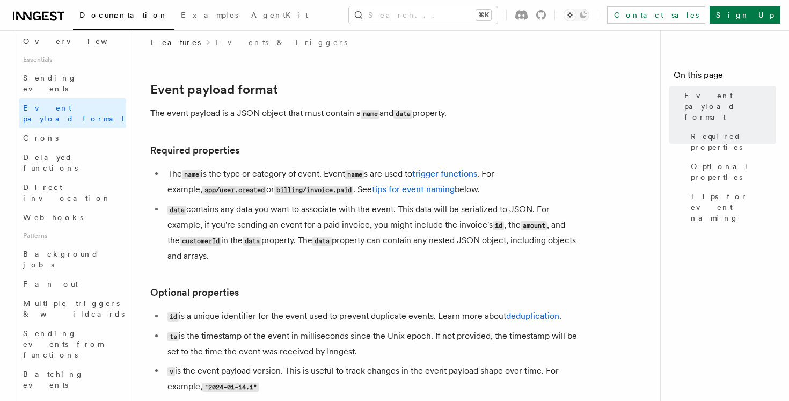
scroll to position [7, 0]
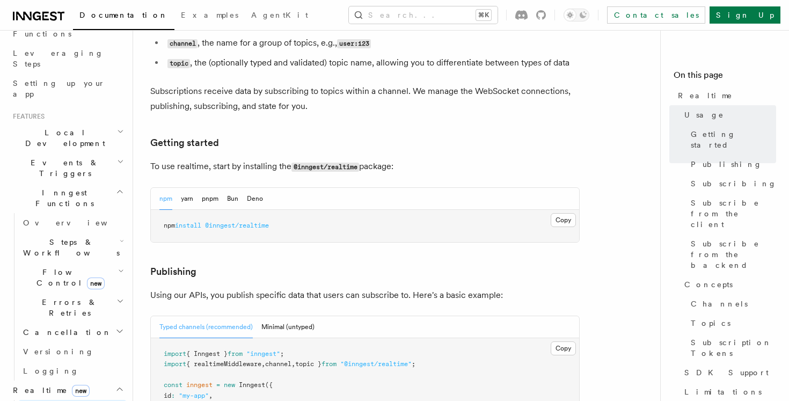
scroll to position [159, 0]
click at [52, 219] on span "Overview" at bounding box center [78, 223] width 111 height 9
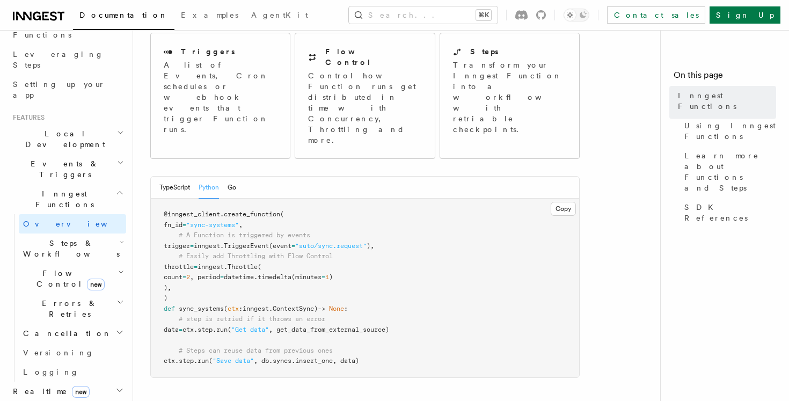
scroll to position [130, 0]
click at [97, 233] on h2 "Steps & Workflows" at bounding box center [72, 248] width 107 height 30
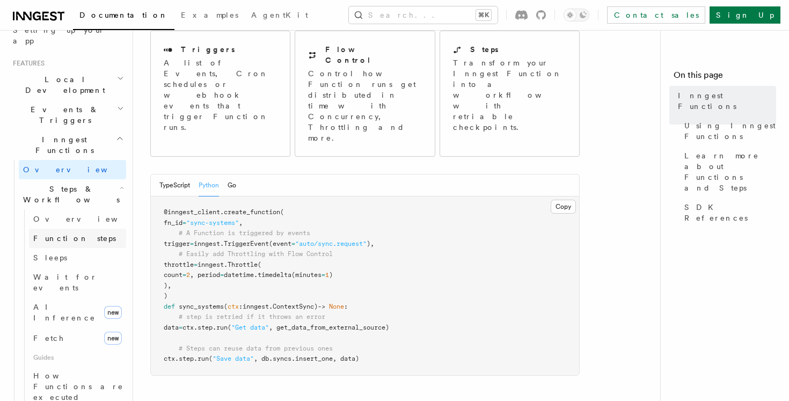
scroll to position [217, 0]
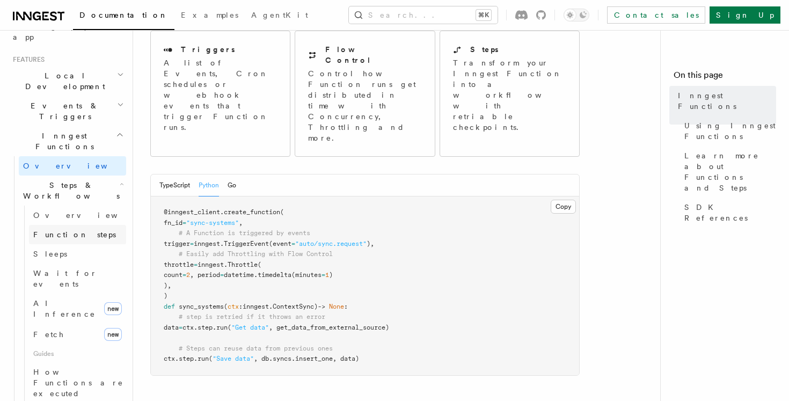
click at [77, 230] on span "Function steps" at bounding box center [74, 234] width 83 height 9
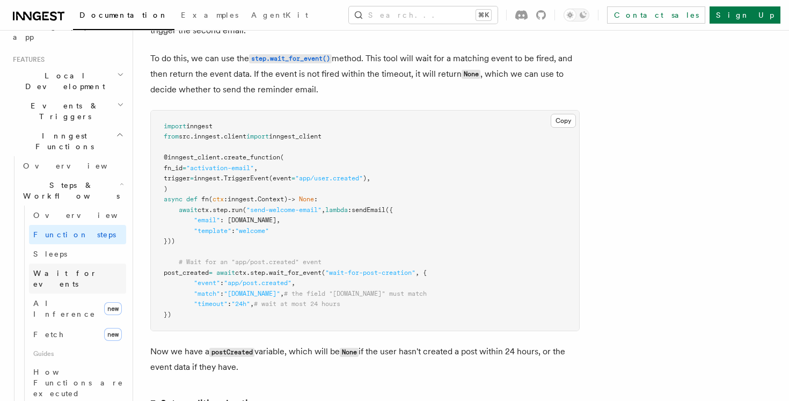
scroll to position [1130, 0]
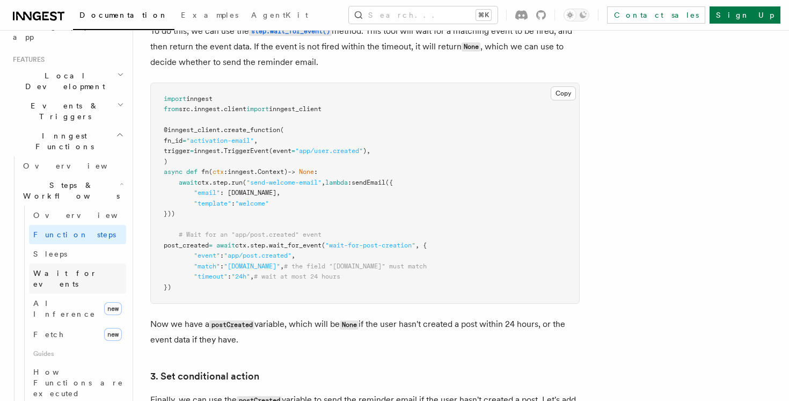
click at [75, 269] on span "Wait for events" at bounding box center [65, 278] width 64 height 19
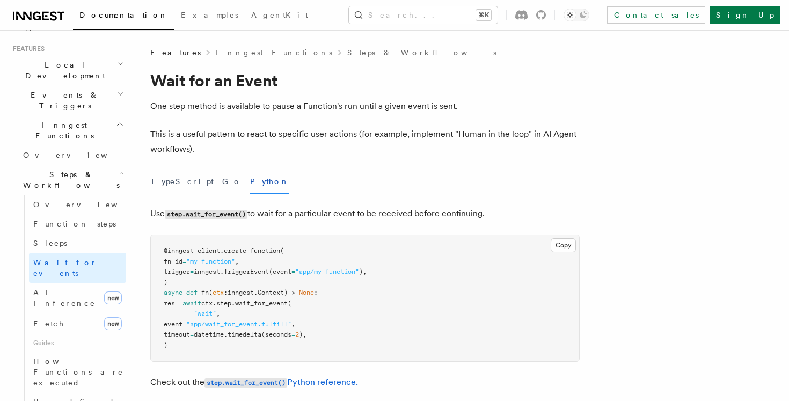
scroll to position [229, 0]
click at [75, 232] on link "Sleeps" at bounding box center [77, 241] width 97 height 19
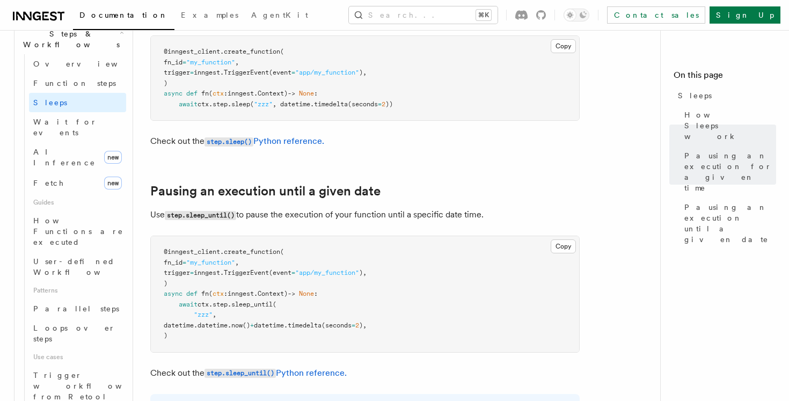
scroll to position [368, 0]
click at [80, 258] on span "User-defined Workflows" at bounding box center [81, 267] width 97 height 19
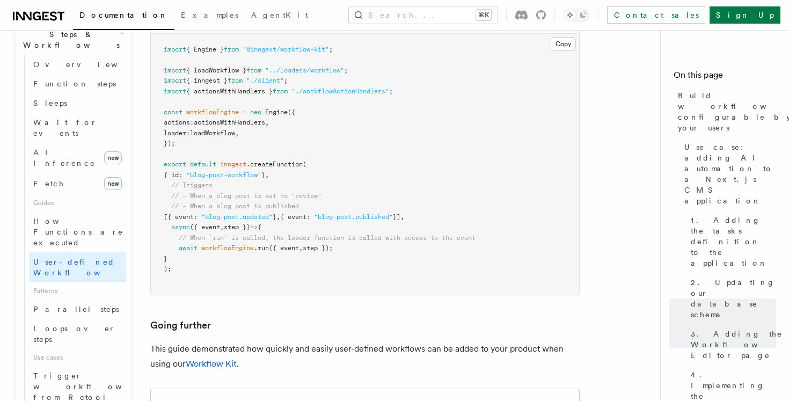
scroll to position [4865, 0]
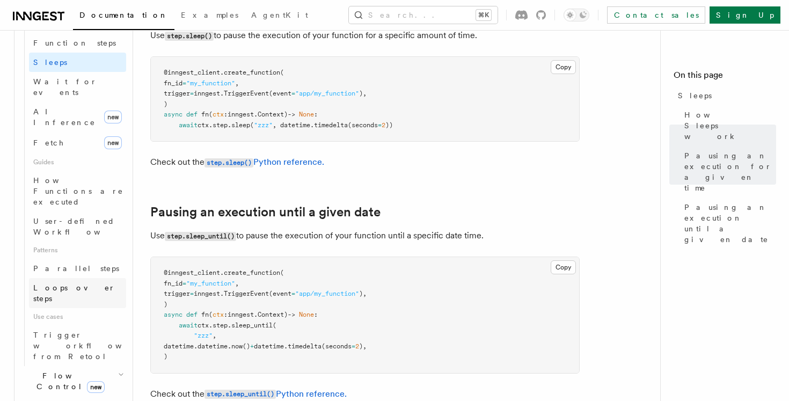
scroll to position [420, 0]
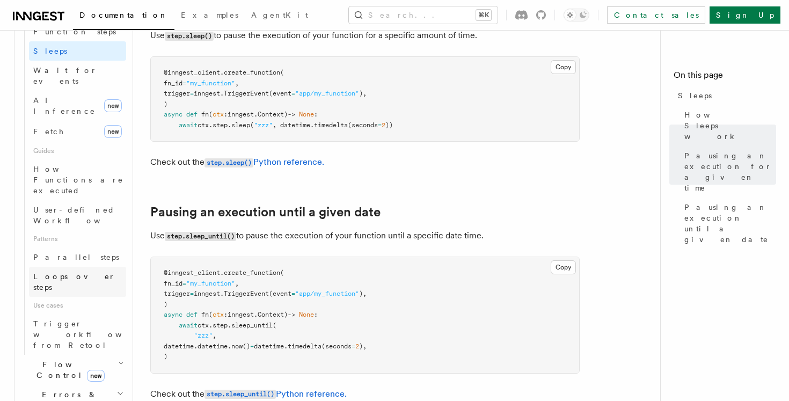
click at [74, 267] on link "Loops over steps" at bounding box center [77, 282] width 97 height 30
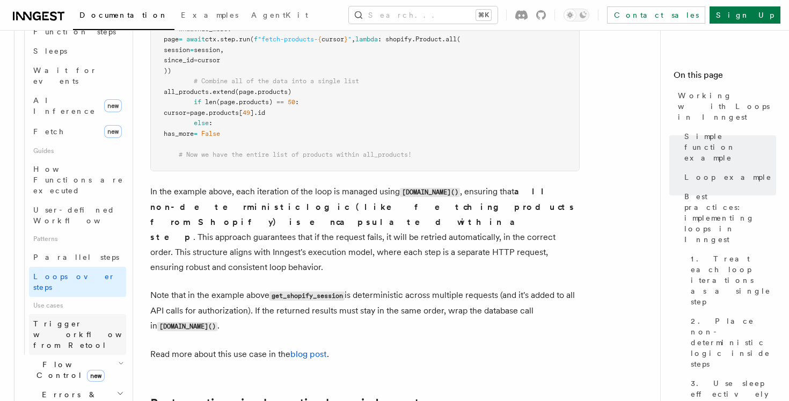
scroll to position [468, 0]
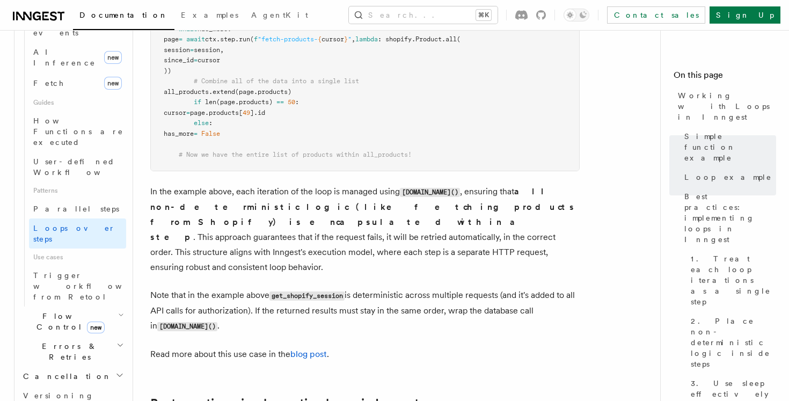
click at [104, 336] on h2 "Errors & Retries" at bounding box center [72, 351] width 107 height 30
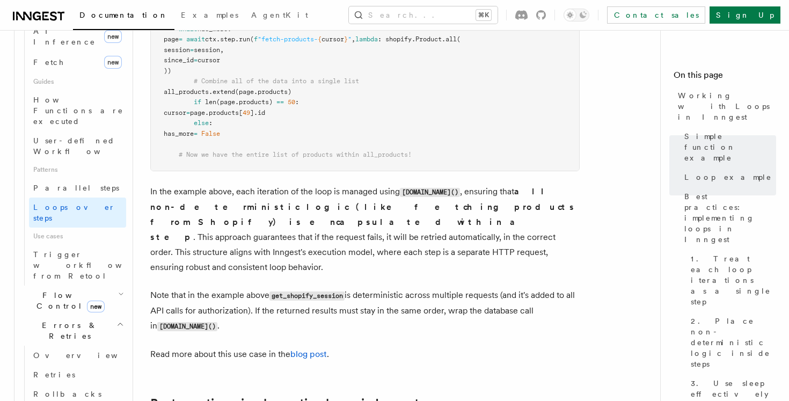
scroll to position [498, 0]
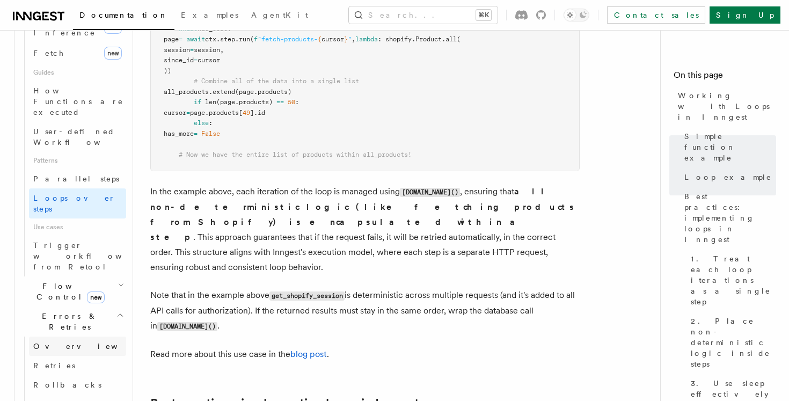
click at [90, 336] on link "Overview" at bounding box center [77, 345] width 97 height 19
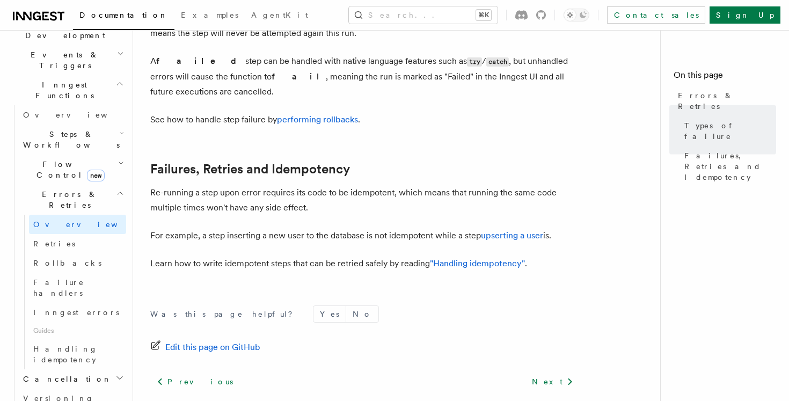
scroll to position [521, 0]
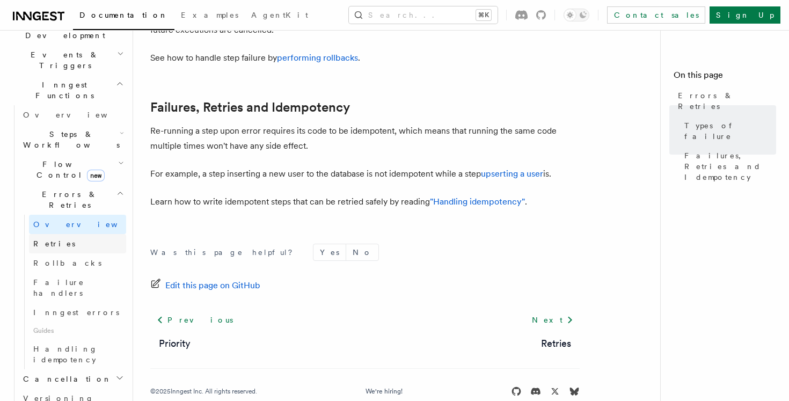
click at [109, 234] on link "Retries" at bounding box center [77, 243] width 97 height 19
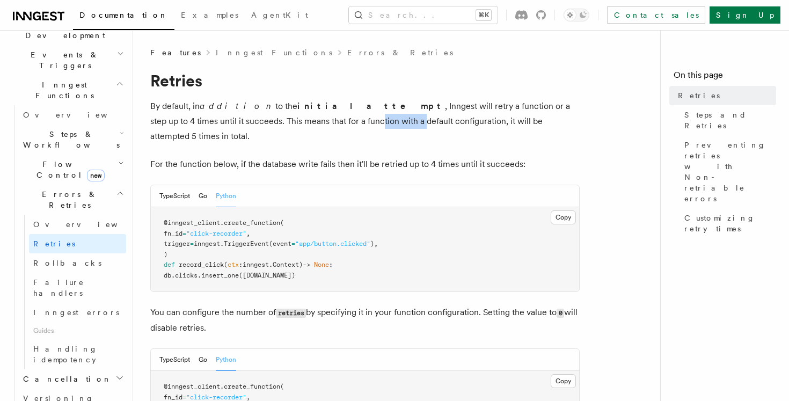
drag, startPoint x: 246, startPoint y: 119, endPoint x: 306, endPoint y: 127, distance: 60.2
click at [306, 127] on p "By default, in addition to the initial attempt , Inngest will retry a function …" at bounding box center [364, 121] width 429 height 45
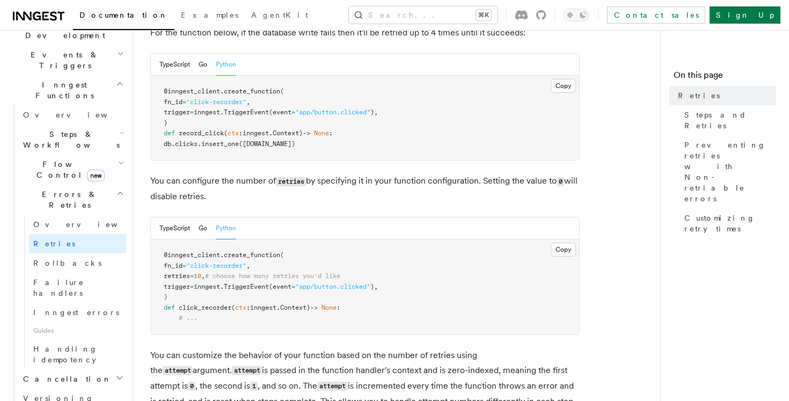
scroll to position [218, 0]
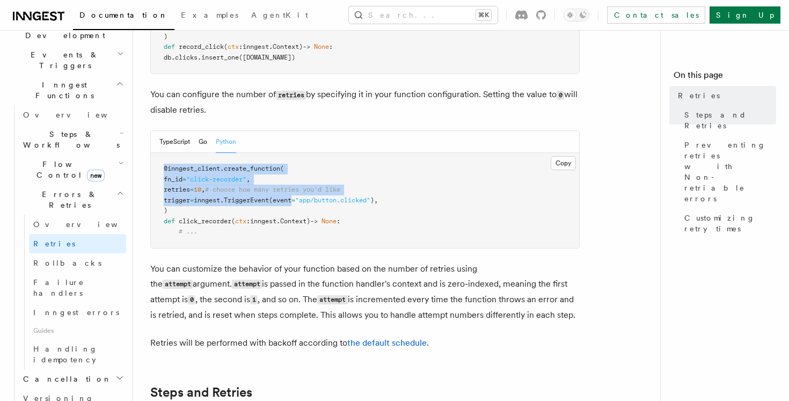
drag, startPoint x: 292, startPoint y: 141, endPoint x: 320, endPoint y: 202, distance: 67.2
click at [320, 202] on pre "@inngest_client . create_function ( fn_id = "click-recorder" , retries = 10 , #…" at bounding box center [365, 200] width 428 height 95
click at [310, 217] on span "Context)" at bounding box center [295, 221] width 30 height 8
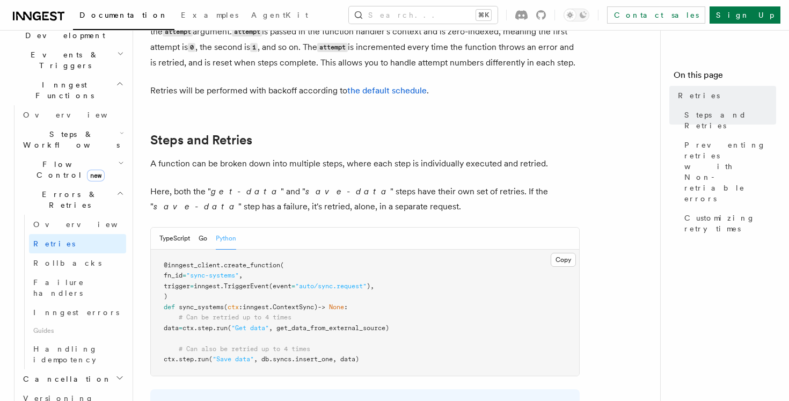
click at [320, 200] on p "Here, both the " get-data " and " save-data " steps have their own set of retri…" at bounding box center [364, 199] width 429 height 30
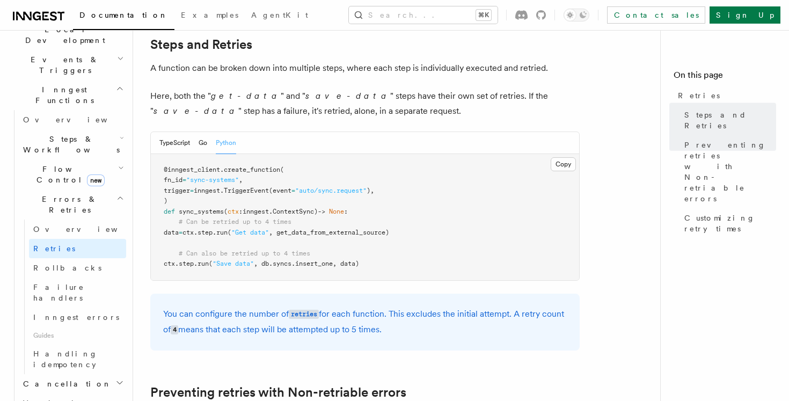
scroll to position [566, 0]
drag, startPoint x: 192, startPoint y: 195, endPoint x: 231, endPoint y: 214, distance: 42.7
click at [210, 202] on pre "@inngest_client . create_function ( fn_id = "sync-systems" , trigger = inngest.…" at bounding box center [365, 216] width 428 height 126
click at [282, 249] on span "# Can also be retried up to 4 times" at bounding box center [244, 253] width 131 height 8
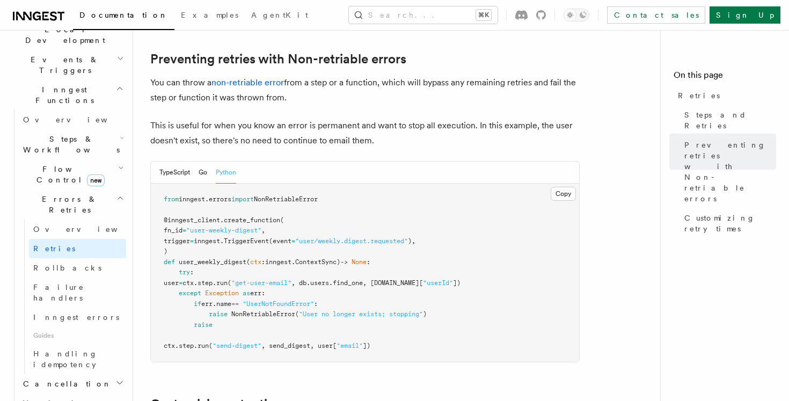
scroll to position [627, 0]
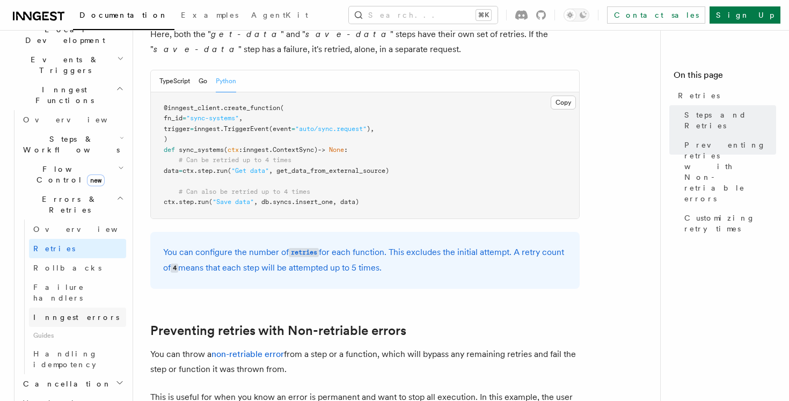
click at [86, 307] on link "Inngest errors" at bounding box center [77, 316] width 97 height 19
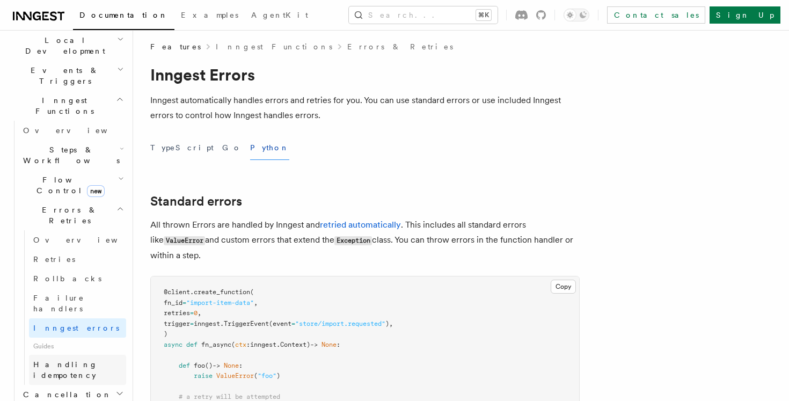
scroll to position [250, 0]
click at [80, 271] on link "Rollbacks" at bounding box center [77, 280] width 97 height 19
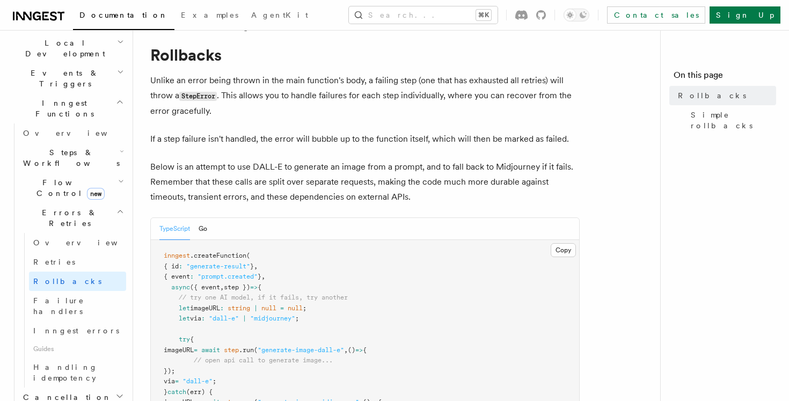
scroll to position [32, 0]
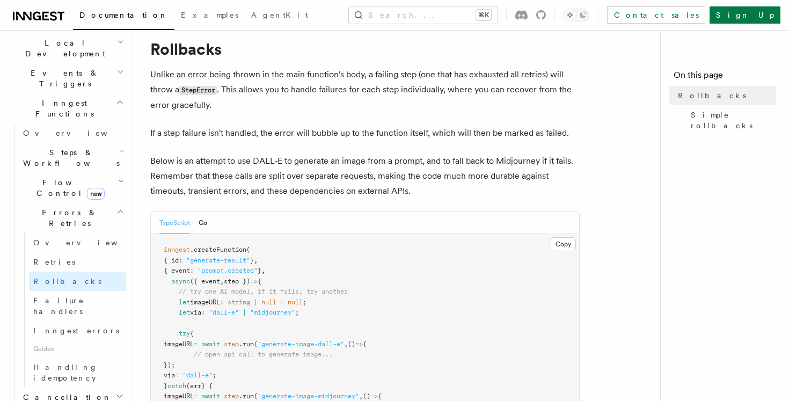
drag, startPoint x: 285, startPoint y: 94, endPoint x: 323, endPoint y: 112, distance: 41.7
click at [293, 94] on p "Unlike an error being thrown in the main function's body, a failing step (one t…" at bounding box center [364, 90] width 429 height 46
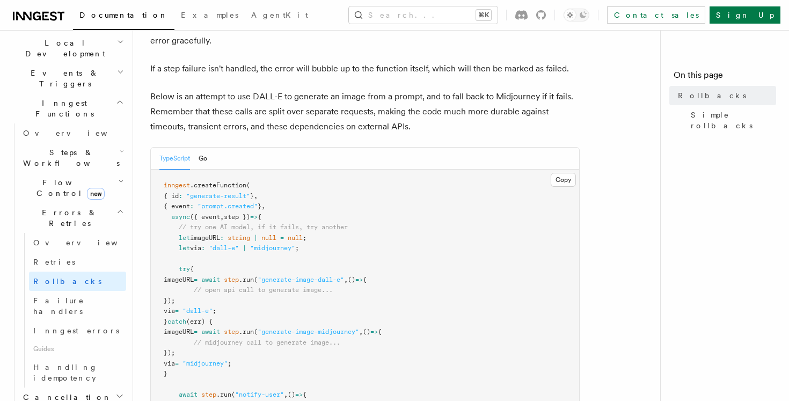
scroll to position [114, 0]
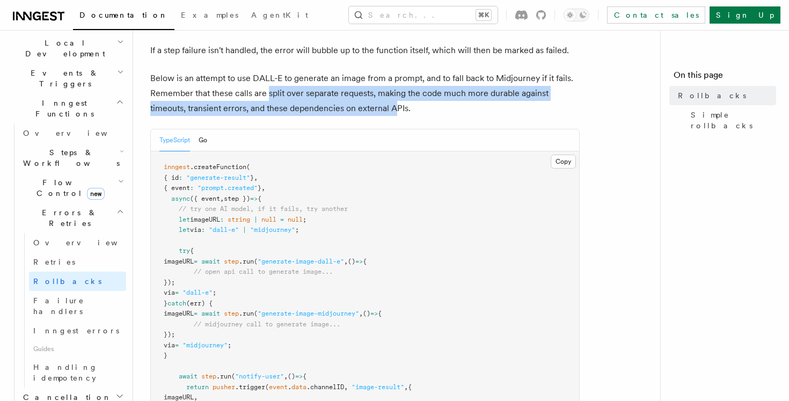
drag, startPoint x: 266, startPoint y: 98, endPoint x: 402, endPoint y: 116, distance: 136.9
click at [401, 114] on p "Below is an attempt to use DALL-E to generate an image from a prompt, and to fa…" at bounding box center [364, 93] width 429 height 45
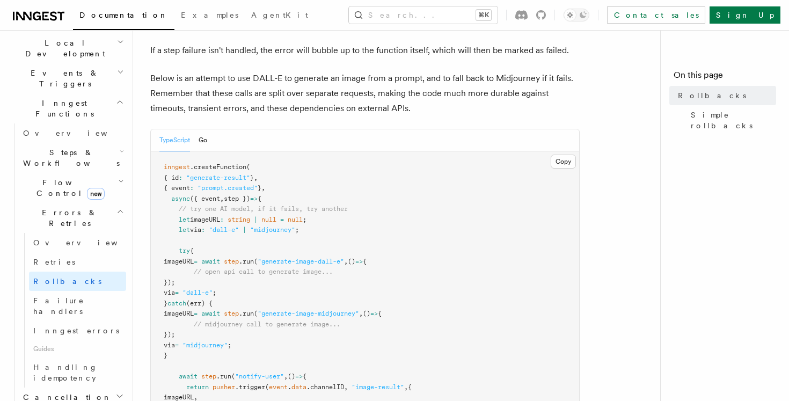
click at [402, 116] on p "Below is an attempt to use DALL-E to generate an image from a prompt, and to fa…" at bounding box center [364, 93] width 429 height 45
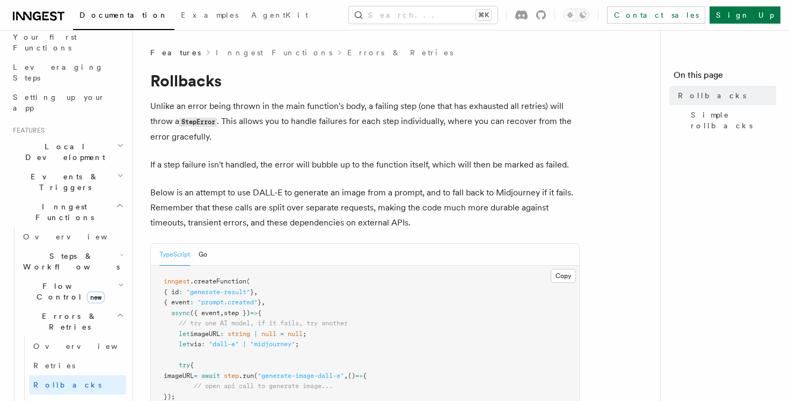
scroll to position [135, 0]
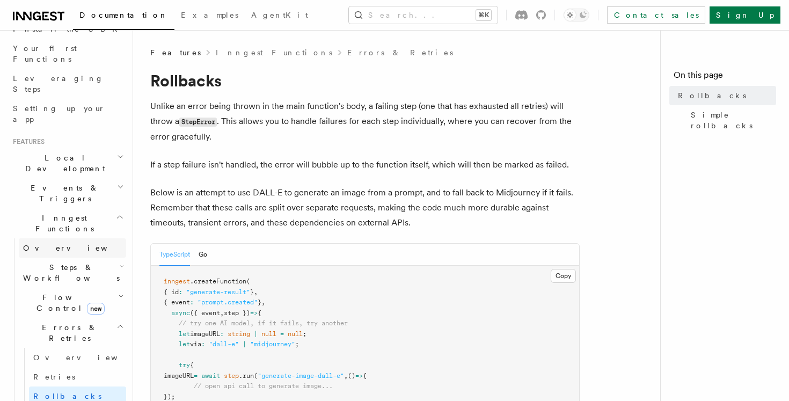
click at [72, 238] on link "Overview" at bounding box center [72, 247] width 107 height 19
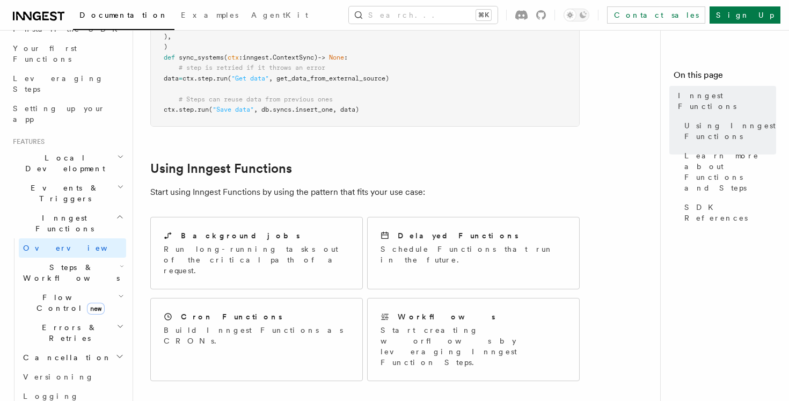
scroll to position [382, 0]
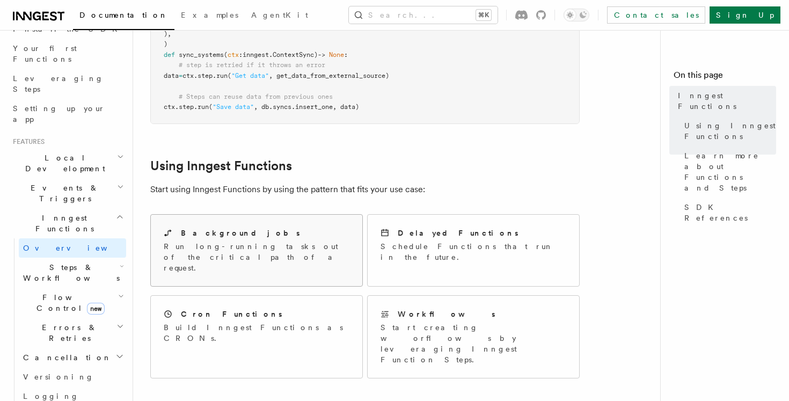
click at [288, 227] on div "Background jobs Run long-running tasks out of the critical path of a request." at bounding box center [257, 250] width 186 height 46
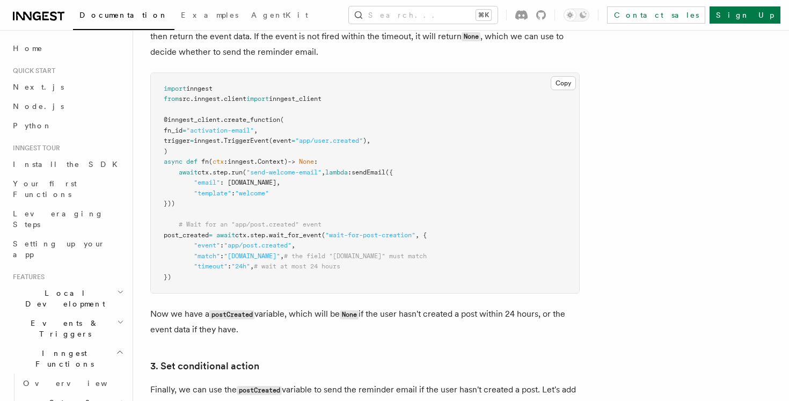
scroll to position [1181, 0]
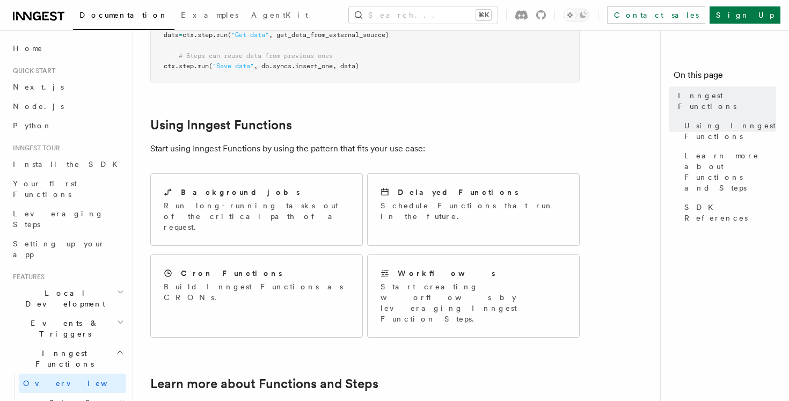
scroll to position [490, 0]
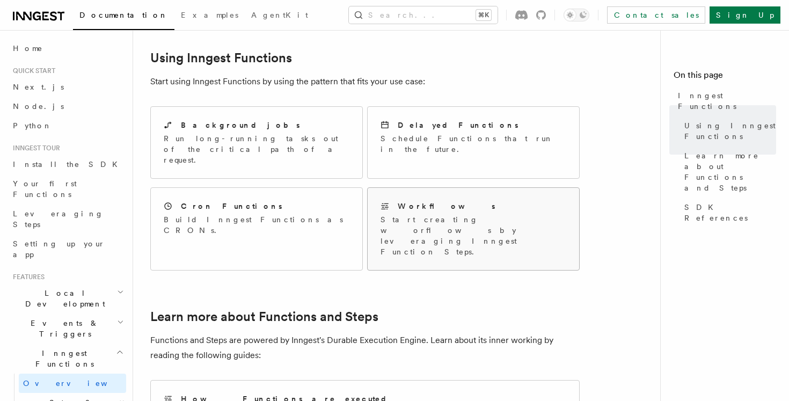
click at [437, 214] on p "Start creating worflows by leveraging Inngest Function Steps." at bounding box center [473, 235] width 186 height 43
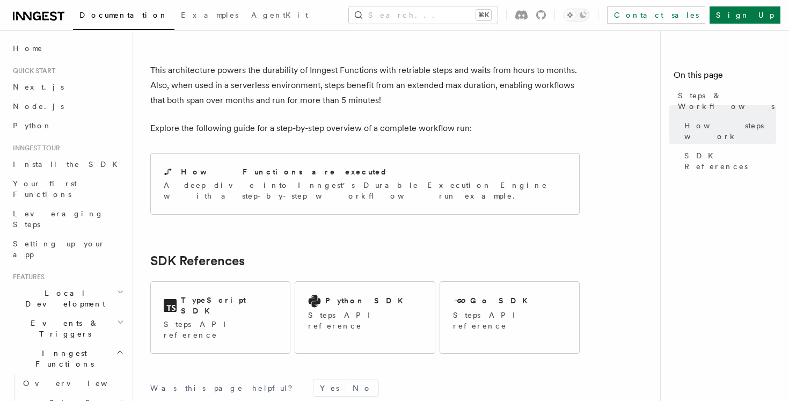
scroll to position [1043, 0]
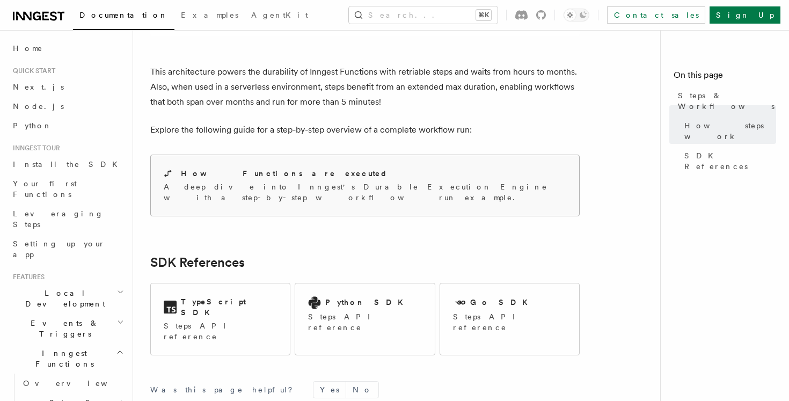
click at [381, 168] on div "How Functions are executed" at bounding box center [365, 173] width 402 height 11
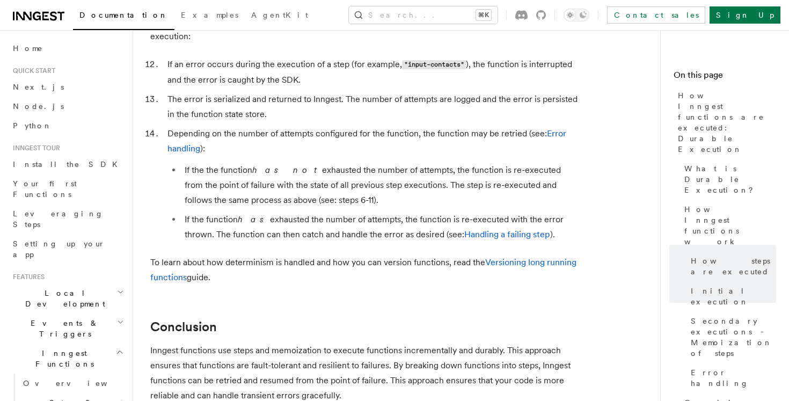
scroll to position [1804, 0]
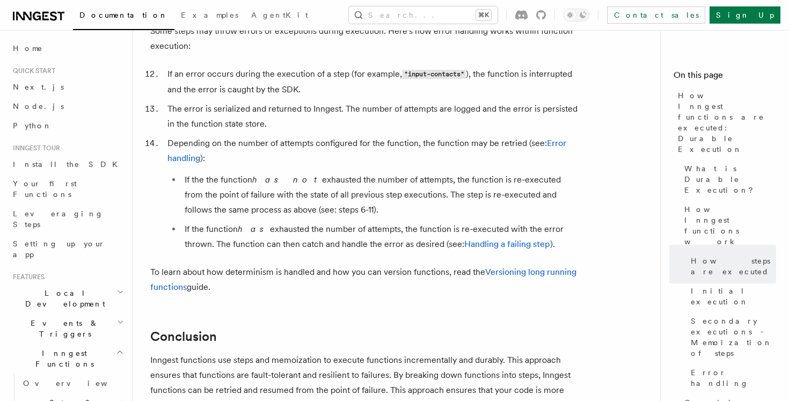
drag, startPoint x: 305, startPoint y: 139, endPoint x: 356, endPoint y: 171, distance: 59.5
click at [356, 172] on li "If the the function has not exhausted the number of attempts, the function is r…" at bounding box center [380, 194] width 398 height 45
click at [355, 172] on li "If the the function has not exhausted the number of attempts, the function is r…" at bounding box center [380, 194] width 398 height 45
drag, startPoint x: 355, startPoint y: 171, endPoint x: 241, endPoint y: 136, distance: 119.0
click at [241, 172] on li "If the the function has not exhausted the number of attempts, the function is r…" at bounding box center [380, 194] width 398 height 45
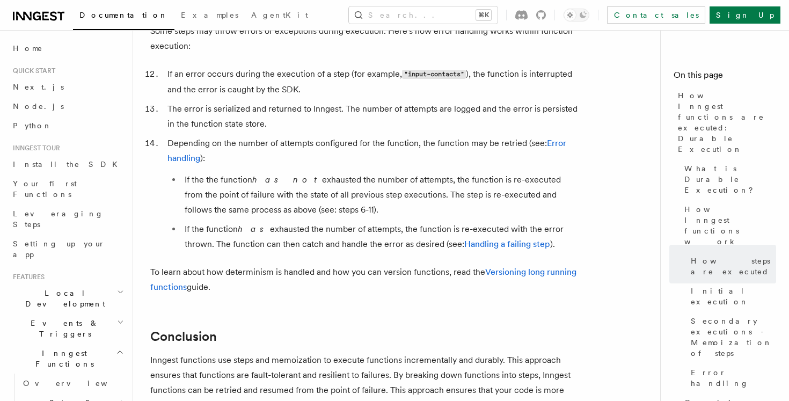
click at [241, 172] on li "If the the function has not exhausted the number of attempts, the function is r…" at bounding box center [380, 194] width 398 height 45
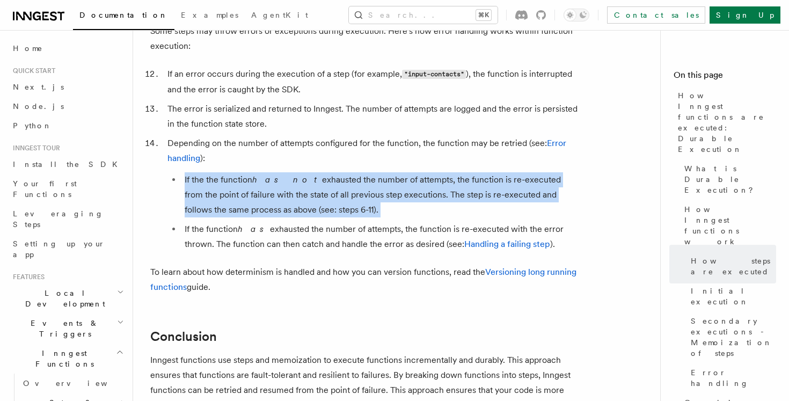
click at [241, 172] on li "If the the function has not exhausted the number of attempts, the function is r…" at bounding box center [380, 194] width 398 height 45
click at [323, 172] on li "If the the function has not exhausted the number of attempts, the function is r…" at bounding box center [380, 194] width 398 height 45
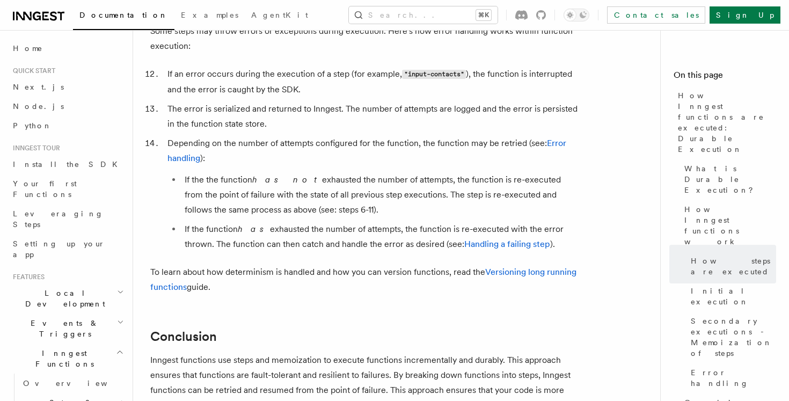
drag, startPoint x: 332, startPoint y: 166, endPoint x: 296, endPoint y: 152, distance: 38.8
click at [298, 172] on li "If the the function has not exhausted the number of attempts, the function is r…" at bounding box center [380, 194] width 398 height 45
click at [288, 172] on li "If the the function has not exhausted the number of attempts, the function is r…" at bounding box center [380, 194] width 398 height 45
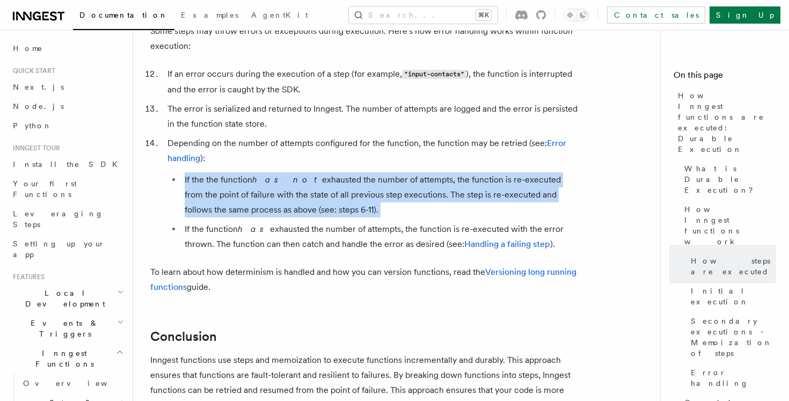
click at [308, 172] on li "If the the function has not exhausted the number of attempts, the function is r…" at bounding box center [380, 194] width 398 height 45
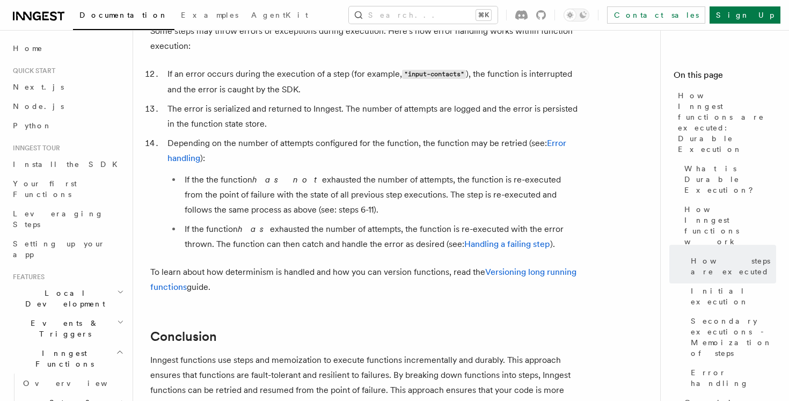
drag, startPoint x: 330, startPoint y: 170, endPoint x: 400, endPoint y: 157, distance: 71.4
click at [400, 172] on li "If the the function has not exhausted the number of attempts, the function is r…" at bounding box center [380, 194] width 398 height 45
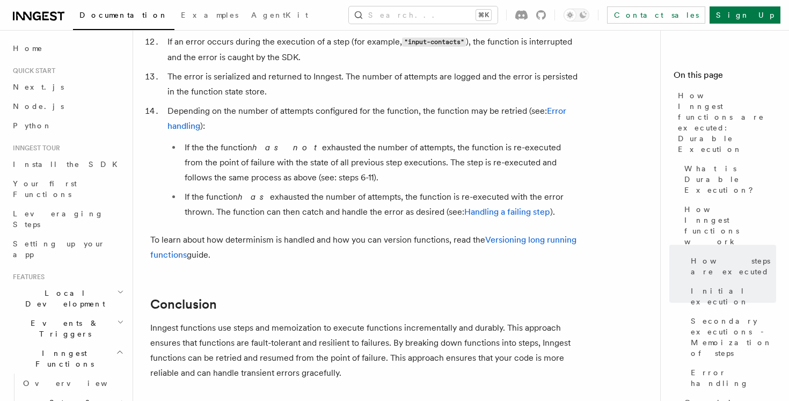
scroll to position [1840, 0]
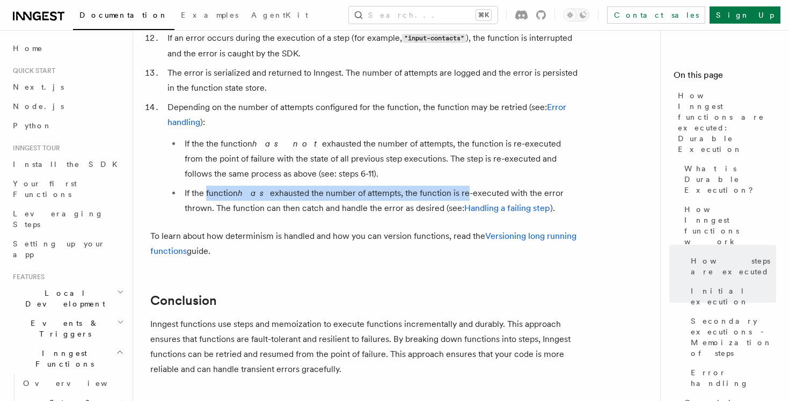
drag, startPoint x: 207, startPoint y: 149, endPoint x: 450, endPoint y: 154, distance: 243.6
click at [450, 186] on li "If the function has exhausted the number of attempts, the function is re-execut…" at bounding box center [380, 201] width 398 height 30
click at [360, 186] on li "If the function has exhausted the number of attempts, the function is re-execut…" at bounding box center [380, 201] width 398 height 30
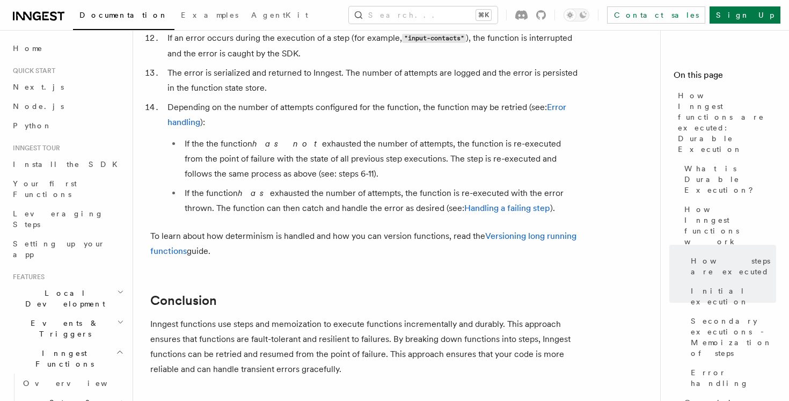
drag, startPoint x: 263, startPoint y: 180, endPoint x: 295, endPoint y: 175, distance: 31.6
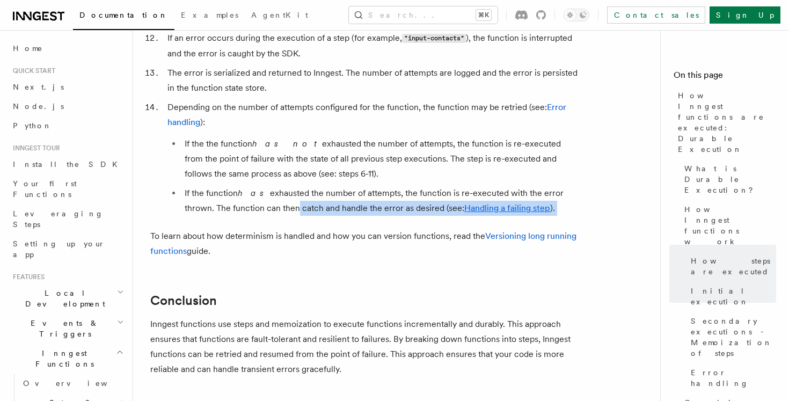
drag, startPoint x: 308, startPoint y: 175, endPoint x: 260, endPoint y: 167, distance: 48.9
click at [260, 186] on li "If the function has exhausted the number of attempts, the function is re-execut…" at bounding box center [380, 201] width 398 height 30
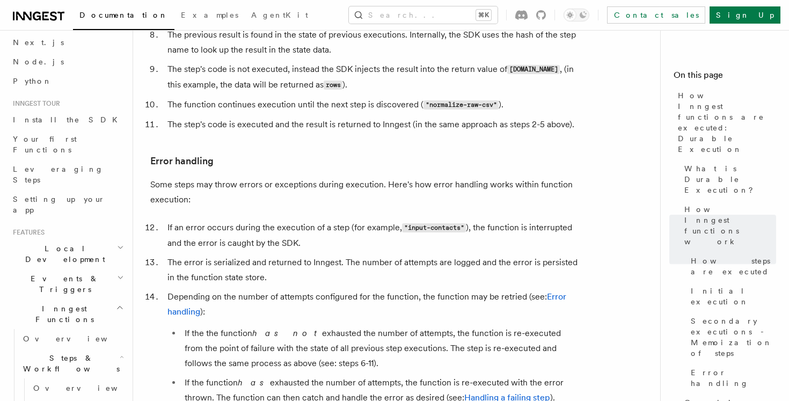
scroll to position [73, 0]
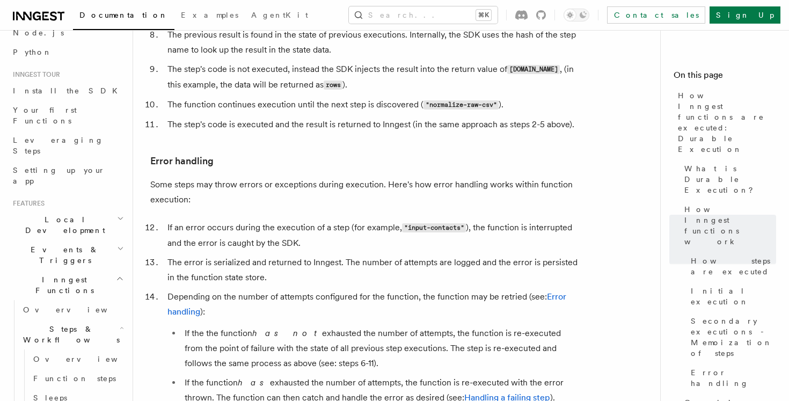
click at [117, 244] on icon "button" at bounding box center [120, 248] width 7 height 9
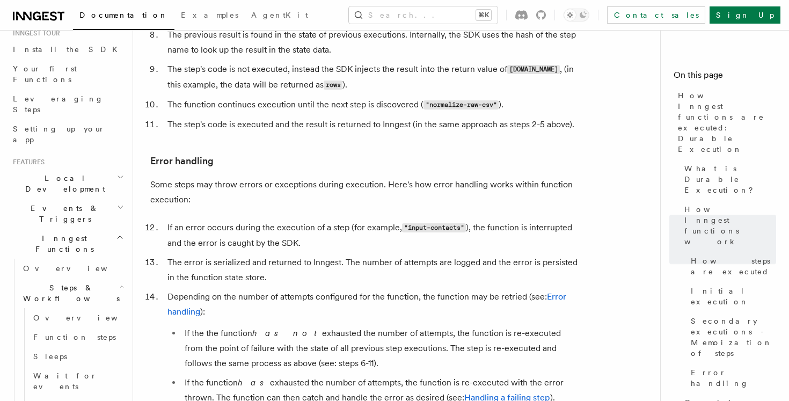
scroll to position [137, 0]
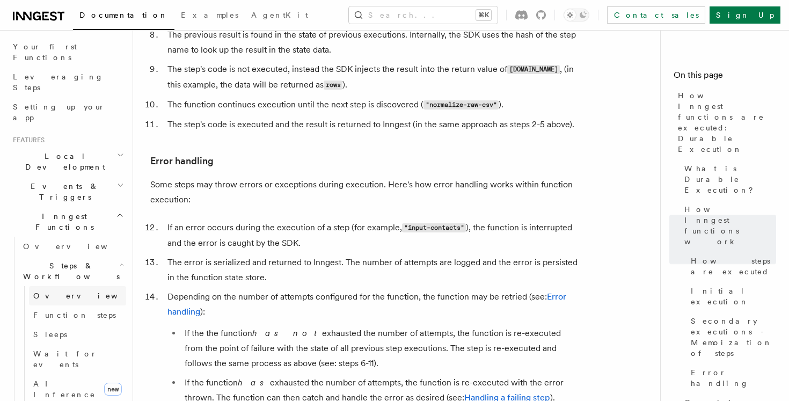
click at [60, 286] on link "Overview" at bounding box center [77, 295] width 97 height 19
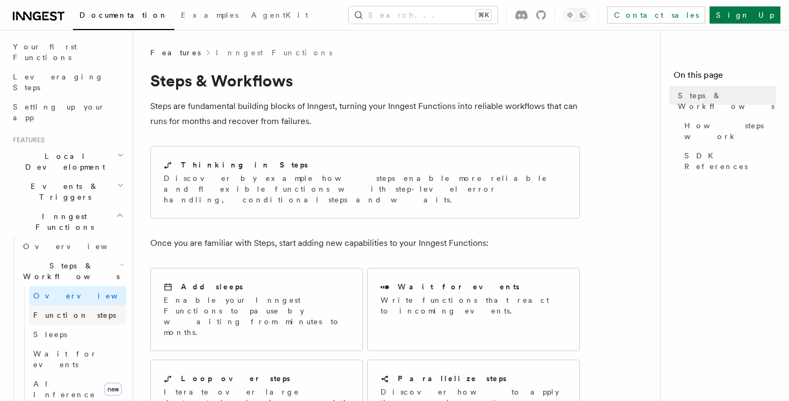
click at [72, 311] on span "Function steps" at bounding box center [74, 315] width 83 height 9
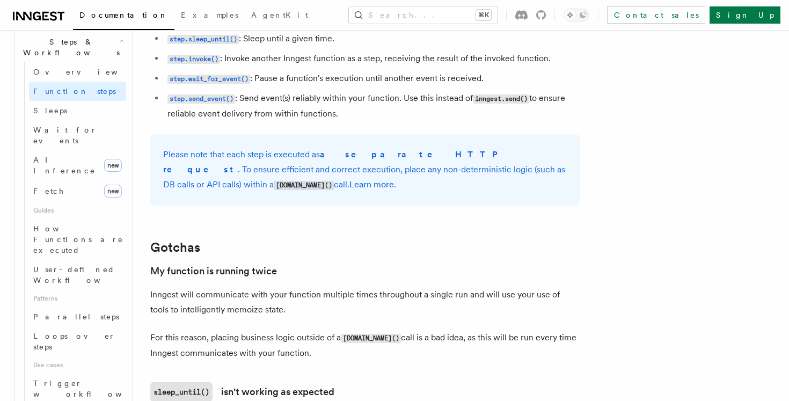
scroll to position [412, 0]
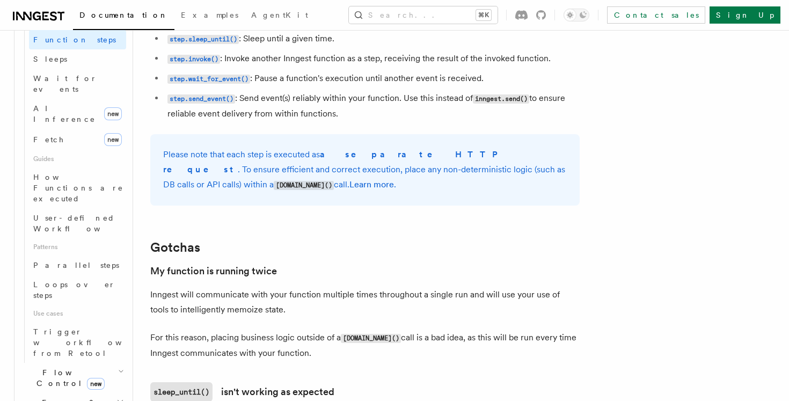
click at [70, 397] on span "Errors & Retries" at bounding box center [68, 407] width 98 height 21
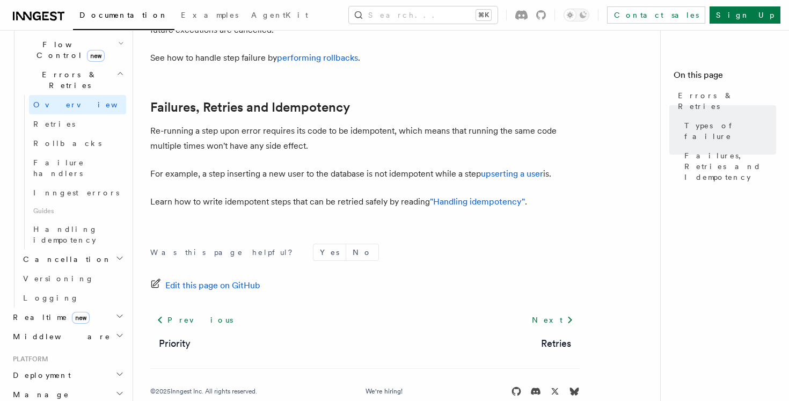
scroll to position [321, 0]
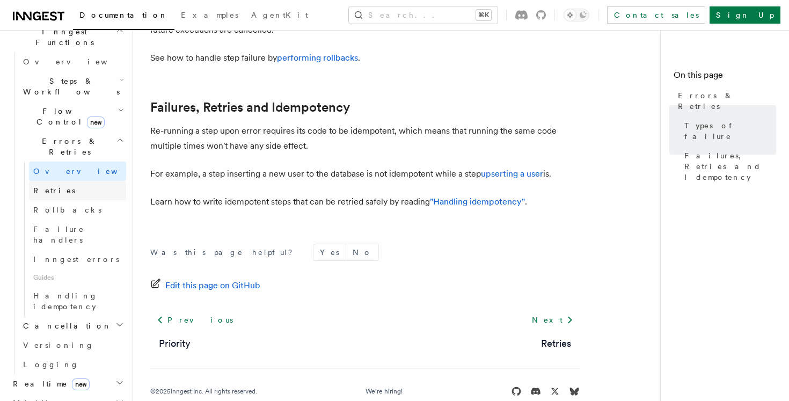
click at [59, 181] on link "Retries" at bounding box center [77, 190] width 97 height 19
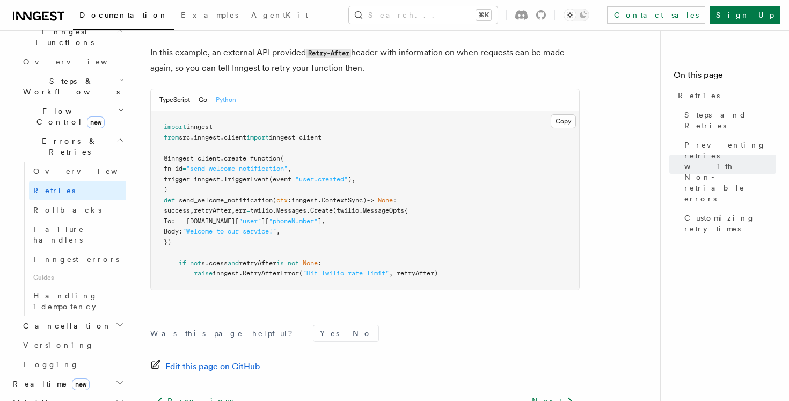
scroll to position [1406, 0]
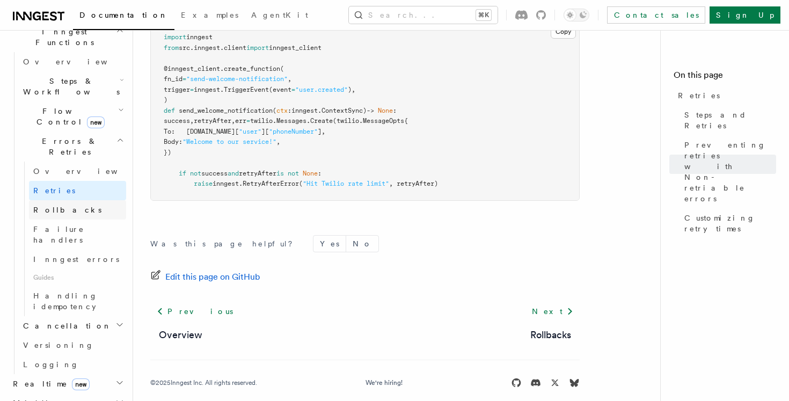
click at [63, 200] on link "Rollbacks" at bounding box center [77, 209] width 97 height 19
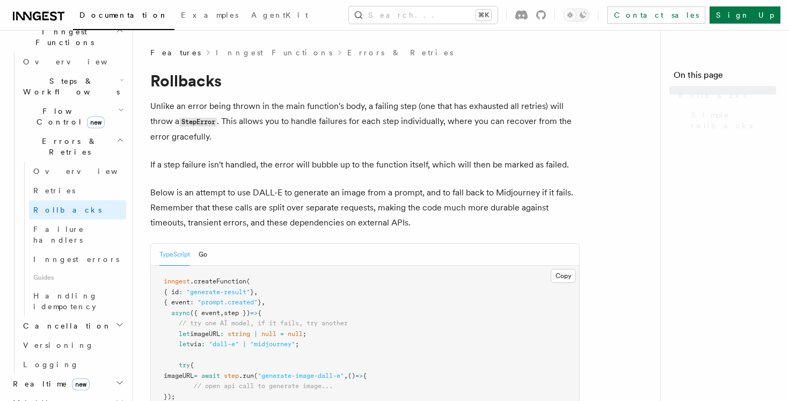
click at [63, 200] on link "Rollbacks" at bounding box center [77, 209] width 97 height 19
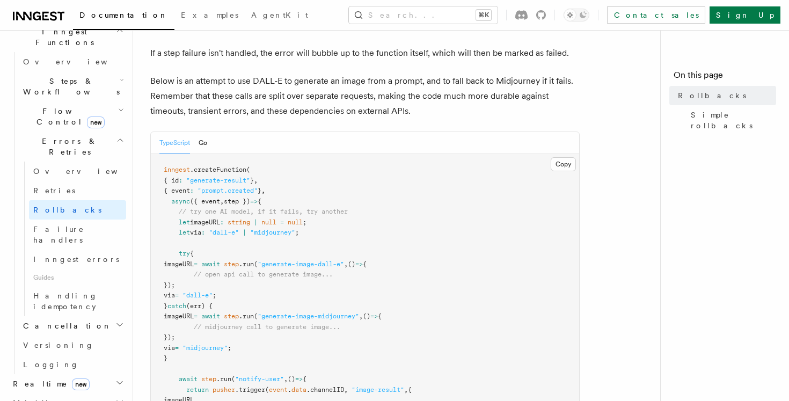
scroll to position [123, 0]
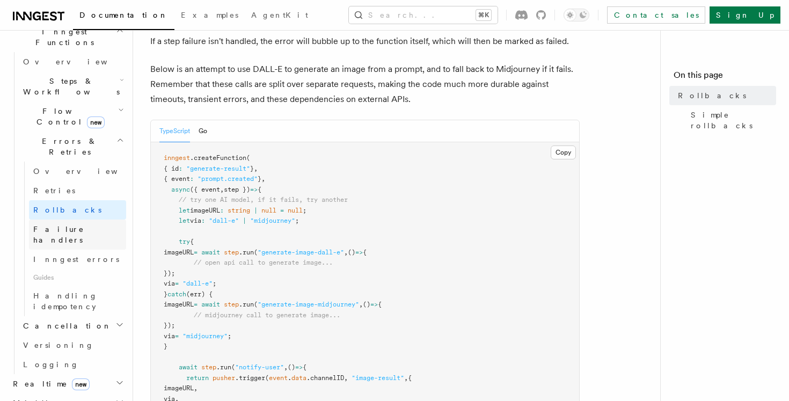
click at [75, 219] on link "Failure handlers" at bounding box center [77, 234] width 97 height 30
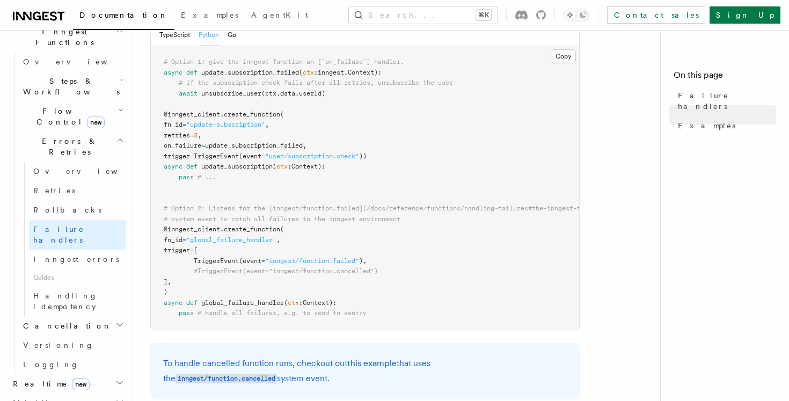
scroll to position [225, 0]
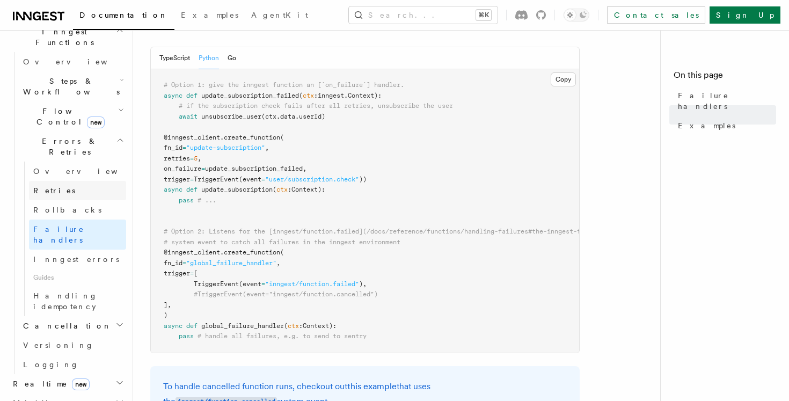
click at [52, 186] on span "Retries" at bounding box center [54, 190] width 42 height 9
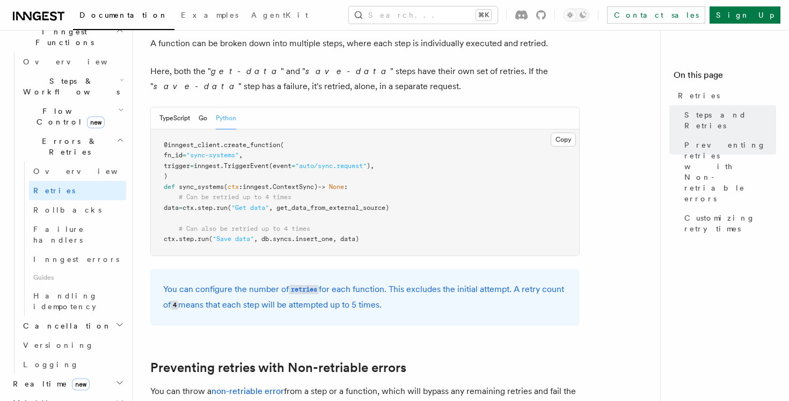
scroll to position [646, 0]
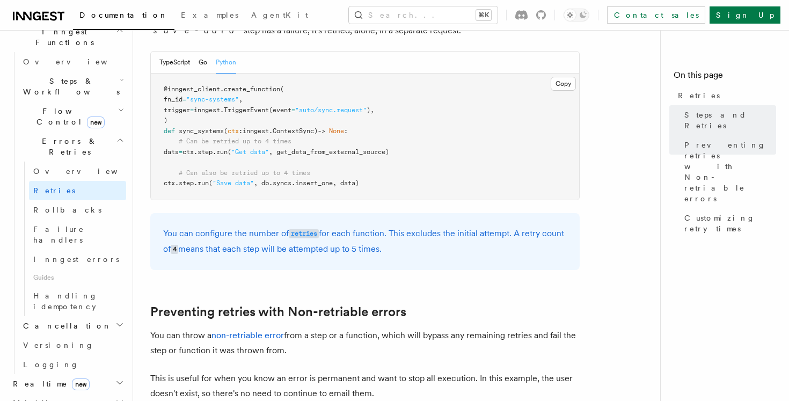
click at [300, 229] on code "retries" at bounding box center [304, 233] width 30 height 9
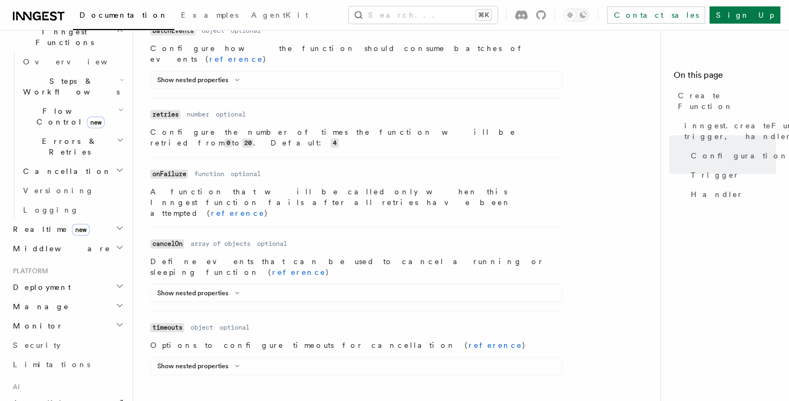
scroll to position [1101, 0]
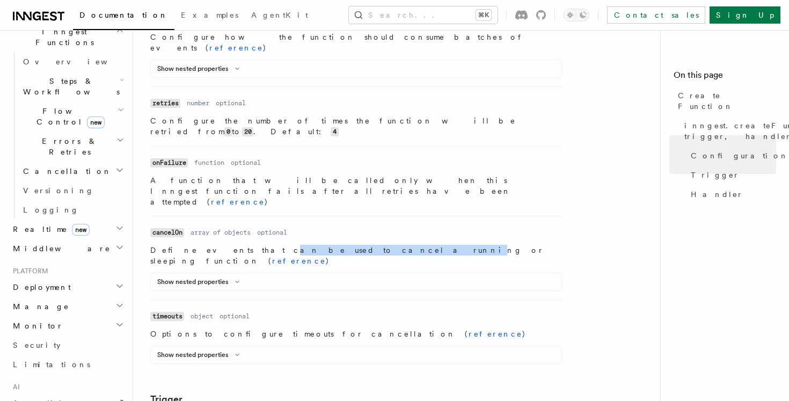
drag, startPoint x: 215, startPoint y: 100, endPoint x: 308, endPoint y: 100, distance: 93.3
click at [308, 245] on p "Define events that can be used to cancel a running or sleeping function ( refer…" at bounding box center [356, 255] width 412 height 21
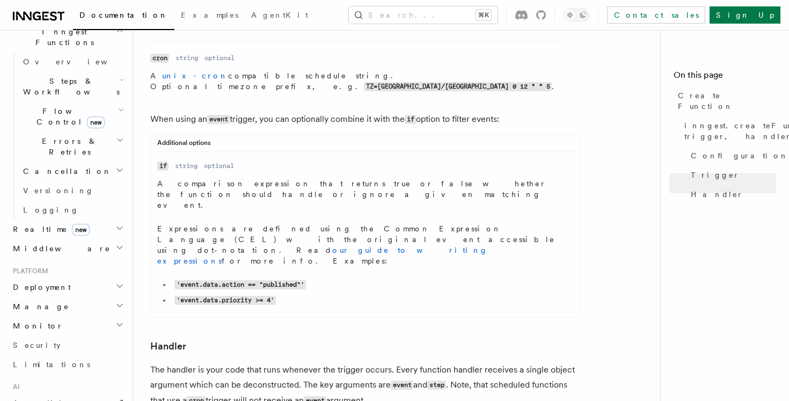
scroll to position [1620, 0]
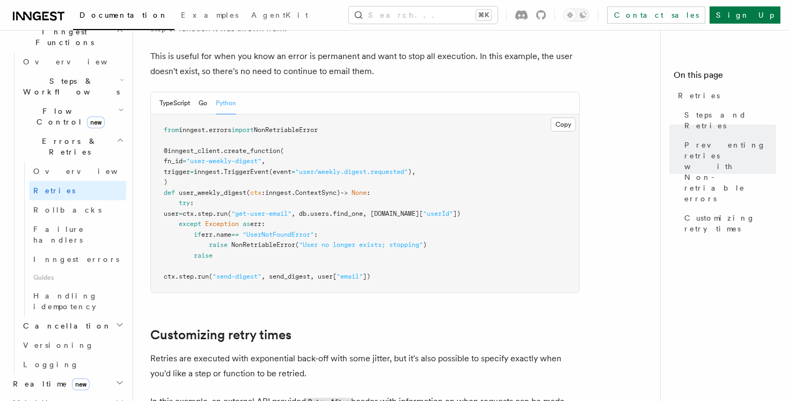
scroll to position [968, 0]
click at [281, 126] on span "NonRetriableError" at bounding box center [286, 130] width 64 height 8
copy code "from inngest . errors import NonRetriableError"
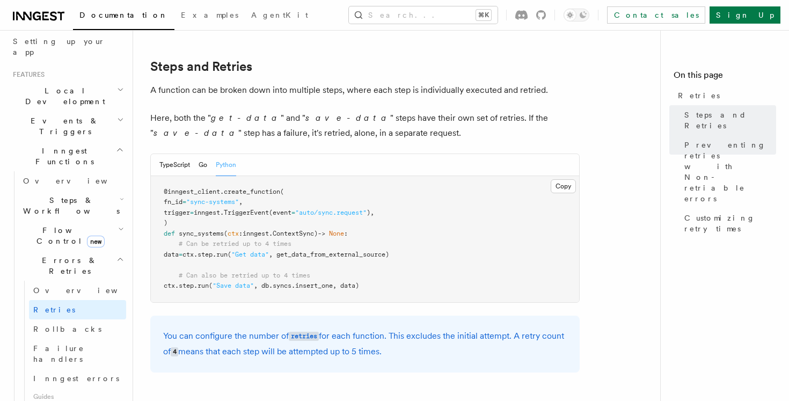
scroll to position [158, 0]
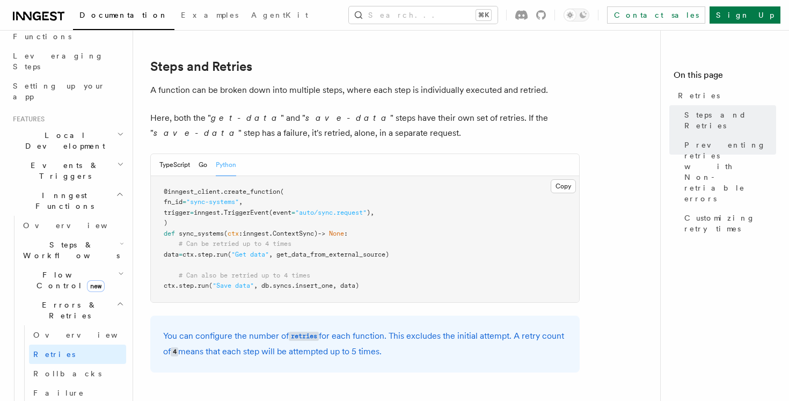
click at [63, 235] on h2 "Steps & Workflows" at bounding box center [72, 250] width 107 height 30
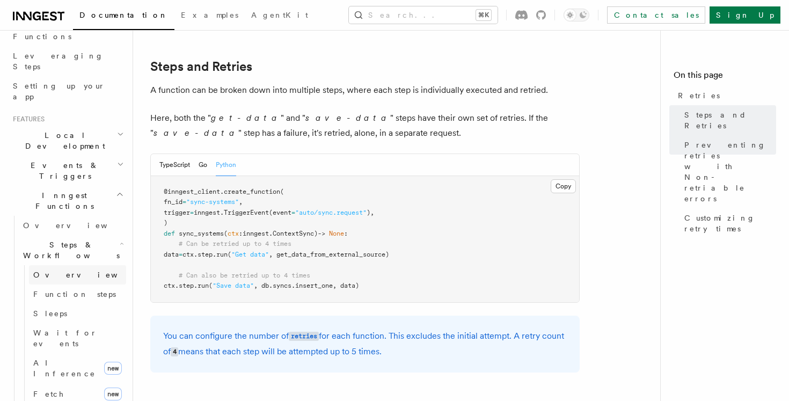
click at [55, 270] on span "Overview" at bounding box center [88, 274] width 111 height 9
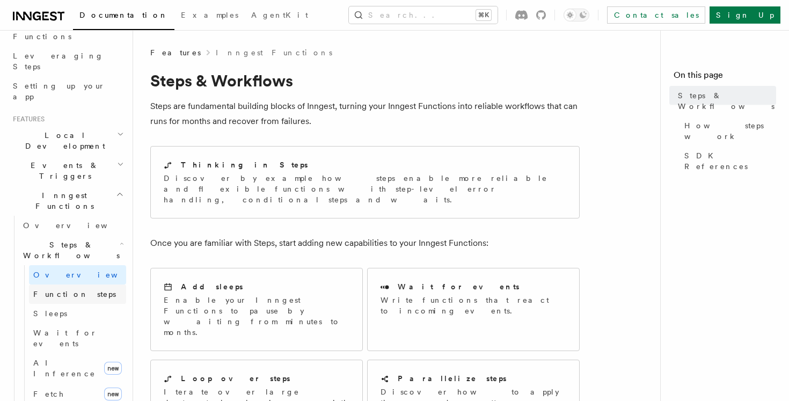
click at [58, 289] on span "Function steps" at bounding box center [74, 294] width 83 height 11
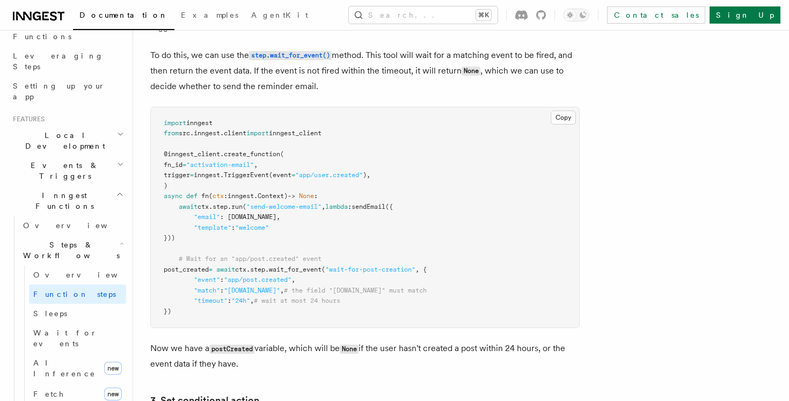
scroll to position [1106, 0]
drag, startPoint x: 213, startPoint y: 139, endPoint x: 384, endPoint y: 244, distance: 200.9
click at [383, 244] on pre "import inngest from src . inngest . client import inngest_client @inngest_clien…" at bounding box center [365, 217] width 428 height 220
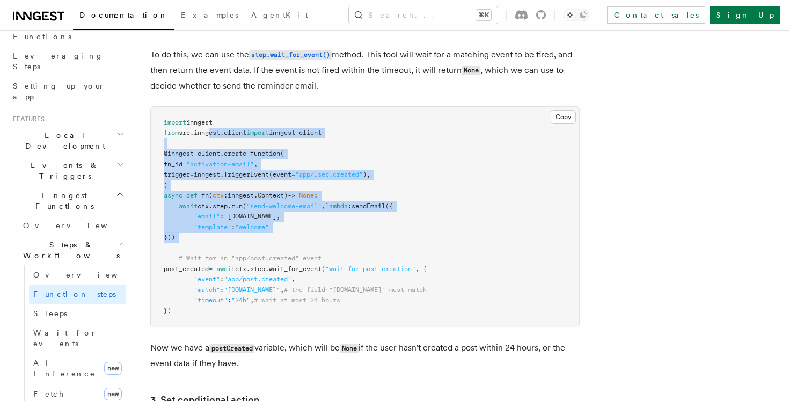
click at [384, 244] on pre "import inngest from src . inngest . client import inngest_client @inngest_clien…" at bounding box center [365, 217] width 428 height 220
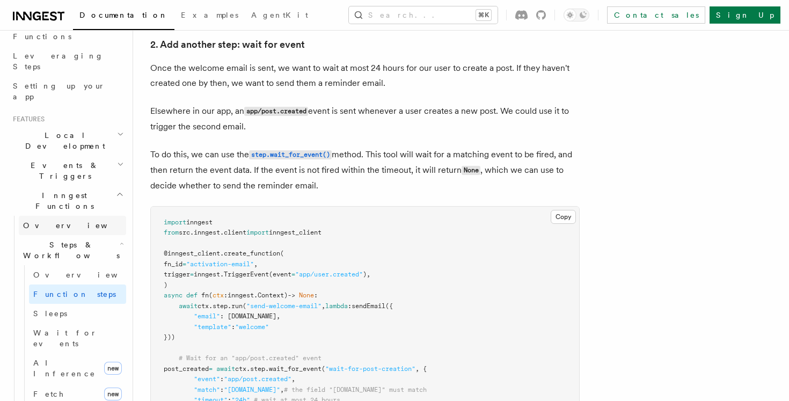
scroll to position [0, 0]
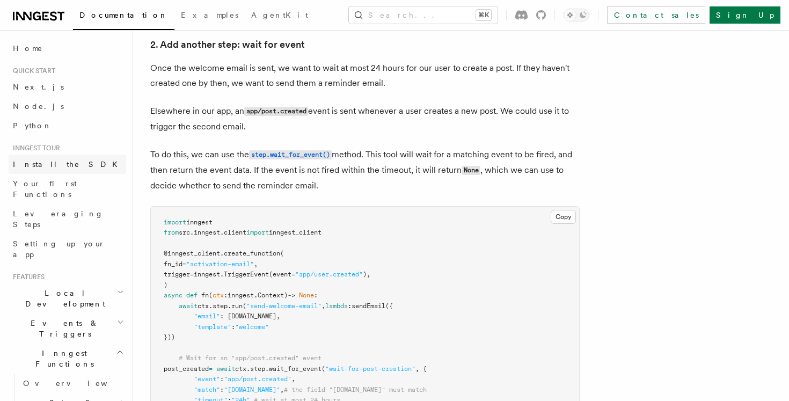
click at [61, 164] on span "Install the SDK" at bounding box center [68, 164] width 111 height 9
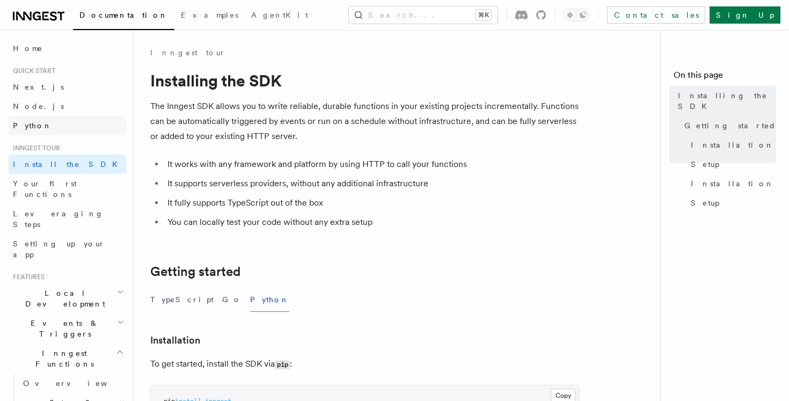
click at [61, 122] on link "Python" at bounding box center [67, 125] width 117 height 19
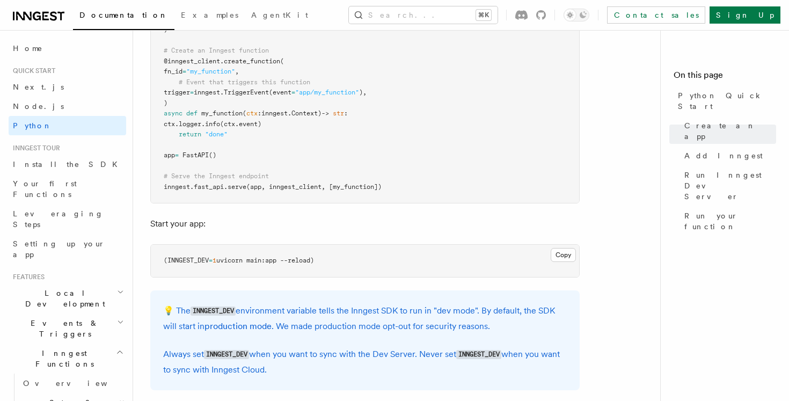
scroll to position [948, 0]
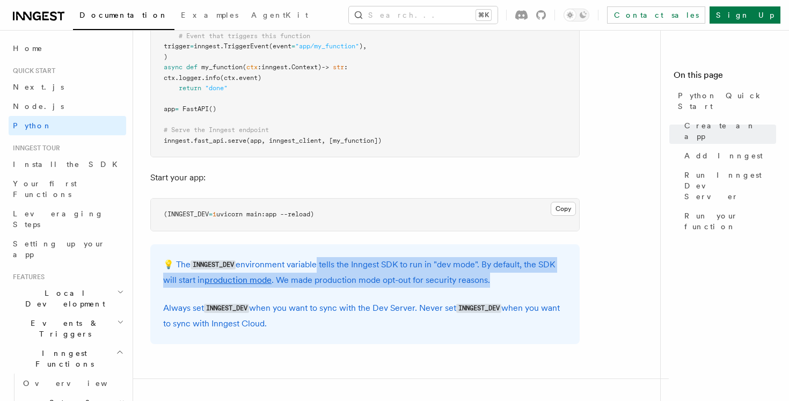
drag, startPoint x: 312, startPoint y: 266, endPoint x: 494, endPoint y: 282, distance: 182.1
click at [495, 284] on p "💡 The INNGEST_DEV environment variable tells the Inngest SDK to run in "dev mod…" at bounding box center [364, 272] width 403 height 31
click at [494, 282] on p "💡 The INNGEST_DEV environment variable tells the Inngest SDK to run in "dev mod…" at bounding box center [364, 272] width 403 height 31
drag, startPoint x: 494, startPoint y: 282, endPoint x: 362, endPoint y: 269, distance: 132.6
click at [362, 269] on p "💡 The INNGEST_DEV environment variable tells the Inngest SDK to run in "dev mod…" at bounding box center [364, 272] width 403 height 31
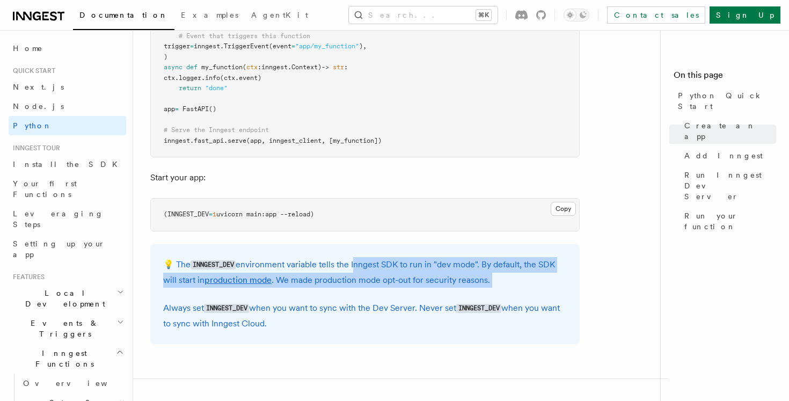
click at [362, 269] on p "💡 The INNGEST_DEV environment variable tells the Inngest SDK to run in "dev mod…" at bounding box center [364, 272] width 403 height 31
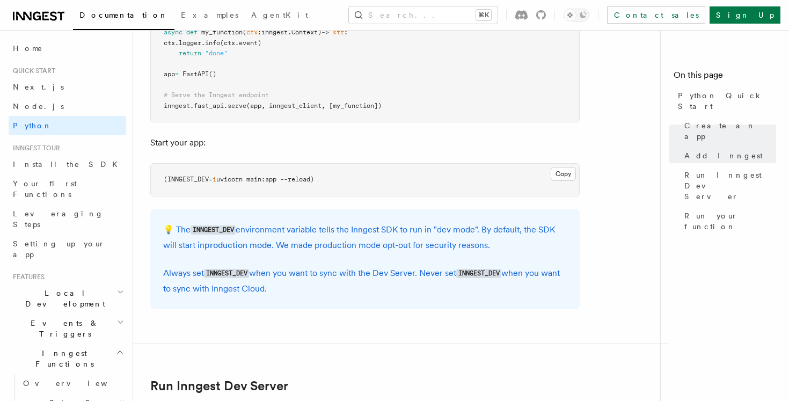
scroll to position [987, 0]
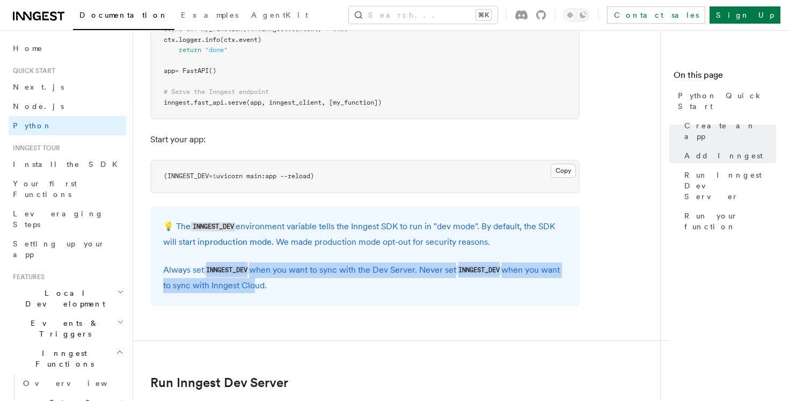
drag, startPoint x: 204, startPoint y: 271, endPoint x: 291, endPoint y: 293, distance: 89.6
click at [291, 293] on div "💡 The INNGEST_DEV environment variable tells the Inngest SDK to run in "dev mod…" at bounding box center [364, 256] width 429 height 100
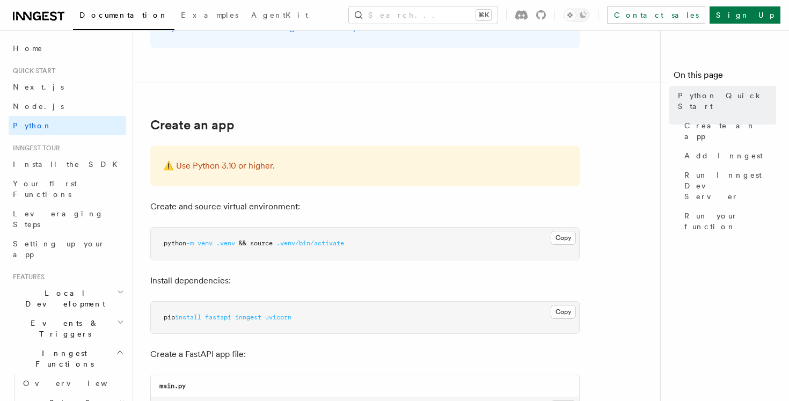
scroll to position [201, 0]
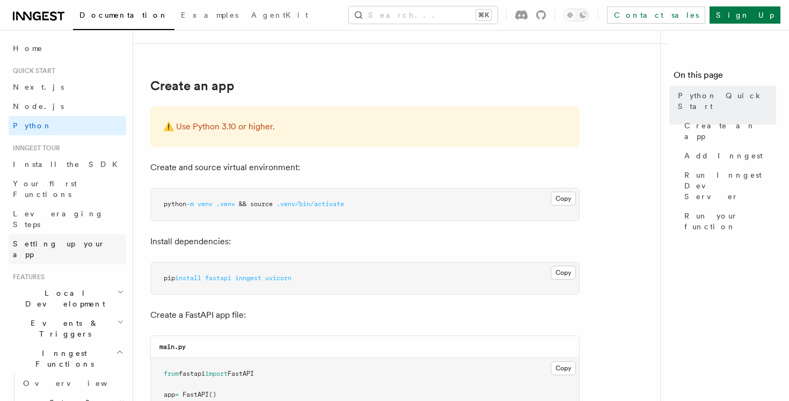
click at [49, 239] on span "Setting up your app" at bounding box center [59, 248] width 92 height 19
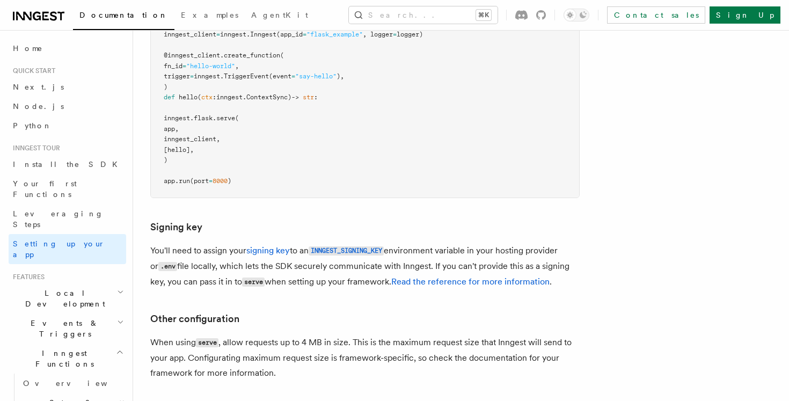
scroll to position [623, 0]
drag, startPoint x: 440, startPoint y: 202, endPoint x: 535, endPoint y: 202, distance: 95.0
click at [535, 244] on p "You'll need to assign your signing key to an INNGEST_SIGNING_KEY environment va…" at bounding box center [364, 267] width 429 height 47
drag, startPoint x: 233, startPoint y: 233, endPoint x: 294, endPoint y: 233, distance: 61.2
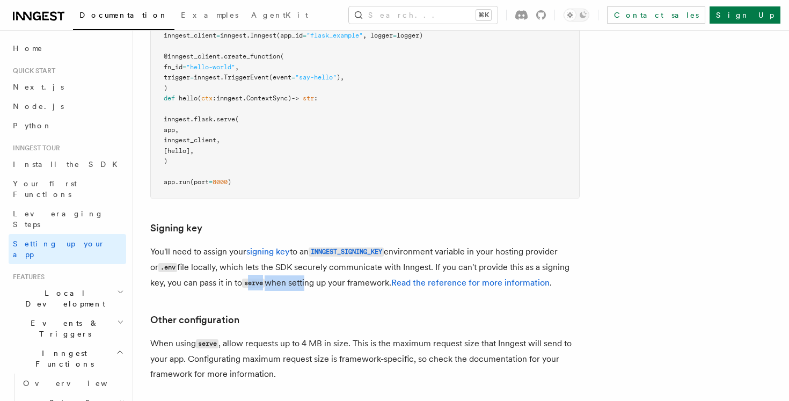
click at [294, 244] on p "You'll need to assign your signing key to an INNGEST_SIGNING_KEY environment va…" at bounding box center [364, 267] width 429 height 47
click at [361, 247] on code "INNGEST_SIGNING_KEY" at bounding box center [345, 251] width 75 height 9
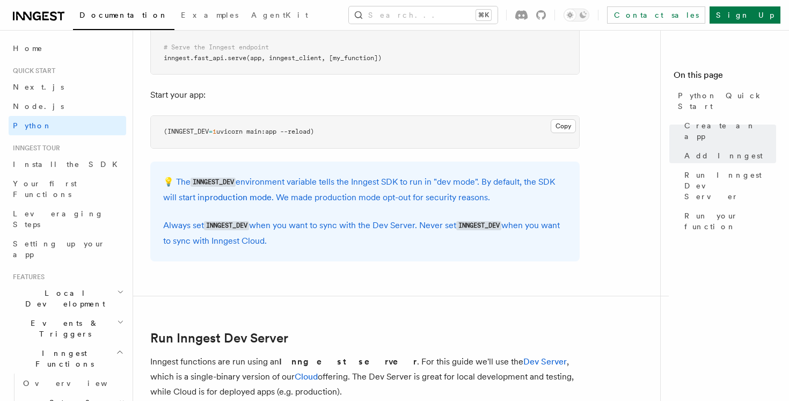
scroll to position [1028, 0]
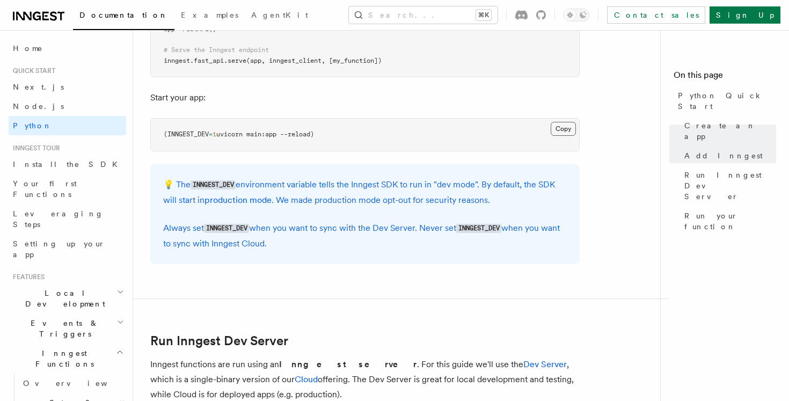
click at [564, 129] on button "Copy Copied" at bounding box center [562, 129] width 25 height 14
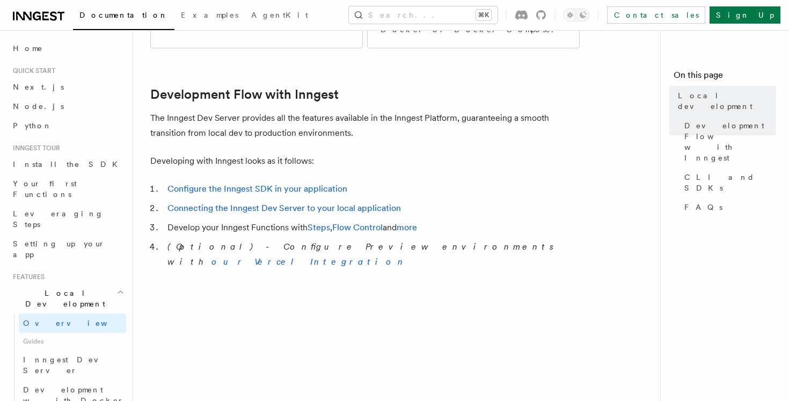
scroll to position [576, 0]
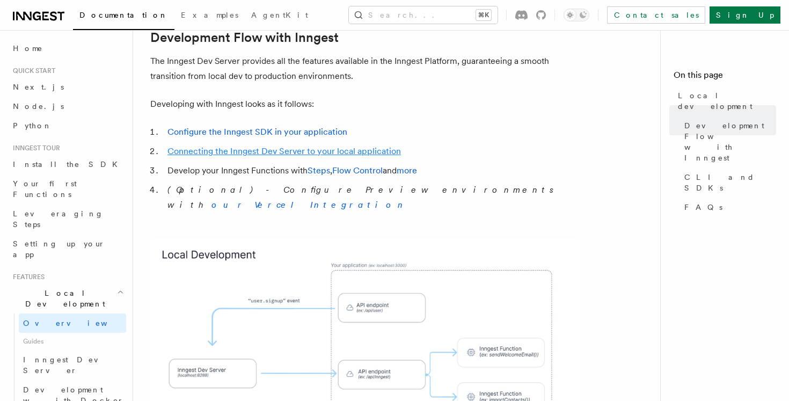
click at [187, 146] on link "Connecting the Inngest Dev Server to your local application" at bounding box center [283, 151] width 233 height 10
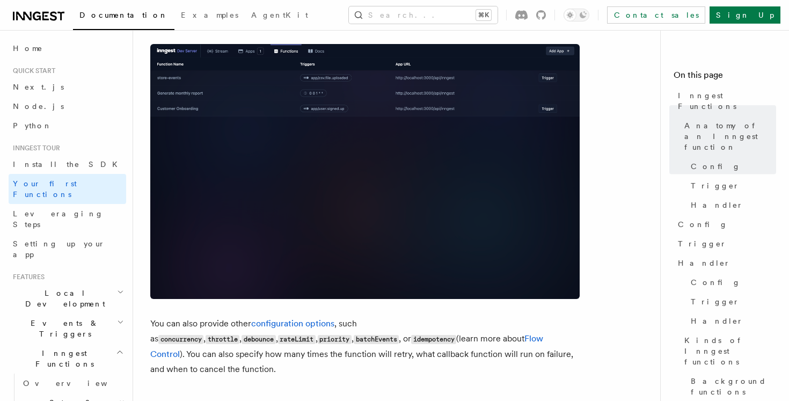
scroll to position [807, 0]
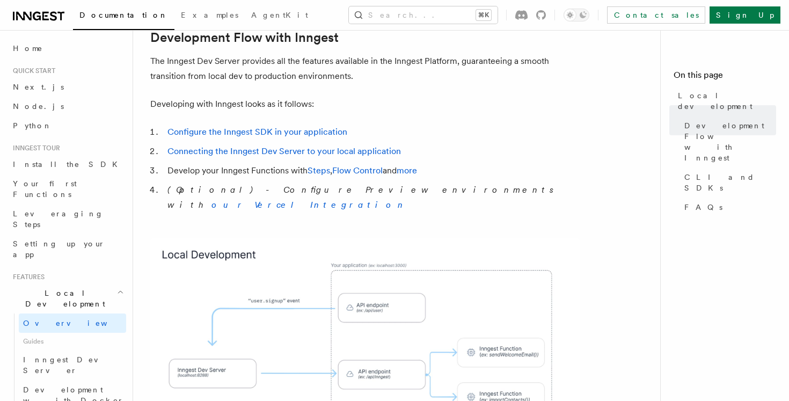
scroll to position [596, 0]
